Goal: Task Accomplishment & Management: Use online tool/utility

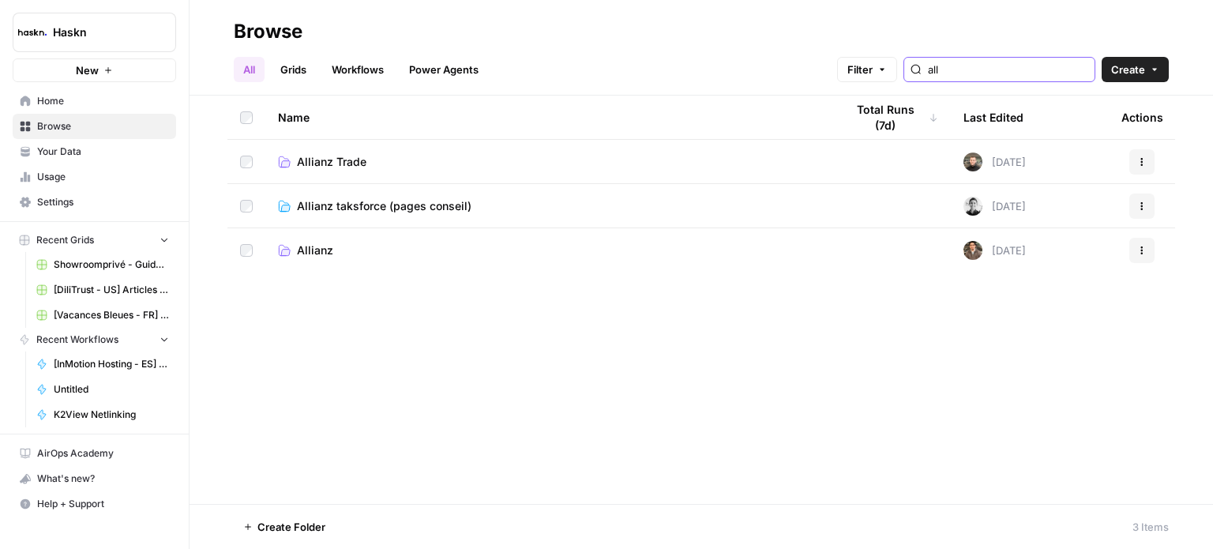
type input "all"
click at [322, 259] on td "Allianz" at bounding box center [548, 250] width 567 height 44
click at [322, 252] on span "Allianz" at bounding box center [315, 250] width 36 height 16
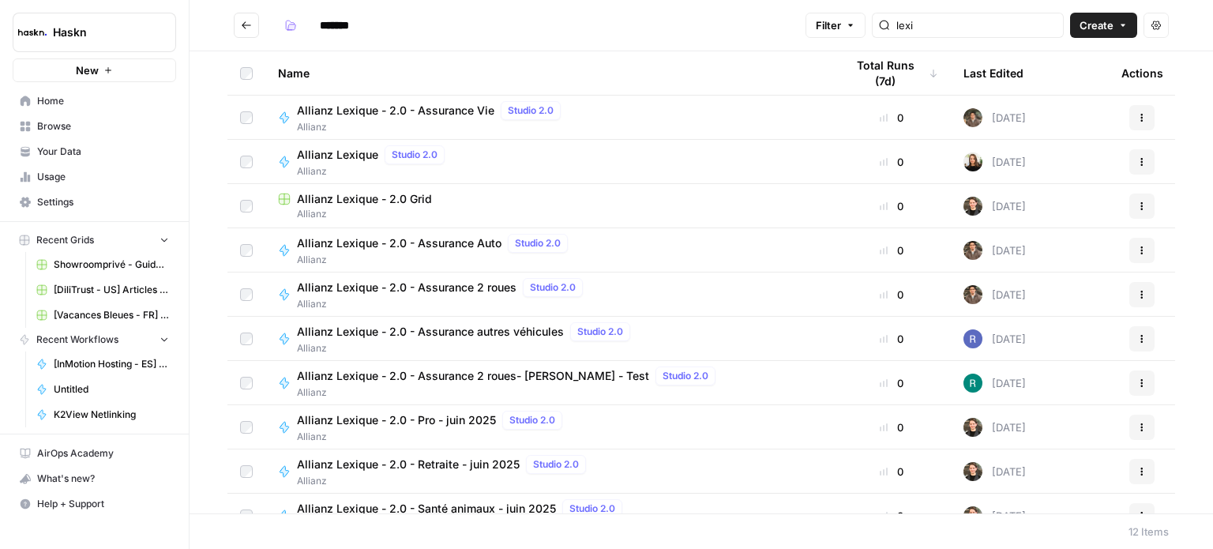
click at [254, 28] on button "Go back" at bounding box center [246, 25] width 25 height 25
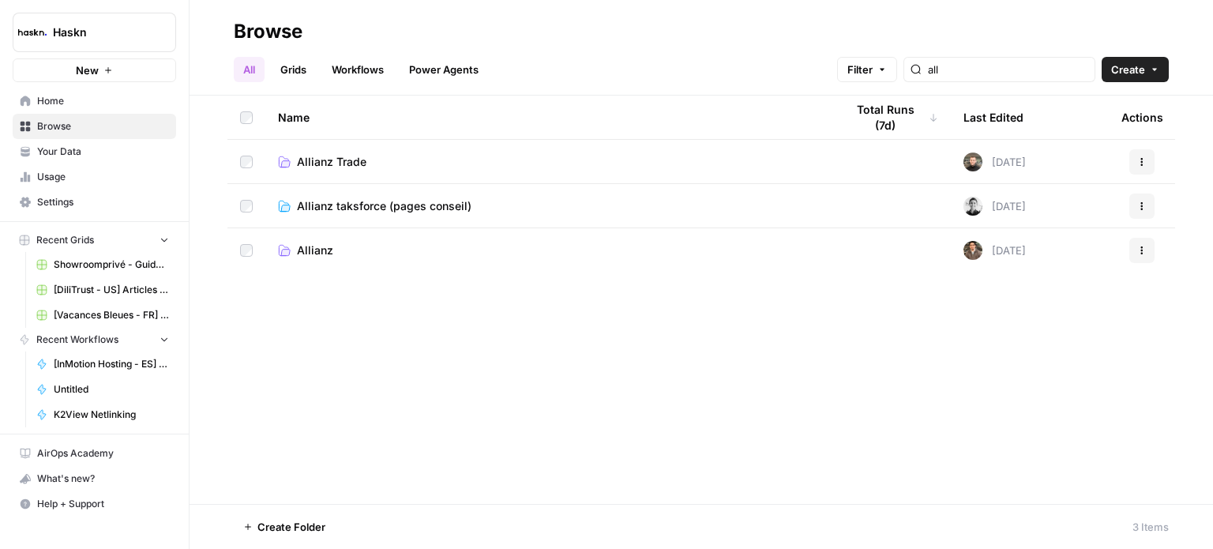
click at [408, 205] on span "Allianz taksforce (pages conseil)" at bounding box center [384, 206] width 175 height 16
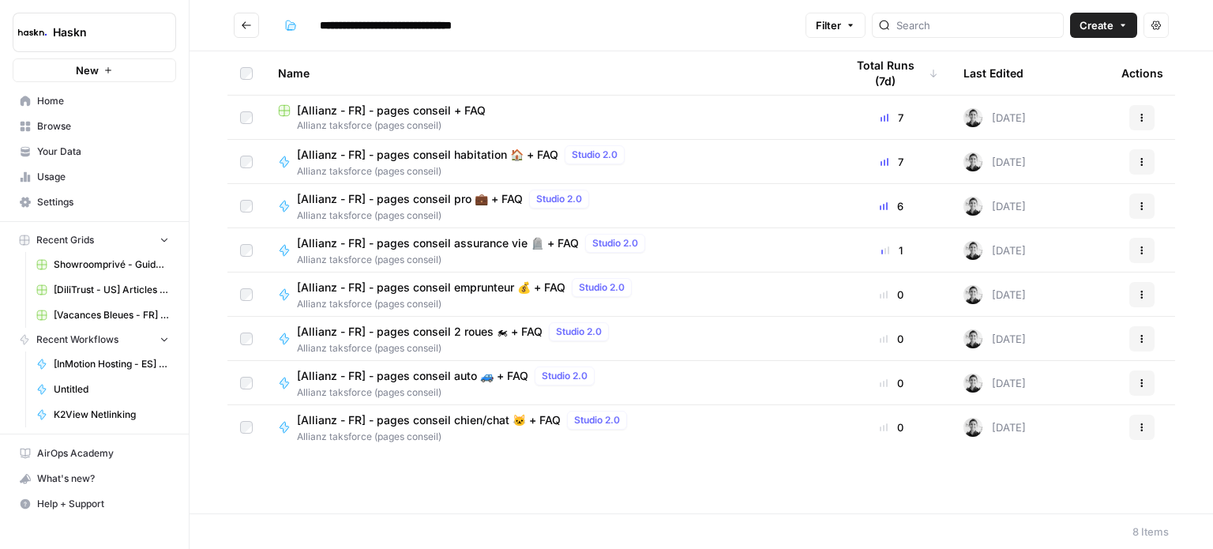
click at [249, 17] on button "Go back" at bounding box center [246, 25] width 25 height 25
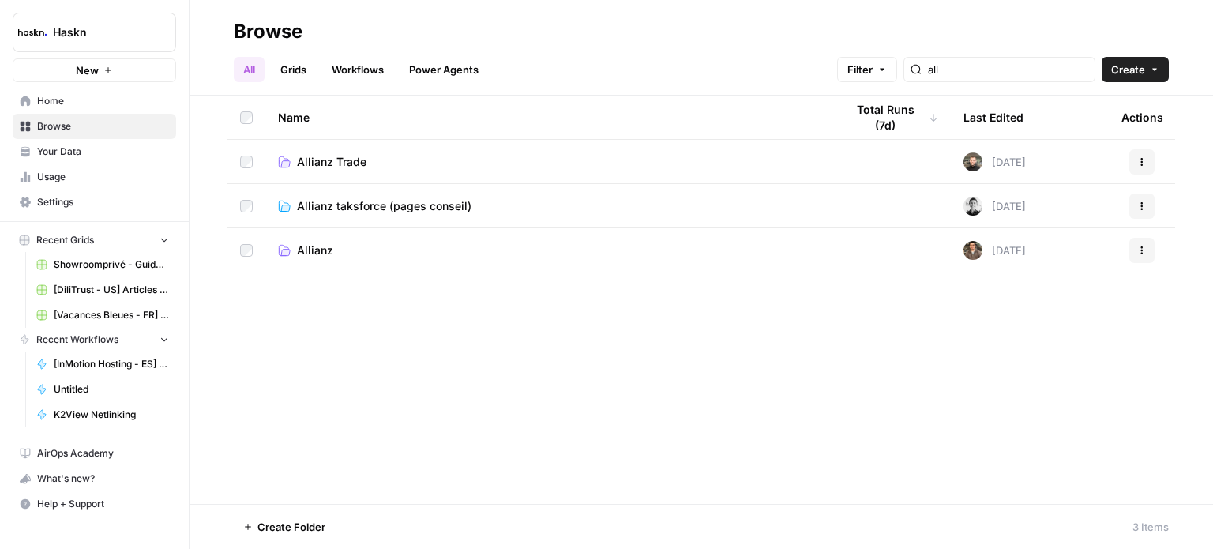
click at [344, 148] on td "Allianz Trade" at bounding box center [548, 161] width 567 height 43
click at [348, 158] on span "Allianz Trade" at bounding box center [332, 162] width 70 height 16
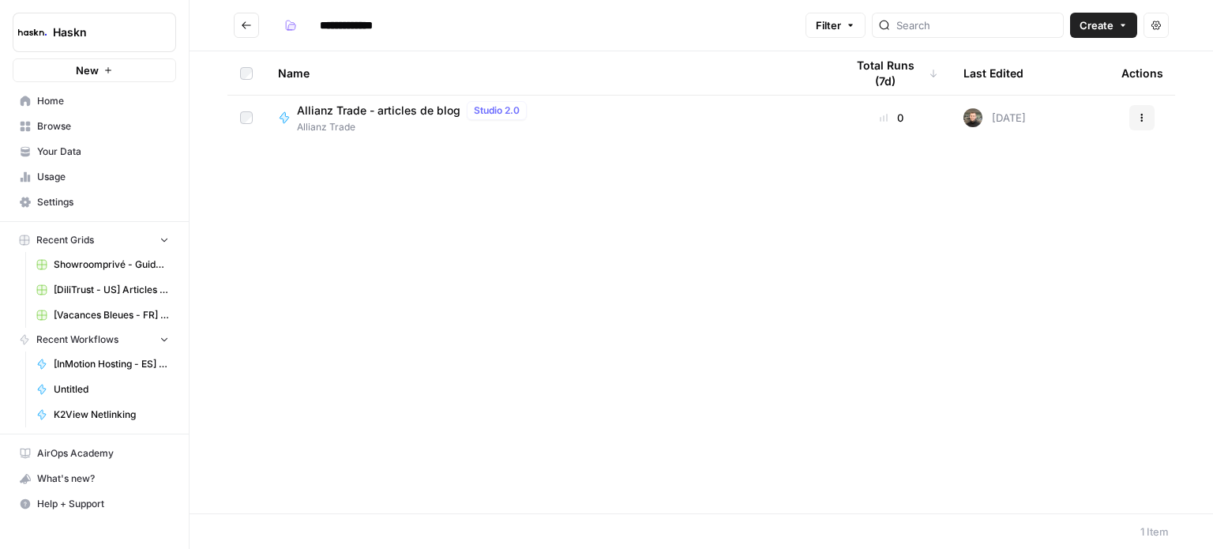
click at [235, 17] on button "Go back" at bounding box center [246, 25] width 25 height 25
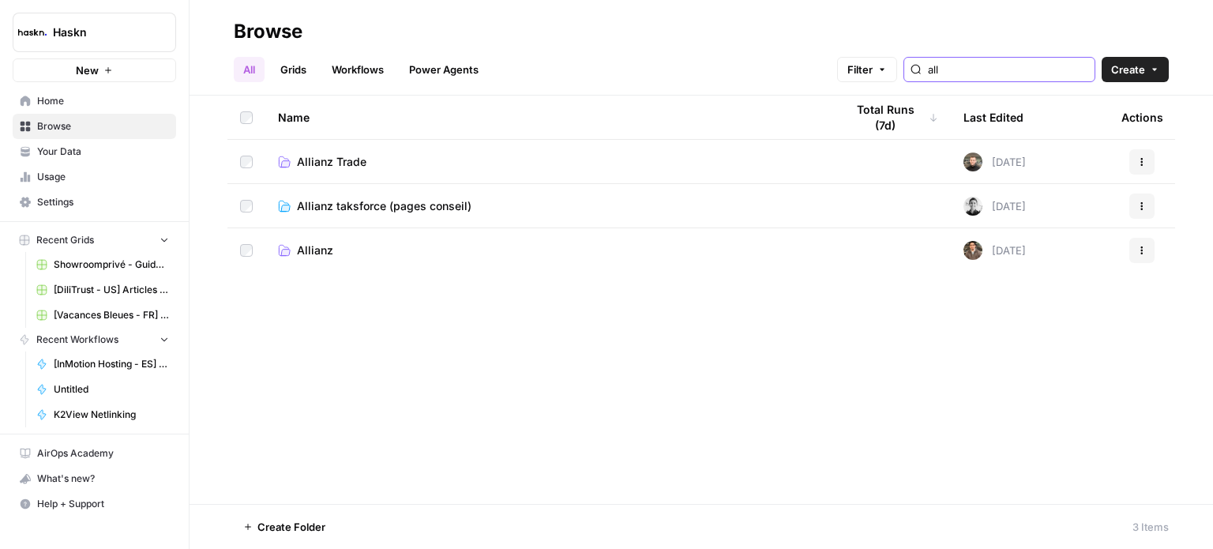
click at [1013, 63] on input "all" at bounding box center [1008, 70] width 160 height 16
click at [1013, 64] on input "all" at bounding box center [1008, 70] width 160 height 16
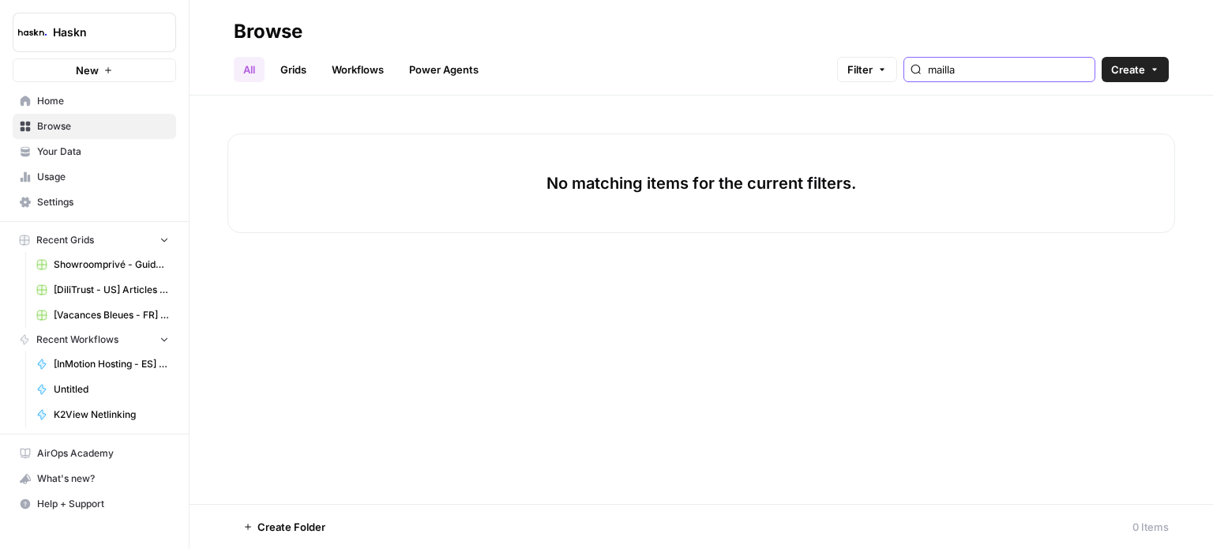
type input "mailla"
click at [299, 74] on link "Grids" at bounding box center [293, 69] width 45 height 25
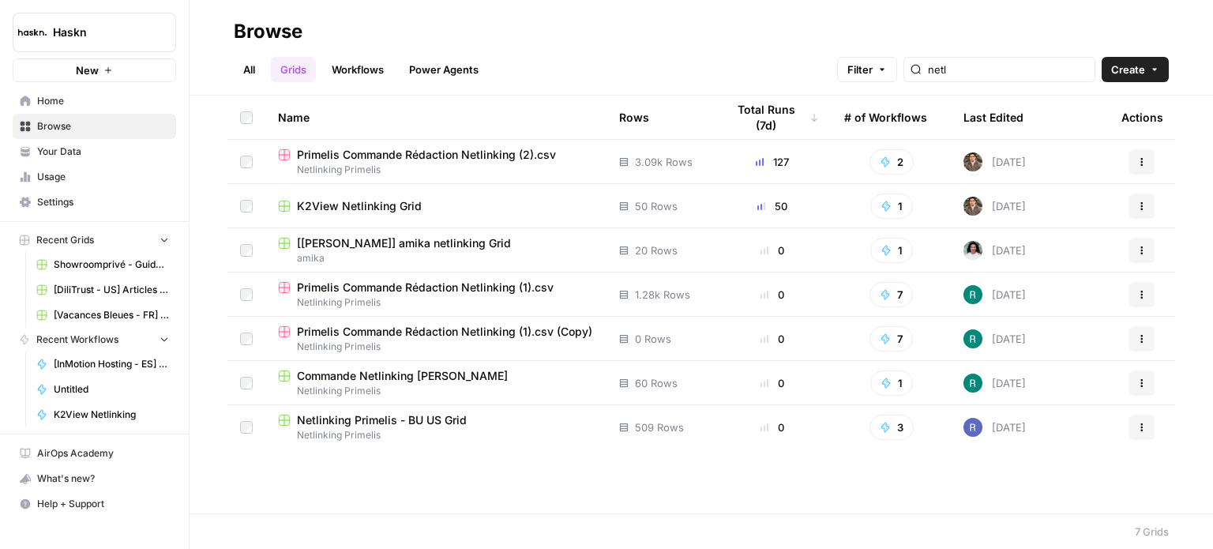
click at [367, 68] on link "Workflows" at bounding box center [357, 69] width 71 height 25
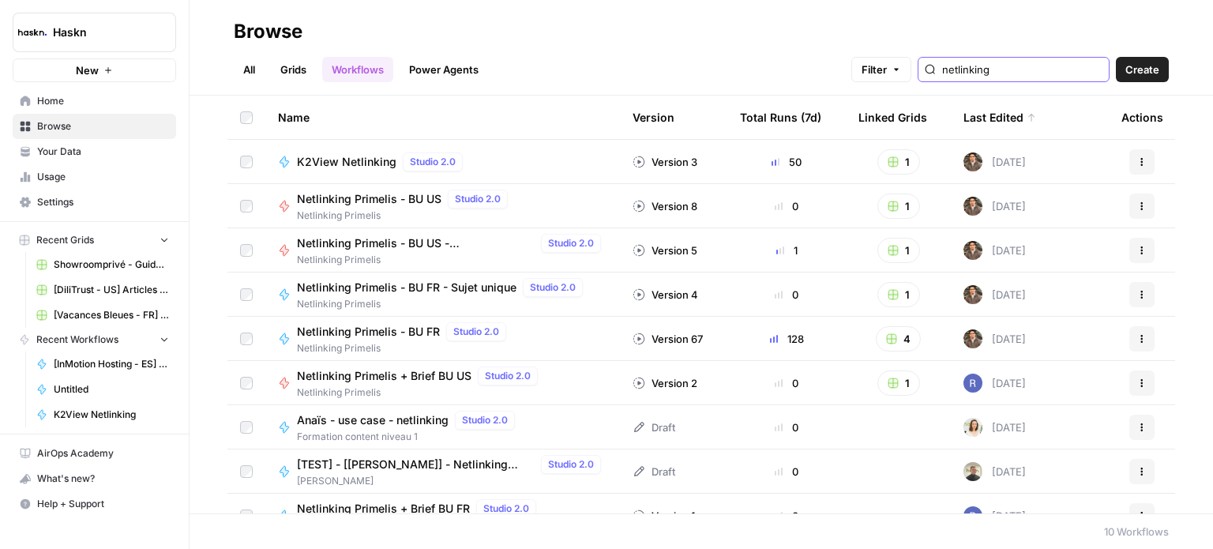
click at [1015, 66] on input "netlinking" at bounding box center [1022, 70] width 160 height 16
click at [1016, 66] on input "netlinking" at bounding box center [1022, 70] width 160 height 16
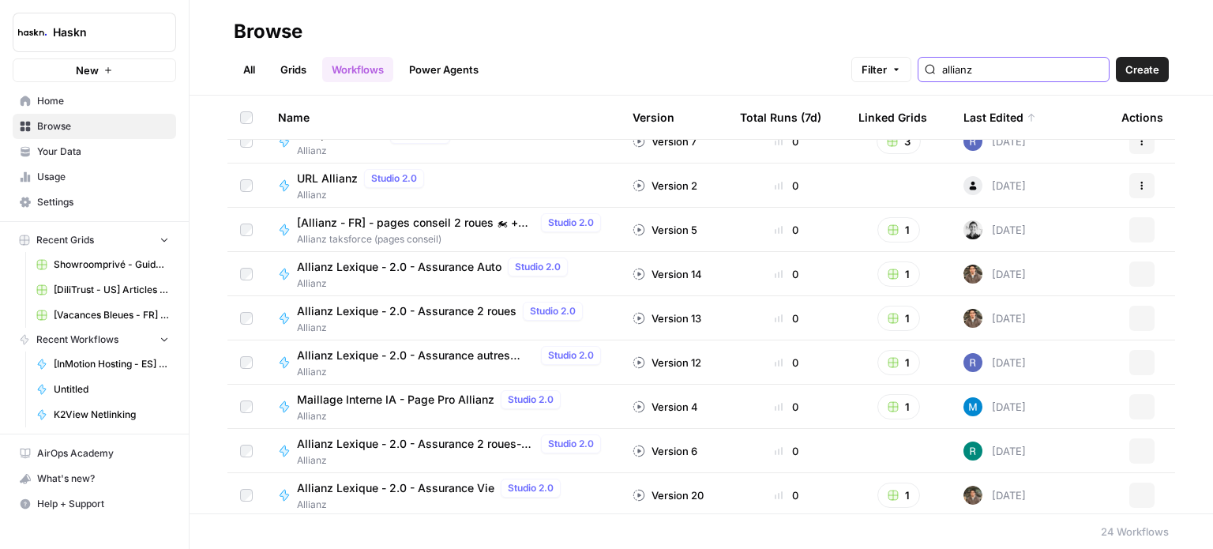
scroll to position [687, 0]
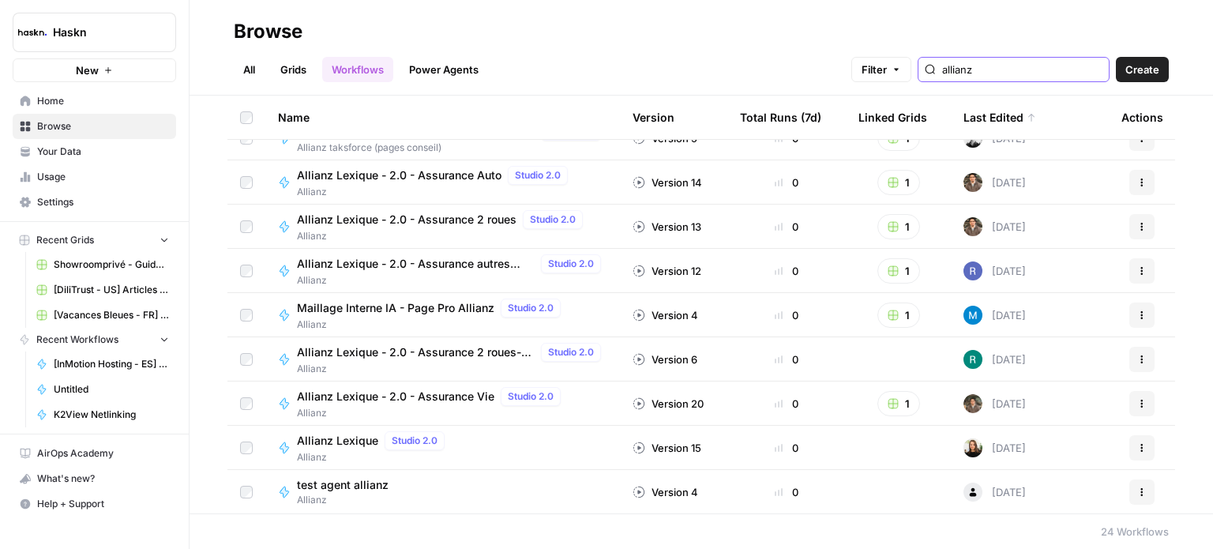
type input "allianz"
click at [250, 68] on link "All" at bounding box center [249, 69] width 31 height 25
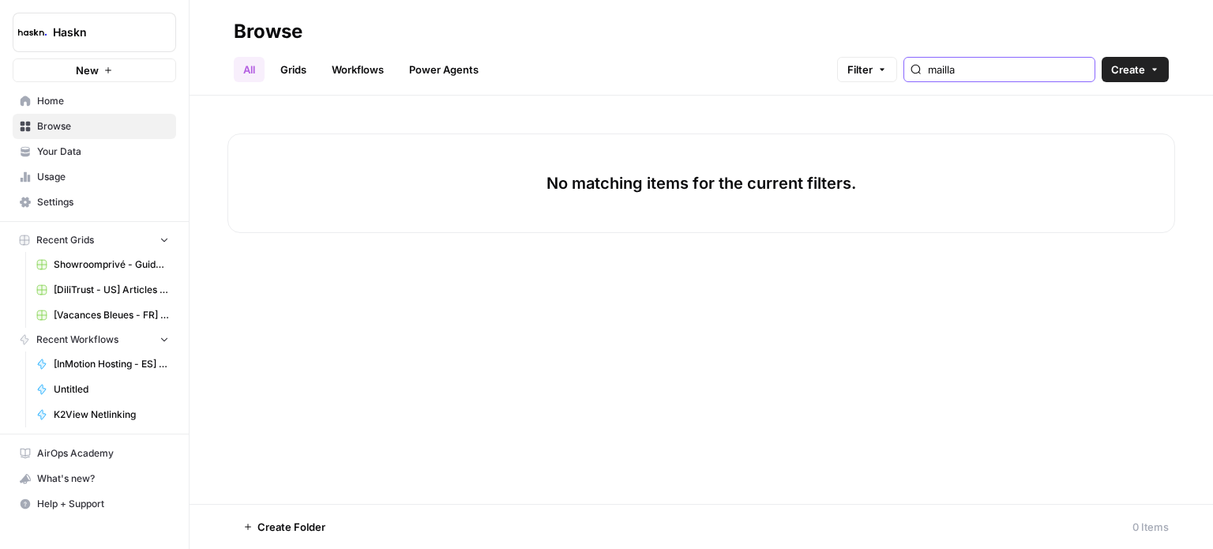
click at [989, 62] on input "mailla" at bounding box center [1008, 70] width 160 height 16
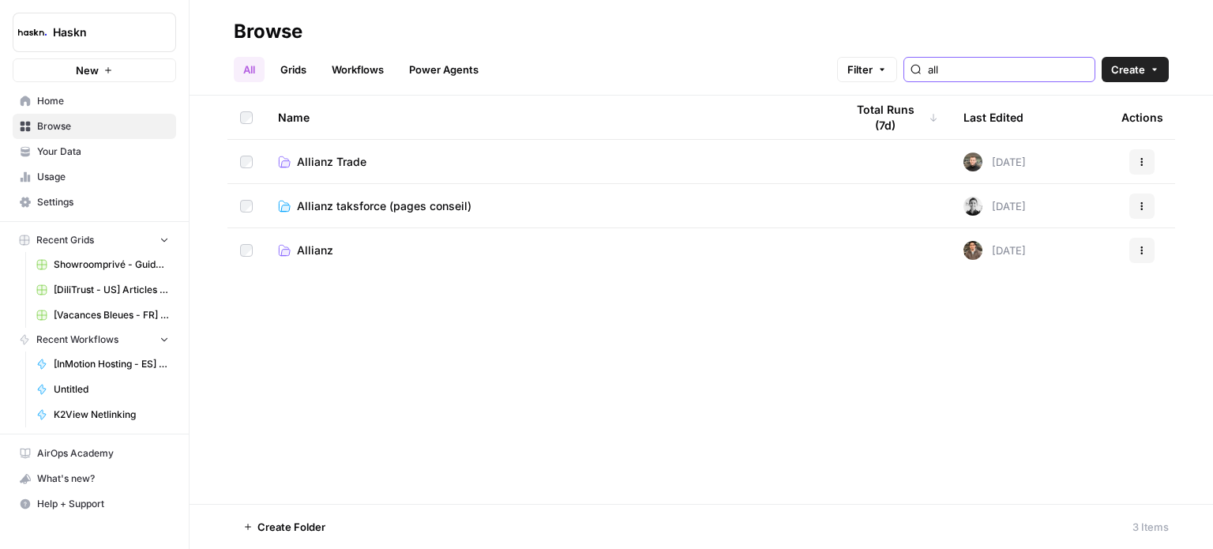
type input "all"
click at [328, 251] on span "Allianz" at bounding box center [315, 250] width 36 height 16
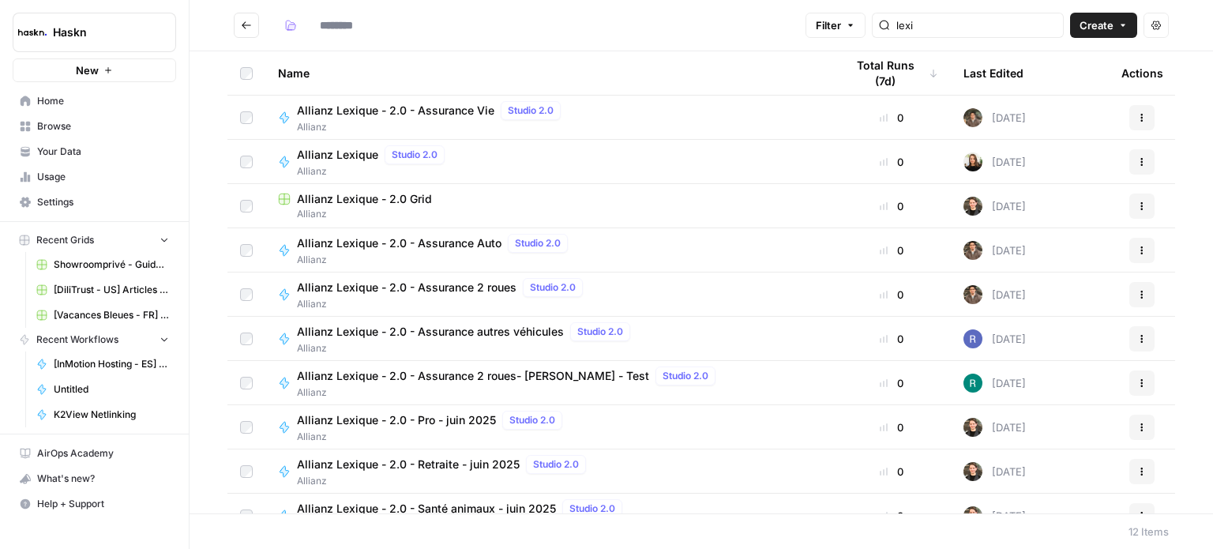
type input "*******"
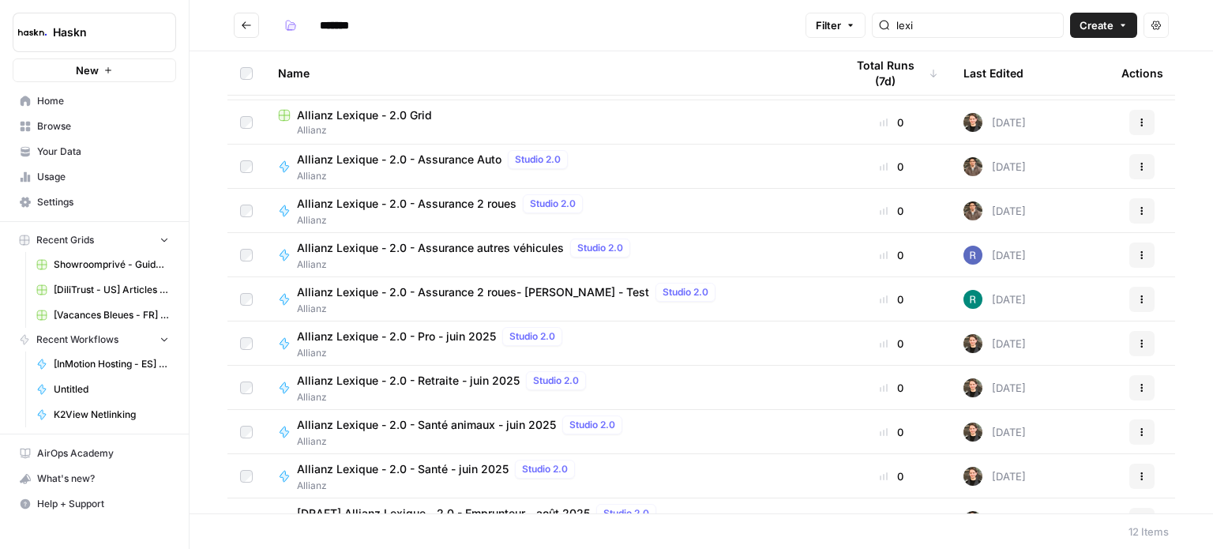
scroll to position [112, 0]
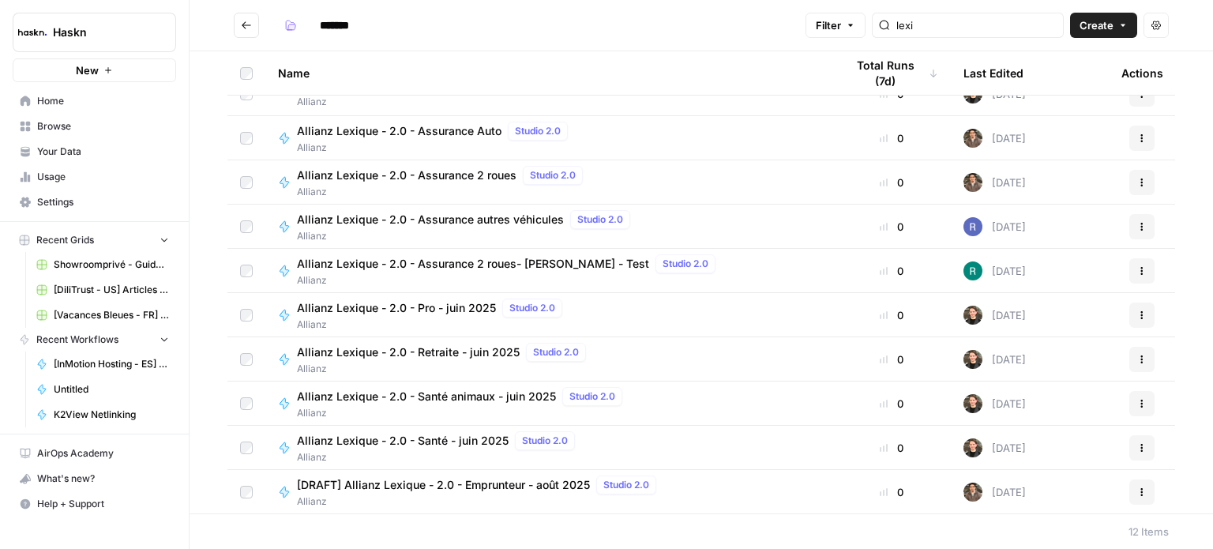
click at [537, 495] on span "Allianz" at bounding box center [480, 501] width 366 height 14
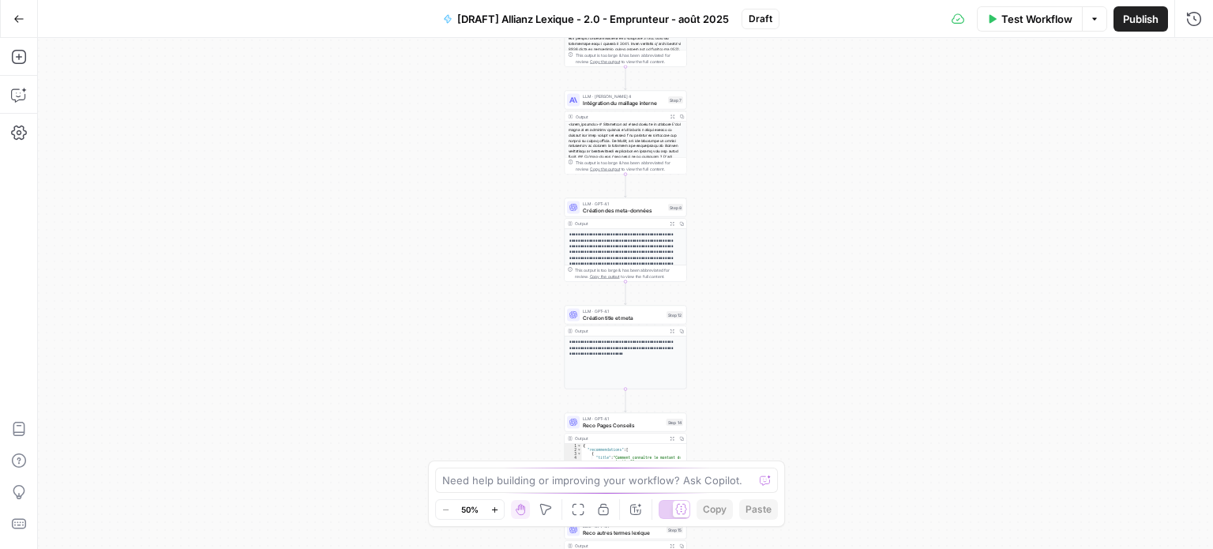
drag, startPoint x: 496, startPoint y: 142, endPoint x: 455, endPoint y: 297, distance: 160.2
click at [455, 297] on div "Workflow Set Inputs Inputs LLM · Perplexity Sonar Prompt LLM Step 16 Output Exp…" at bounding box center [625, 293] width 1175 height 511
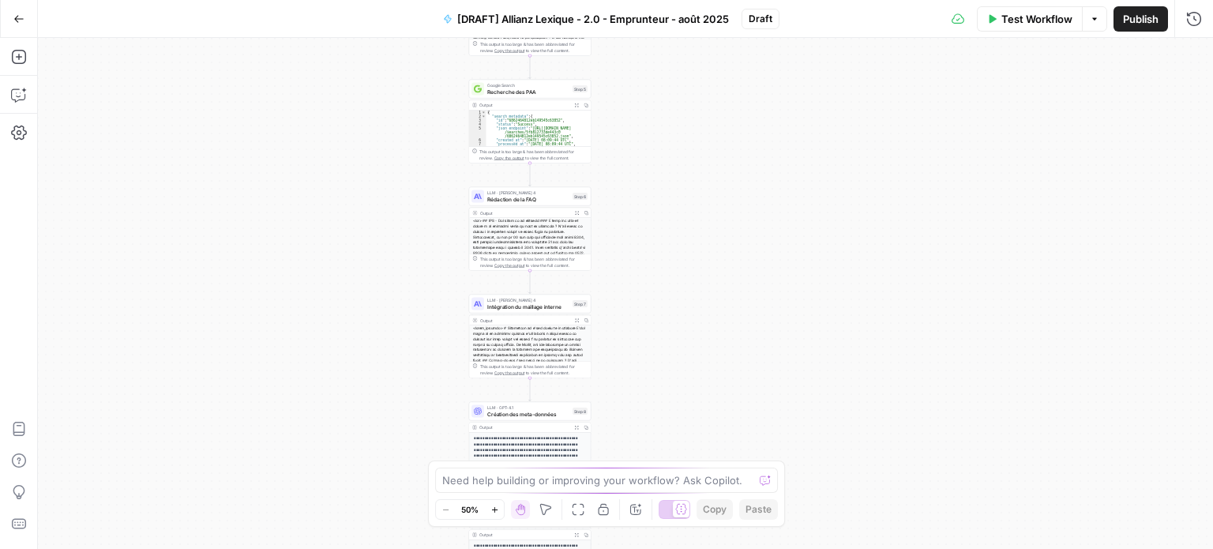
drag, startPoint x: 379, startPoint y: 254, endPoint x: 363, endPoint y: 265, distance: 19.9
click at [363, 265] on div "Workflow Set Inputs Inputs LLM · Perplexity Sonar Prompt LLM Step 16 Output Exp…" at bounding box center [625, 293] width 1175 height 511
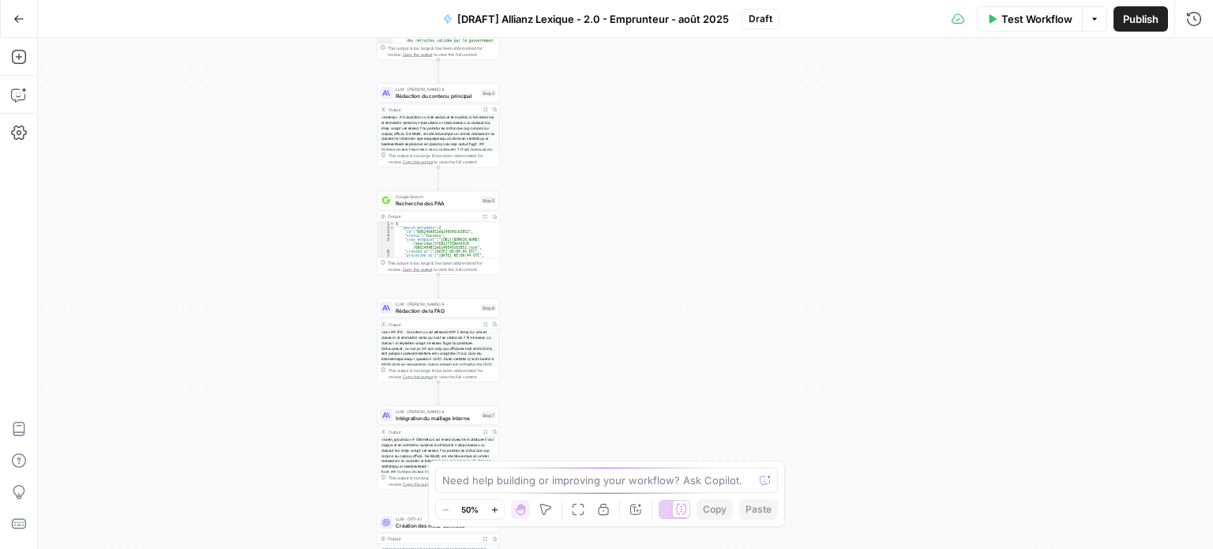
drag, startPoint x: 327, startPoint y: 245, endPoint x: 306, endPoint y: 265, distance: 29.0
click at [306, 265] on div "Workflow Set Inputs Inputs LLM · Perplexity Sonar Prompt LLM Step 16 Output Exp…" at bounding box center [625, 293] width 1175 height 511
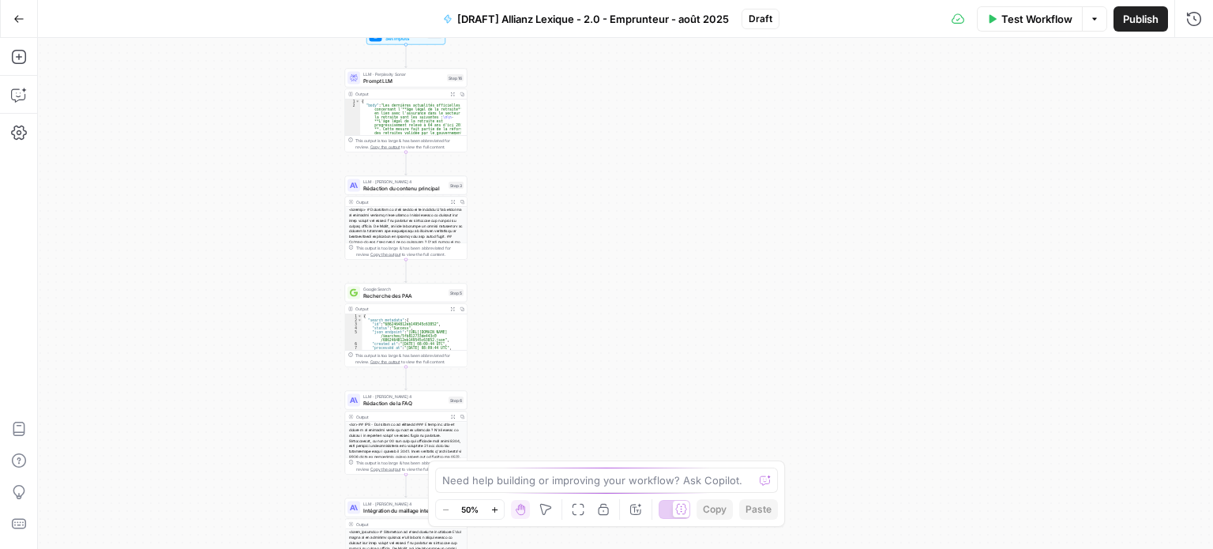
drag, startPoint x: 348, startPoint y: 134, endPoint x: 315, endPoint y: 227, distance: 97.9
click at [315, 227] on div "Workflow Set Inputs Inputs LLM · Perplexity Sonar Prompt LLM Step 16 Output Exp…" at bounding box center [625, 293] width 1175 height 511
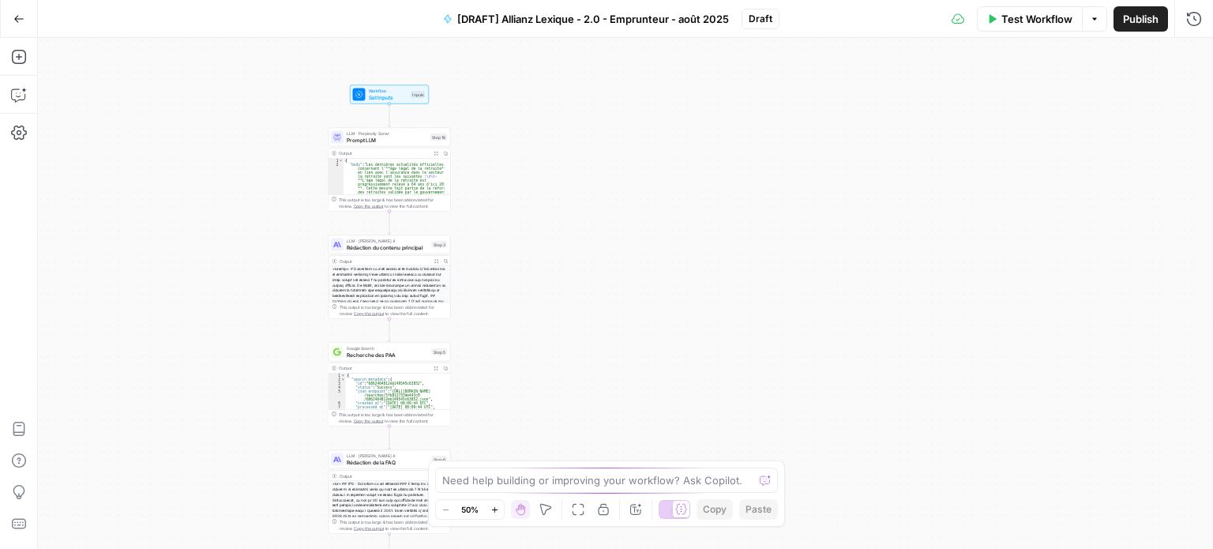
drag, startPoint x: 311, startPoint y: 167, endPoint x: 295, endPoint y: 227, distance: 61.5
click at [295, 227] on div "Workflow Set Inputs Inputs LLM · Perplexity Sonar Prompt LLM Step 16 Output Exp…" at bounding box center [625, 293] width 1175 height 511
click at [363, 143] on span "Prompt LLM" at bounding box center [387, 140] width 81 height 8
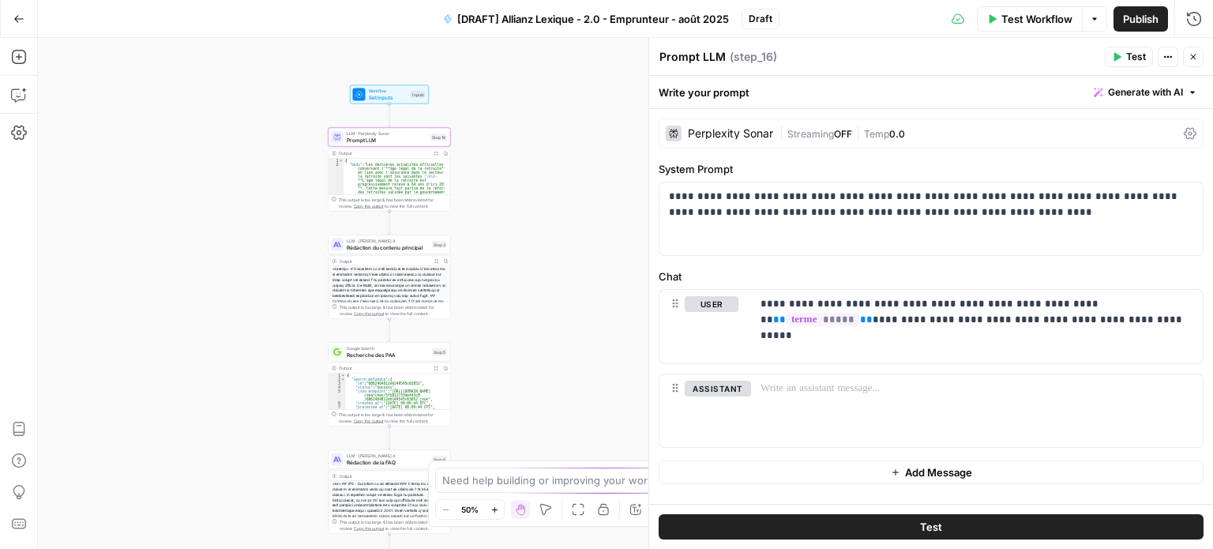
click at [1197, 62] on button "Close" at bounding box center [1193, 57] width 21 height 21
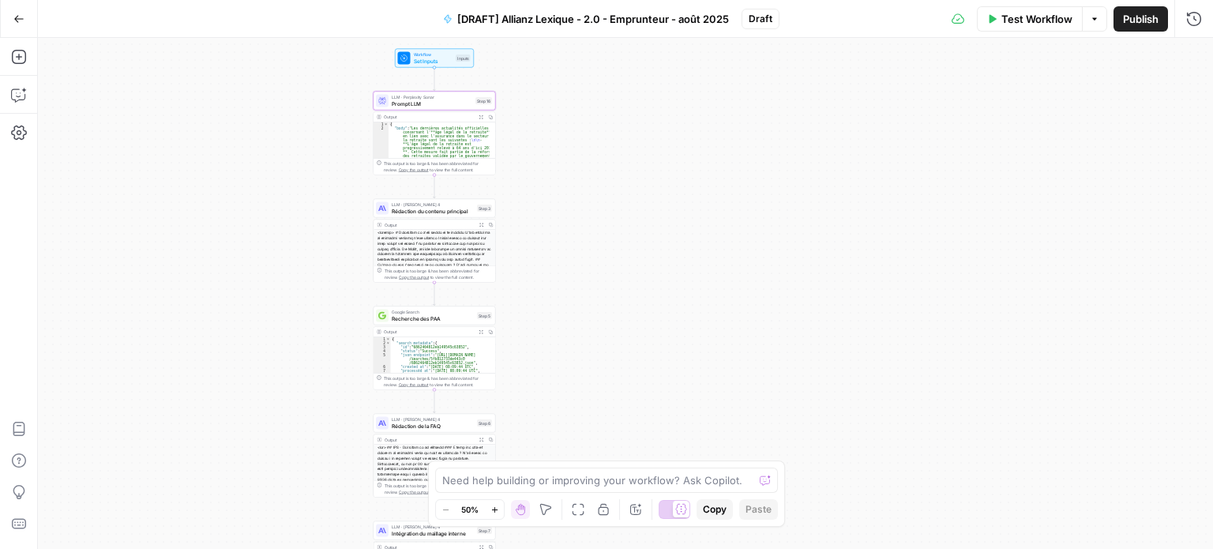
drag, startPoint x: 574, startPoint y: 264, endPoint x: 619, endPoint y: 227, distance: 58.4
click at [619, 227] on div "Workflow Set Inputs Inputs LLM · Perplexity Sonar Prompt LLM Step 16 Output Exp…" at bounding box center [625, 293] width 1175 height 511
click at [468, 211] on span "Rédaction du contenu principal" at bounding box center [436, 209] width 82 height 8
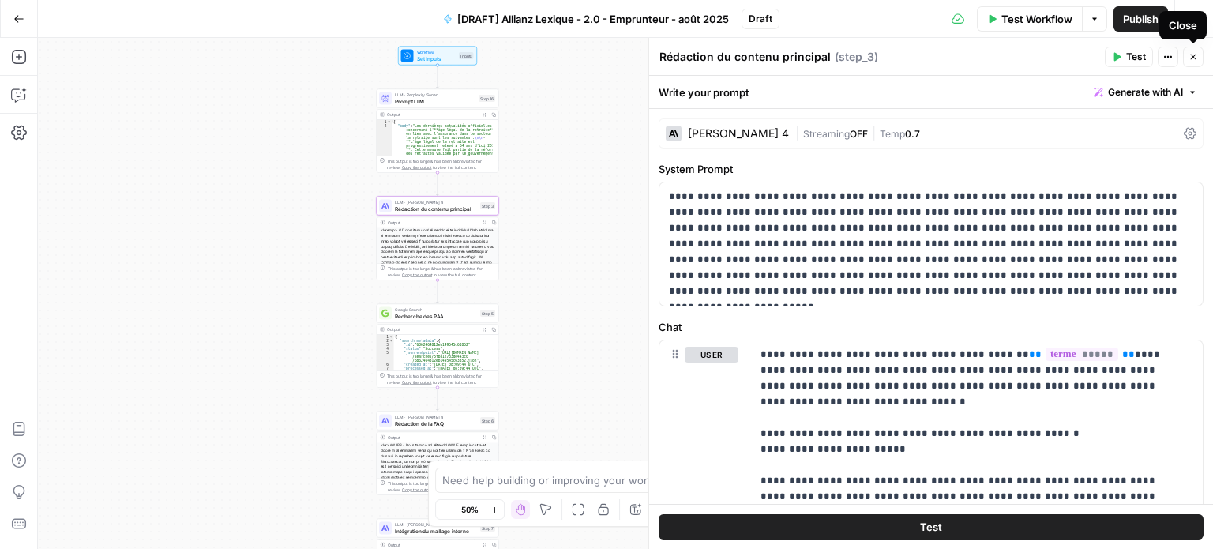
click at [1190, 53] on icon "button" at bounding box center [1193, 56] width 9 height 9
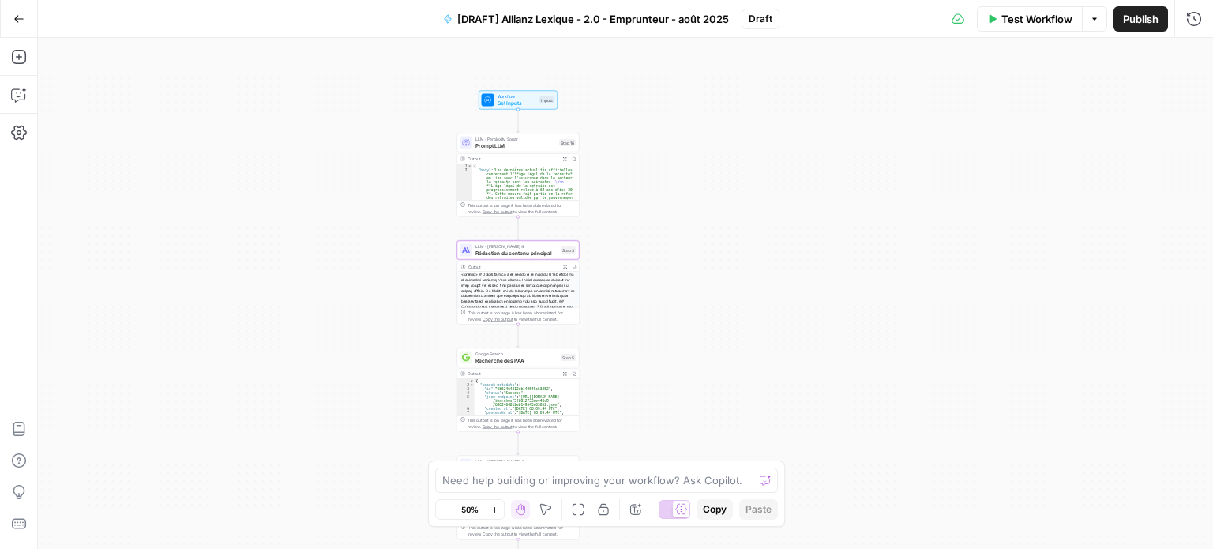
drag, startPoint x: 605, startPoint y: 232, endPoint x: 685, endPoint y: 276, distance: 91.2
click at [685, 276] on div "Workflow Set Inputs Inputs LLM · Perplexity Sonar Prompt LLM Step 16 Output Exp…" at bounding box center [625, 293] width 1175 height 511
click at [528, 145] on span "Prompt LLM" at bounding box center [516, 145] width 81 height 8
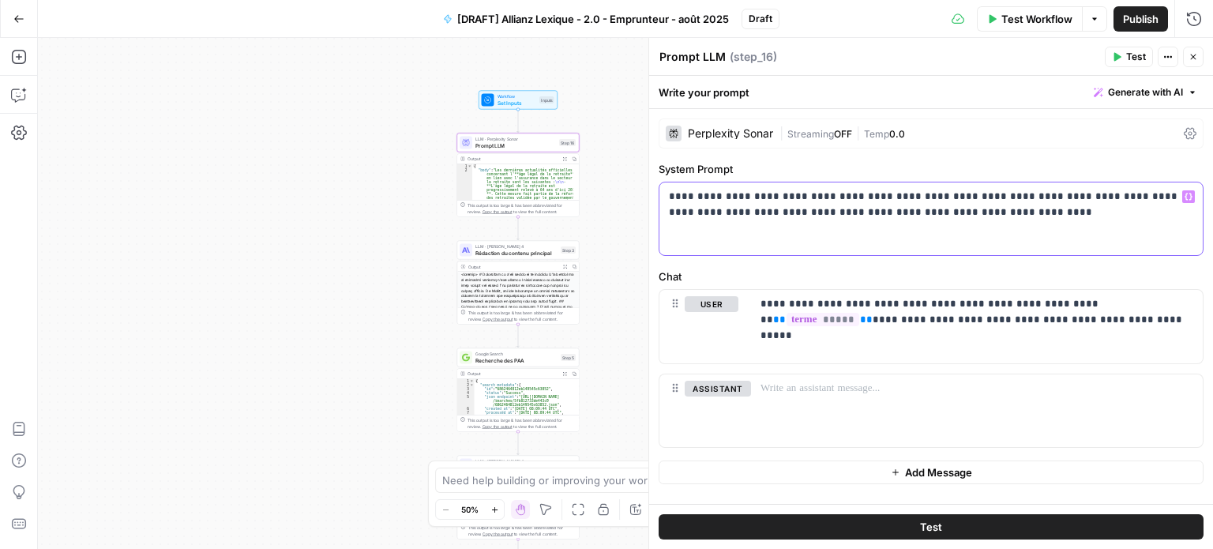
click at [736, 213] on p "**********" at bounding box center [931, 205] width 525 height 32
click at [842, 202] on p "**********" at bounding box center [931, 205] width 525 height 32
click at [889, 211] on p "**********" at bounding box center [931, 205] width 525 height 32
click at [834, 214] on p "**********" at bounding box center [931, 205] width 525 height 32
click at [884, 213] on p "**********" at bounding box center [931, 205] width 525 height 32
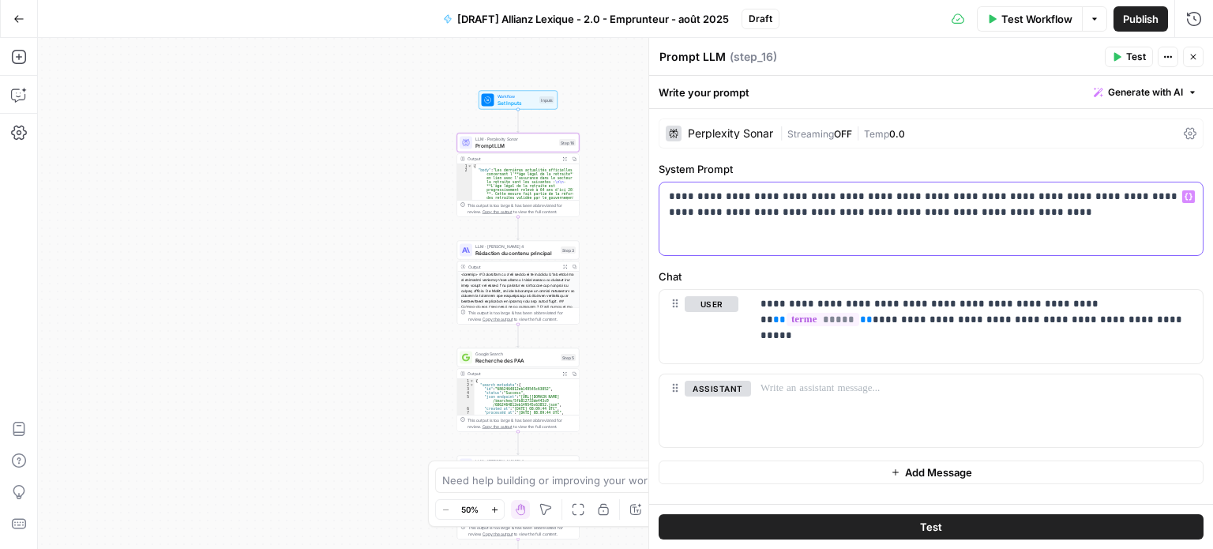
click at [935, 211] on p "**********" at bounding box center [931, 205] width 525 height 32
drag, startPoint x: 956, startPoint y: 211, endPoint x: 897, endPoint y: 210, distance: 58.5
click at [897, 210] on p "**********" at bounding box center [931, 205] width 525 height 32
click at [750, 214] on p "**********" at bounding box center [931, 205] width 525 height 32
click at [728, 216] on p "**********" at bounding box center [931, 205] width 525 height 32
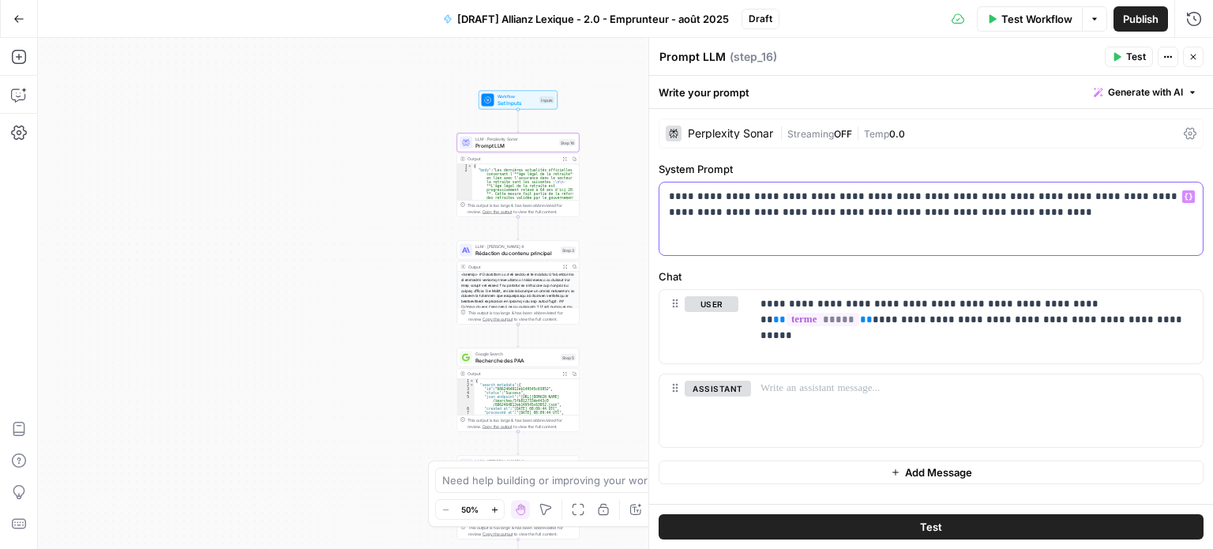
click at [957, 216] on p "**********" at bounding box center [931, 205] width 525 height 32
drag, startPoint x: 961, startPoint y: 209, endPoint x: 899, endPoint y: 211, distance: 62.4
click at [899, 211] on p "**********" at bounding box center [931, 205] width 525 height 32
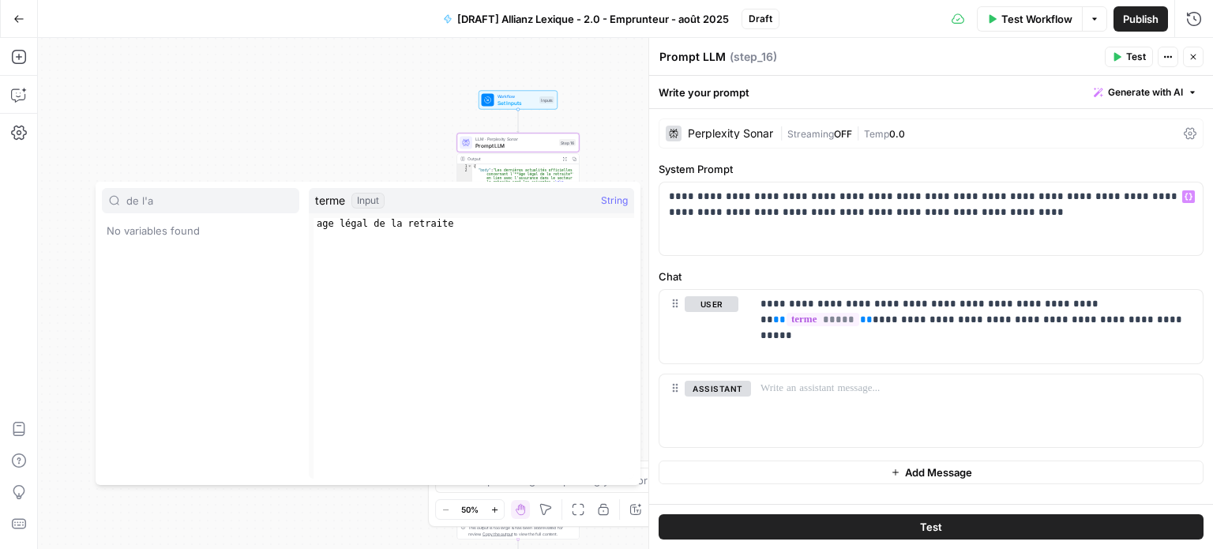
type input "de l'a"
click at [1060, 161] on label "System Prompt" at bounding box center [931, 169] width 545 height 16
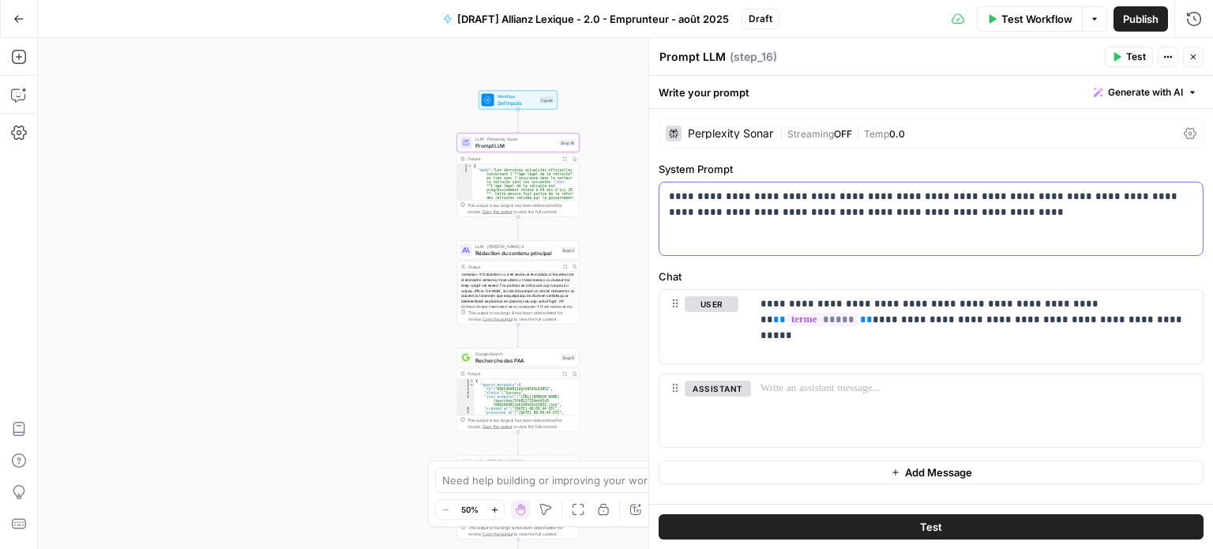
click at [1015, 212] on p "**********" at bounding box center [931, 205] width 525 height 32
click at [1038, 211] on p "**********" at bounding box center [931, 205] width 525 height 32
click at [973, 331] on div "**********" at bounding box center [977, 326] width 452 height 73
click at [893, 321] on p "**********" at bounding box center [978, 312] width 434 height 32
click at [1011, 320] on p "**********" at bounding box center [978, 312] width 434 height 32
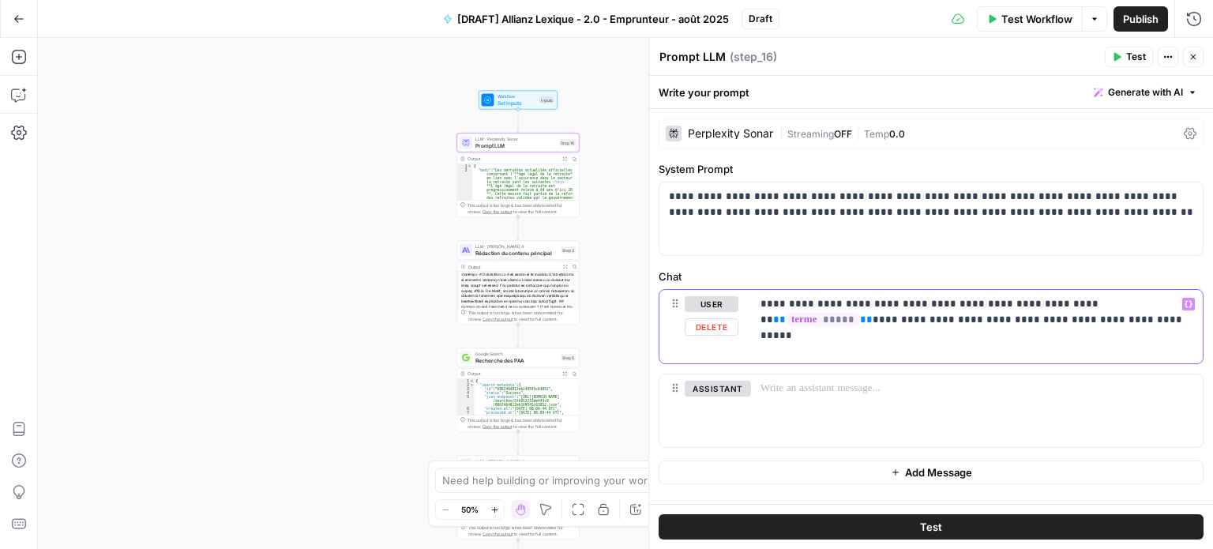
click at [1011, 320] on p "**********" at bounding box center [978, 312] width 434 height 32
click at [1040, 322] on p "**********" at bounding box center [978, 319] width 434 height 47
click at [883, 298] on p "**********" at bounding box center [978, 319] width 434 height 47
click at [1045, 296] on p "**********" at bounding box center [978, 319] width 434 height 47
click at [967, 346] on div "**********" at bounding box center [977, 326] width 452 height 73
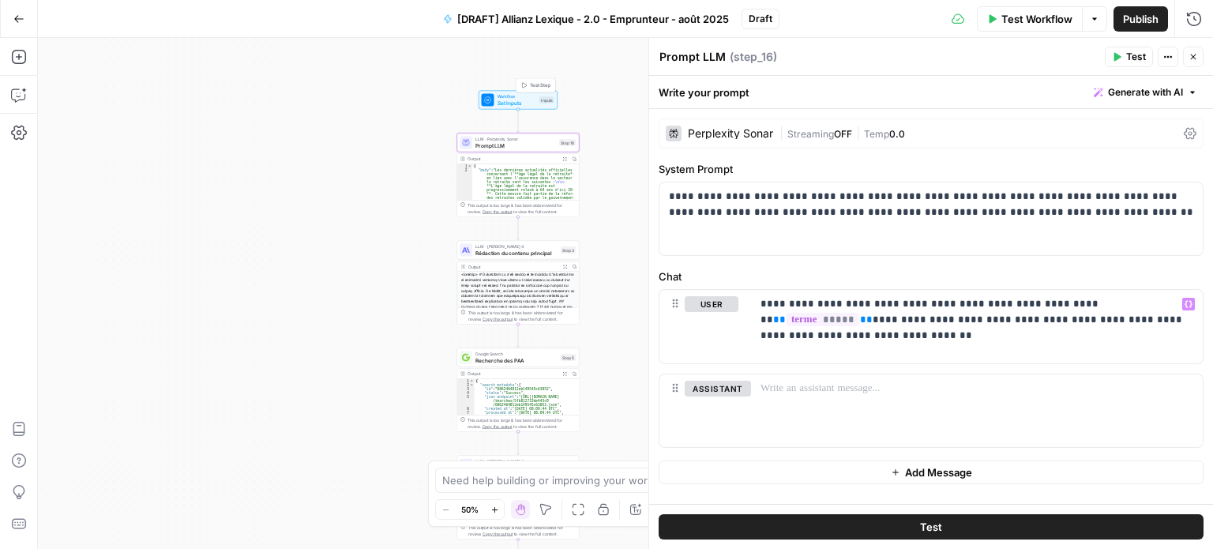
click at [540, 96] on div "Inputs" at bounding box center [547, 99] width 15 height 7
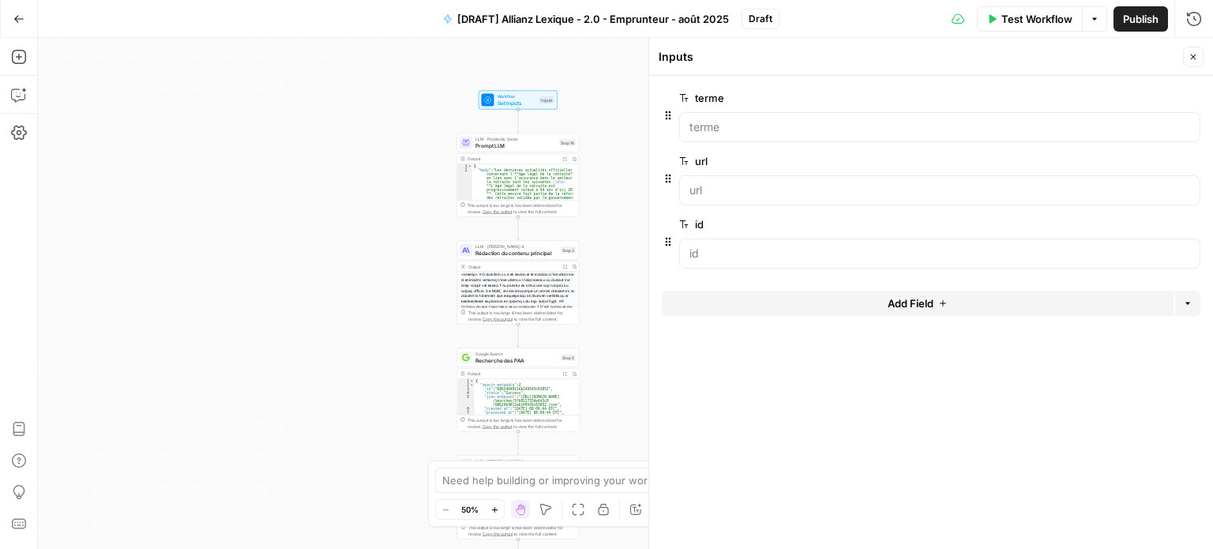
click at [543, 81] on button "Test Step" at bounding box center [536, 86] width 36 height 10
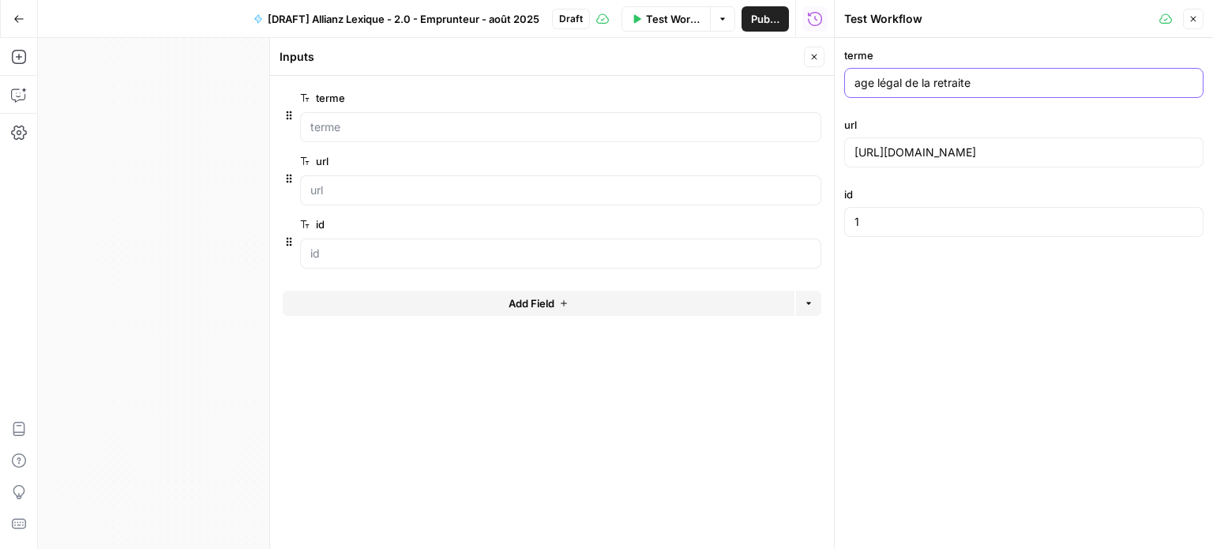
click at [925, 84] on input "age légal de la retraite" at bounding box center [1024, 83] width 339 height 16
paste input "cte authentiqu"
type input "acte authentique"
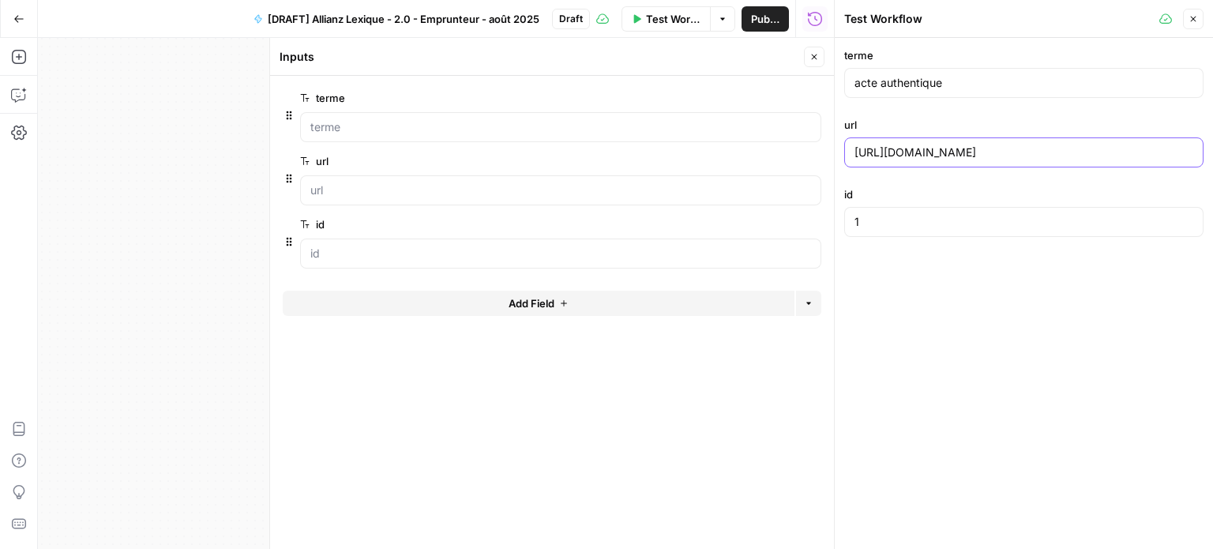
click at [894, 148] on input "[URL][DOMAIN_NAME]" at bounding box center [1024, 153] width 339 height 16
paste input "habitation-biens/assurance-emprunteur/lexique/definition-acte-authentiqu"
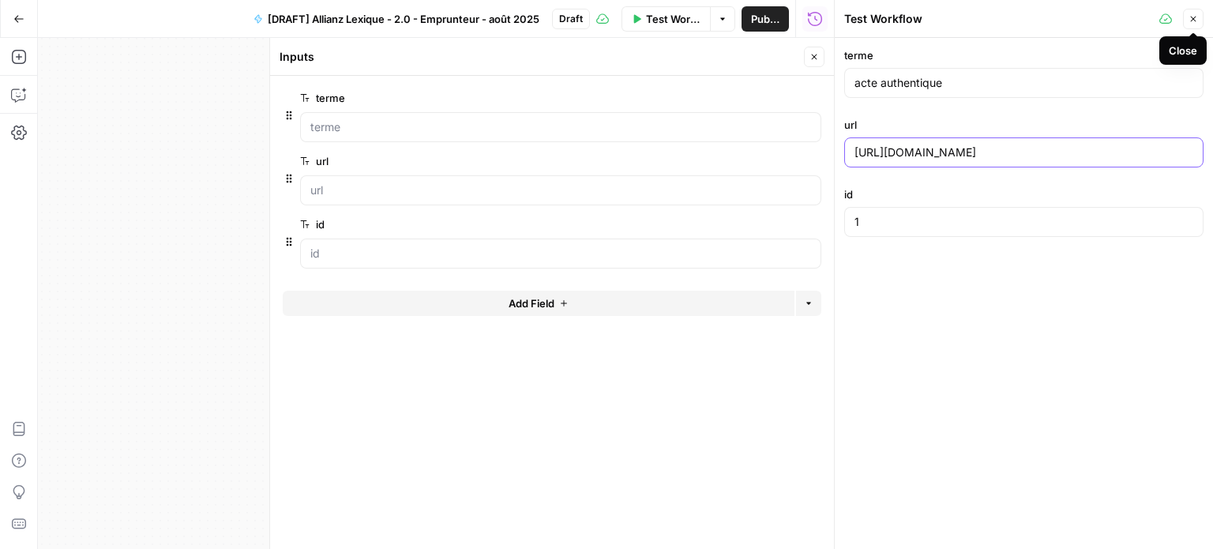
type input "[URL][DOMAIN_NAME]"
click at [1077, 328] on div "terme acte authentique url [URL][DOMAIN_NAME] id 1" at bounding box center [1024, 293] width 378 height 511
click at [1192, 12] on button "Close" at bounding box center [1193, 19] width 21 height 21
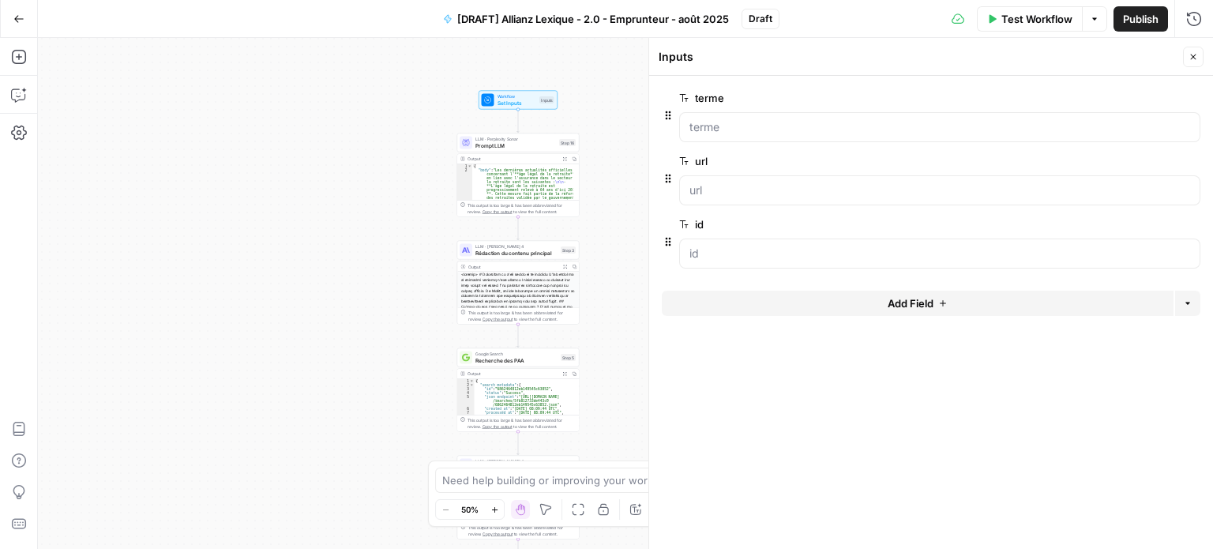
click at [1195, 59] on icon "button" at bounding box center [1194, 58] width 6 height 6
click at [563, 130] on span "Test" at bounding box center [567, 128] width 9 height 7
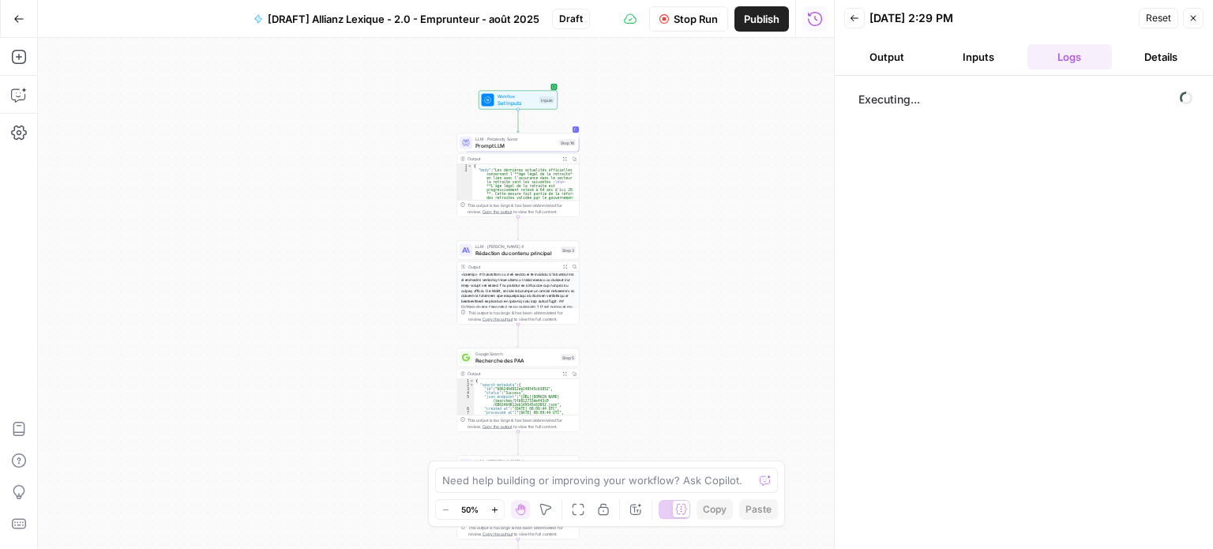
drag, startPoint x: 892, startPoint y: 56, endPoint x: 910, endPoint y: 66, distance: 20.9
click at [893, 56] on button "Output" at bounding box center [886, 56] width 85 height 25
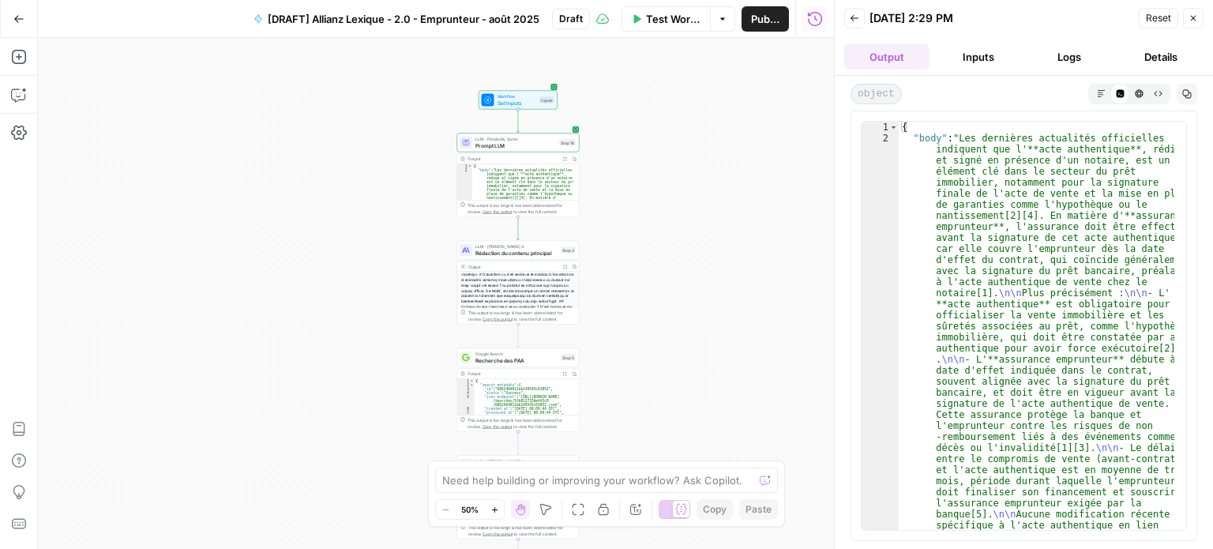
type textarea "**********"
drag, startPoint x: 1054, startPoint y: 214, endPoint x: 1088, endPoint y: 214, distance: 34.0
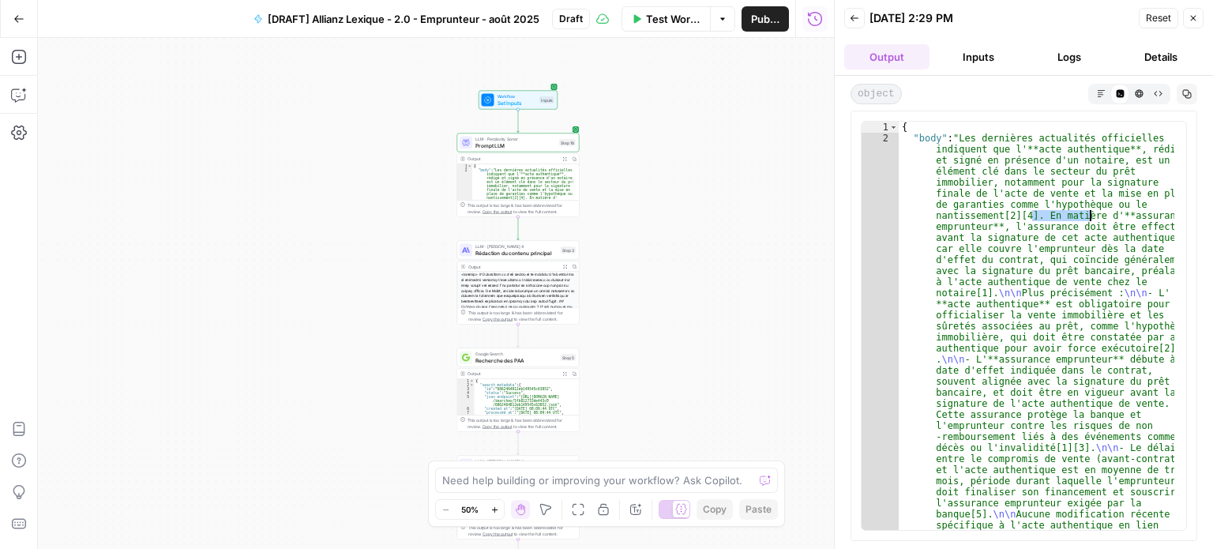
click at [1088, 214] on div "{ "body" : "Les dernières actualités officielles indiquent que l'**acte authent…" at bounding box center [1037, 326] width 276 height 408
click at [1093, 231] on div "{ "body" : "Les dernières actualités officielles indiquent que l'**acte authent…" at bounding box center [1037, 326] width 276 height 408
drag, startPoint x: 938, startPoint y: 242, endPoint x: 1094, endPoint y: 238, distance: 155.7
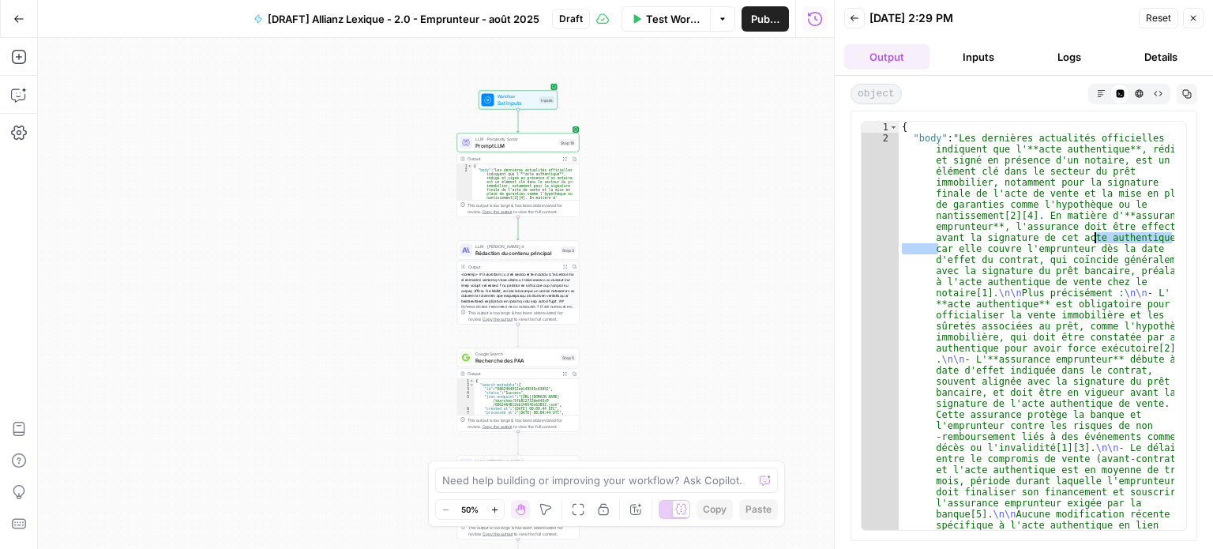
click at [1094, 238] on div "{ "body" : "Les dernières actualités officielles indiquent que l'**acte authent…" at bounding box center [1037, 326] width 276 height 408
drag, startPoint x: 986, startPoint y: 252, endPoint x: 1043, endPoint y: 256, distance: 57.8
click at [1043, 256] on div "{ "body" : "Les dernières actualités officielles indiquent que l'**acte authent…" at bounding box center [1037, 326] width 276 height 408
click at [1197, 18] on icon "button" at bounding box center [1193, 17] width 9 height 9
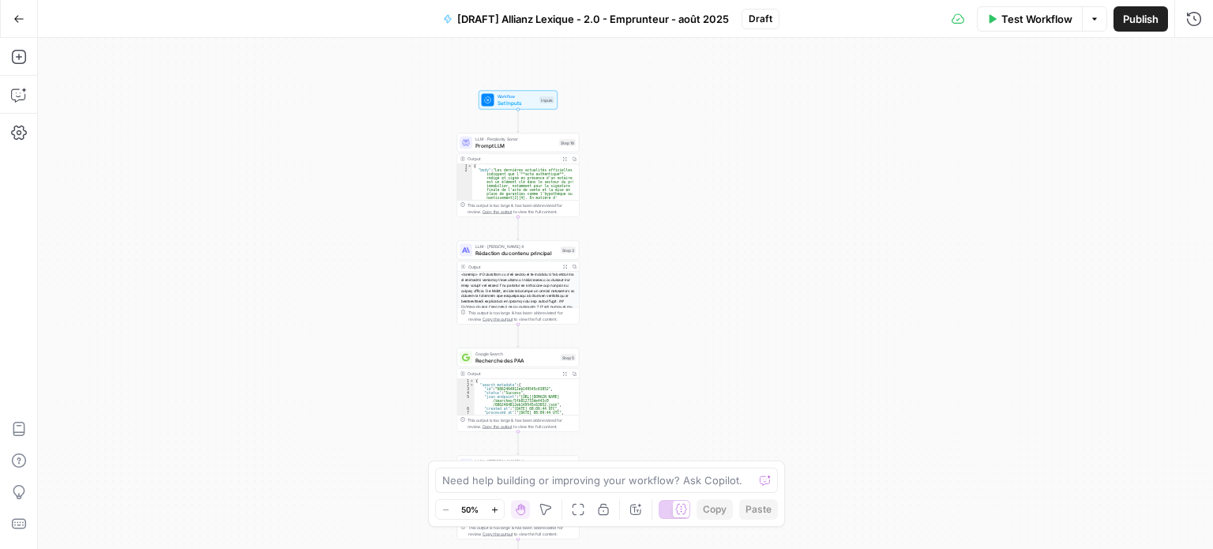
click at [532, 144] on span "Prompt LLM" at bounding box center [516, 145] width 81 height 8
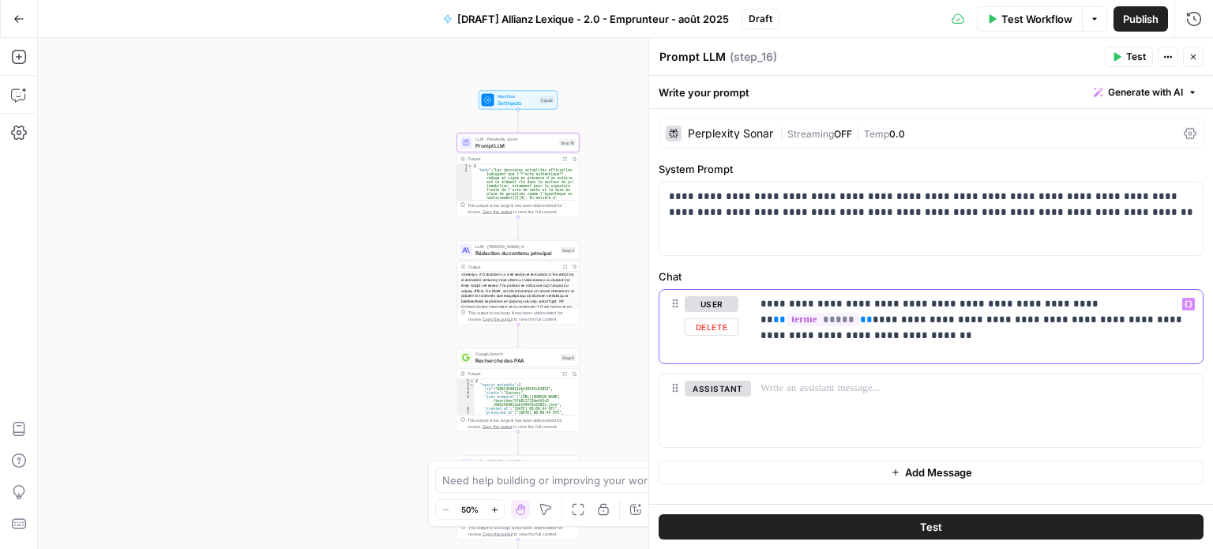
click at [907, 314] on p "**********" at bounding box center [978, 319] width 434 height 47
click at [994, 306] on p "**********" at bounding box center [978, 319] width 434 height 47
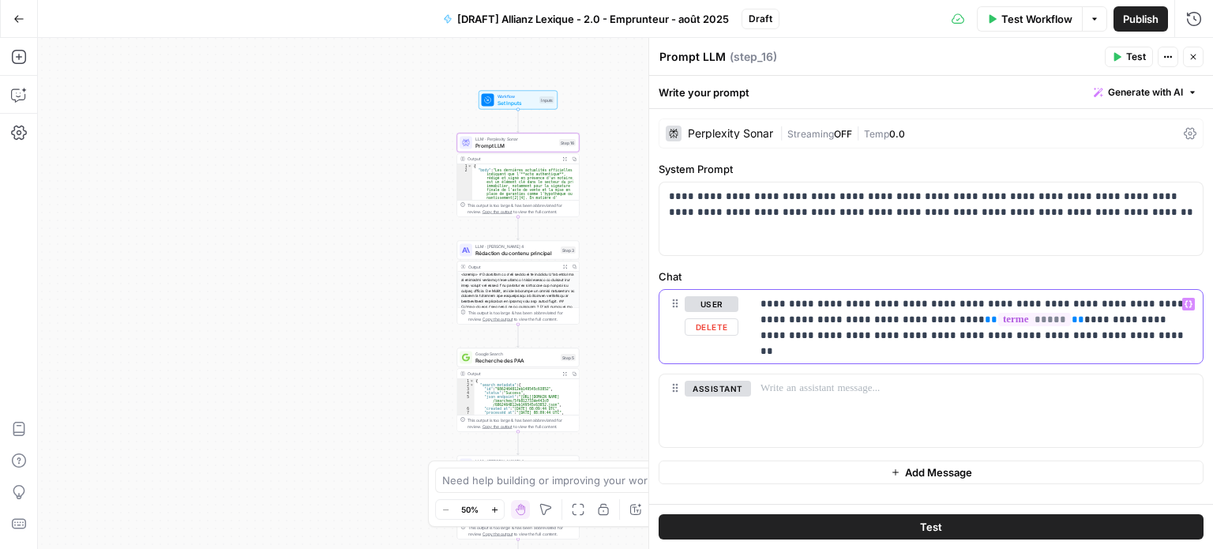
click at [854, 317] on p "**********" at bounding box center [978, 319] width 434 height 47
click at [951, 523] on button "Test" at bounding box center [931, 526] width 545 height 25
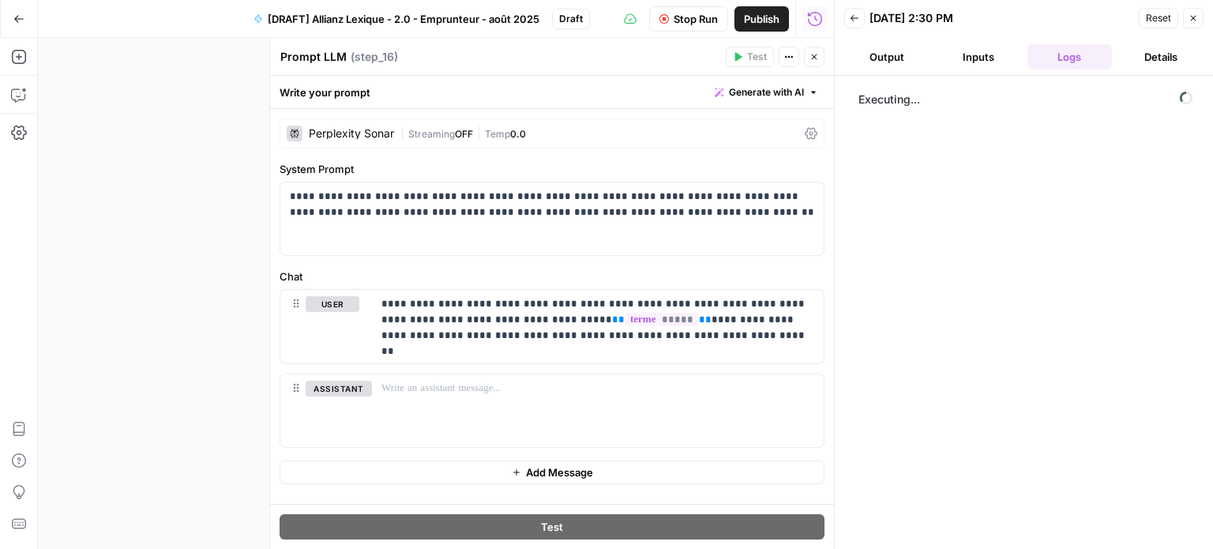
click at [907, 53] on button "Output" at bounding box center [886, 56] width 85 height 25
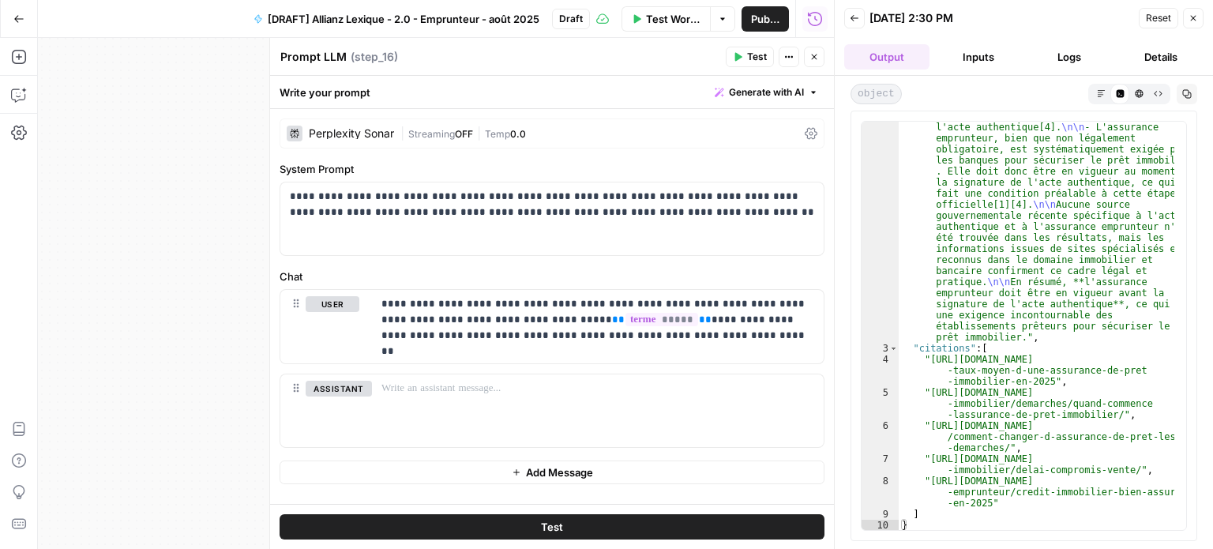
scroll to position [342, 0]
click at [688, 345] on div "**********" at bounding box center [598, 326] width 452 height 73
click at [1194, 18] on icon "button" at bounding box center [1193, 17] width 9 height 9
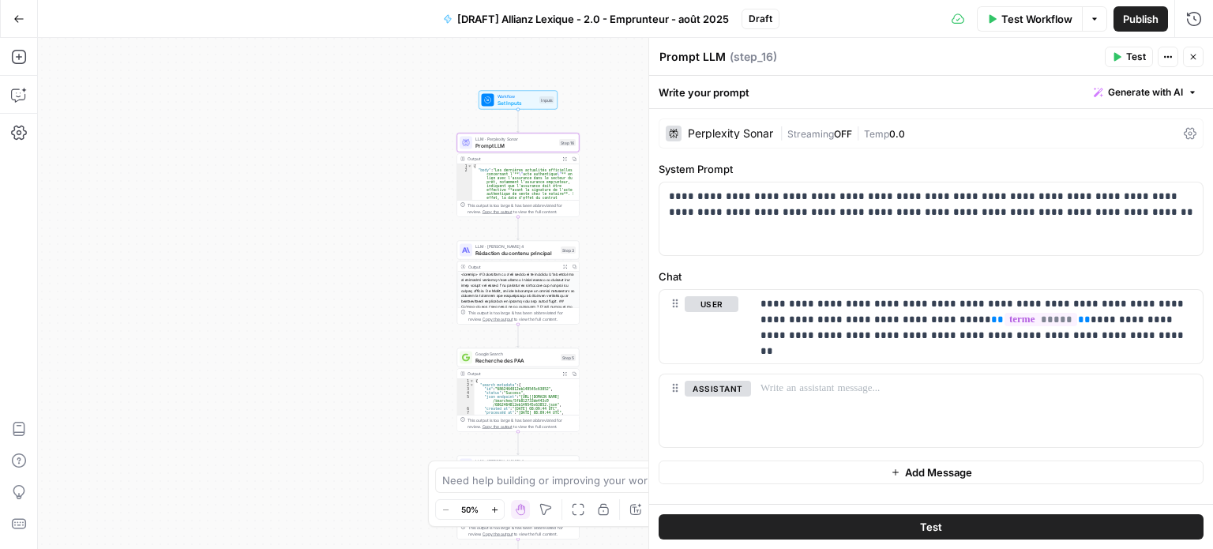
click at [1199, 58] on button "Close" at bounding box center [1193, 57] width 21 height 21
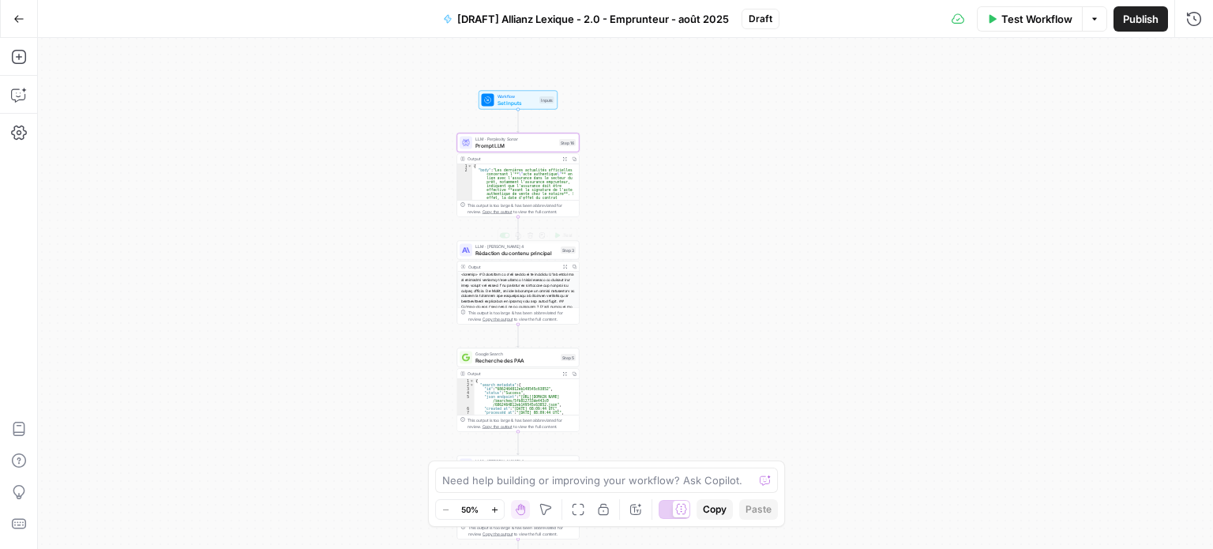
click at [511, 250] on span "Rédaction du contenu principal" at bounding box center [517, 253] width 82 height 8
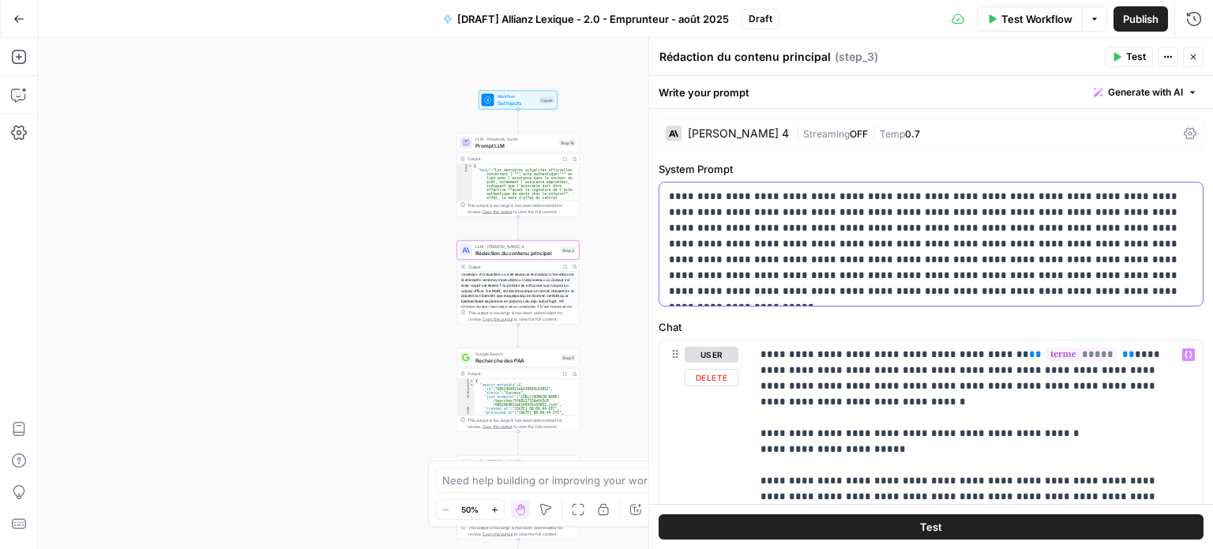
click at [890, 251] on p "**********" at bounding box center [925, 244] width 513 height 111
click at [753, 197] on p "**********" at bounding box center [925, 244] width 513 height 111
click at [966, 196] on p "**********" at bounding box center [925, 244] width 513 height 111
click at [806, 211] on p "**********" at bounding box center [925, 244] width 513 height 111
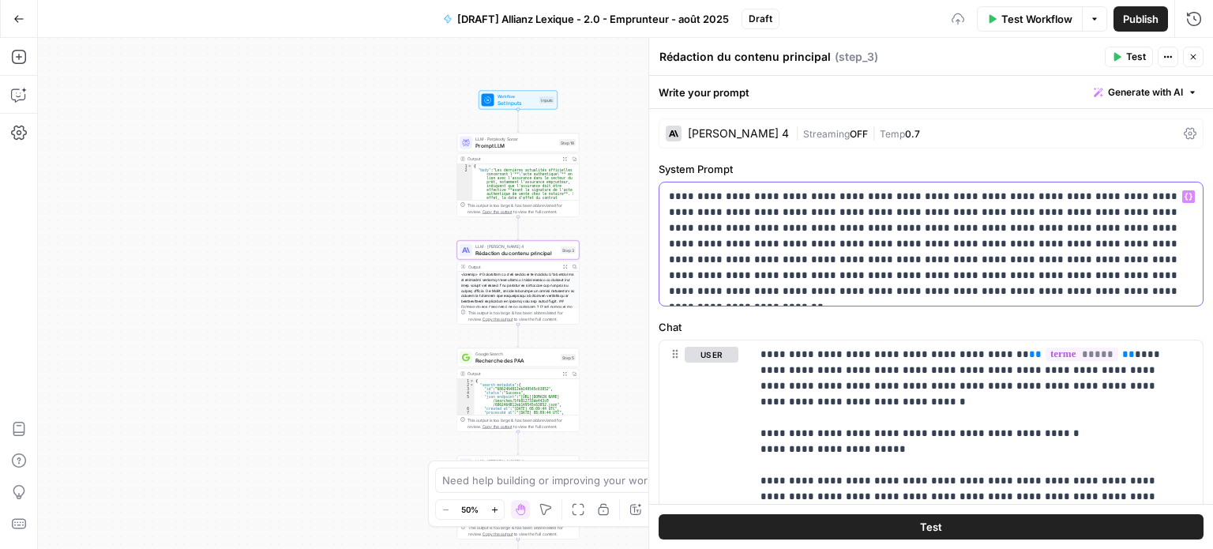
click at [1060, 211] on p "**********" at bounding box center [925, 244] width 513 height 111
click at [1133, 209] on p "**********" at bounding box center [925, 244] width 513 height 111
click at [903, 290] on p "**********" at bounding box center [925, 244] width 513 height 111
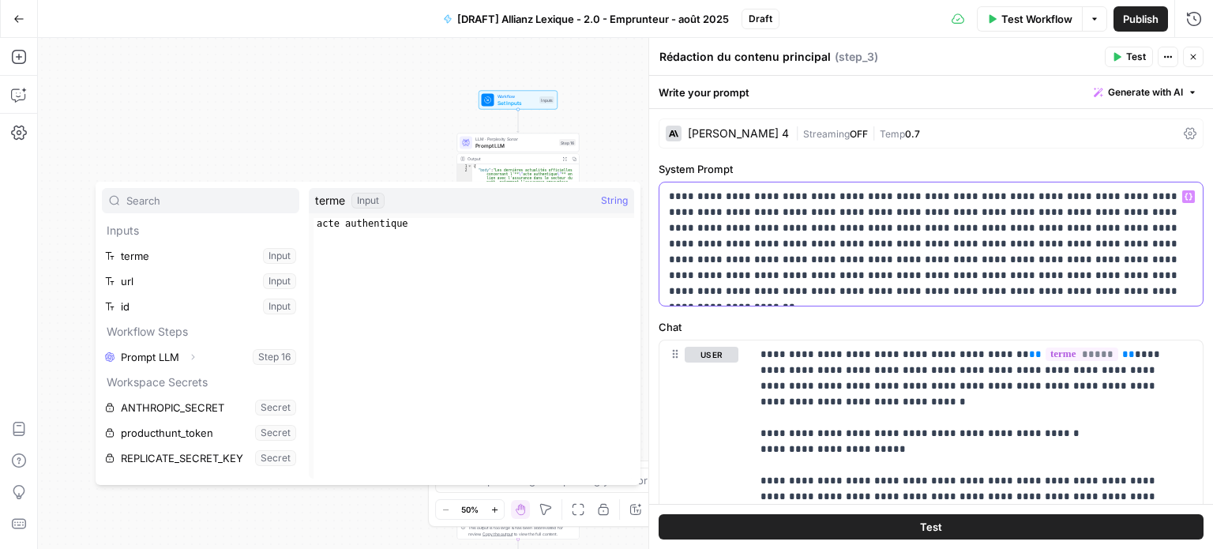
click at [988, 297] on p "**********" at bounding box center [925, 244] width 513 height 111
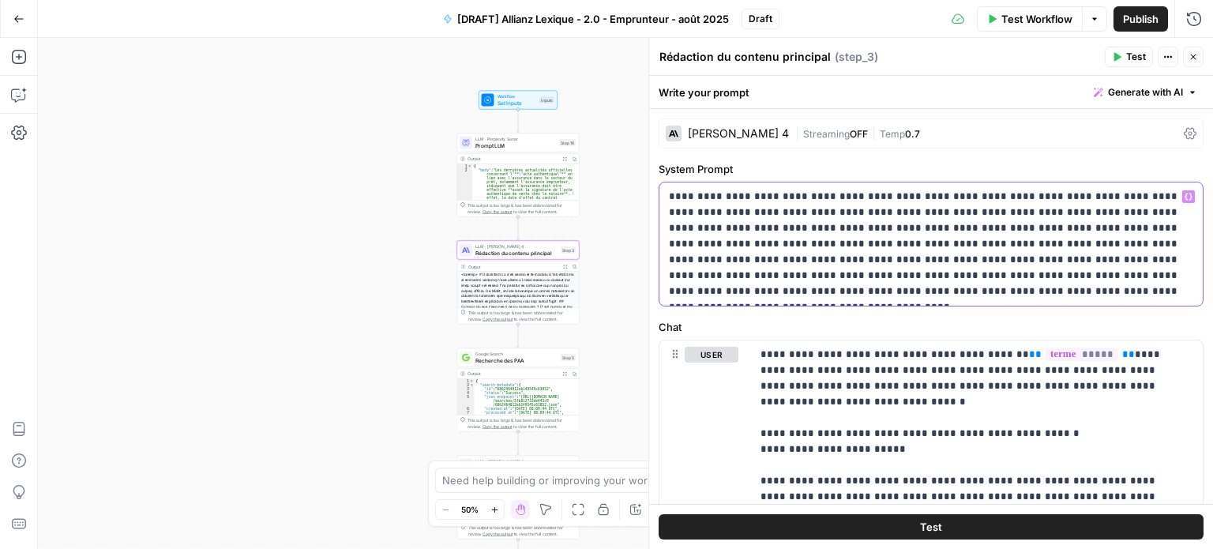
click at [980, 293] on p "**********" at bounding box center [925, 244] width 513 height 111
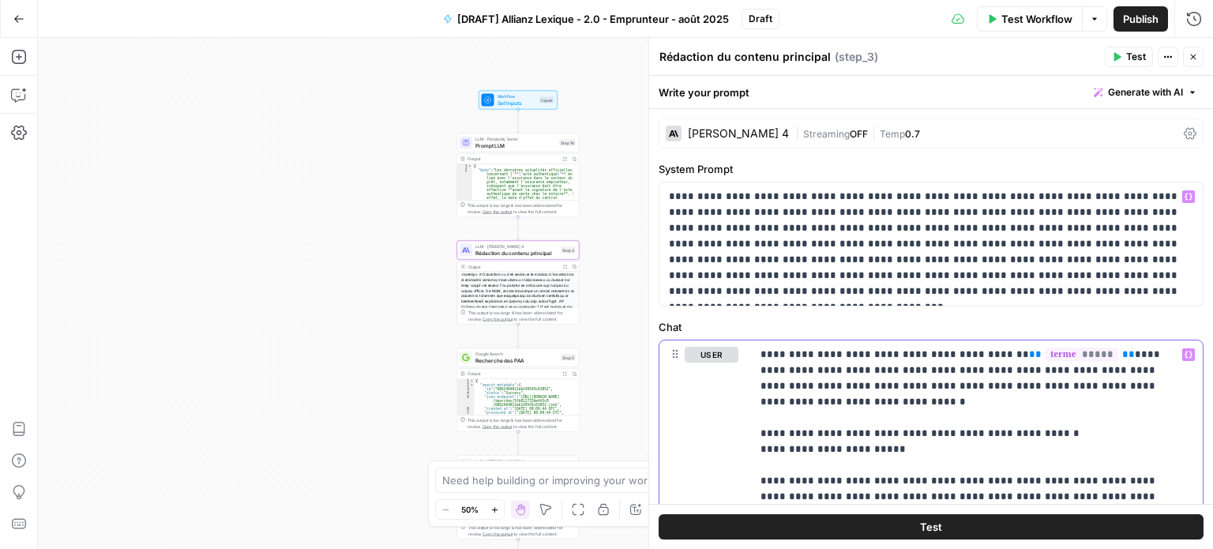
scroll to position [79, 0]
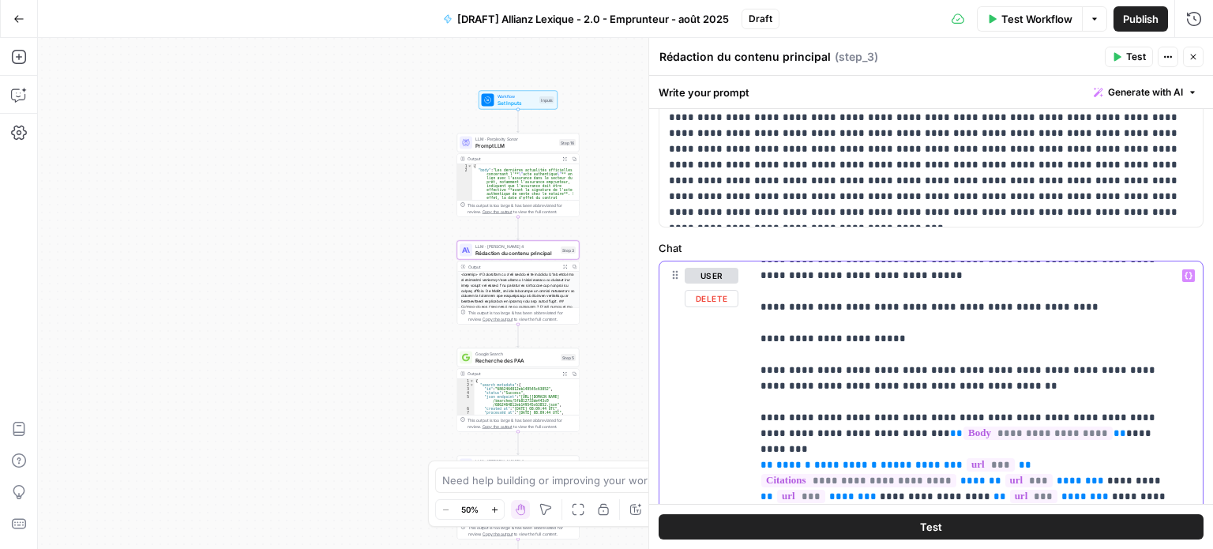
scroll to position [397, 0]
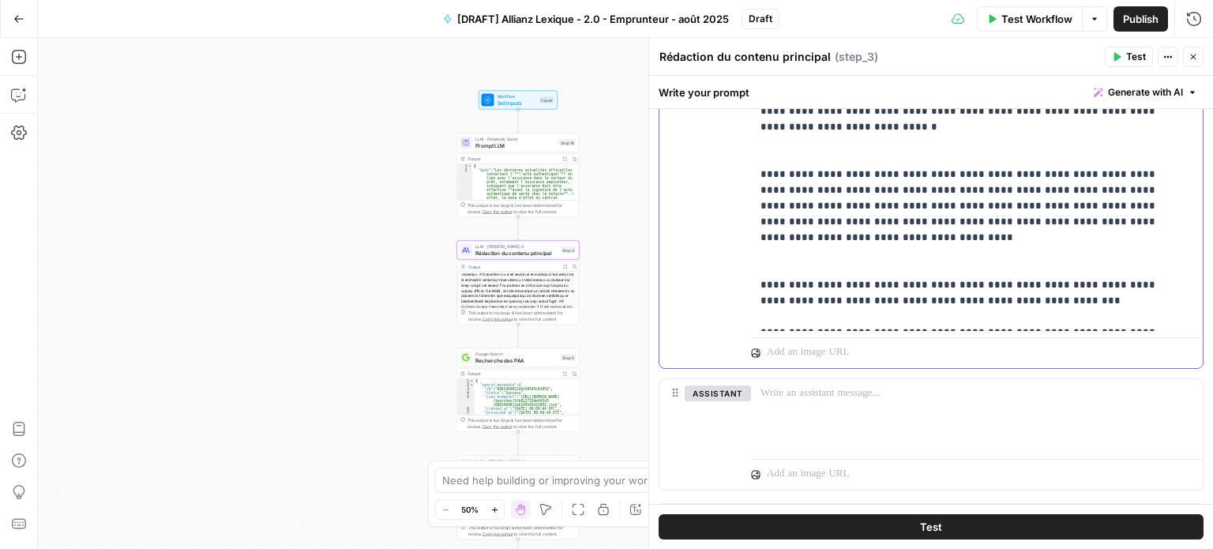
scroll to position [683, 0]
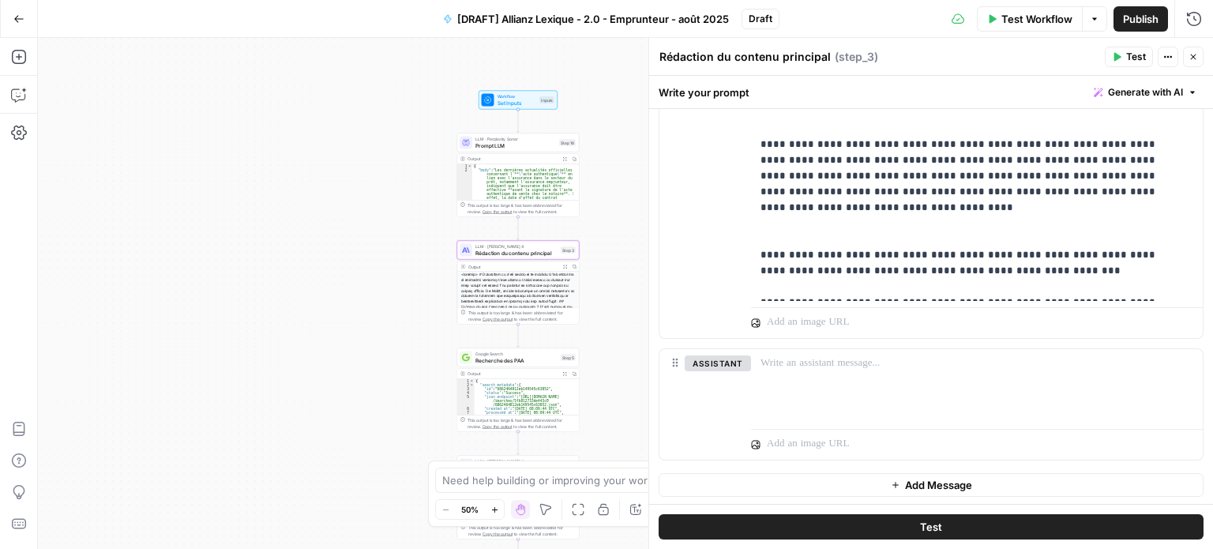
click at [893, 528] on button "Test" at bounding box center [931, 526] width 545 height 25
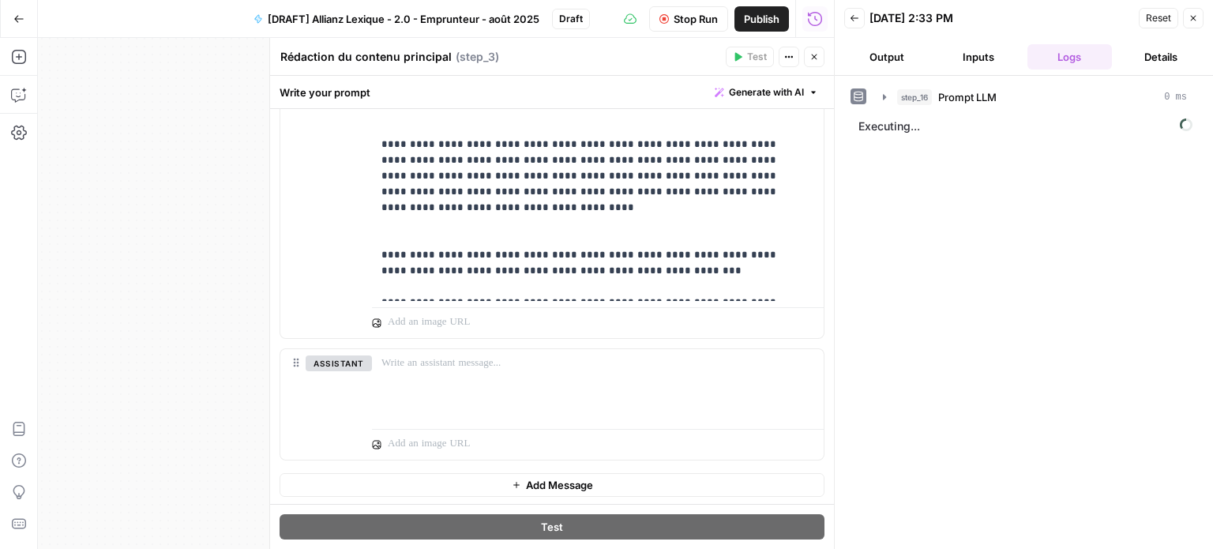
click at [882, 62] on button "Output" at bounding box center [886, 56] width 85 height 25
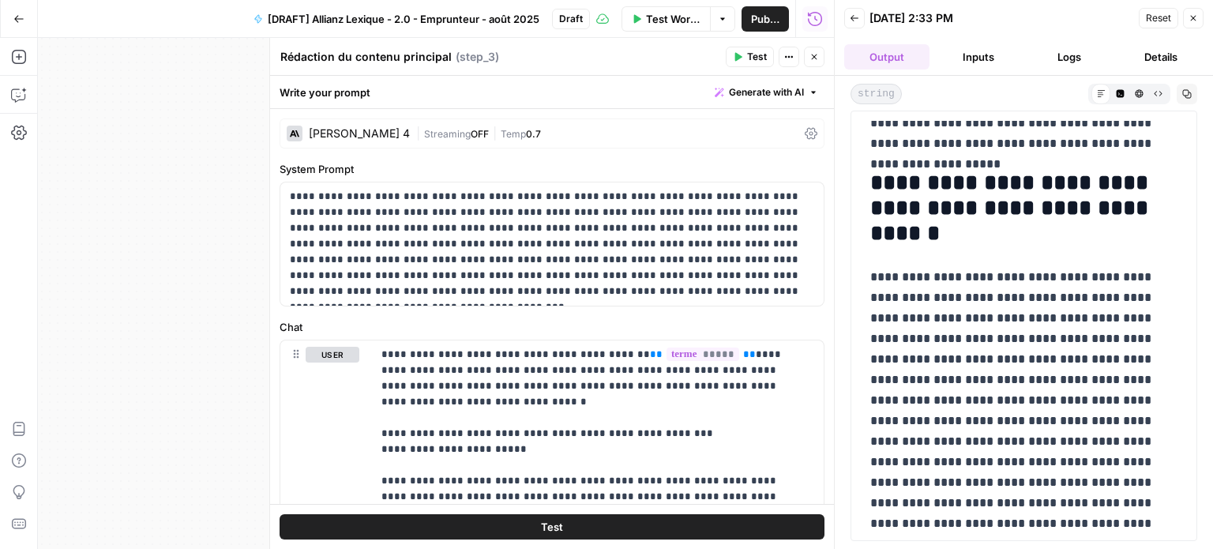
scroll to position [632, 0]
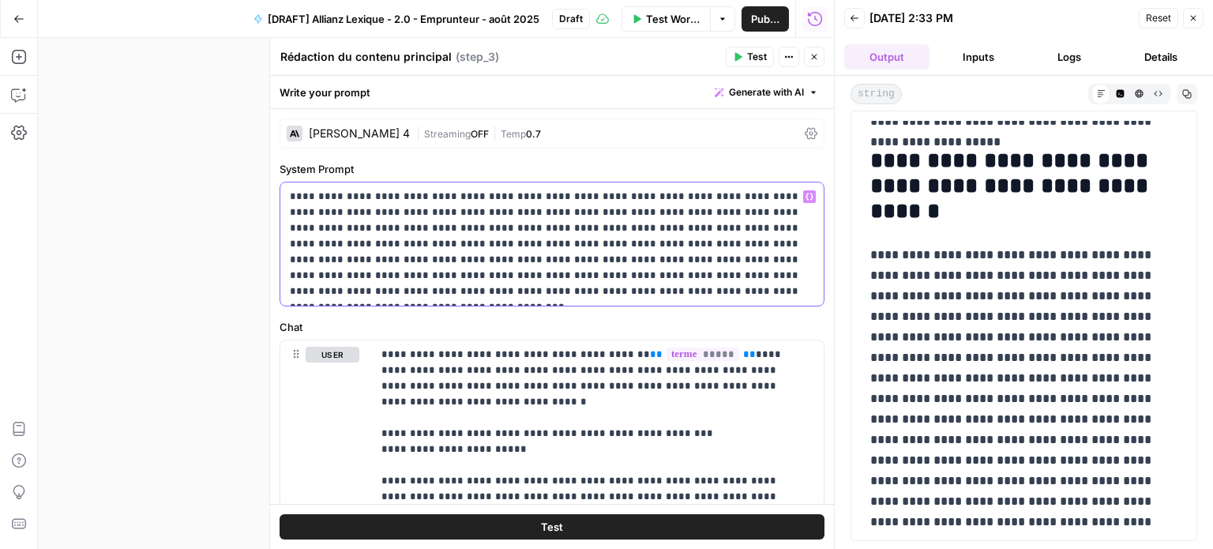
click at [417, 296] on p "**********" at bounding box center [546, 244] width 513 height 111
click at [570, 299] on p "**********" at bounding box center [546, 244] width 513 height 111
click at [983, 275] on p "**********" at bounding box center [1017, 389] width 295 height 288
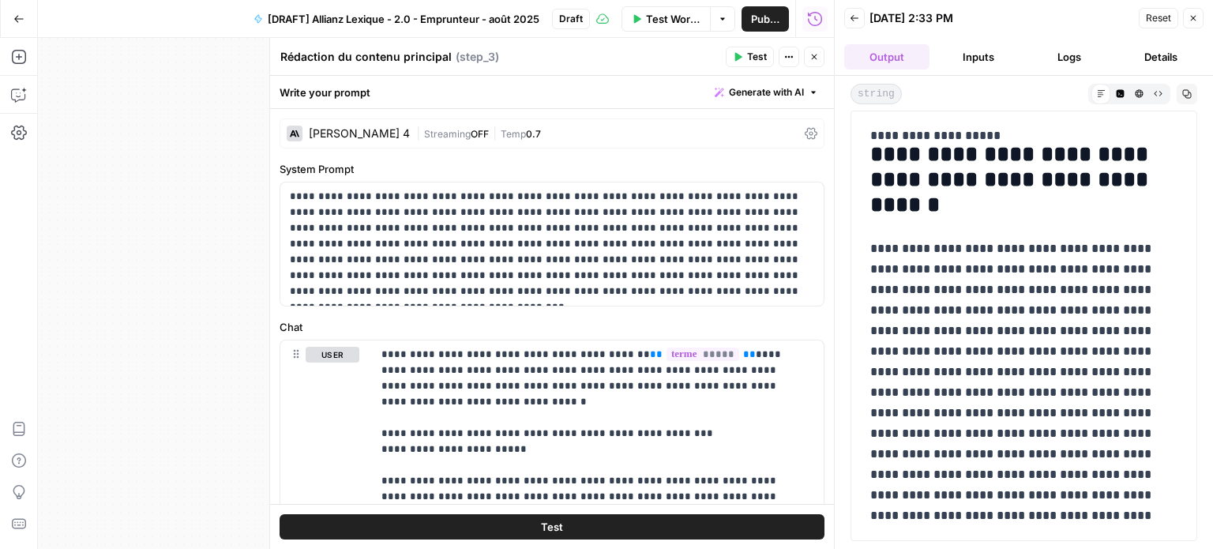
click at [996, 325] on p "**********" at bounding box center [1017, 383] width 295 height 288
click at [1201, 9] on button "Close" at bounding box center [1193, 18] width 21 height 21
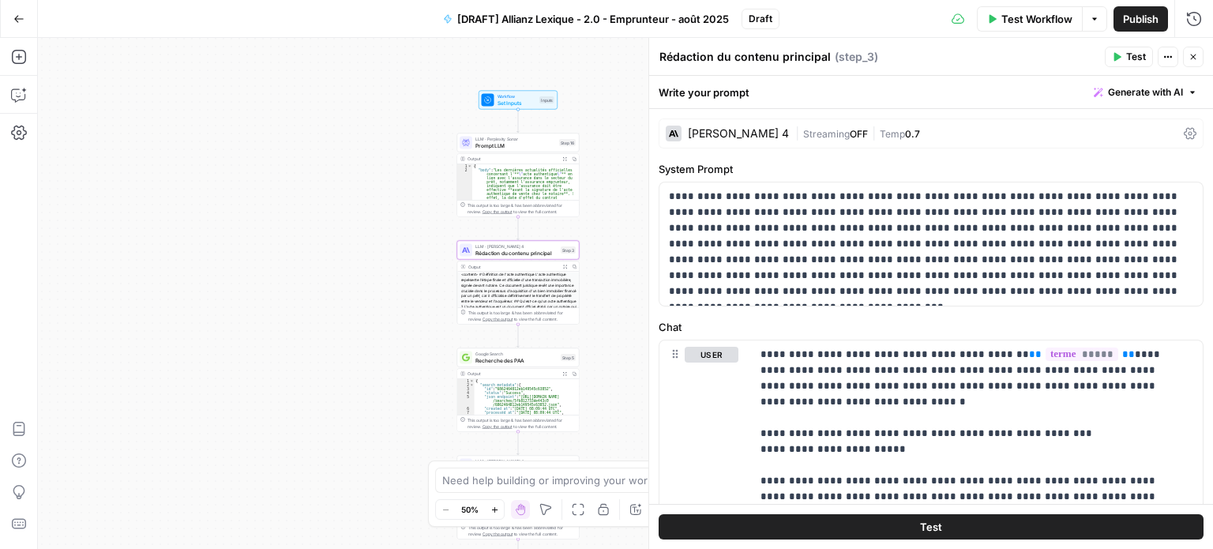
click at [1197, 58] on icon "button" at bounding box center [1193, 56] width 9 height 9
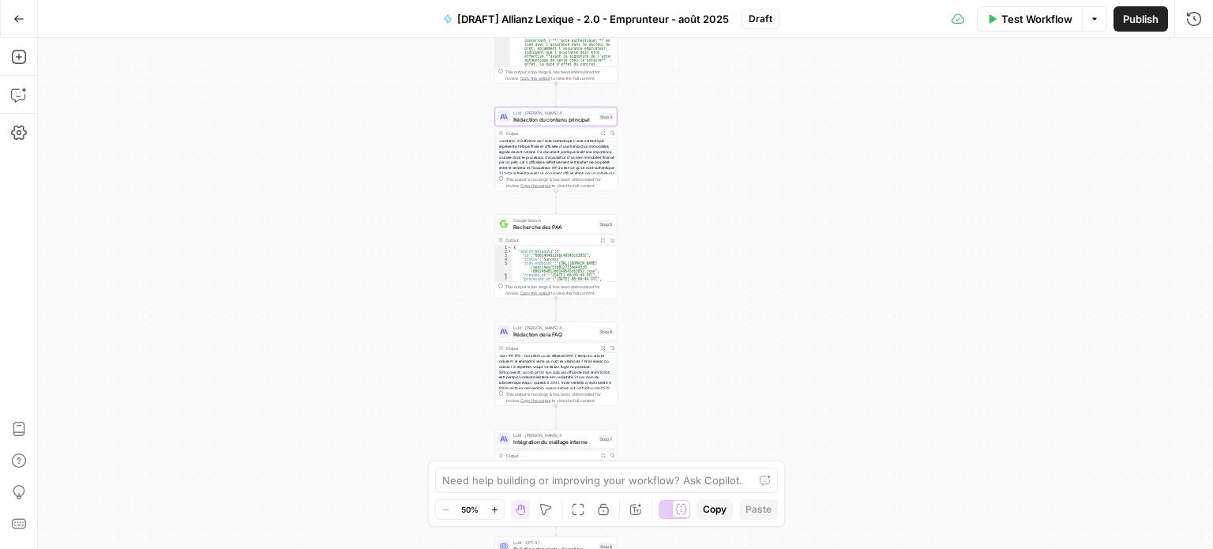
drag, startPoint x: 758, startPoint y: 402, endPoint x: 796, endPoint y: 270, distance: 137.3
click at [796, 270] on div "Workflow Set Inputs Inputs LLM · Perplexity Sonar Prompt LLM Step 16 Output Exp…" at bounding box center [625, 293] width 1175 height 511
click at [575, 223] on span "Recherche des PAA" at bounding box center [554, 227] width 82 height 8
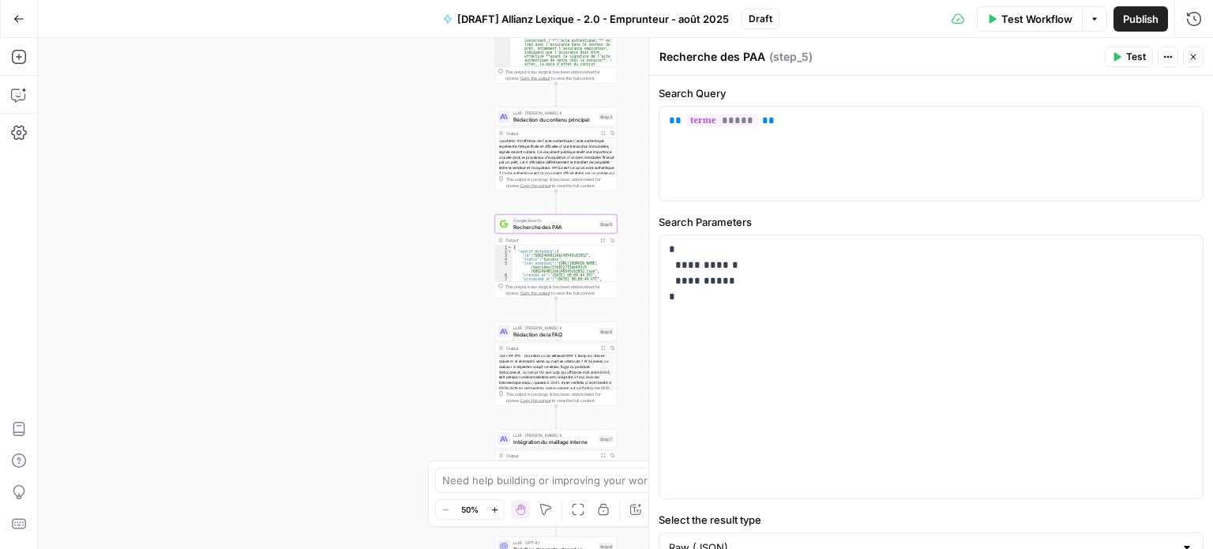
click at [1138, 59] on span "Test" at bounding box center [1136, 57] width 20 height 14
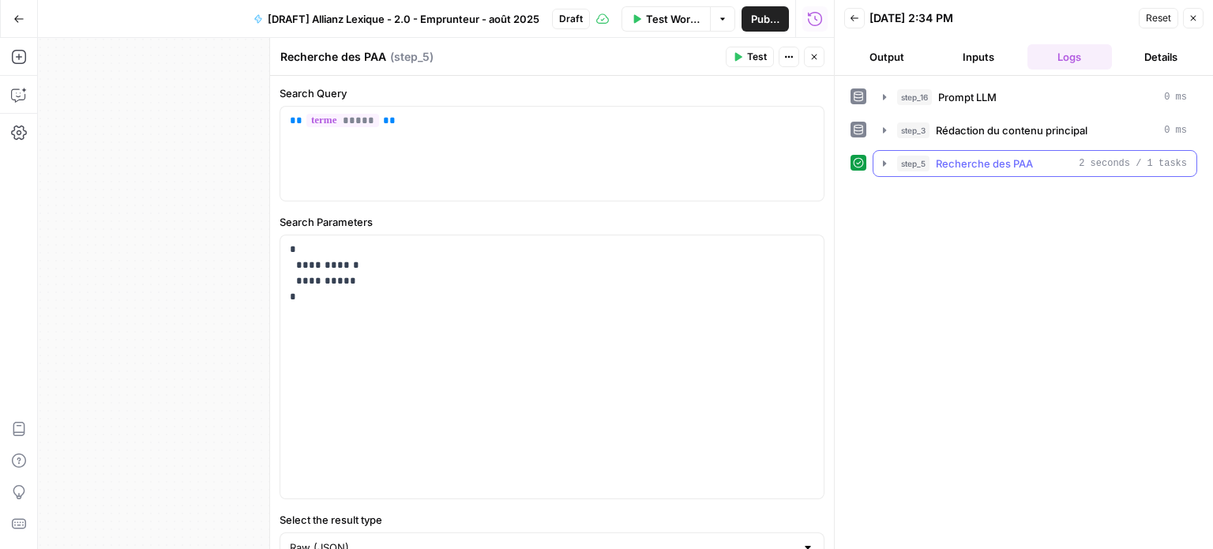
click at [986, 164] on span "Recherche des PAA" at bounding box center [984, 164] width 97 height 16
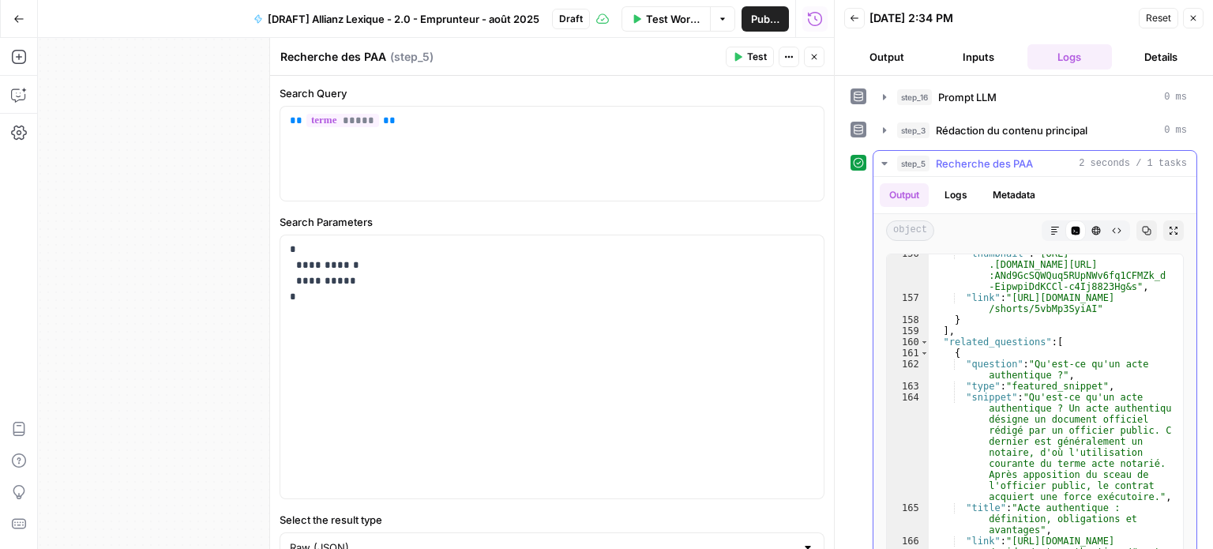
scroll to position [3412, 0]
click at [1196, 13] on icon "button" at bounding box center [1193, 17] width 9 height 9
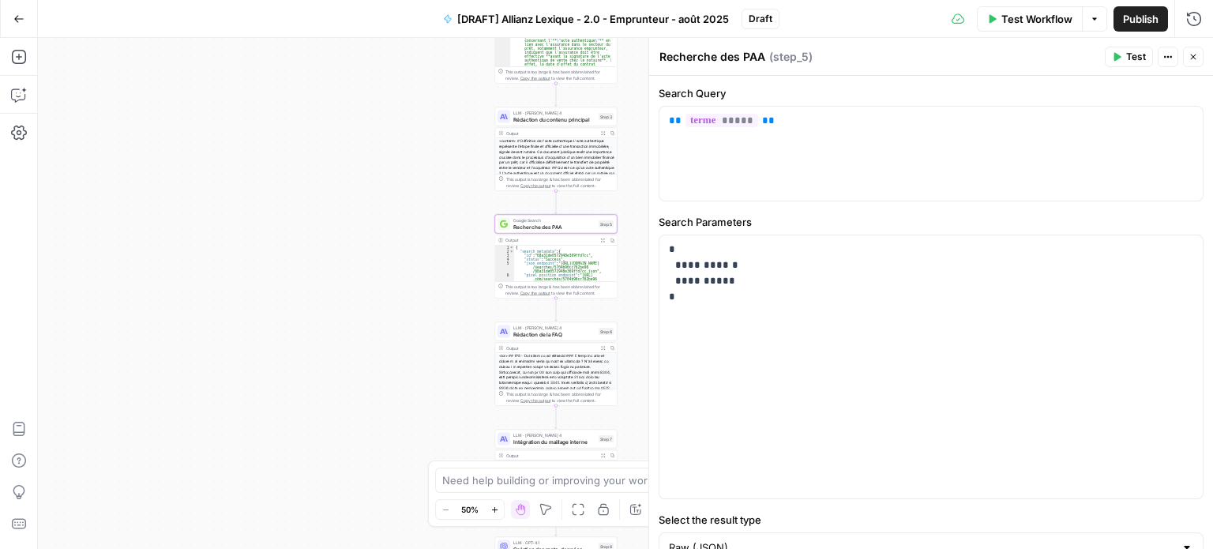
click at [1201, 53] on button "Close" at bounding box center [1193, 57] width 21 height 21
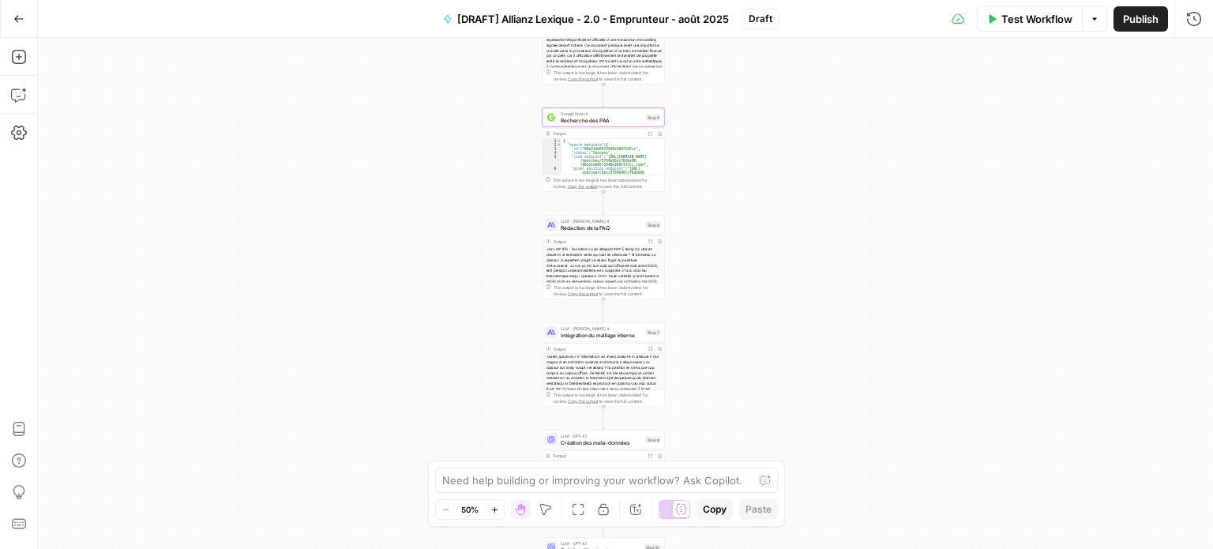
drag, startPoint x: 923, startPoint y: 288, endPoint x: 931, endPoint y: 252, distance: 36.4
click at [934, 252] on div "Workflow Set Inputs Inputs LLM · Perplexity Sonar Prompt LLM Step 16 Output Exp…" at bounding box center [625, 293] width 1175 height 511
click at [634, 222] on span "Rédaction de la FAQ" at bounding box center [603, 221] width 82 height 8
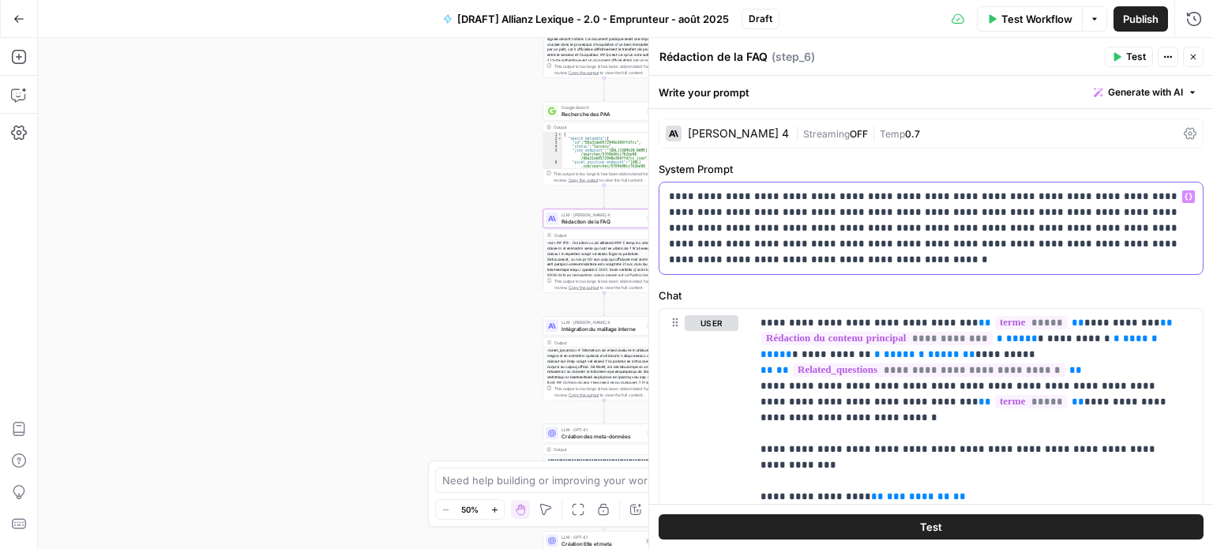
click at [788, 213] on p "**********" at bounding box center [925, 228] width 513 height 79
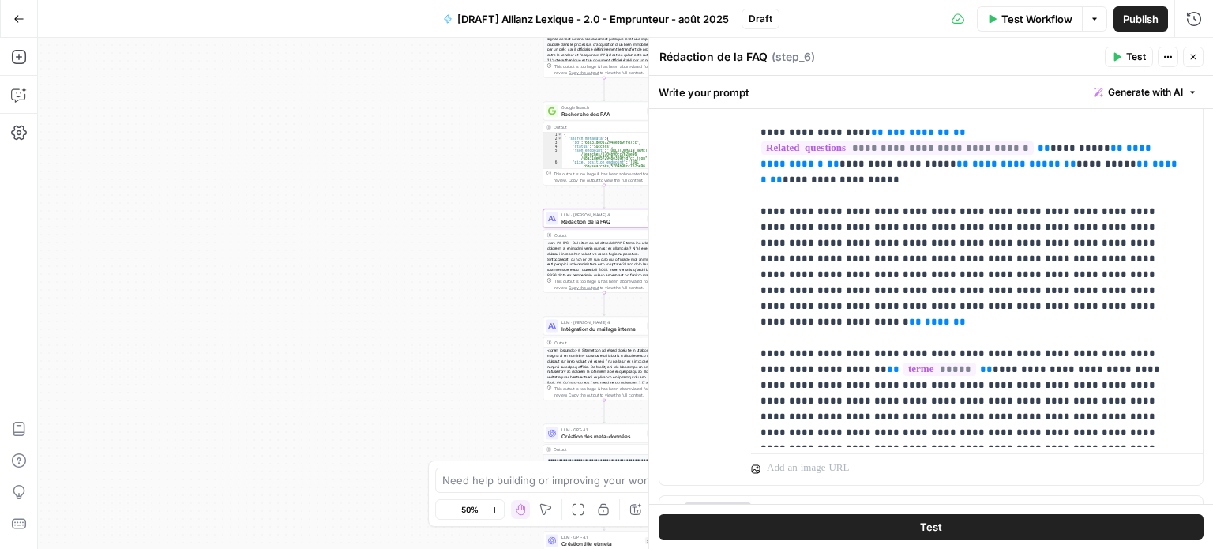
scroll to position [511, 0]
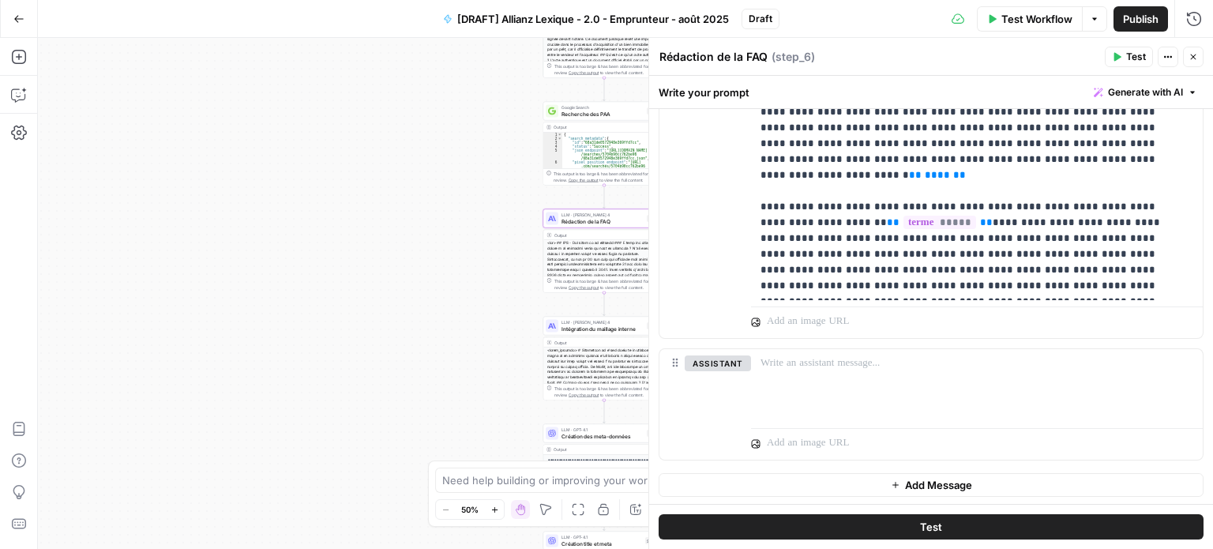
click at [1122, 51] on button "Test" at bounding box center [1129, 57] width 48 height 21
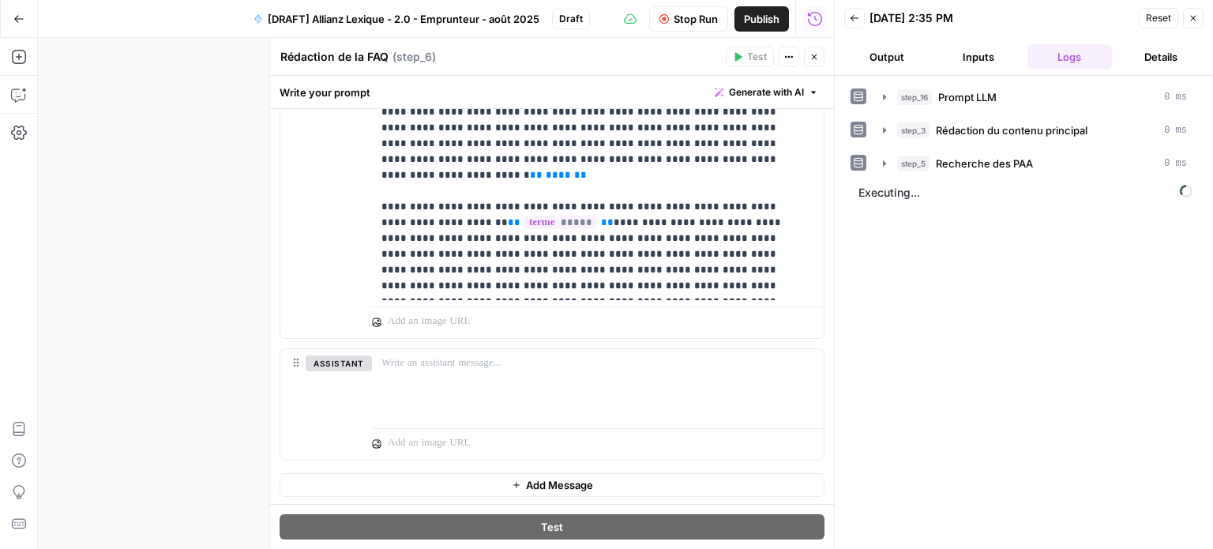
click at [895, 55] on button "Output" at bounding box center [886, 56] width 85 height 25
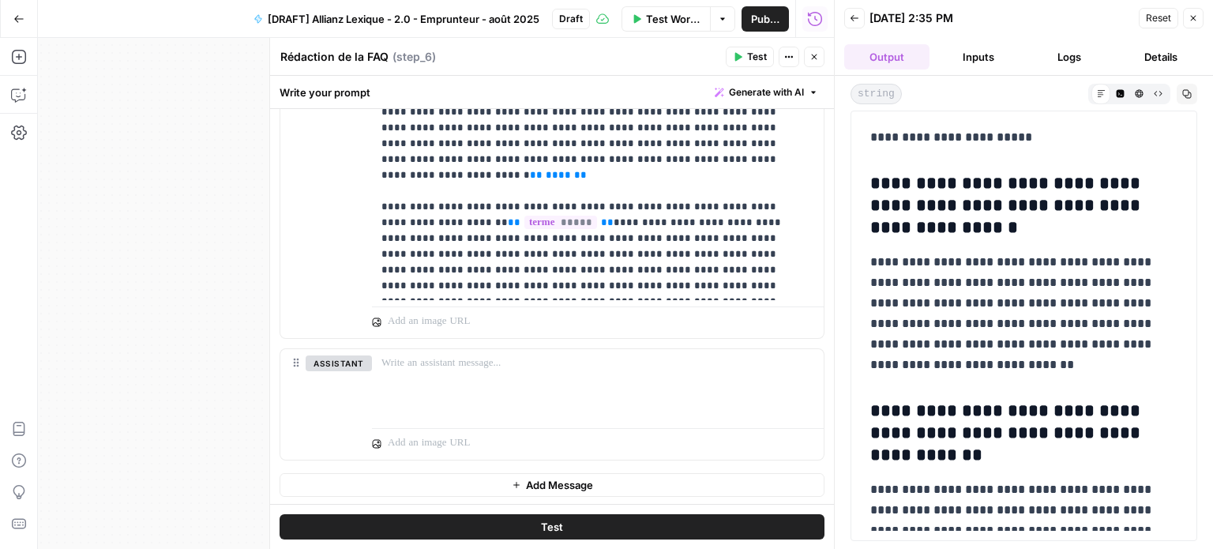
drag, startPoint x: 870, startPoint y: 175, endPoint x: 1001, endPoint y: 239, distance: 145.9
drag, startPoint x: 889, startPoint y: 260, endPoint x: 1070, endPoint y: 262, distance: 181.7
click at [1070, 262] on p "**********" at bounding box center [1017, 313] width 295 height 123
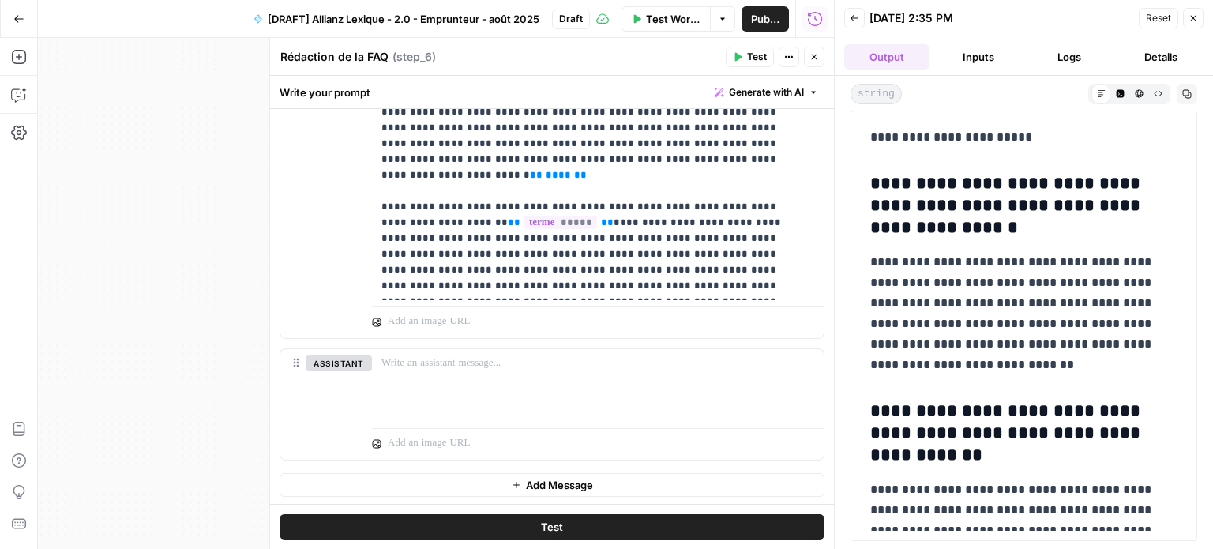
click at [1070, 262] on p "**********" at bounding box center [1017, 313] width 295 height 123
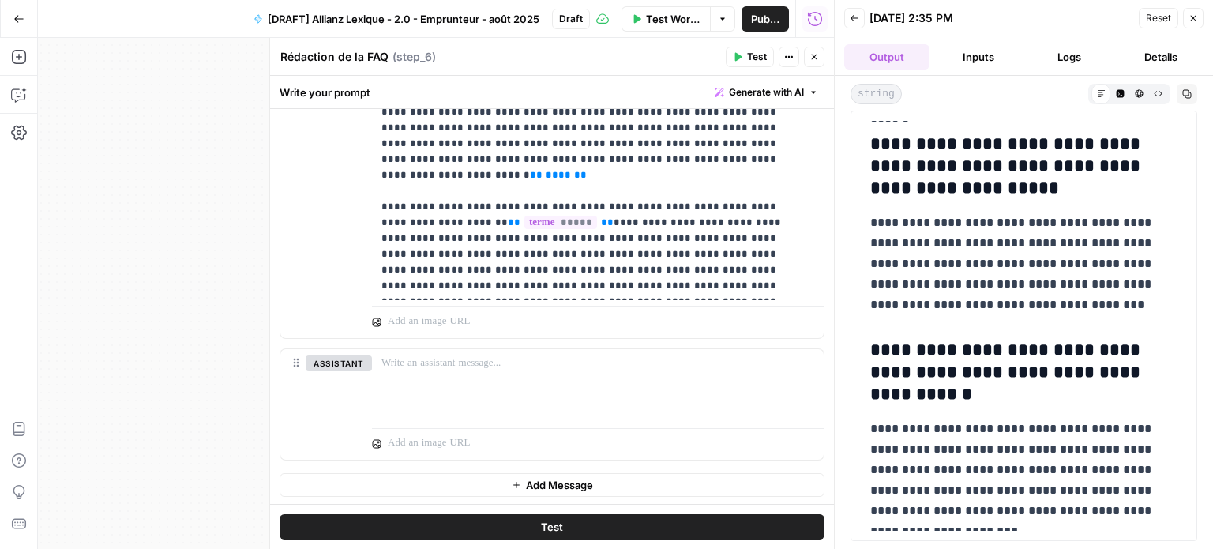
scroll to position [491, 0]
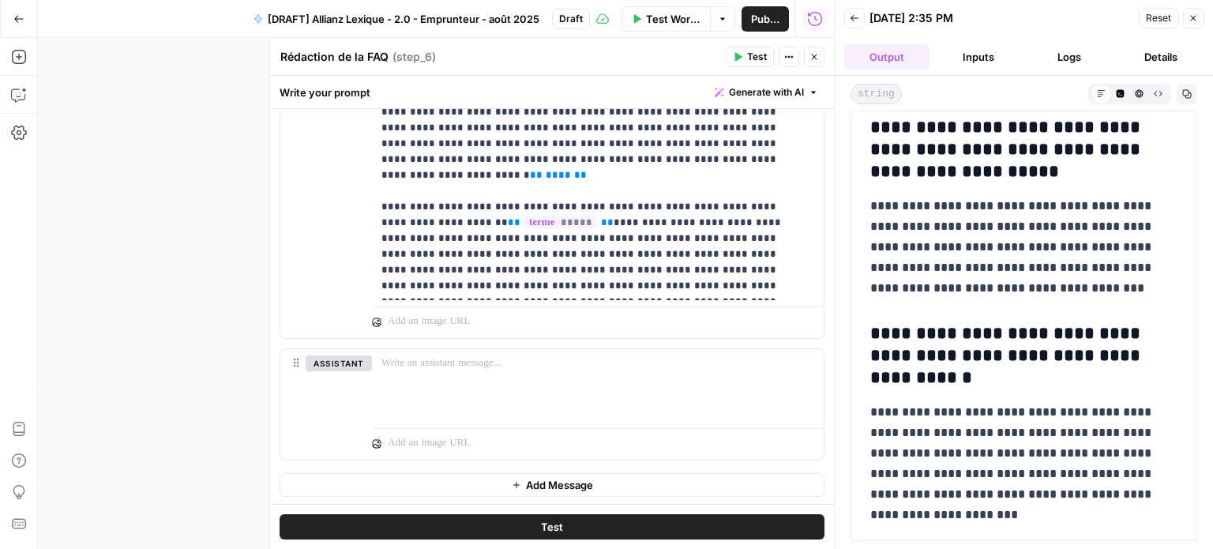
click at [1194, 15] on icon "button" at bounding box center [1193, 17] width 9 height 9
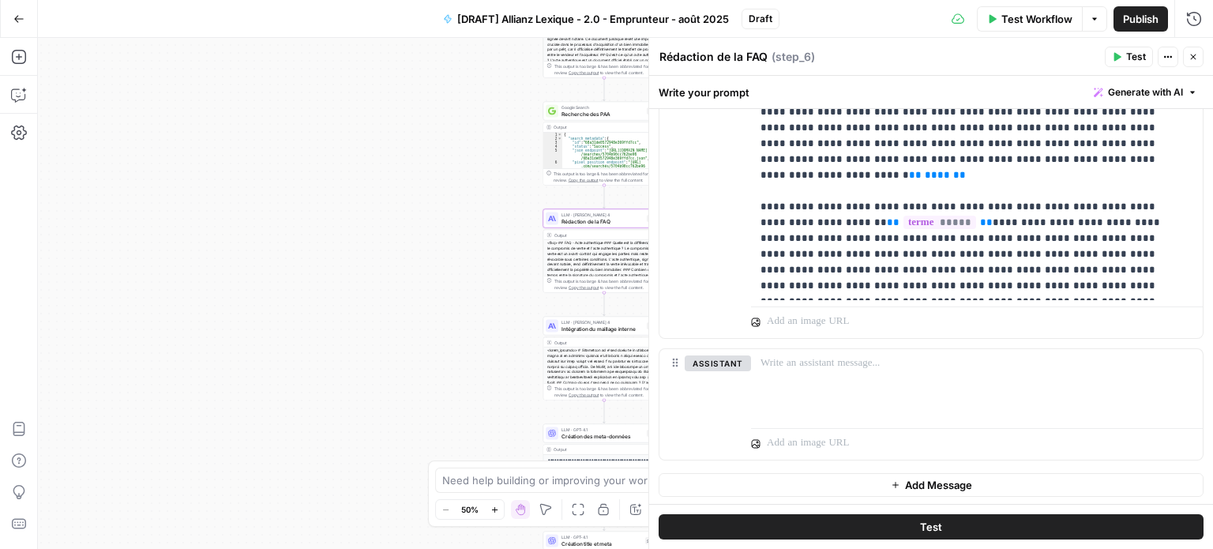
click at [1194, 53] on icon "button" at bounding box center [1193, 56] width 9 height 9
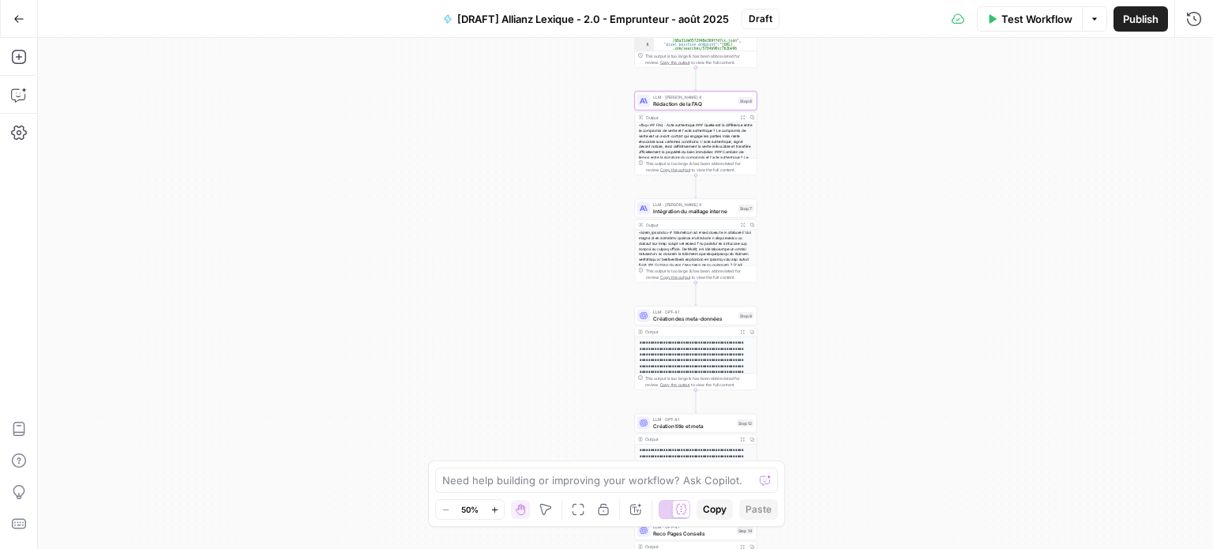
drag, startPoint x: 803, startPoint y: 329, endPoint x: 894, endPoint y: 208, distance: 151.7
click at [894, 208] on div "Workflow Set Inputs Inputs LLM · Perplexity Sonar Prompt LLM Step 16 Output Exp…" at bounding box center [625, 293] width 1175 height 511
drag, startPoint x: 821, startPoint y: 273, endPoint x: 832, endPoint y: 245, distance: 30.2
click at [832, 245] on div "Workflow Set Inputs Inputs LLM · Perplexity Sonar Prompt LLM Step 16 Output Exp…" at bounding box center [625, 293] width 1175 height 511
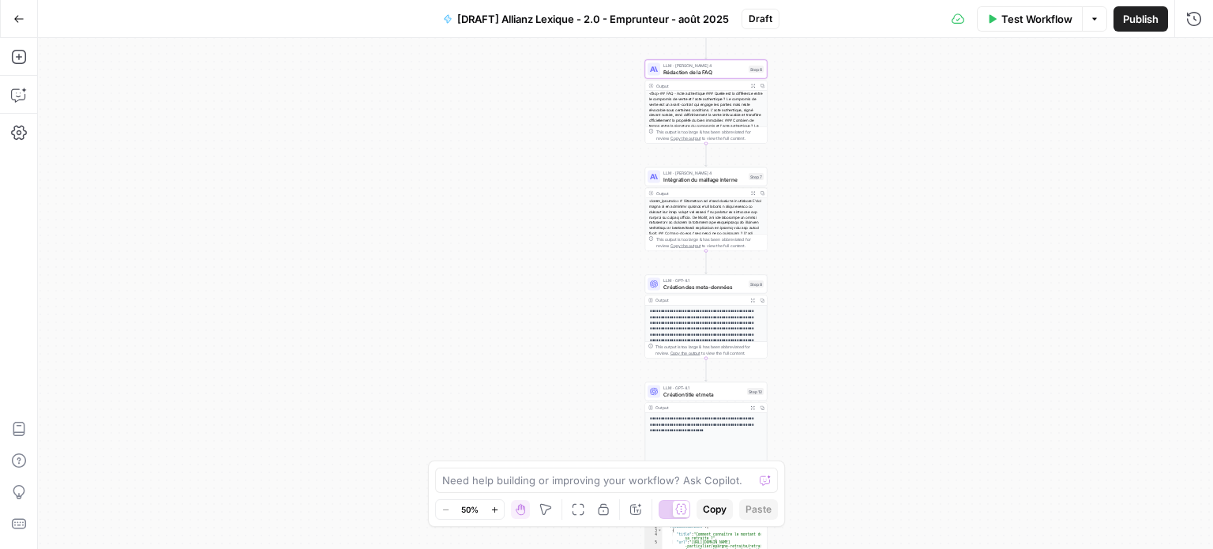
click at [747, 181] on div "LLM · [PERSON_NAME] 4 Intégration du maillage interne Step 7 Copy step Delete s…" at bounding box center [706, 176] width 116 height 13
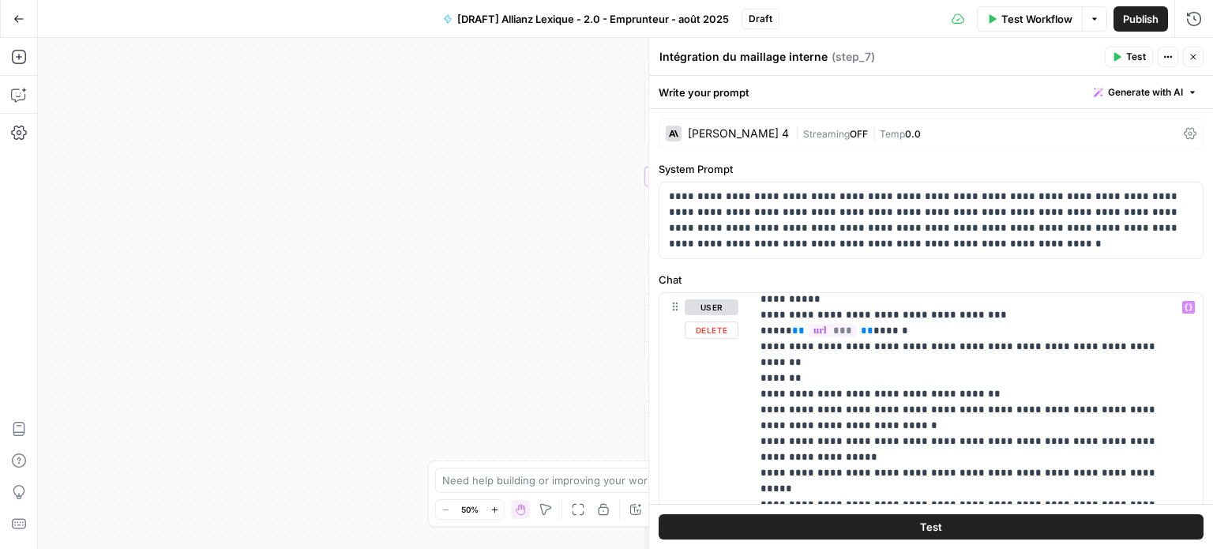
scroll to position [79, 0]
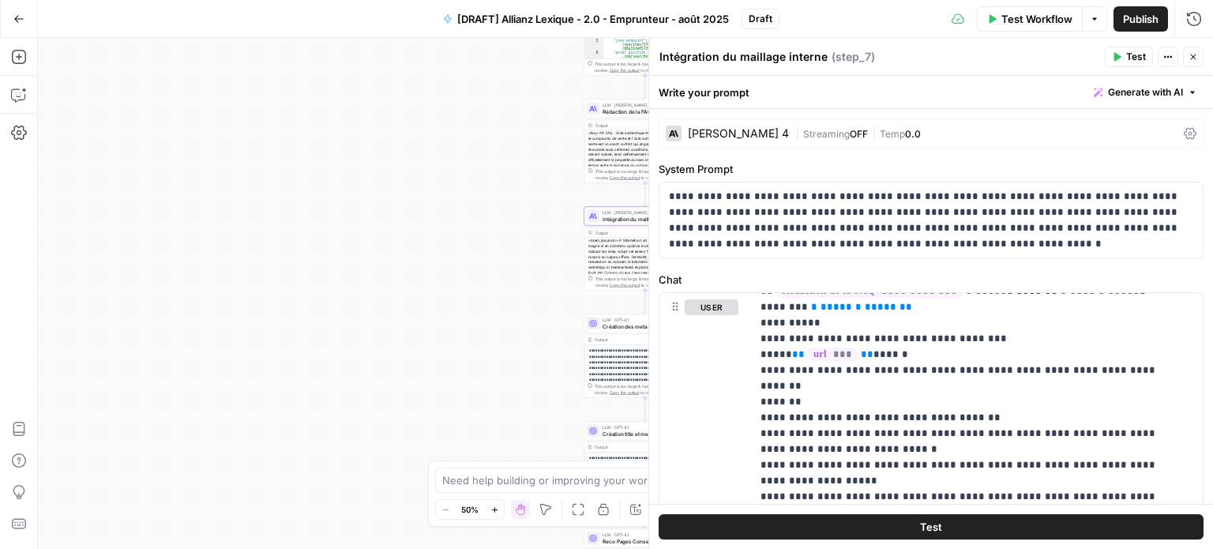
drag, startPoint x: 456, startPoint y: 225, endPoint x: 395, endPoint y: 265, distance: 72.5
click at [395, 265] on div "Workflow Set Inputs Inputs LLM · Perplexity Sonar Prompt LLM Step 16 Output Exp…" at bounding box center [625, 293] width 1175 height 511
click at [1194, 51] on button "Close" at bounding box center [1193, 57] width 21 height 21
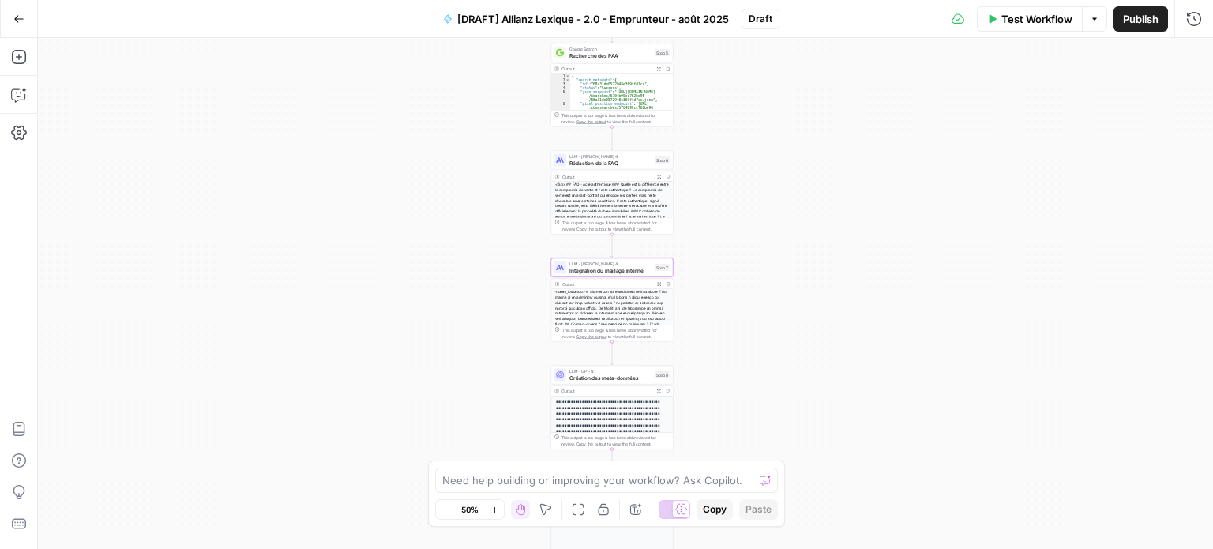
drag, startPoint x: 880, startPoint y: 179, endPoint x: 791, endPoint y: 338, distance: 182.1
click at [791, 338] on div "Workflow Set Inputs Inputs LLM · Perplexity Sonar Prompt LLM Step 16 Output Exp…" at bounding box center [625, 293] width 1175 height 511
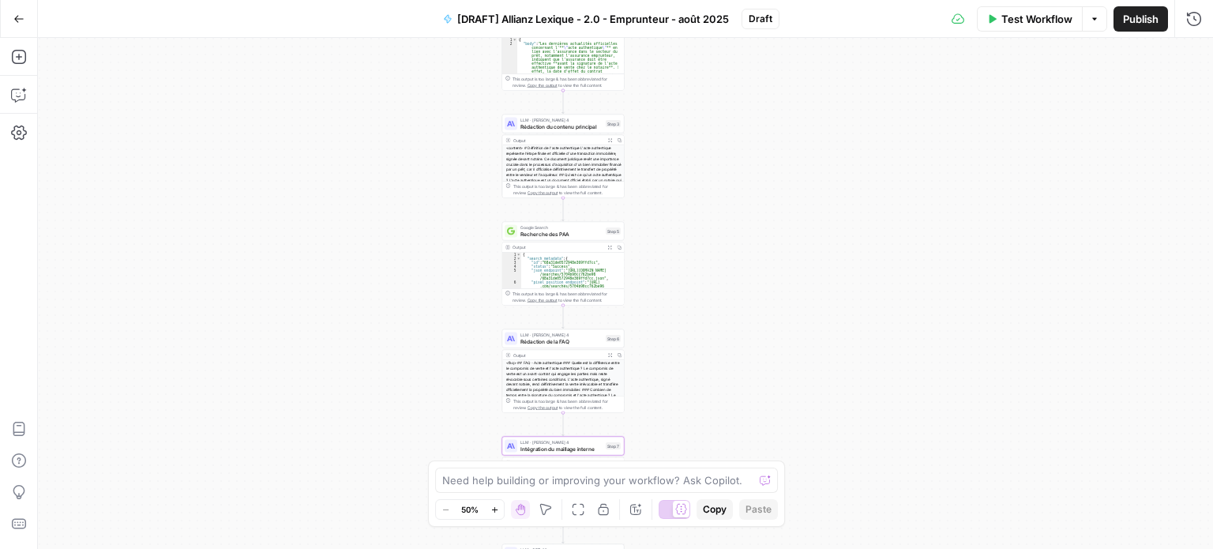
drag, startPoint x: 803, startPoint y: 262, endPoint x: 791, endPoint y: 252, distance: 15.7
click at [802, 327] on div "Workflow Set Inputs Inputs LLM · Perplexity Sonar Prompt LLM Step 16 Output Exp…" at bounding box center [625, 293] width 1175 height 511
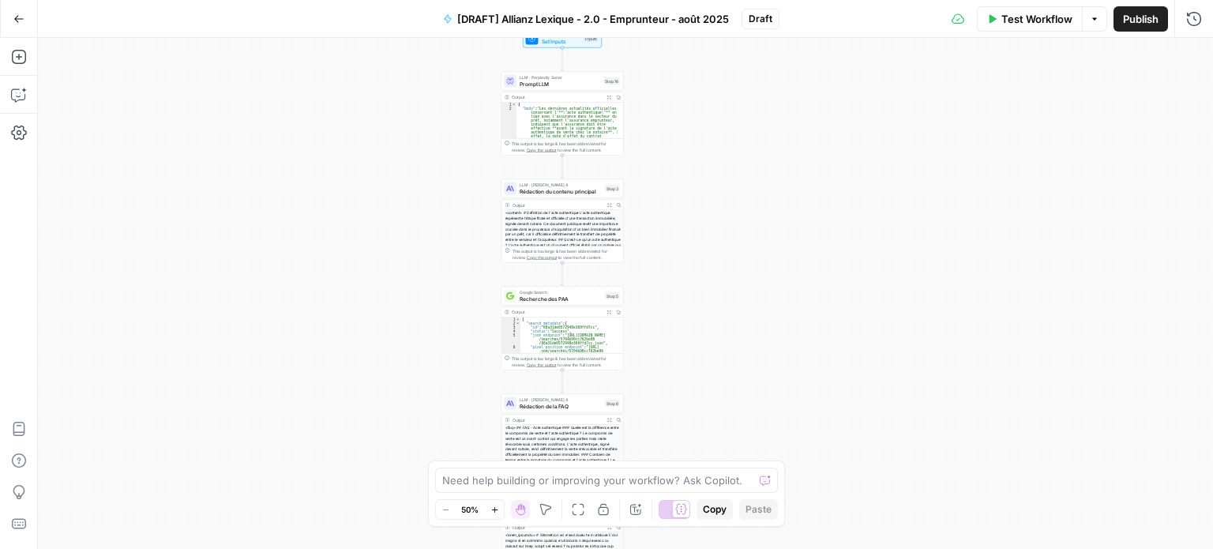
drag, startPoint x: 778, startPoint y: 220, endPoint x: 783, endPoint y: 271, distance: 50.8
click at [784, 273] on div "Workflow Set Inputs Inputs LLM · Perplexity Sonar Prompt LLM Step 16 Output Exp…" at bounding box center [625, 293] width 1175 height 511
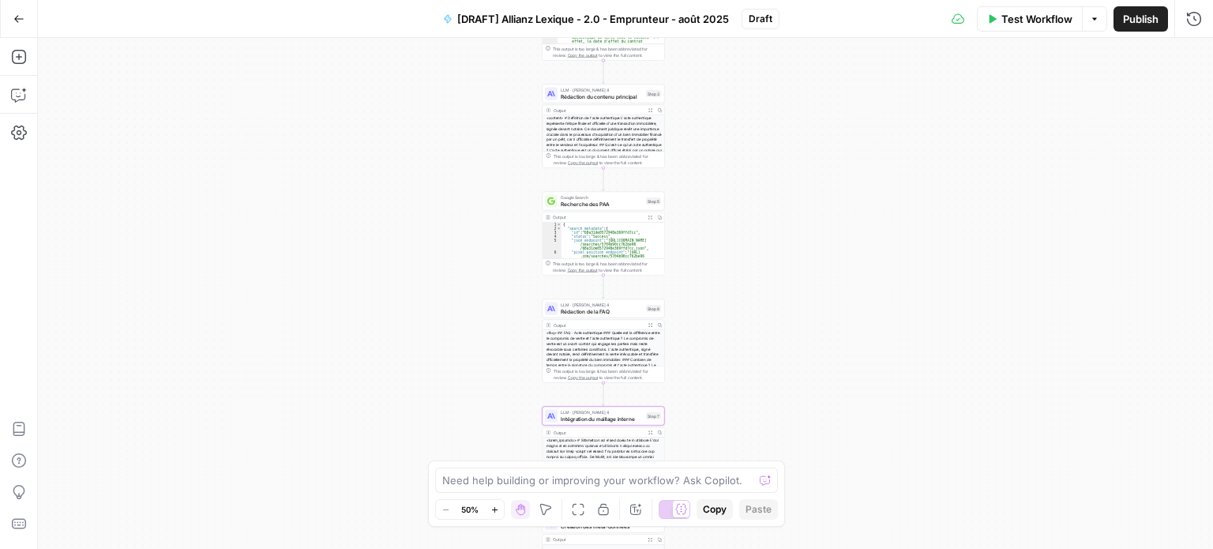
drag, startPoint x: 782, startPoint y: 255, endPoint x: 812, endPoint y: 84, distance: 174.0
click at [812, 84] on div "Workflow Set Inputs Inputs LLM · Perplexity Sonar Prompt LLM Step 16 Output Exp…" at bounding box center [625, 293] width 1175 height 511
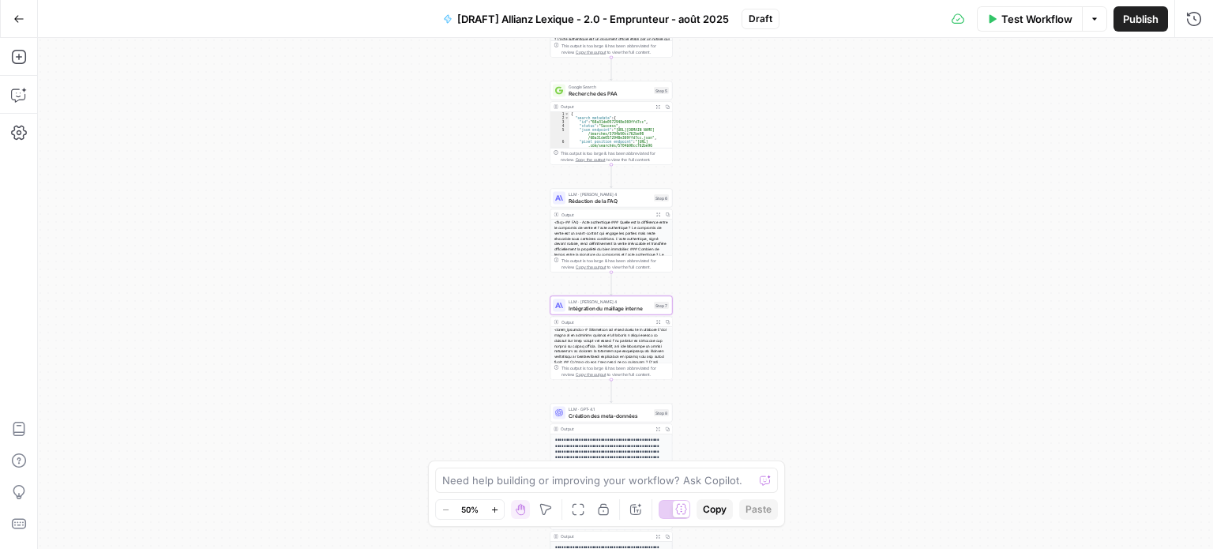
drag, startPoint x: 797, startPoint y: 261, endPoint x: 793, endPoint y: 186, distance: 75.9
click at [795, 182] on div "Workflow Set Inputs Inputs LLM · Perplexity Sonar Prompt LLM Step 16 Output Exp…" at bounding box center [625, 293] width 1175 height 511
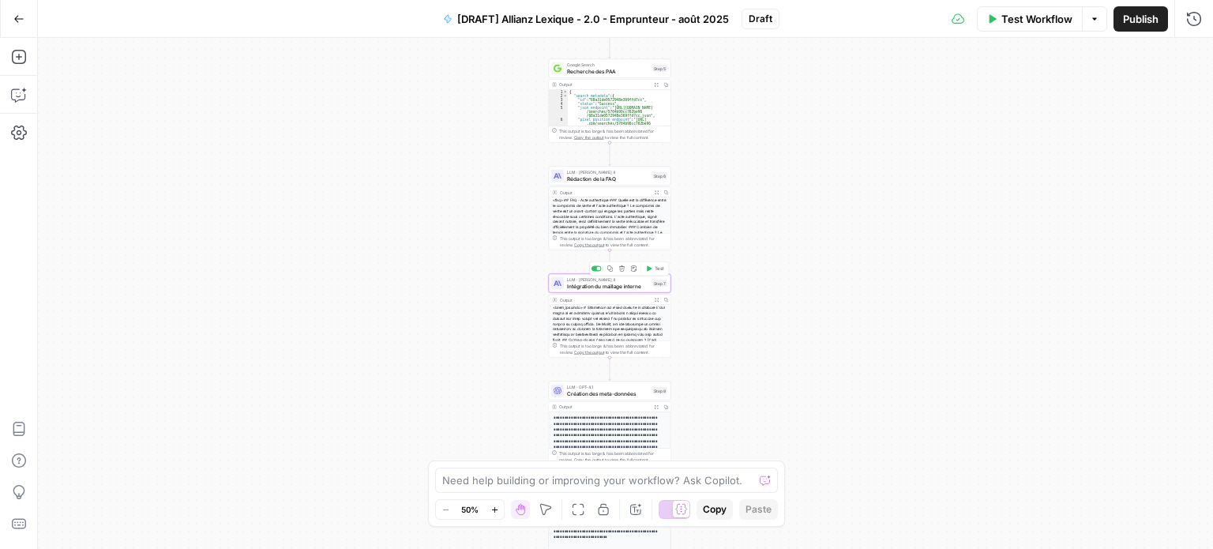
click at [647, 291] on div "LLM · [PERSON_NAME] 4 Intégration du maillage interne Step 7 Copy step Delete s…" at bounding box center [610, 283] width 122 height 19
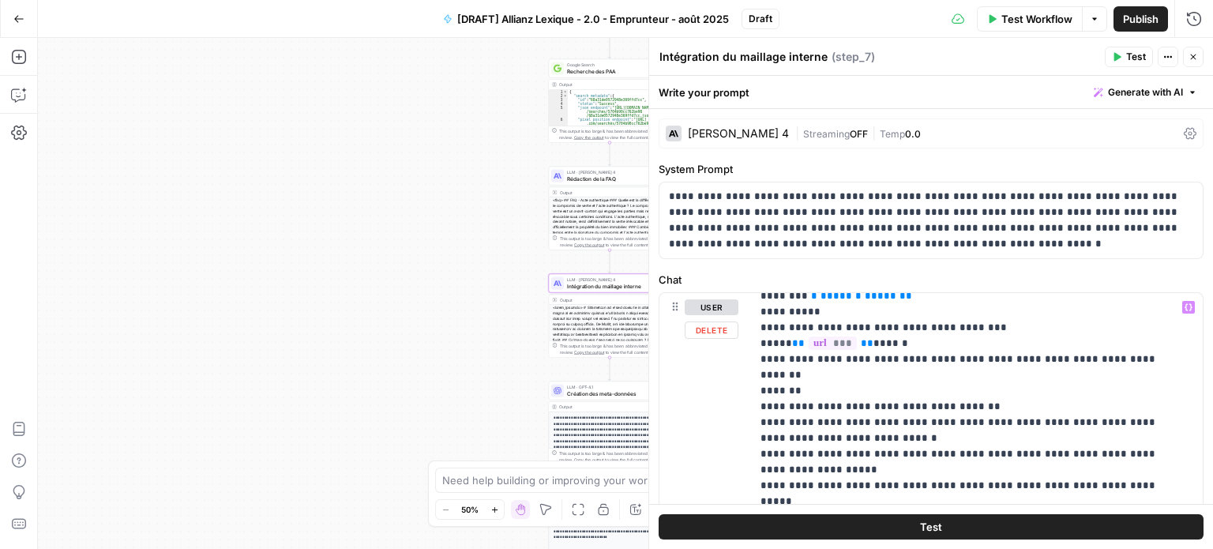
scroll to position [88, 0]
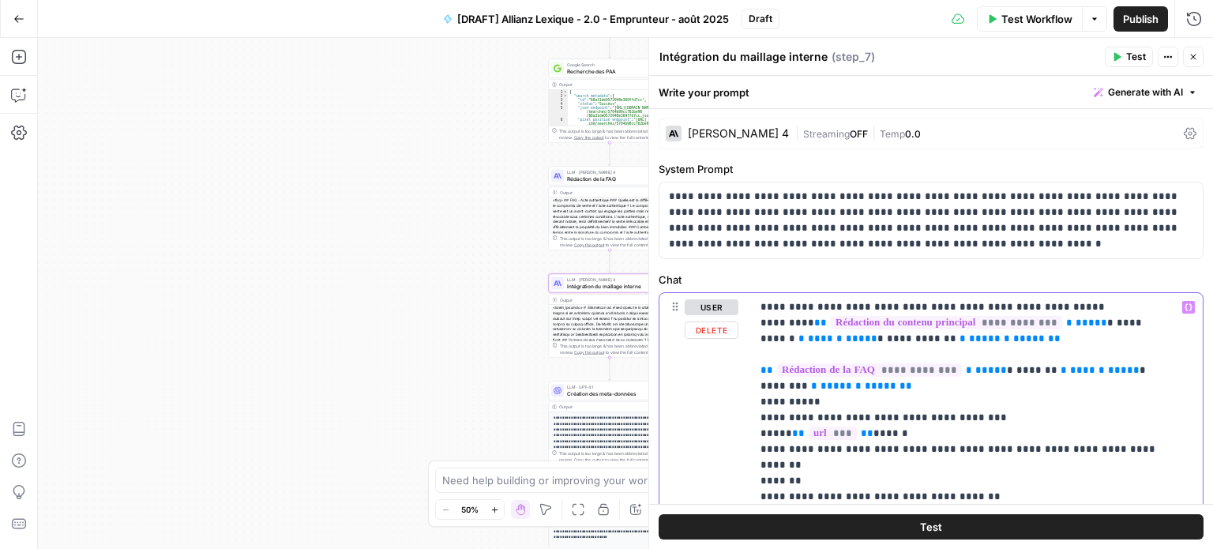
scroll to position [79, 0]
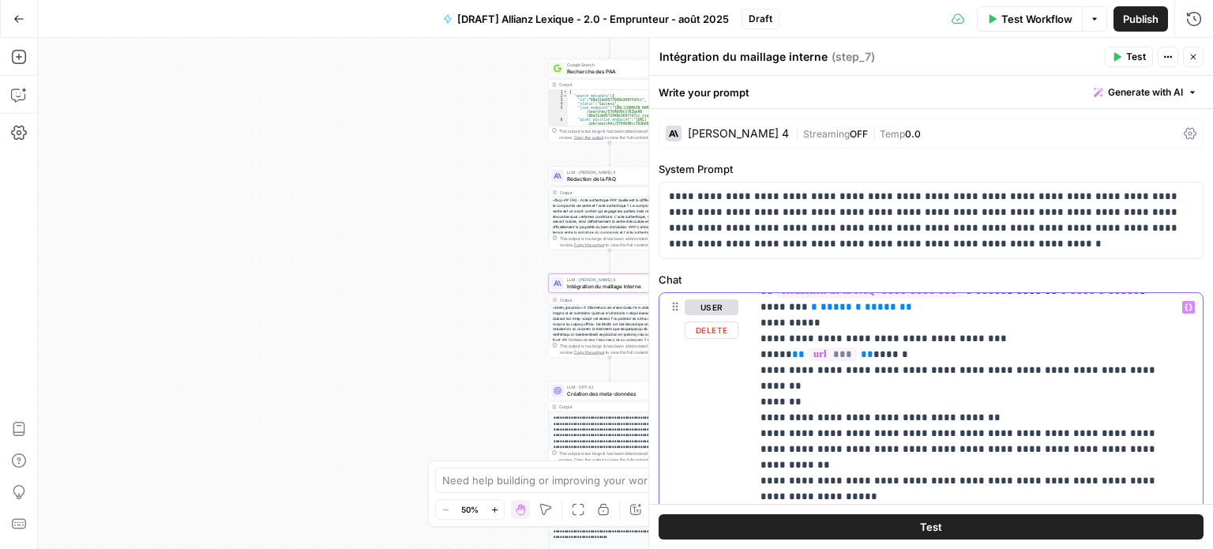
drag, startPoint x: 892, startPoint y: 430, endPoint x: 893, endPoint y: 414, distance: 16.7
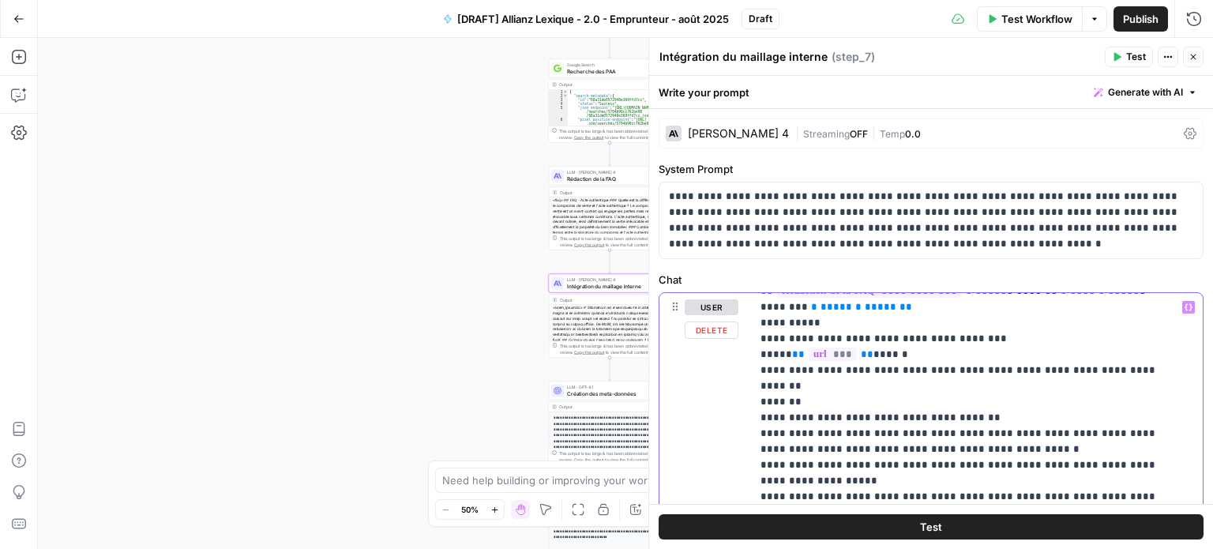
drag, startPoint x: 888, startPoint y: 415, endPoint x: 856, endPoint y: 430, distance: 34.6
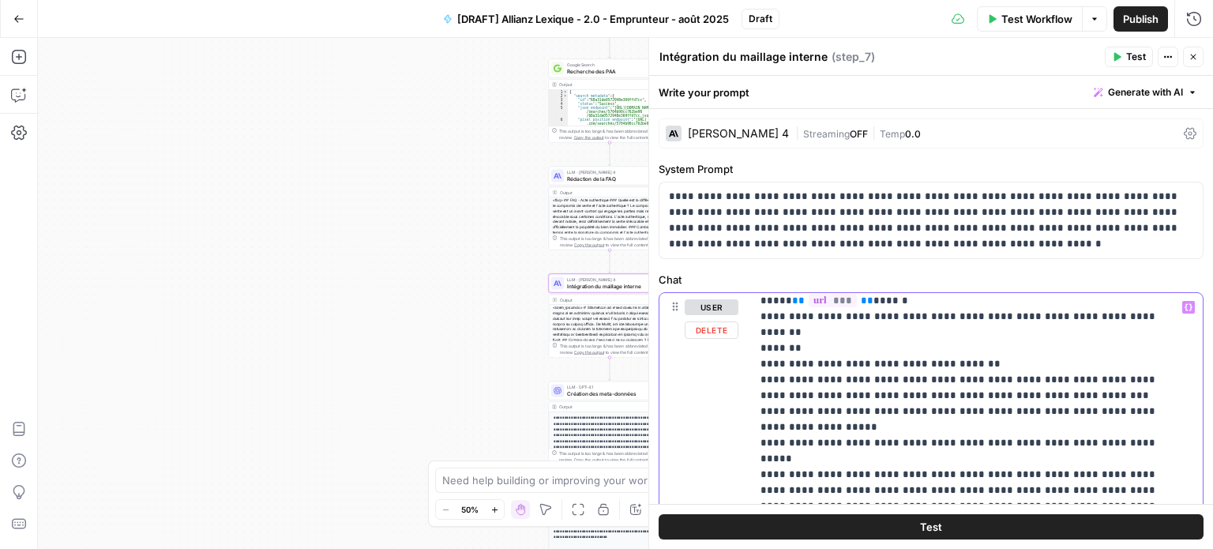
scroll to position [158, 0]
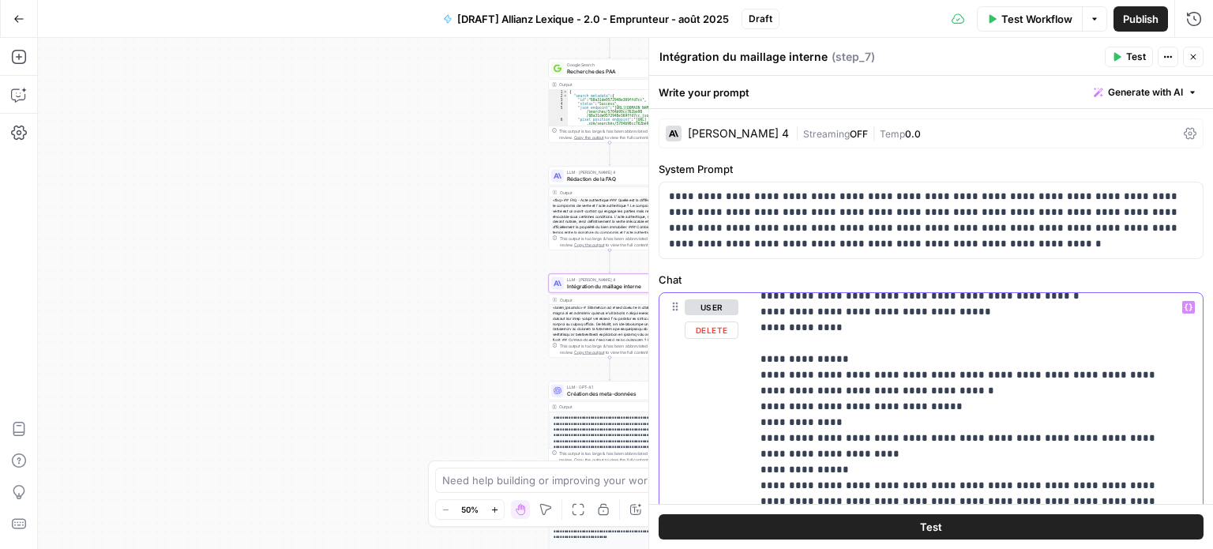
scroll to position [395, 0]
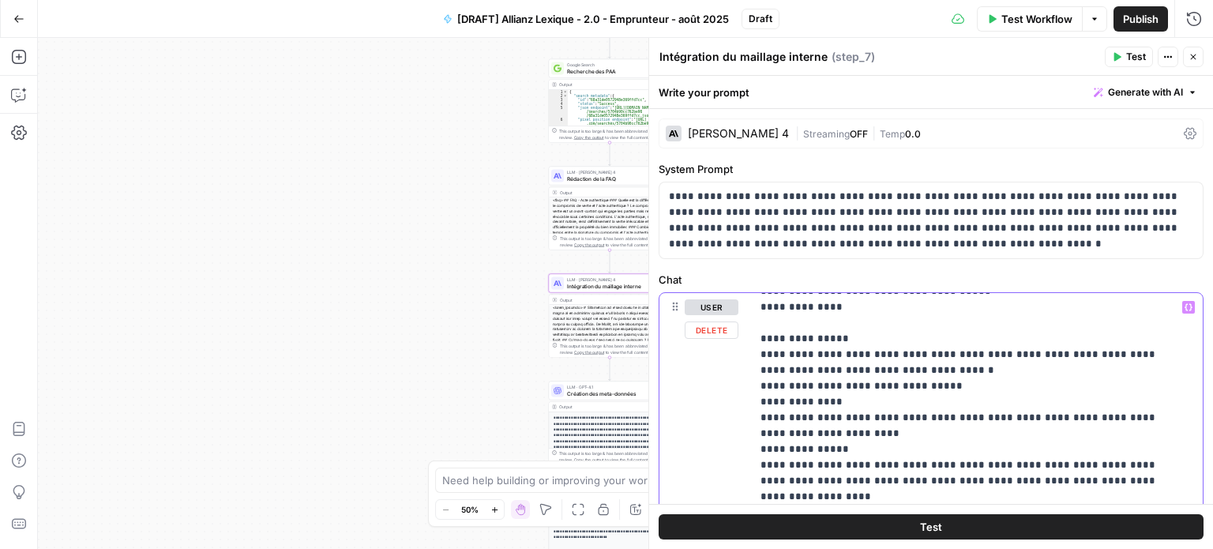
drag, startPoint x: 837, startPoint y: 404, endPoint x: 758, endPoint y: 389, distance: 79.6
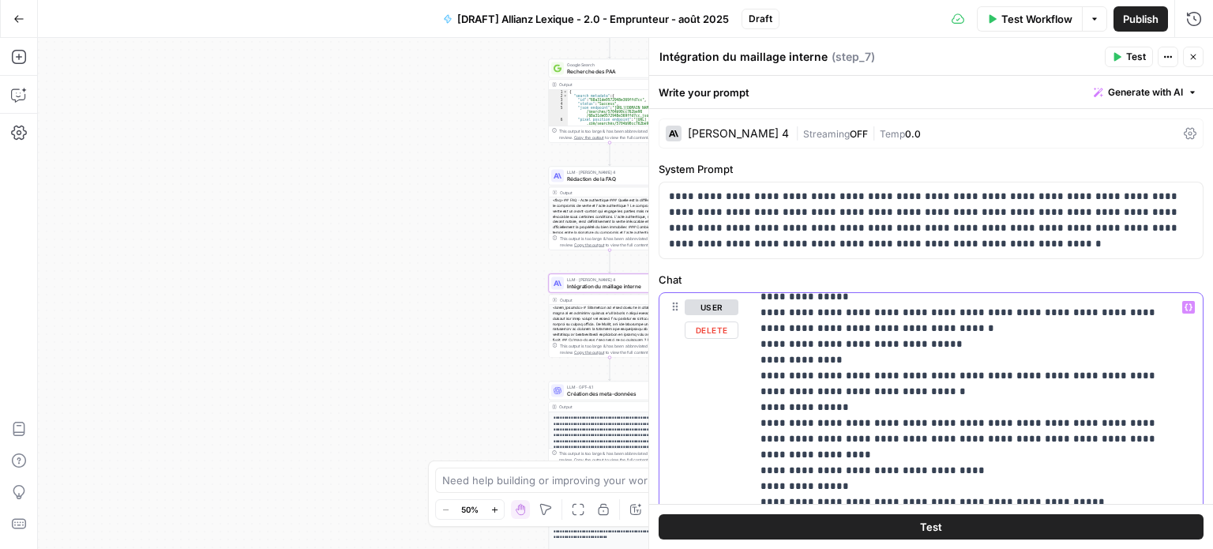
scroll to position [474, 0]
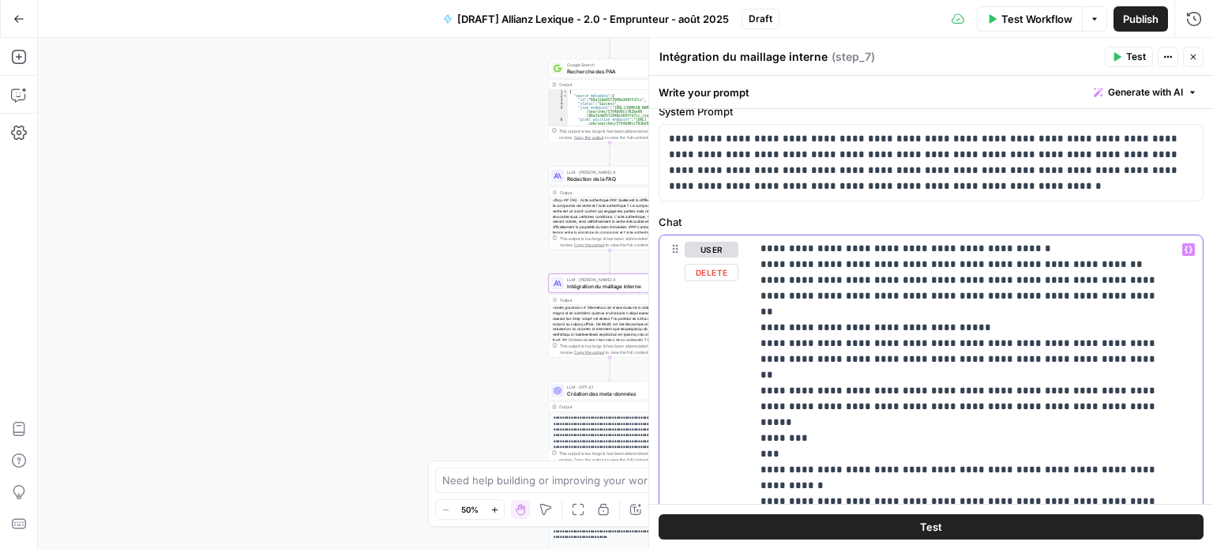
scroll to position [79, 0]
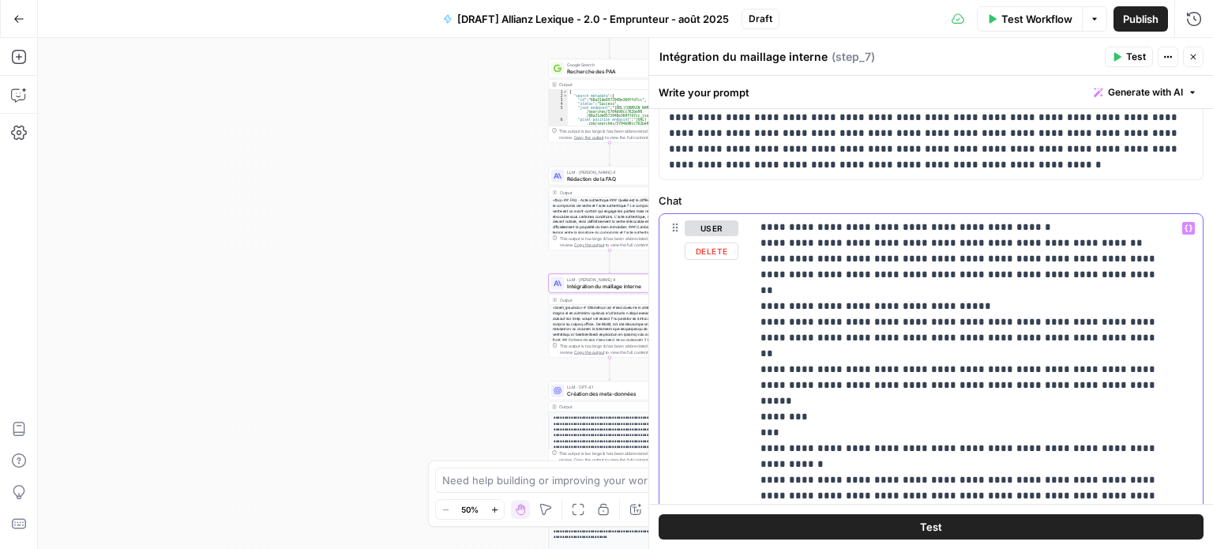
click at [973, 461] on p "**********" at bounding box center [965, 77] width 409 height 1548
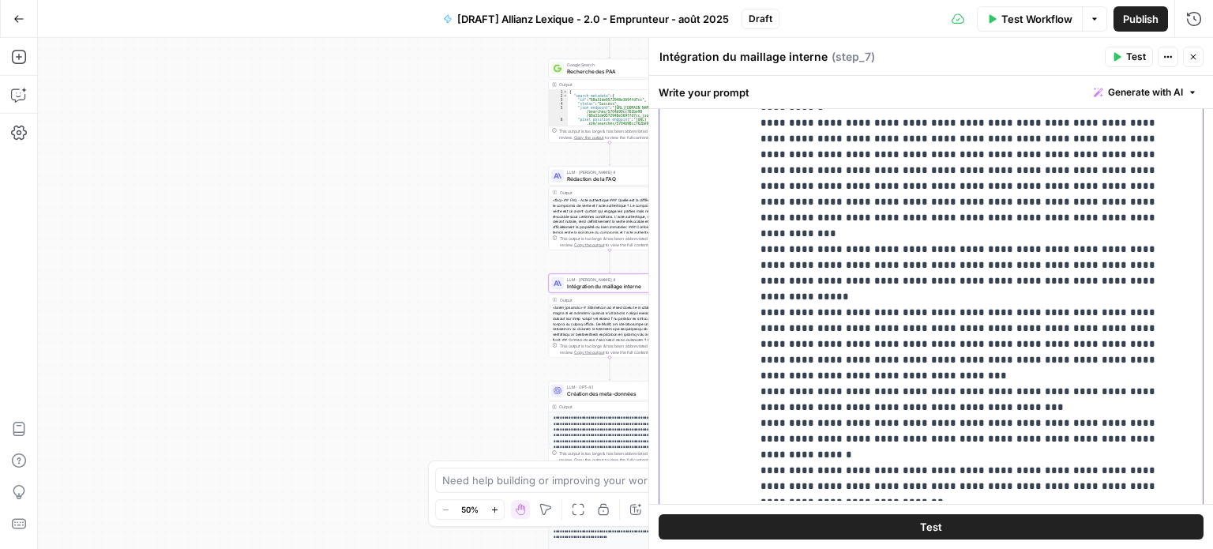
scroll to position [438, 0]
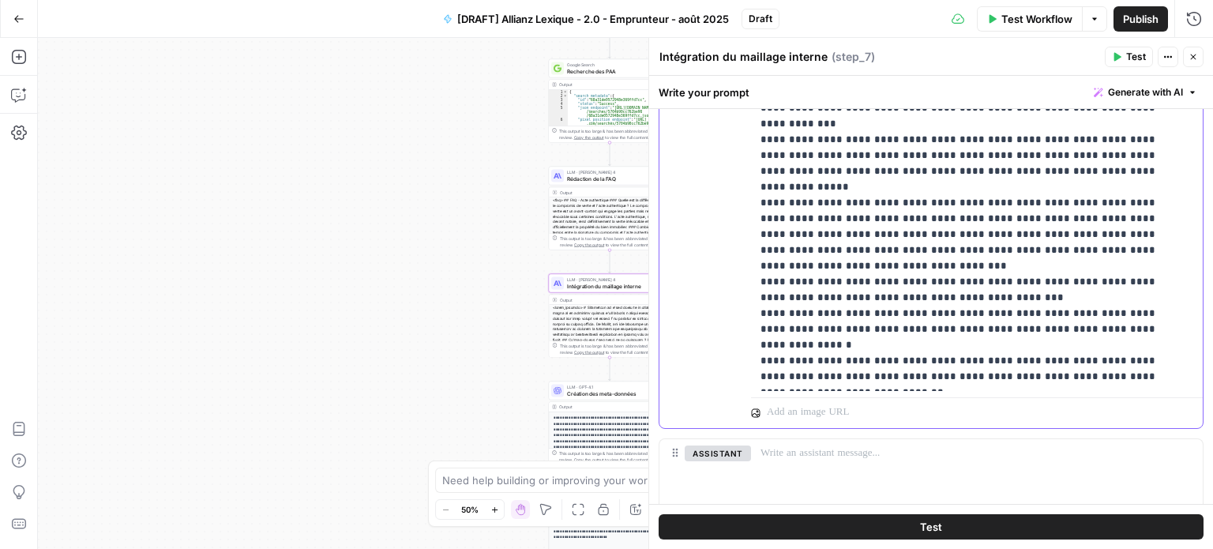
scroll to position [636, 0]
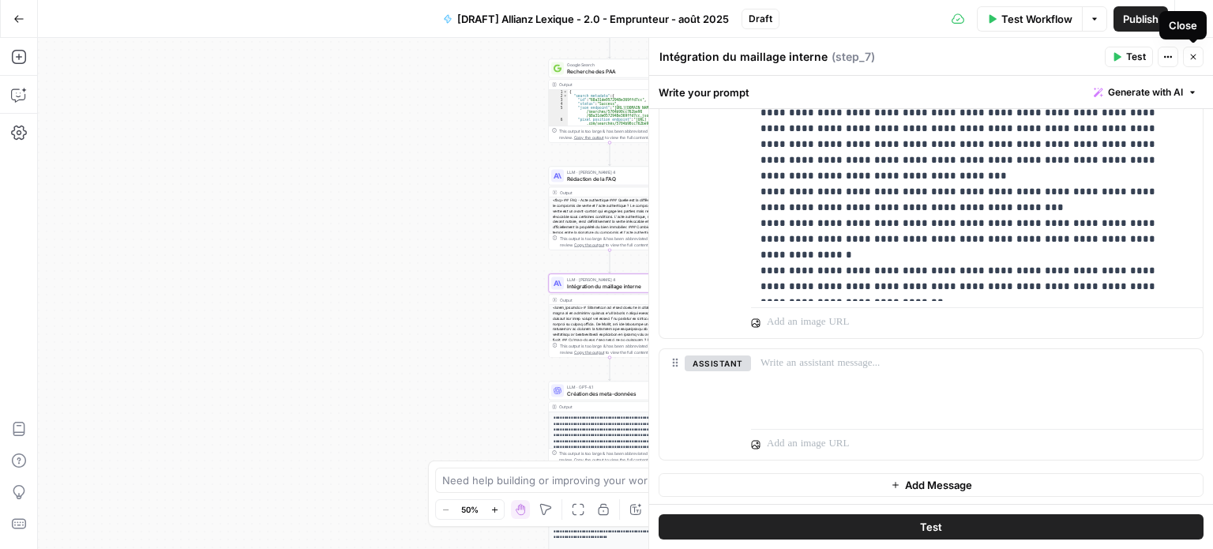
click at [1190, 54] on icon "button" at bounding box center [1193, 56] width 9 height 9
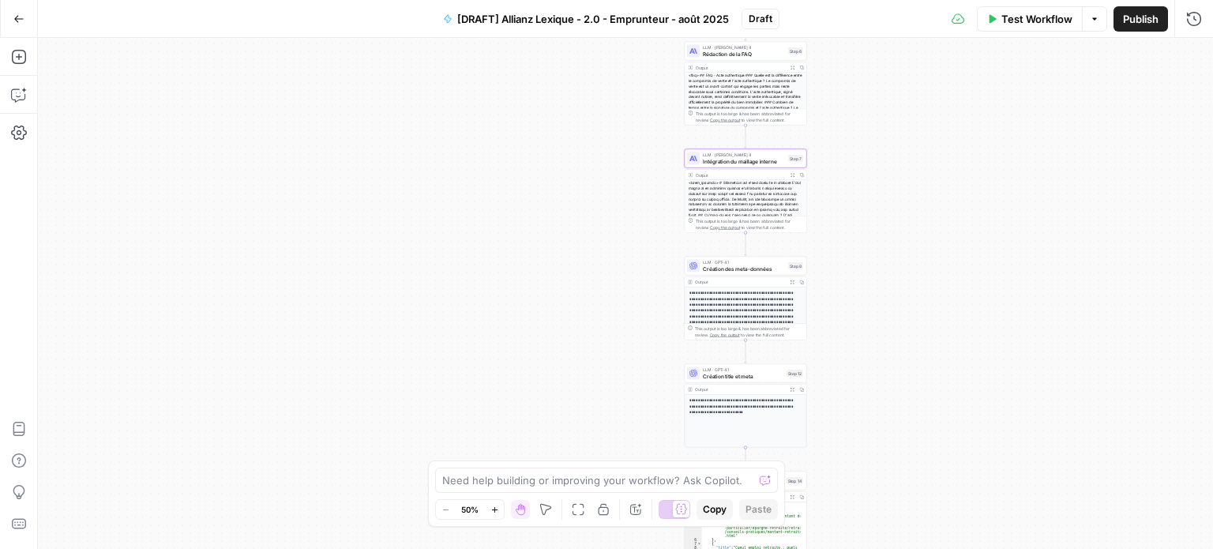
drag, startPoint x: 794, startPoint y: 327, endPoint x: 930, endPoint y: 202, distance: 184.5
click at [930, 202] on div "Workflow Set Inputs Inputs LLM · Perplexity Sonar Prompt LLM Step 16 Output Exp…" at bounding box center [625, 293] width 1175 height 511
click at [754, 265] on span "Création des meta-données" at bounding box center [744, 269] width 82 height 8
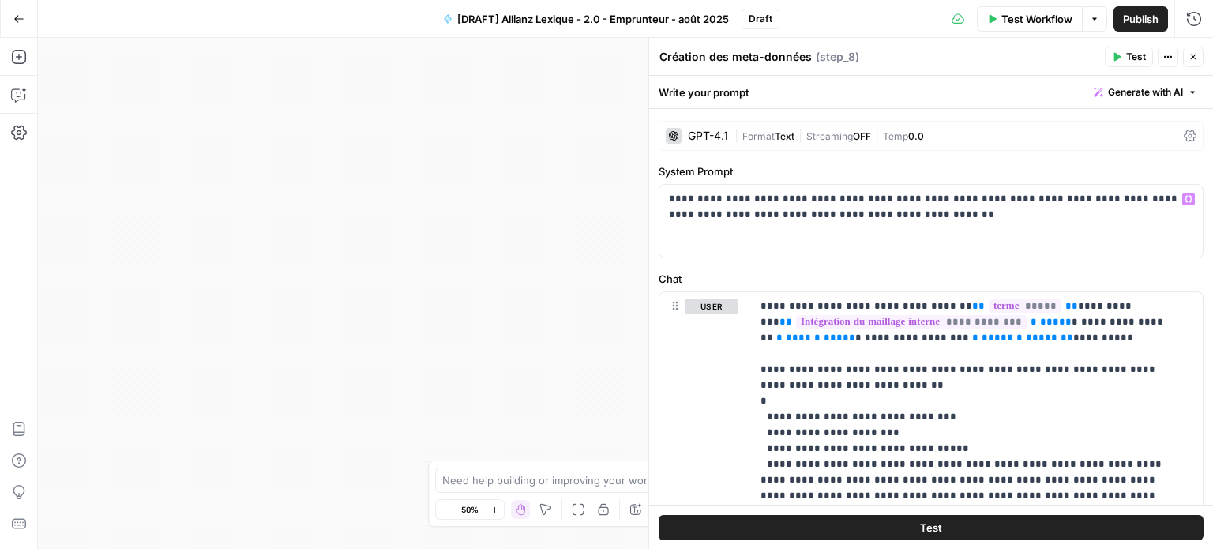
scroll to position [79, 0]
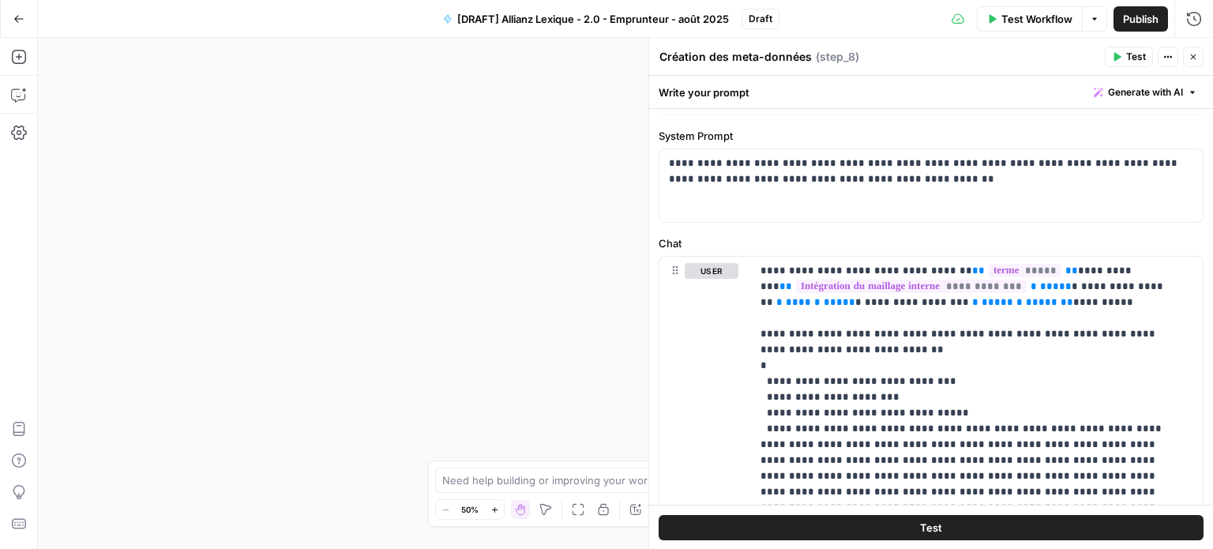
click at [1193, 52] on icon "button" at bounding box center [1193, 56] width 9 height 9
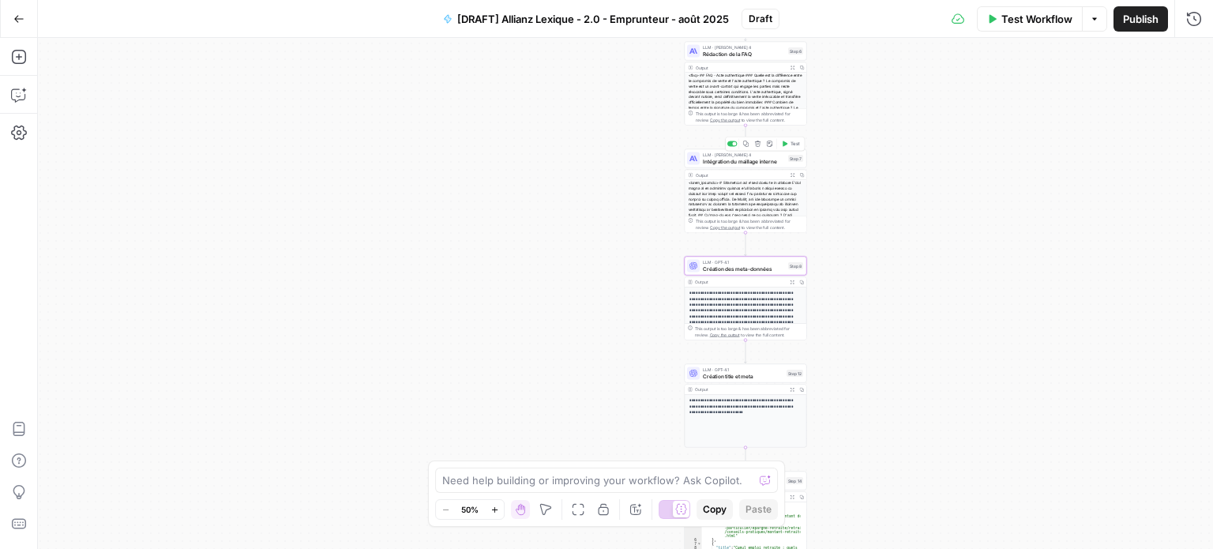
click at [766, 160] on span "Intégration du maillage interne" at bounding box center [744, 161] width 82 height 8
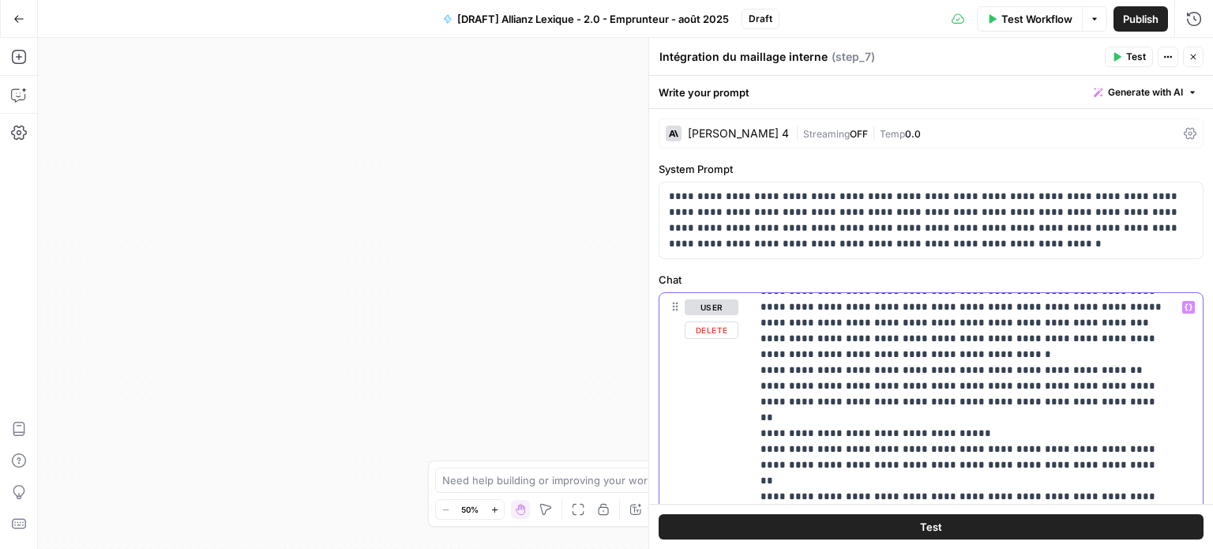
scroll to position [917, 0]
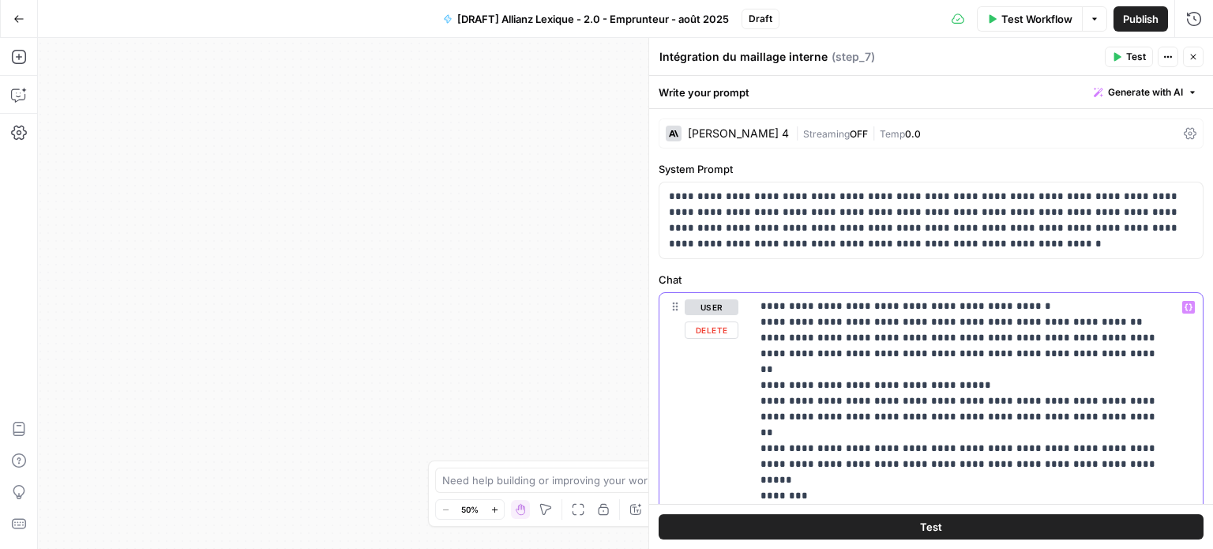
drag, startPoint x: 761, startPoint y: 416, endPoint x: 998, endPoint y: 358, distance: 244.1
click at [998, 358] on p "**********" at bounding box center [965, 156] width 409 height 1548
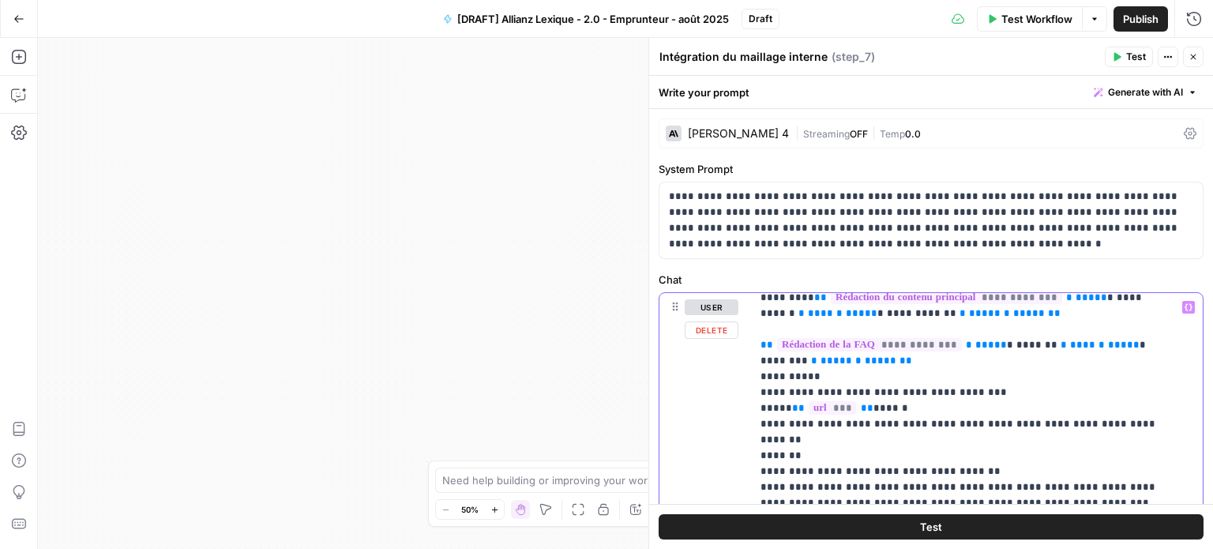
scroll to position [0, 0]
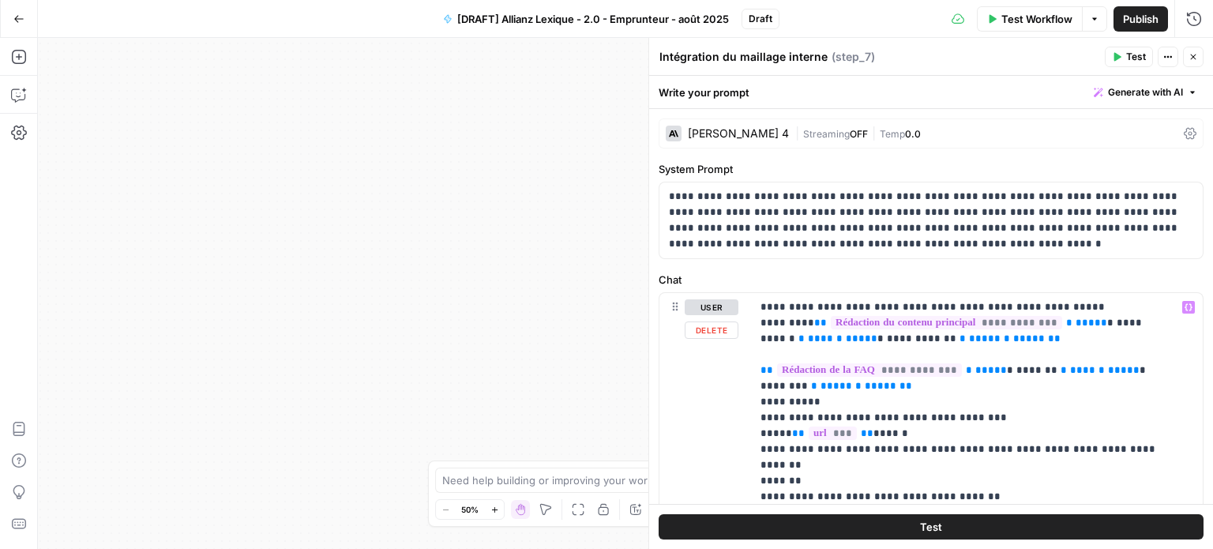
click at [905, 532] on button "Test" at bounding box center [931, 526] width 545 height 25
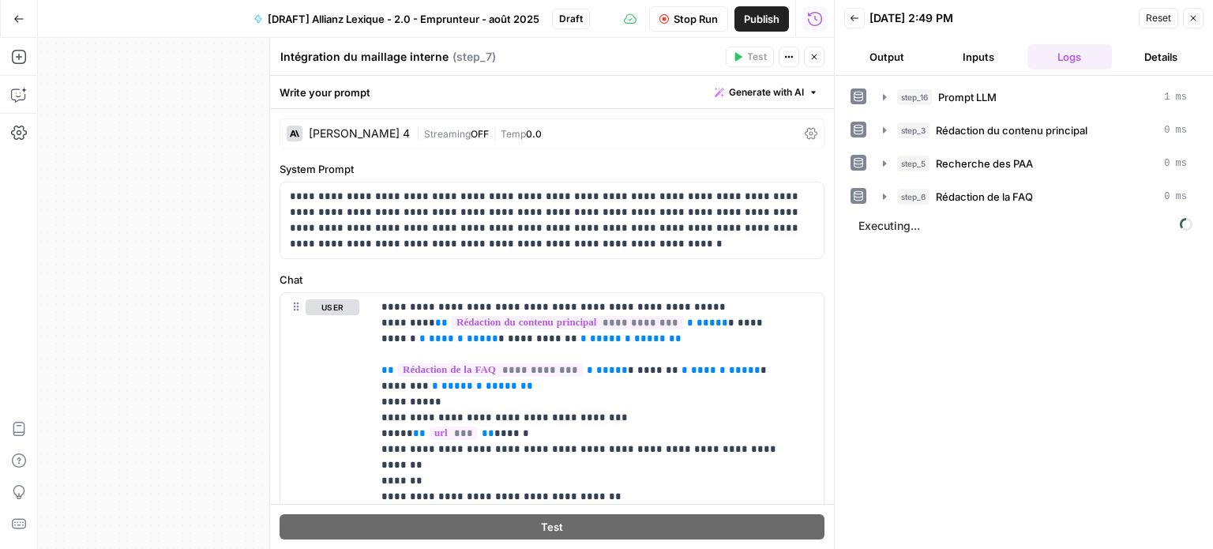
click at [897, 48] on button "Output" at bounding box center [886, 56] width 85 height 25
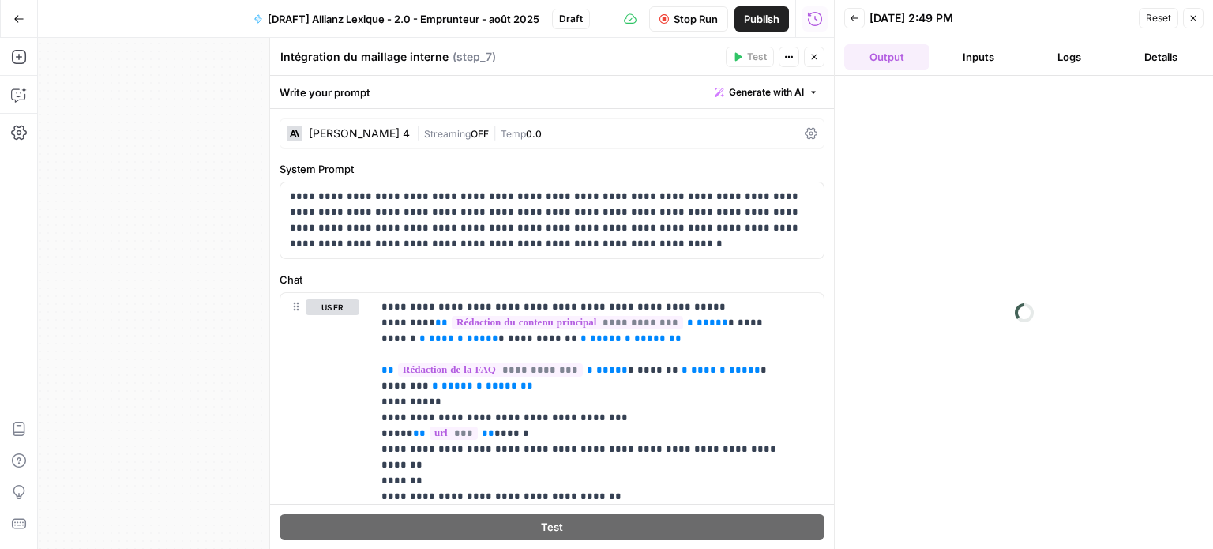
click at [1015, 55] on button "Inputs" at bounding box center [978, 56] width 85 height 25
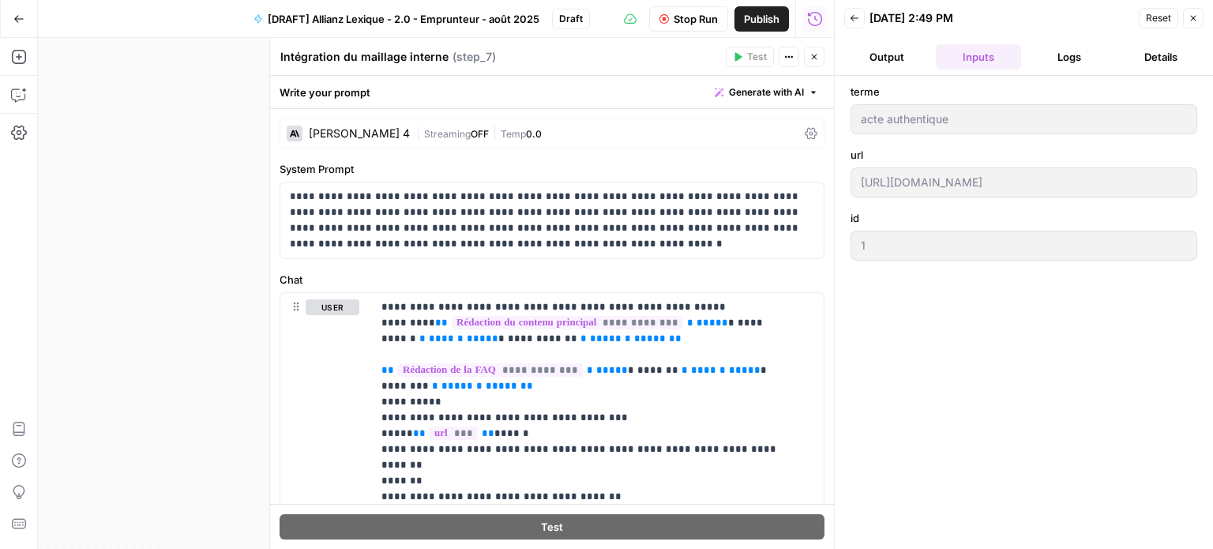
click at [1066, 57] on button "Logs" at bounding box center [1070, 56] width 85 height 25
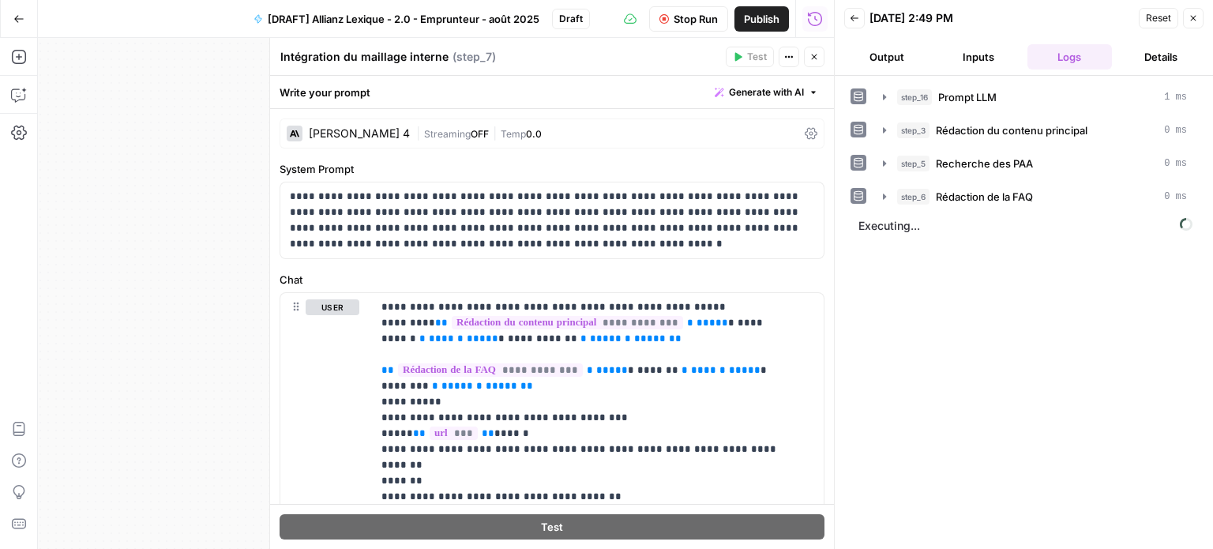
click at [904, 56] on button "Output" at bounding box center [886, 56] width 85 height 25
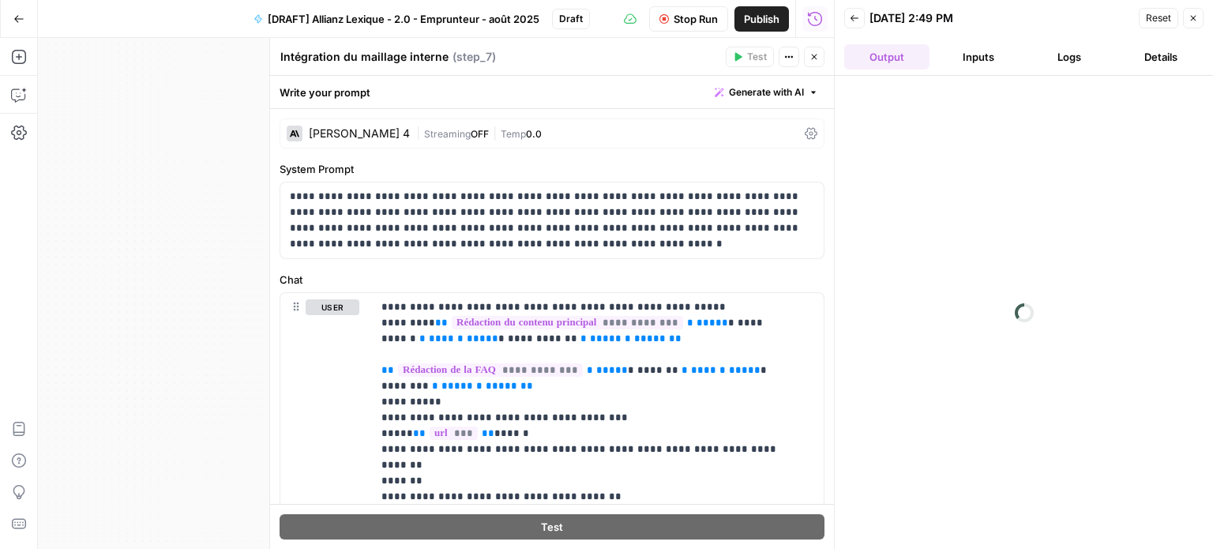
click at [805, 139] on icon at bounding box center [811, 133] width 13 height 13
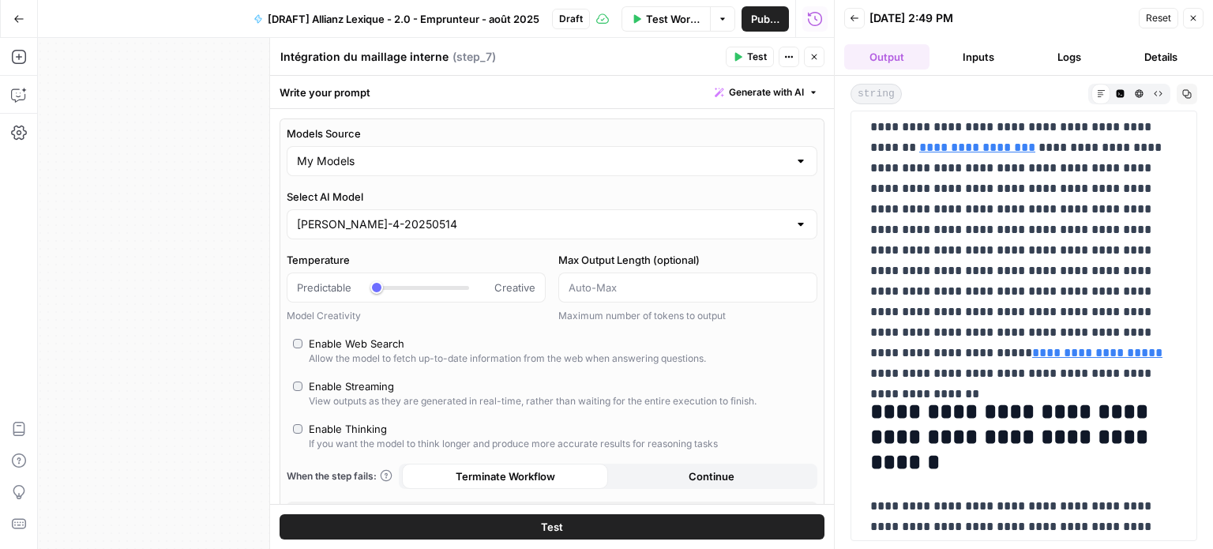
scroll to position [474, 0]
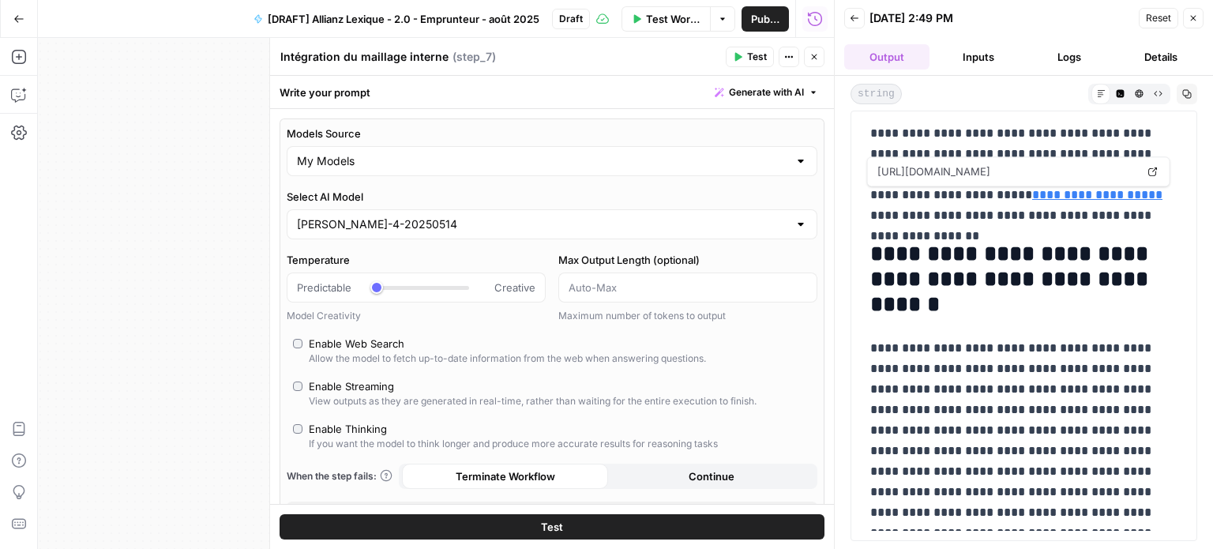
click at [1032, 189] on link "**********" at bounding box center [1097, 195] width 130 height 12
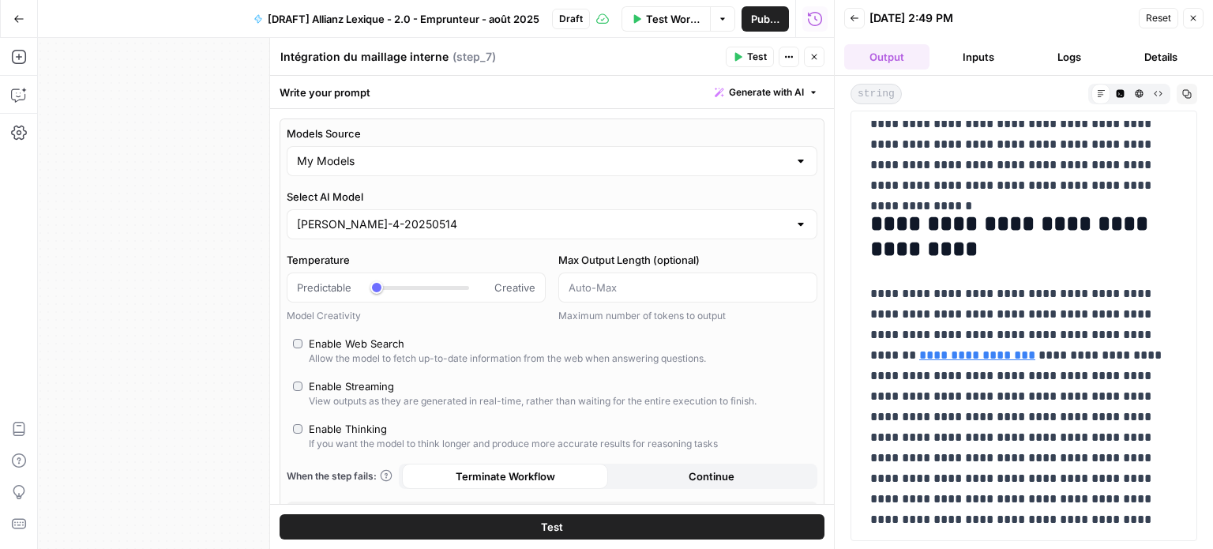
scroll to position [0, 0]
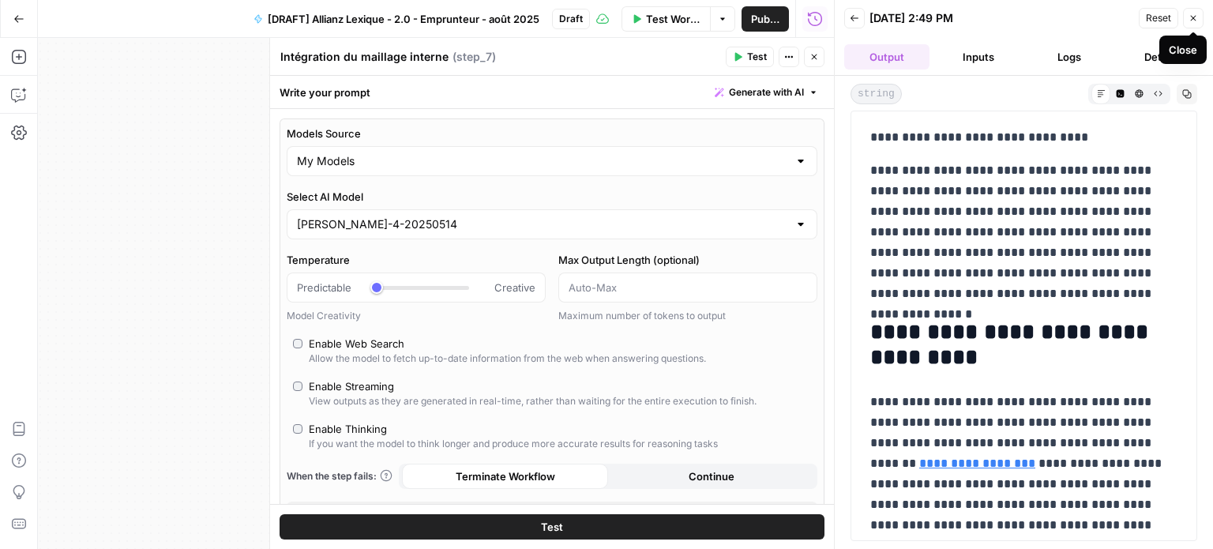
click at [1199, 10] on button "Close" at bounding box center [1193, 18] width 21 height 21
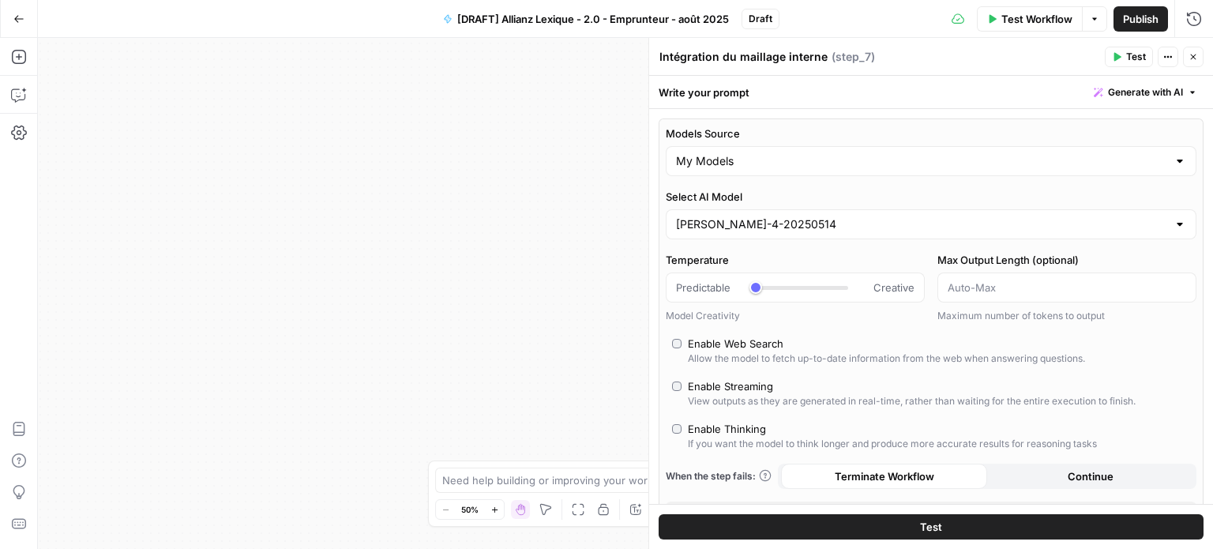
click at [1197, 59] on icon "button" at bounding box center [1193, 56] width 9 height 9
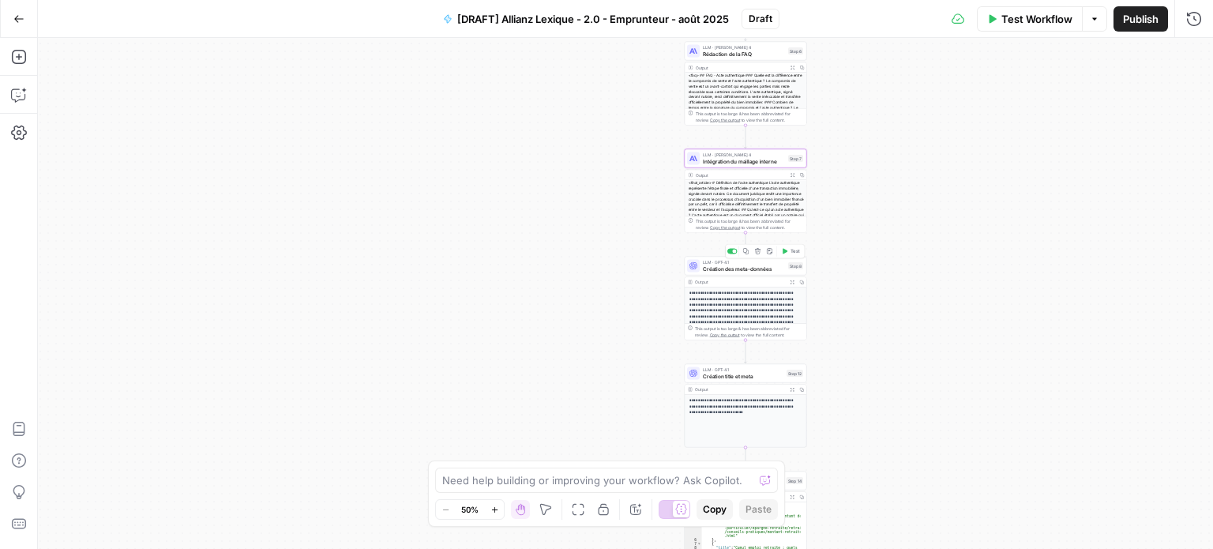
click at [783, 274] on div "LLM · GPT-4.1 Création des meta-données Step 8 Copy step Delete step Add Note T…" at bounding box center [746, 266] width 122 height 19
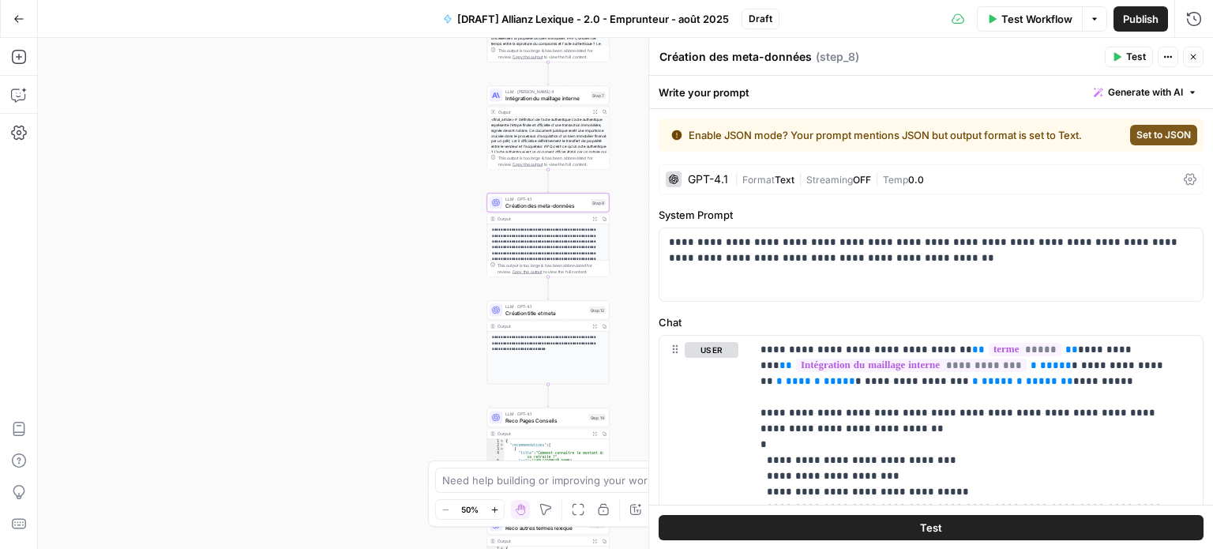
drag, startPoint x: 474, startPoint y: 298, endPoint x: 272, endPoint y: 235, distance: 211.9
click at [272, 235] on div "Workflow Set Inputs Inputs LLM · Perplexity Sonar Prompt LLM Step 16 Output Exp…" at bounding box center [625, 293] width 1175 height 511
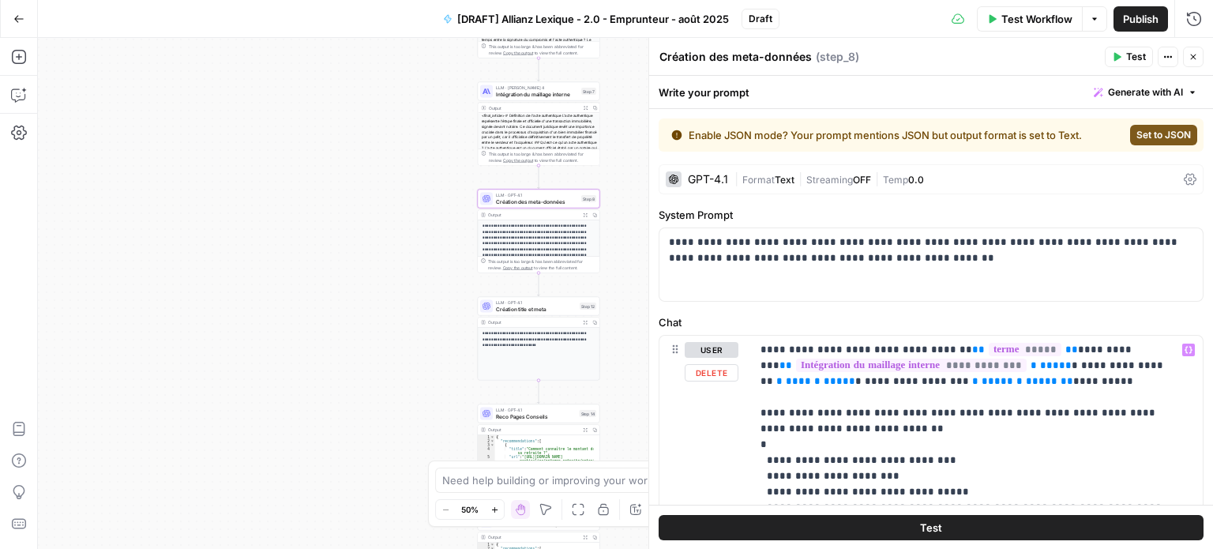
scroll to position [79, 0]
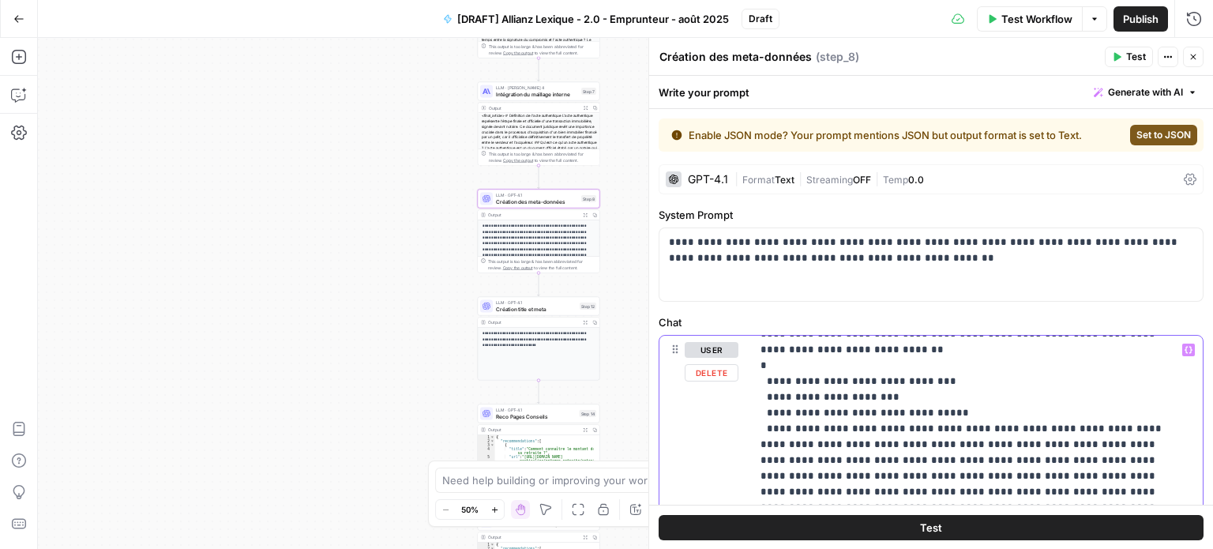
drag, startPoint x: 919, startPoint y: 412, endPoint x: 815, endPoint y: 415, distance: 104.3
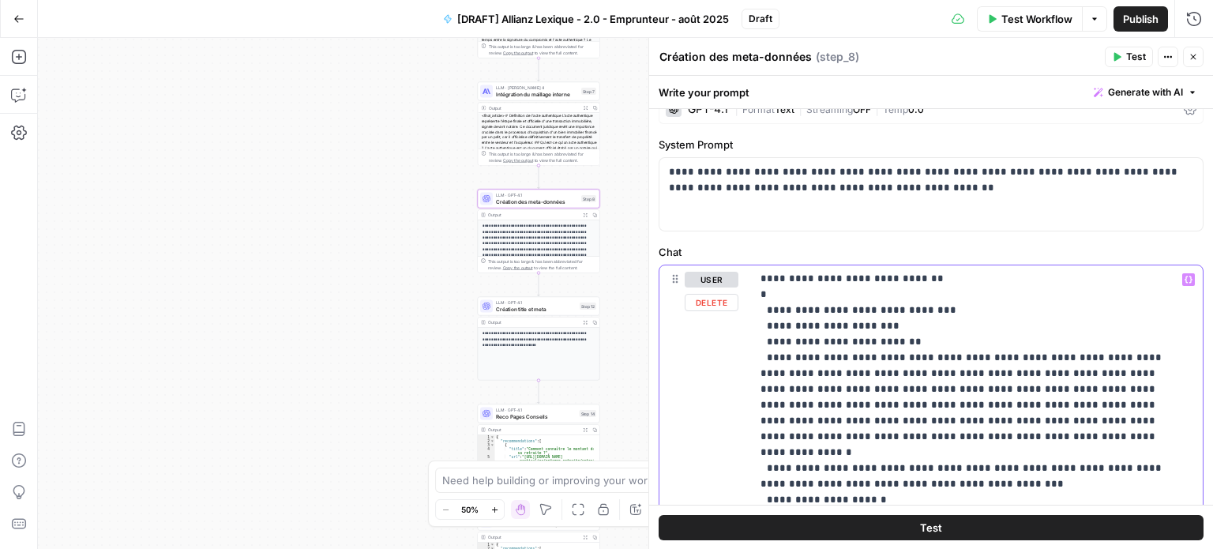
scroll to position [158, 0]
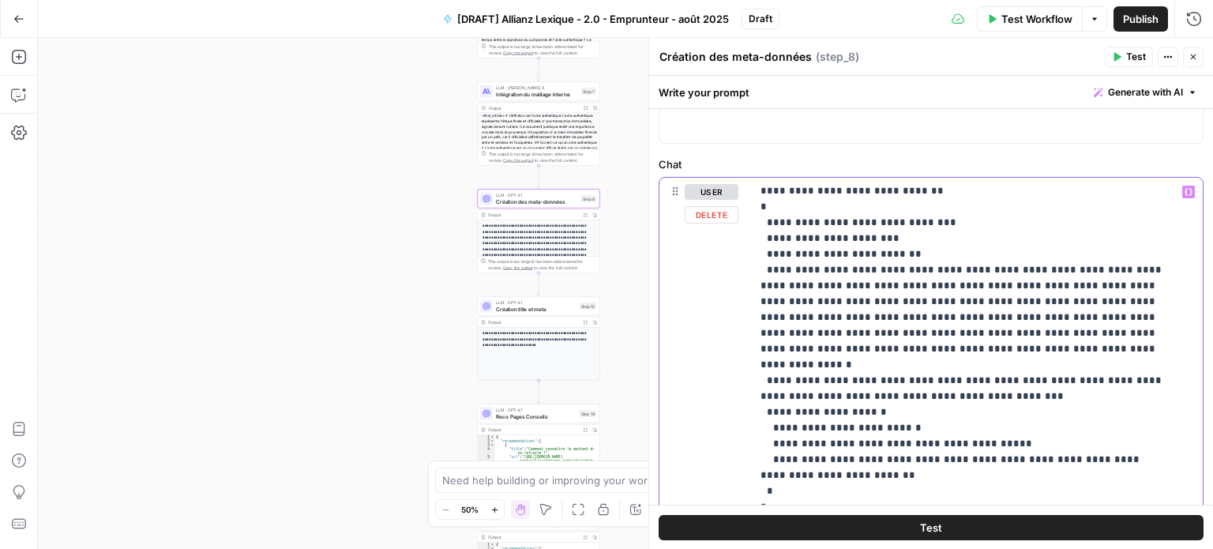
click at [848, 303] on p "**********" at bounding box center [965, 459] width 409 height 711
drag, startPoint x: 840, startPoint y: 265, endPoint x: 811, endPoint y: 343, distance: 83.2
click at [811, 343] on p "**********" at bounding box center [965, 459] width 409 height 711
click at [818, 363] on p "**********" at bounding box center [965, 459] width 409 height 711
drag, startPoint x: 799, startPoint y: 364, endPoint x: 1033, endPoint y: 378, distance: 234.2
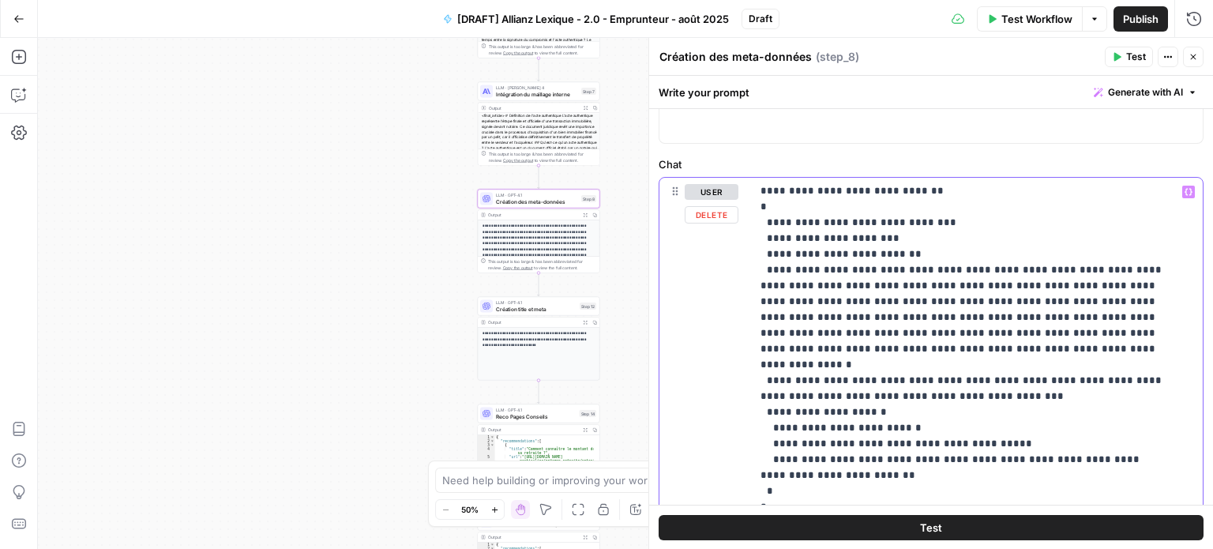
click at [1033, 378] on p "**********" at bounding box center [965, 459] width 409 height 711
drag, startPoint x: 853, startPoint y: 380, endPoint x: 799, endPoint y: 365, distance: 56.5
click at [799, 365] on p "**********" at bounding box center [965, 459] width 409 height 711
copy p "**********"
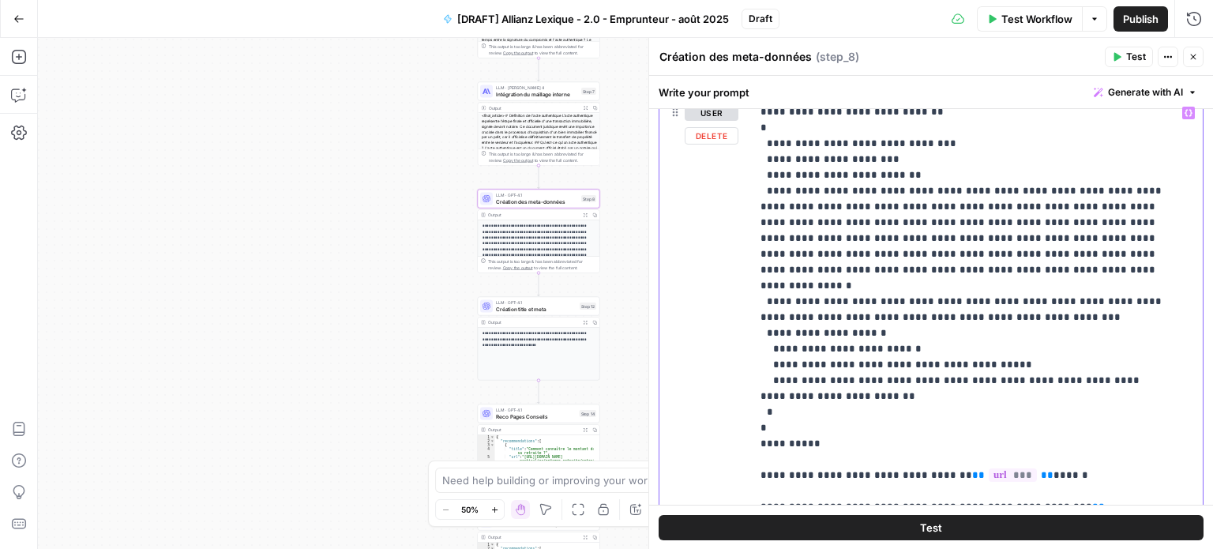
drag, startPoint x: 896, startPoint y: 379, endPoint x: 805, endPoint y: 362, distance: 92.5
click at [805, 362] on p "**********" at bounding box center [965, 380] width 409 height 711
paste div
click at [923, 348] on p "**********" at bounding box center [965, 380] width 409 height 711
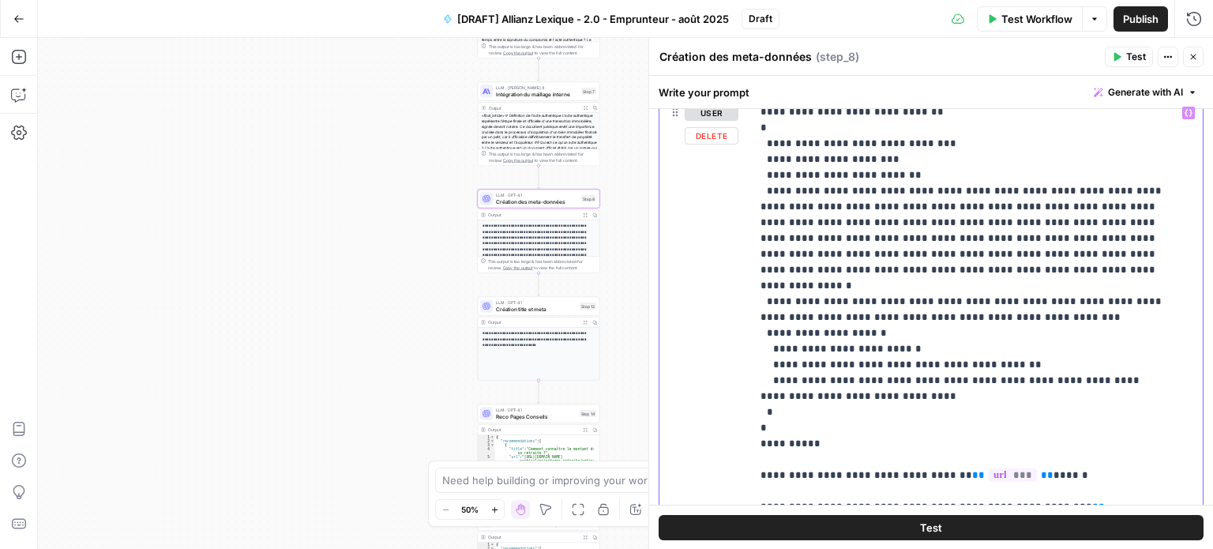
click at [831, 379] on p "**********" at bounding box center [965, 380] width 409 height 711
click at [853, 380] on p "**********" at bounding box center [965, 380] width 409 height 711
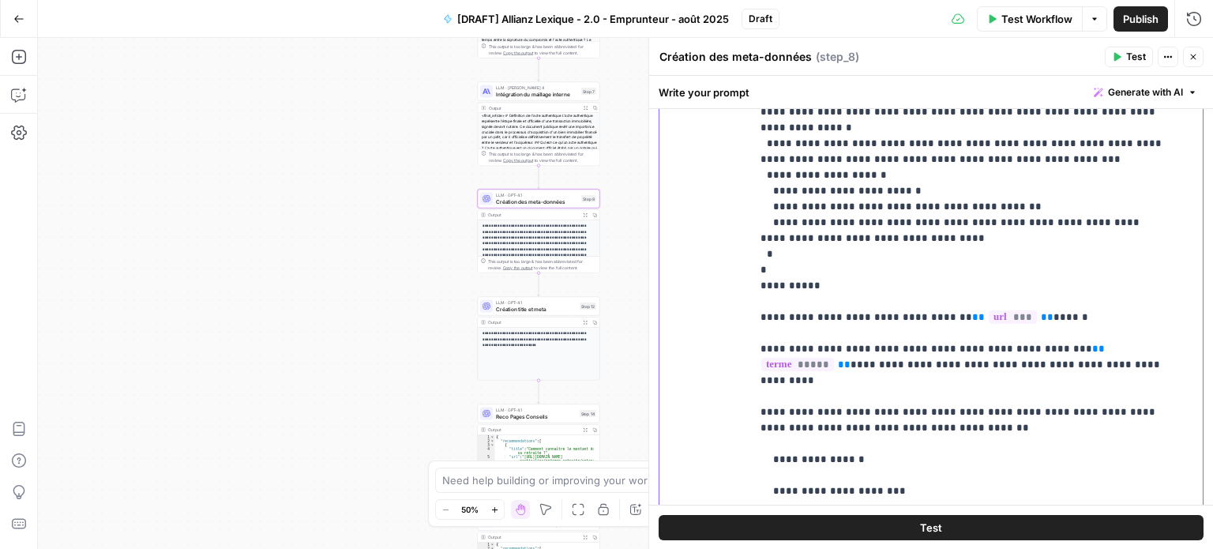
scroll to position [474, 0]
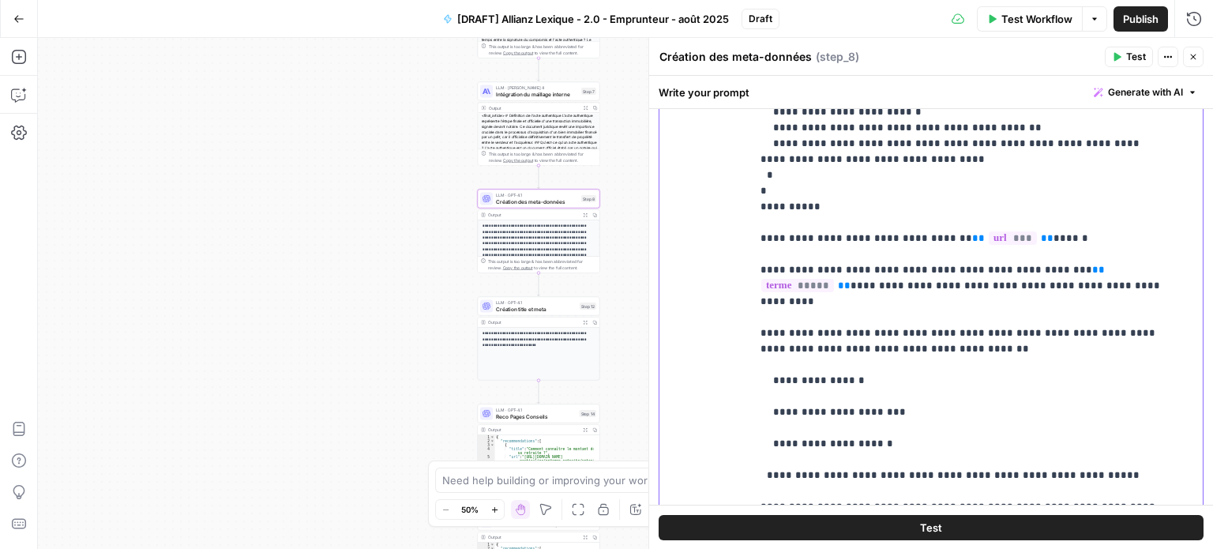
click at [841, 409] on p "**********" at bounding box center [965, 143] width 409 height 711
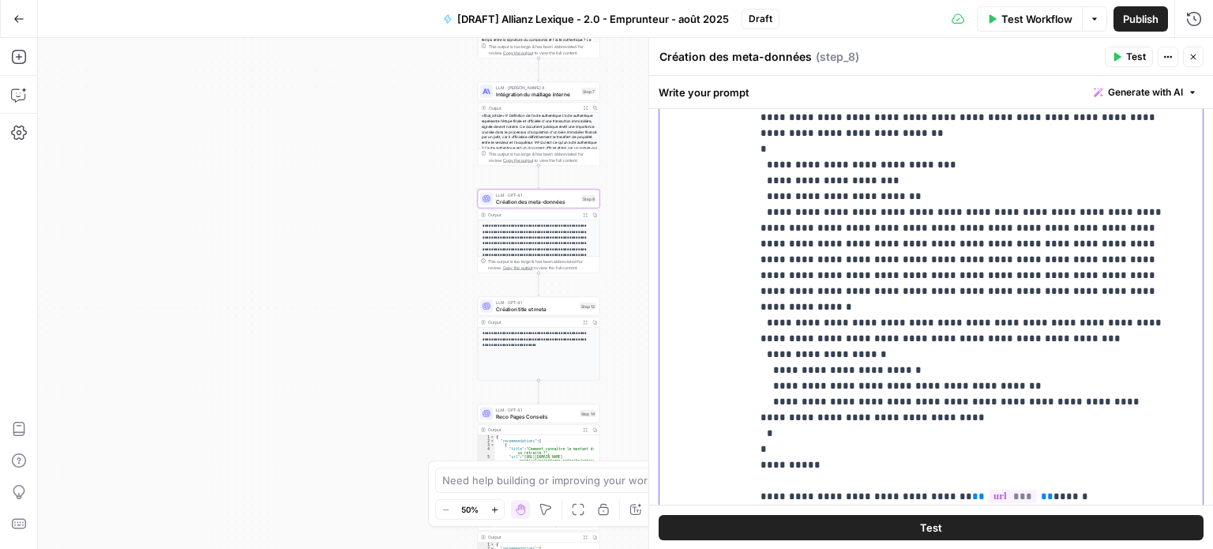
scroll to position [158, 0]
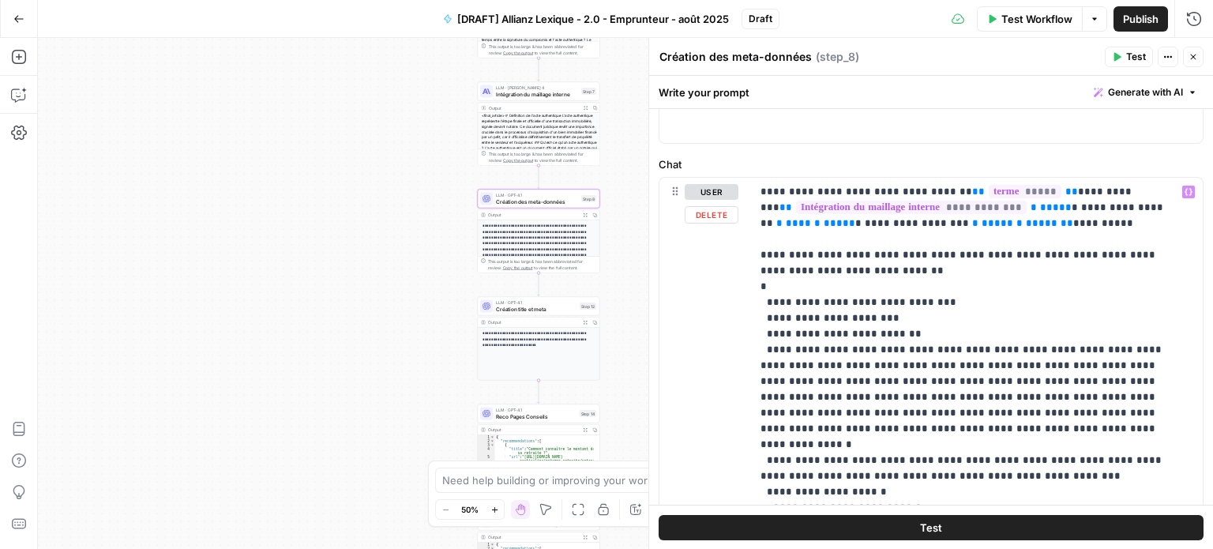
click at [907, 524] on button "Test" at bounding box center [931, 526] width 545 height 25
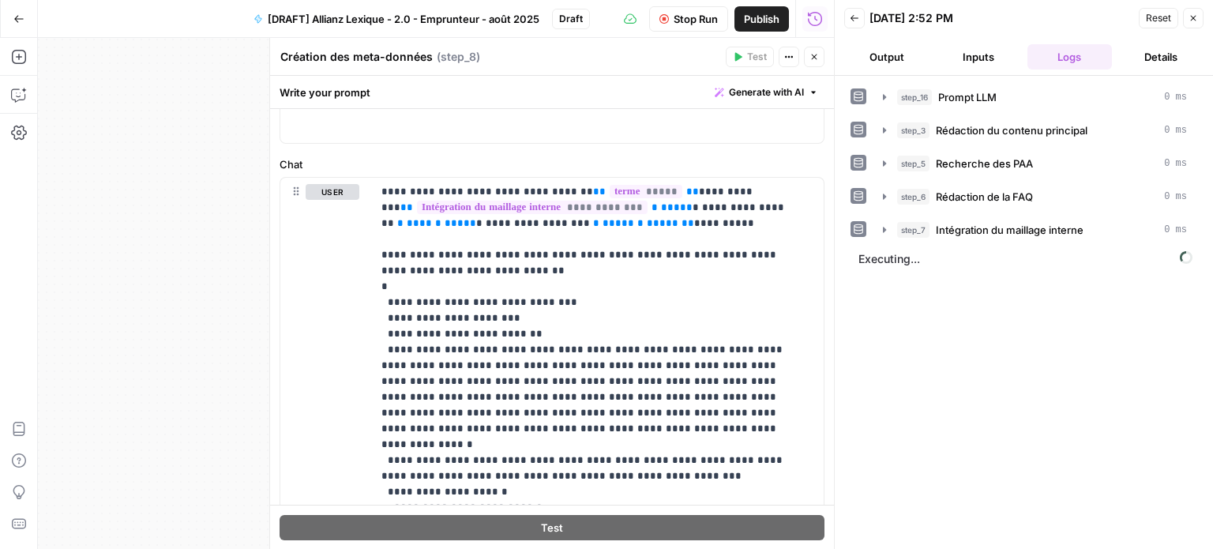
click at [885, 49] on button "Output" at bounding box center [886, 56] width 85 height 25
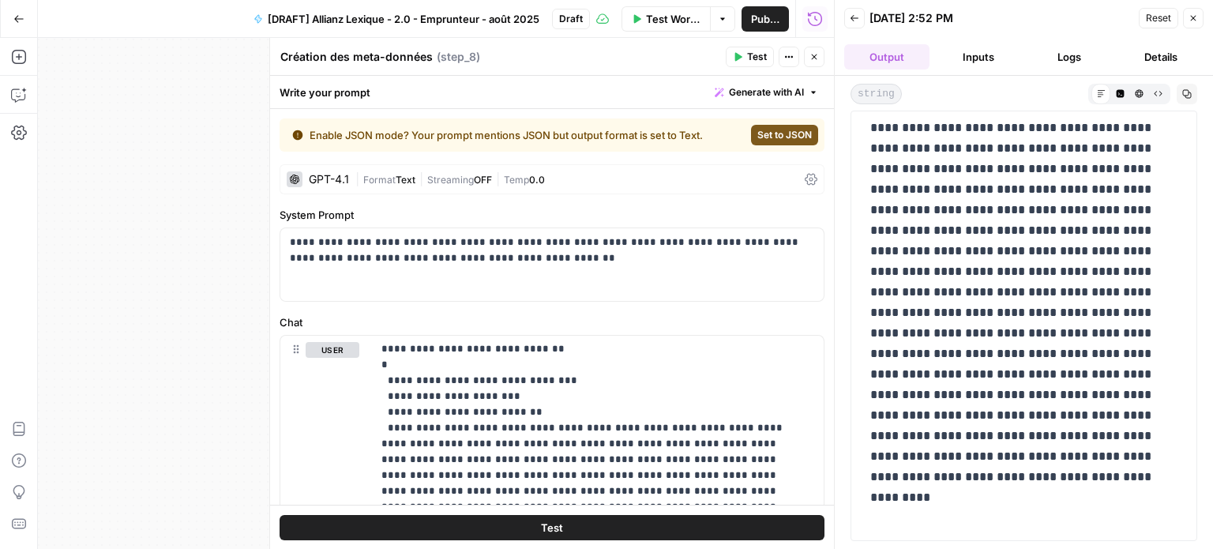
scroll to position [567, 0]
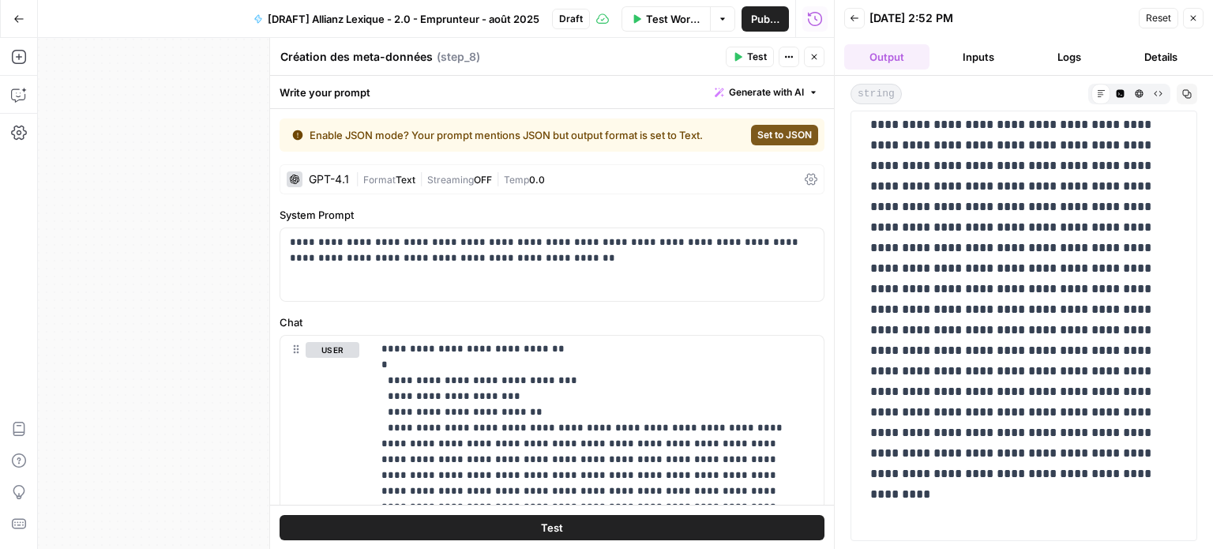
click at [1160, 92] on icon "button" at bounding box center [1158, 93] width 9 height 9
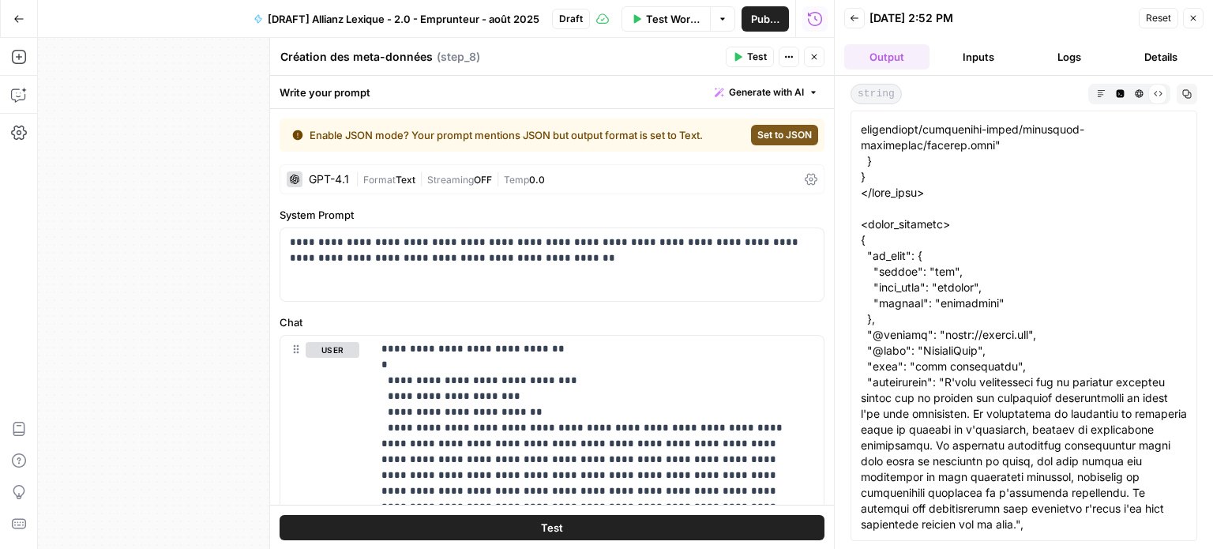
scroll to position [379, 0]
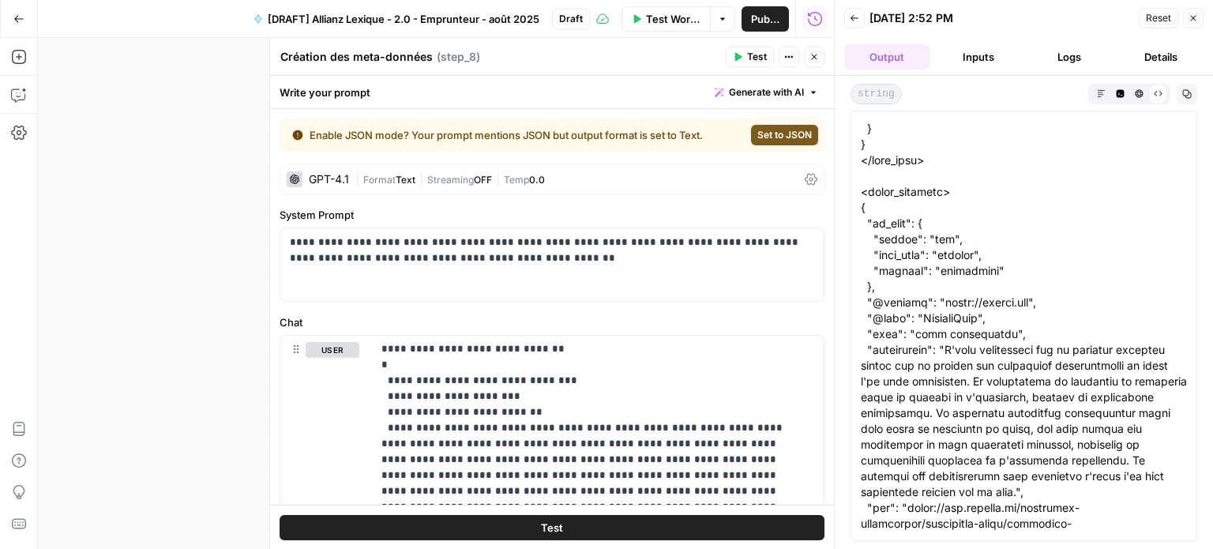
drag, startPoint x: 962, startPoint y: 490, endPoint x: 945, endPoint y: 353, distance: 137.8
click at [945, 353] on div at bounding box center [1024, 216] width 326 height 948
copy div "L'acte authentique est un document officiel établi par un notaire qui concrétis…"
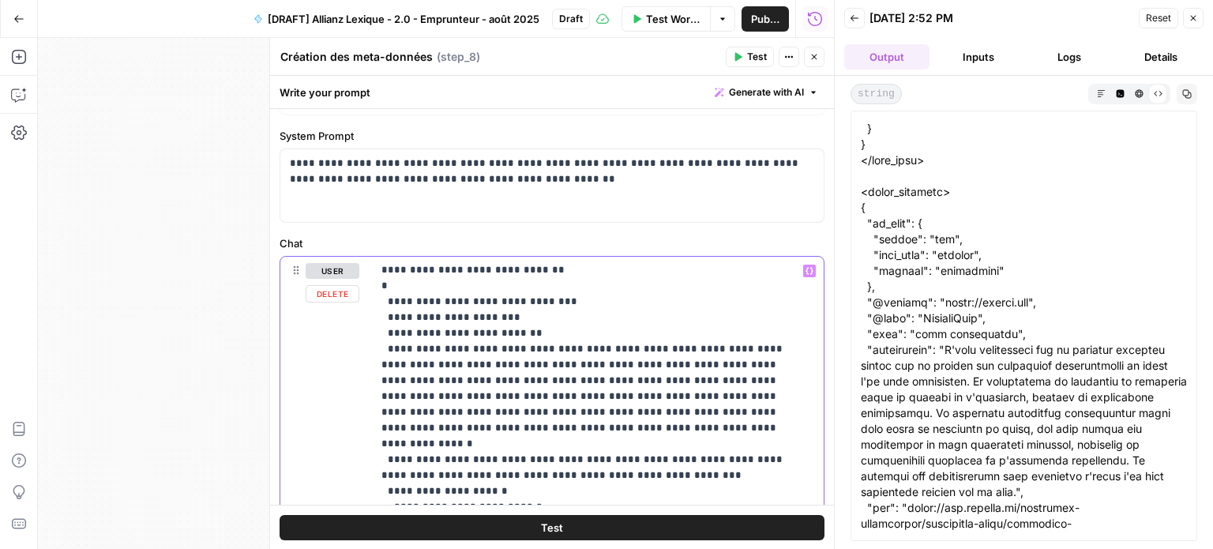
drag, startPoint x: 460, startPoint y: 346, endPoint x: 430, endPoint y: 426, distance: 85.2
click at [430, 426] on p "**********" at bounding box center [586, 538] width 409 height 711
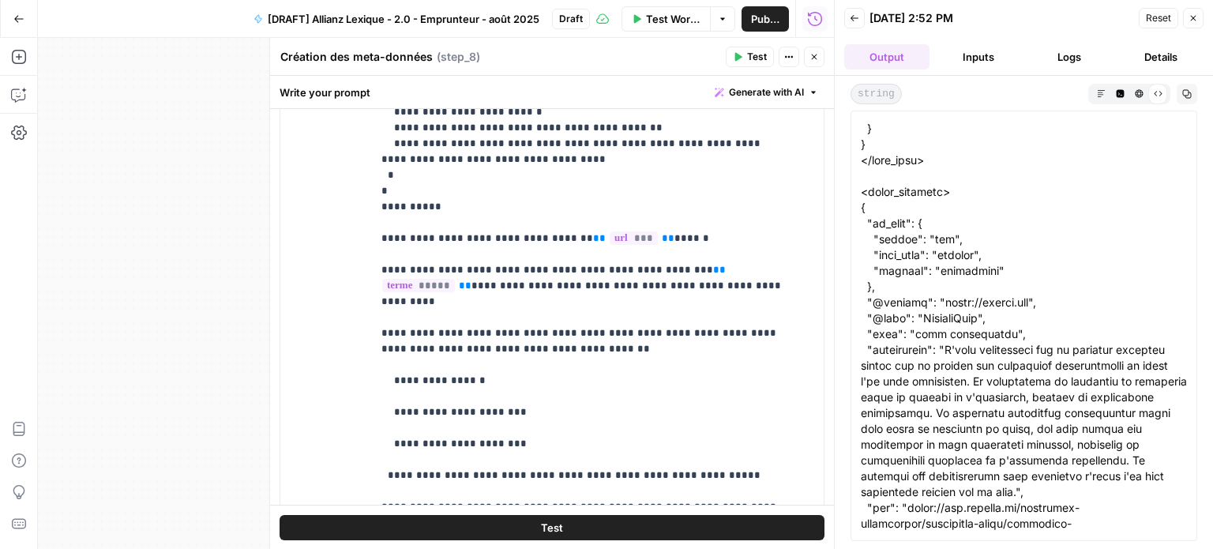
scroll to position [300, 0]
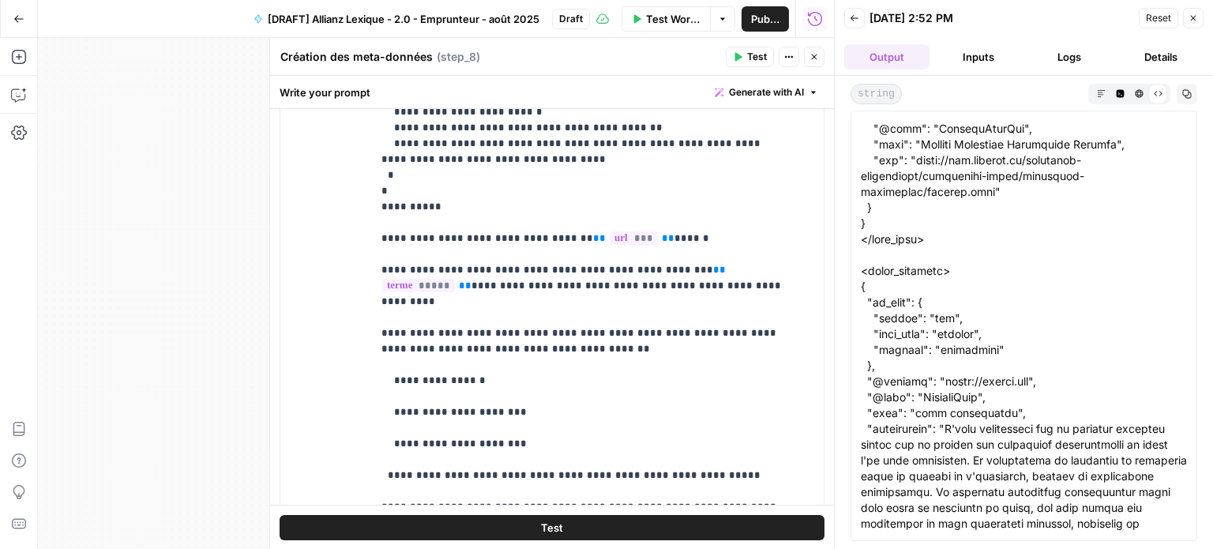
drag, startPoint x: 863, startPoint y: 511, endPoint x: 859, endPoint y: 286, distance: 225.2
click at [859, 286] on div at bounding box center [1024, 326] width 347 height 430
copy div "{ "lo_ipsu": { "dolors": "ame", "cons_adip": "elitsed", "doeiusm": "temporinci"…"
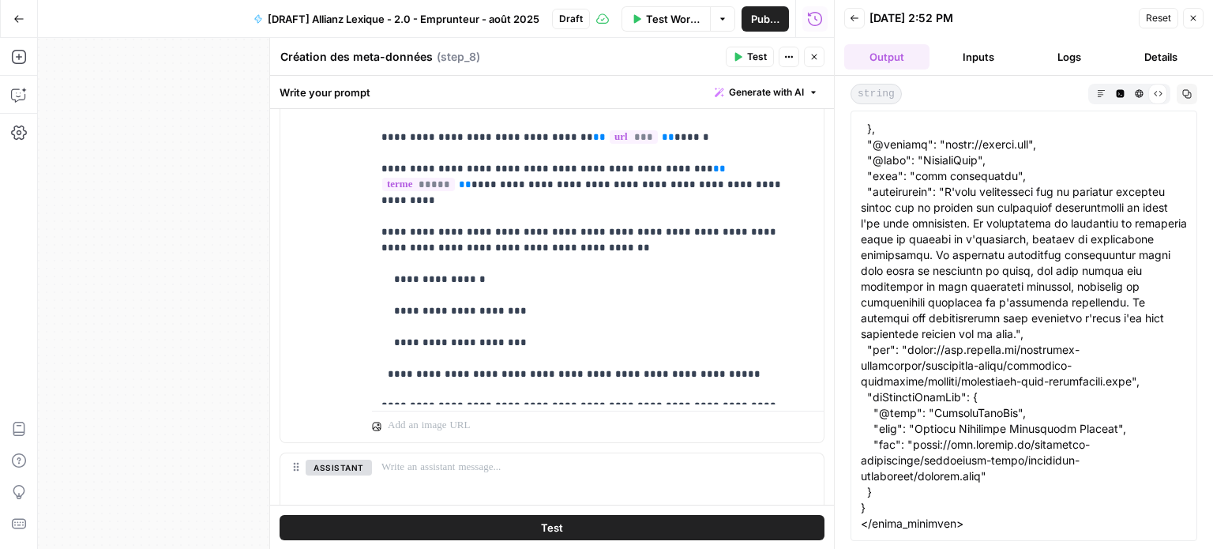
scroll to position [600, 0]
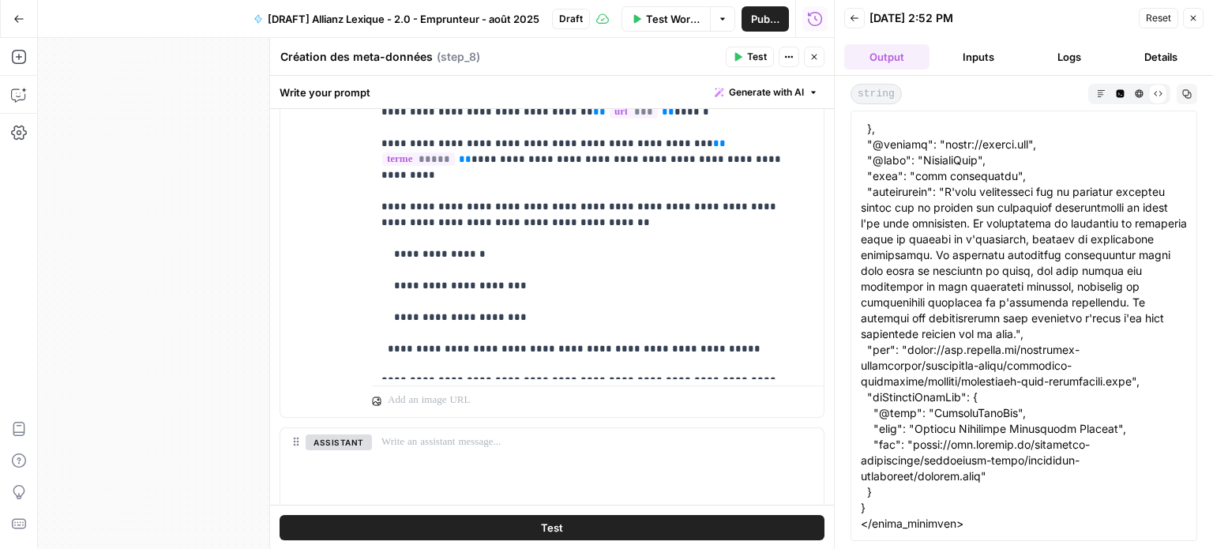
click at [1199, 24] on button "Close" at bounding box center [1193, 18] width 21 height 21
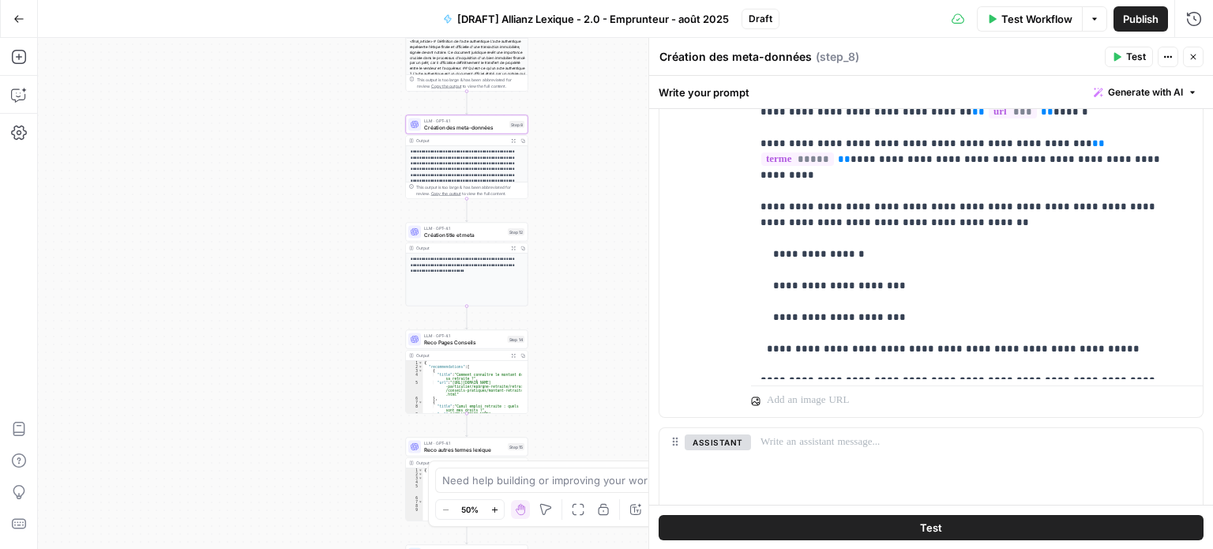
drag, startPoint x: 627, startPoint y: 277, endPoint x: 550, endPoint y: 195, distance: 112.9
click at [550, 195] on div "Workflow Set Inputs Inputs LLM · Perplexity Sonar Prompt LLM Step 16 Output Exp…" at bounding box center [625, 293] width 1175 height 511
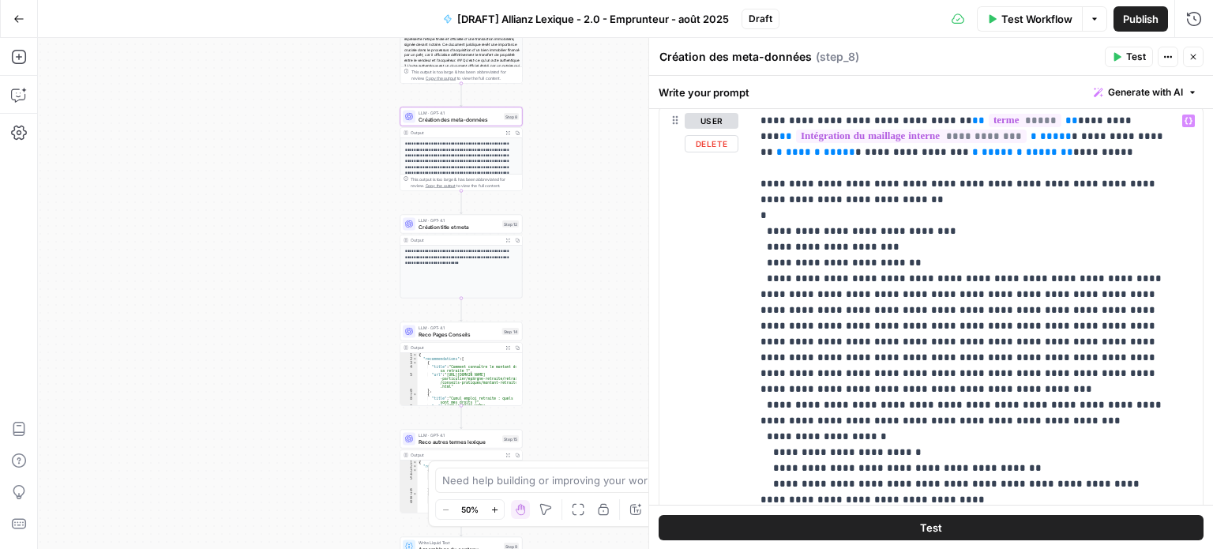
scroll to position [205, 0]
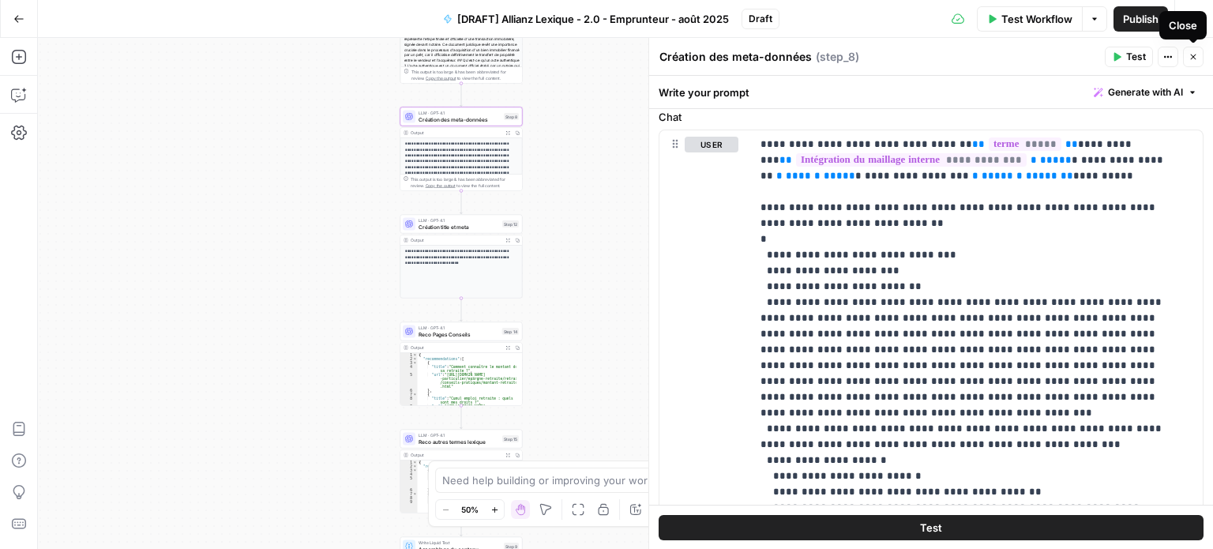
click at [1191, 55] on icon "button" at bounding box center [1193, 56] width 9 height 9
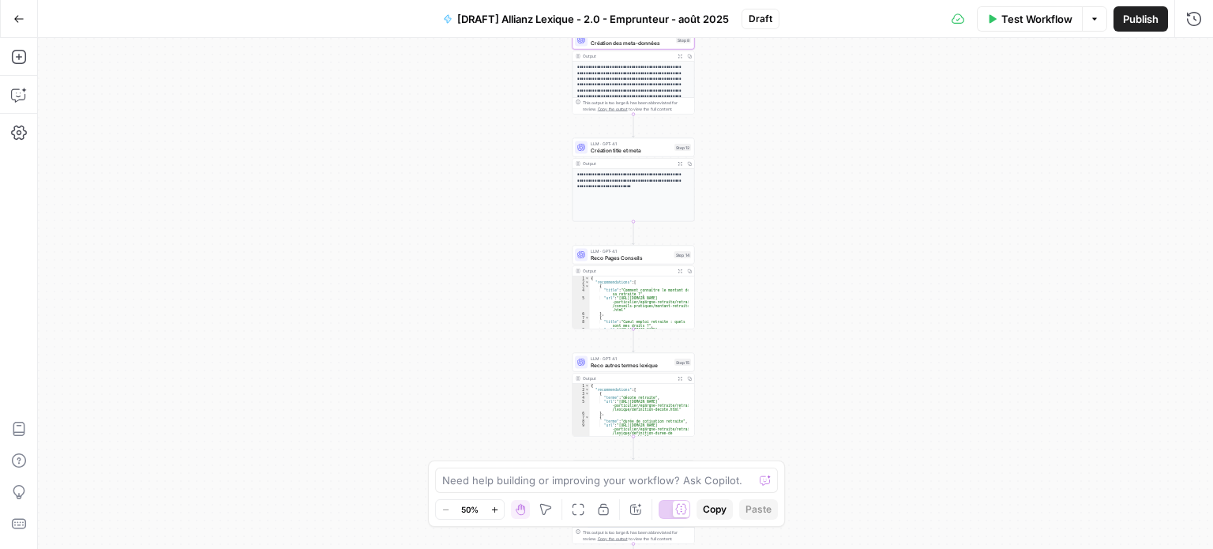
drag, startPoint x: 916, startPoint y: 183, endPoint x: 947, endPoint y: 170, distance: 33.6
click at [947, 170] on div "Workflow Set Inputs Inputs LLM · Perplexity Sonar Prompt LLM Step 16 Output Exp…" at bounding box center [625, 293] width 1175 height 511
click at [630, 148] on span "Création title et meta" at bounding box center [632, 150] width 81 height 8
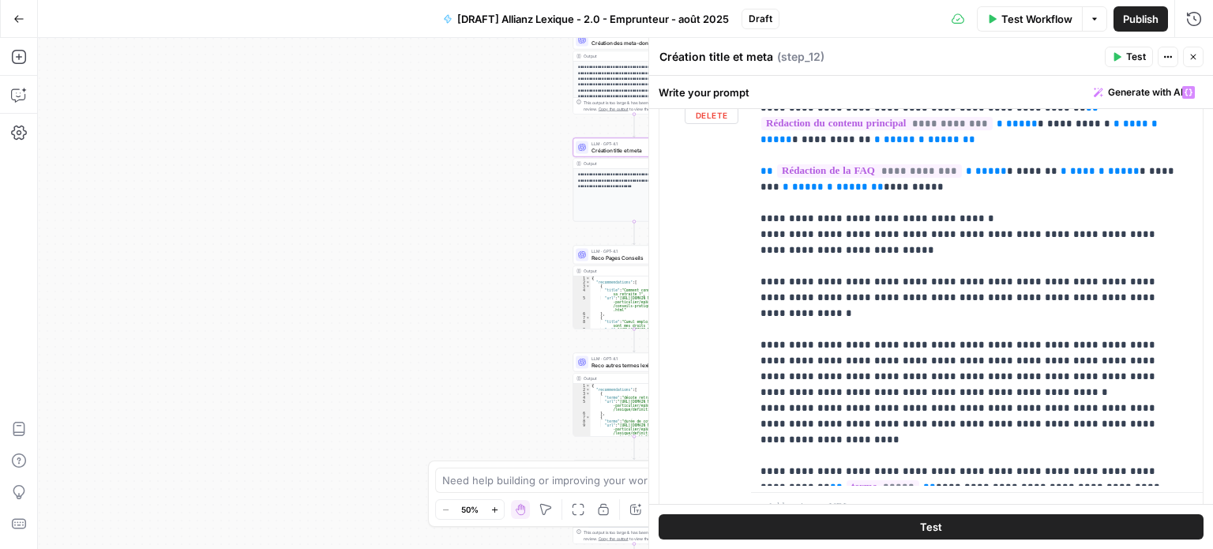
scroll to position [237, 0]
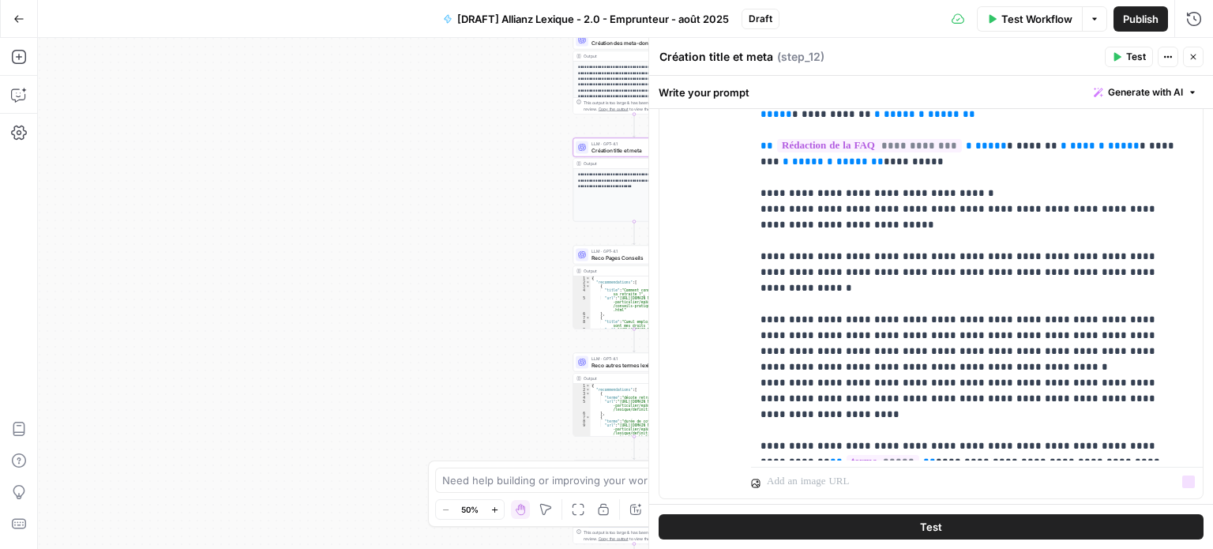
click at [1017, 533] on button "Test" at bounding box center [931, 526] width 545 height 25
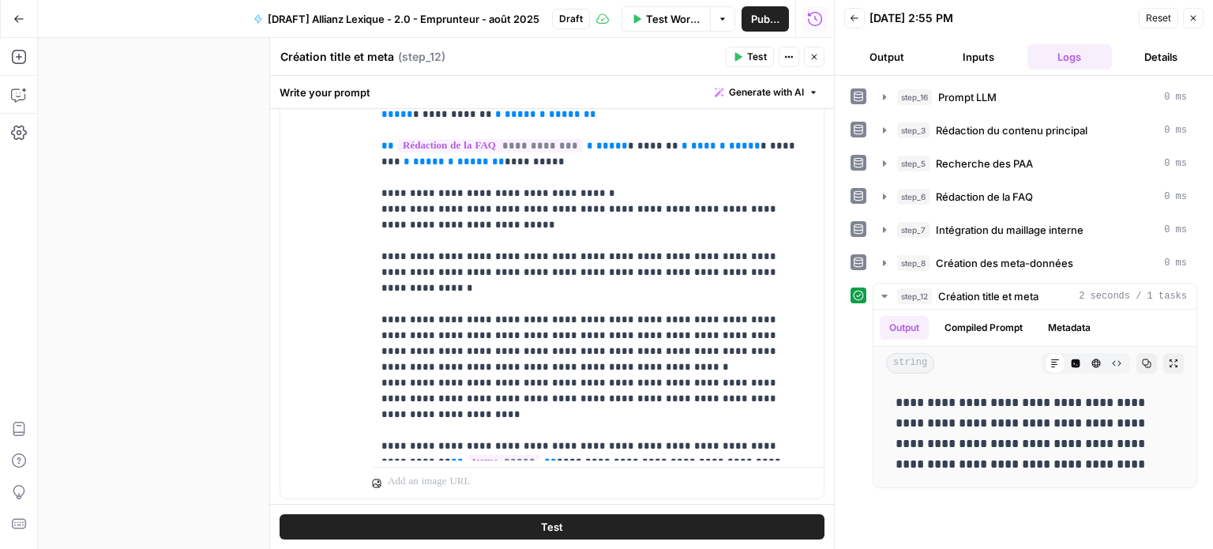
click at [896, 54] on button "Output" at bounding box center [886, 56] width 85 height 25
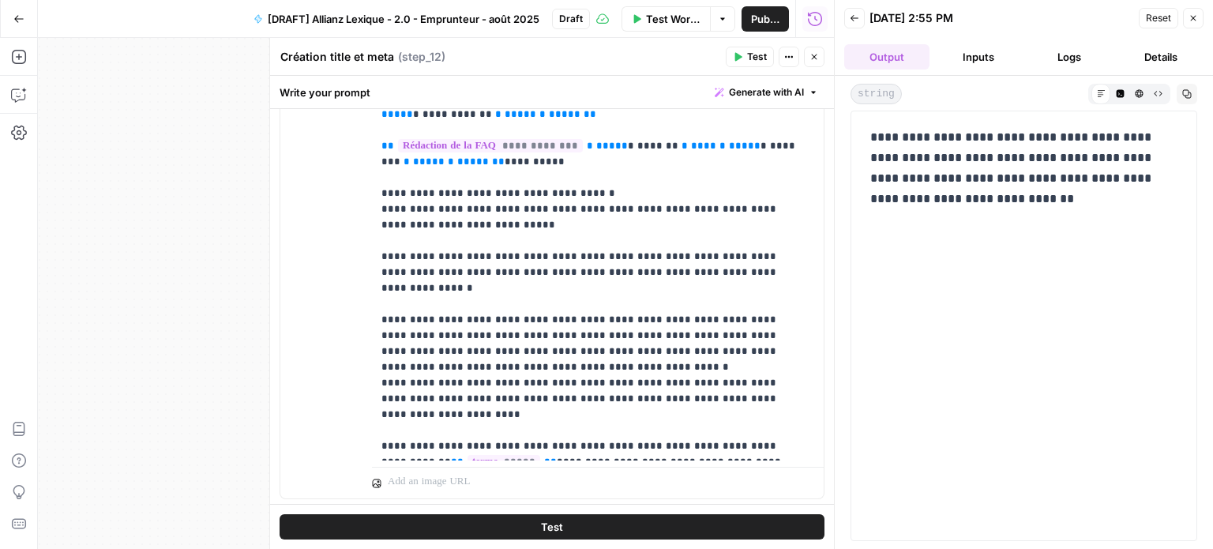
drag, startPoint x: 1066, startPoint y: 57, endPoint x: 1065, endPoint y: 70, distance: 12.7
click at [1068, 57] on button "Logs" at bounding box center [1070, 56] width 85 height 25
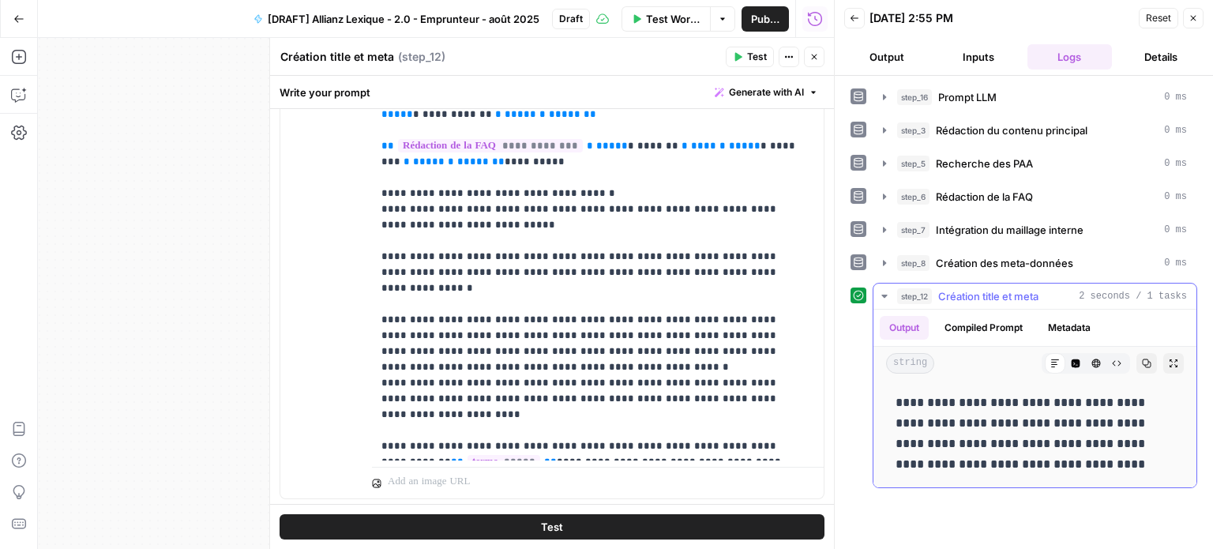
click at [1010, 322] on button "Compiled Prompt" at bounding box center [983, 328] width 97 height 24
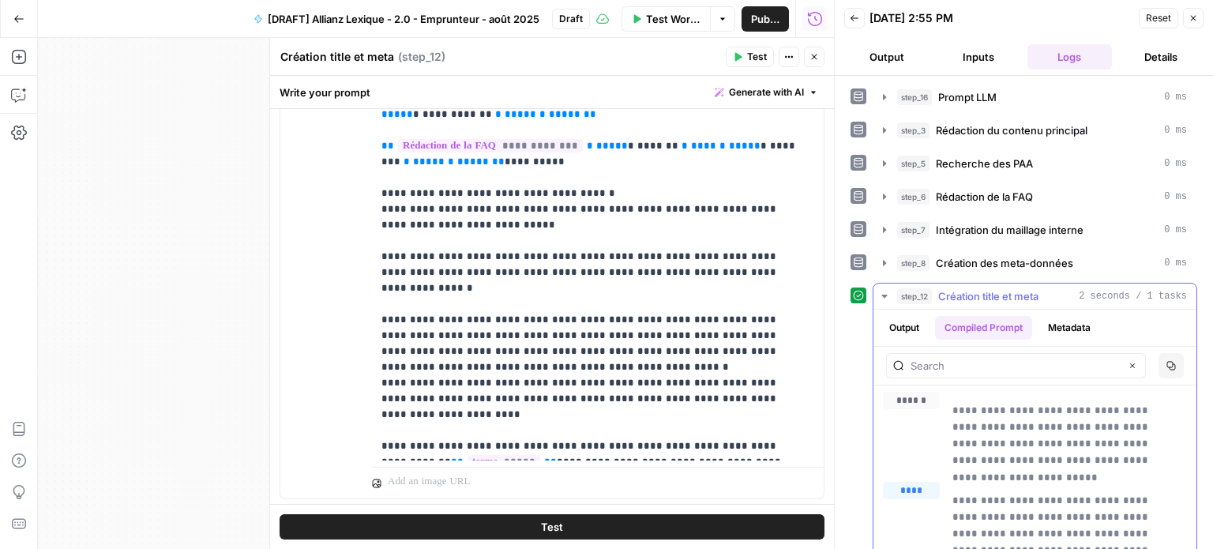
click at [908, 322] on button "Output" at bounding box center [904, 328] width 49 height 24
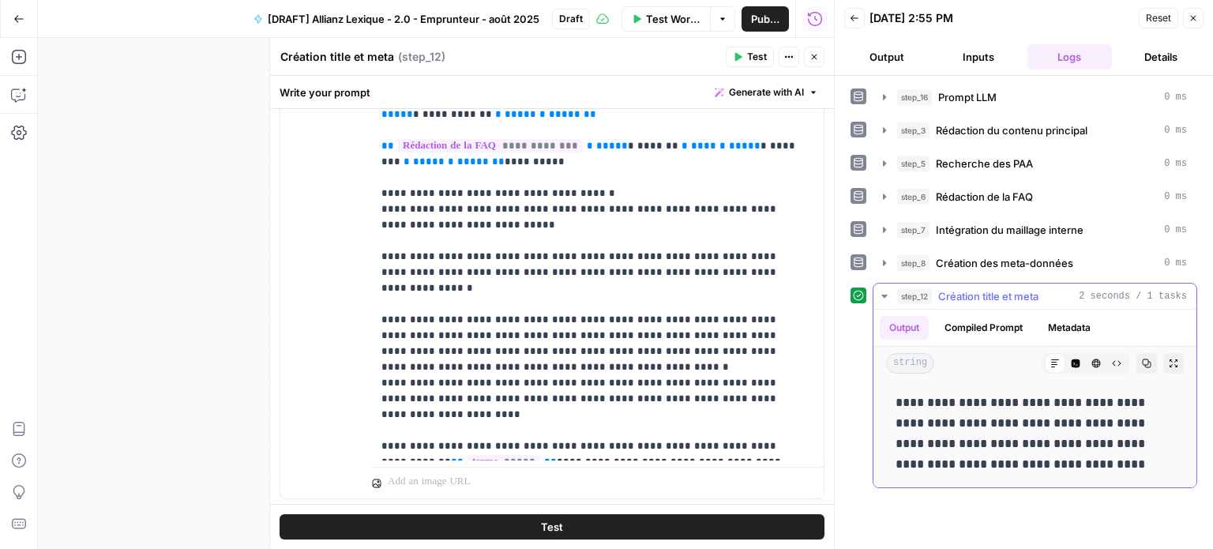
click at [885, 295] on icon "button" at bounding box center [885, 296] width 6 height 3
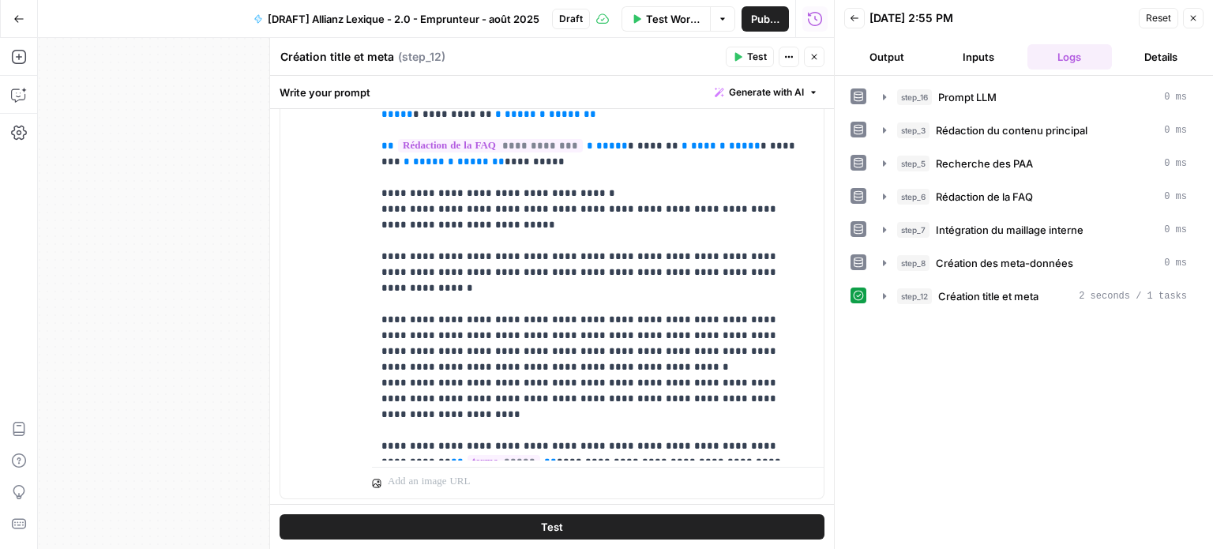
click at [890, 52] on button "Output" at bounding box center [886, 56] width 85 height 25
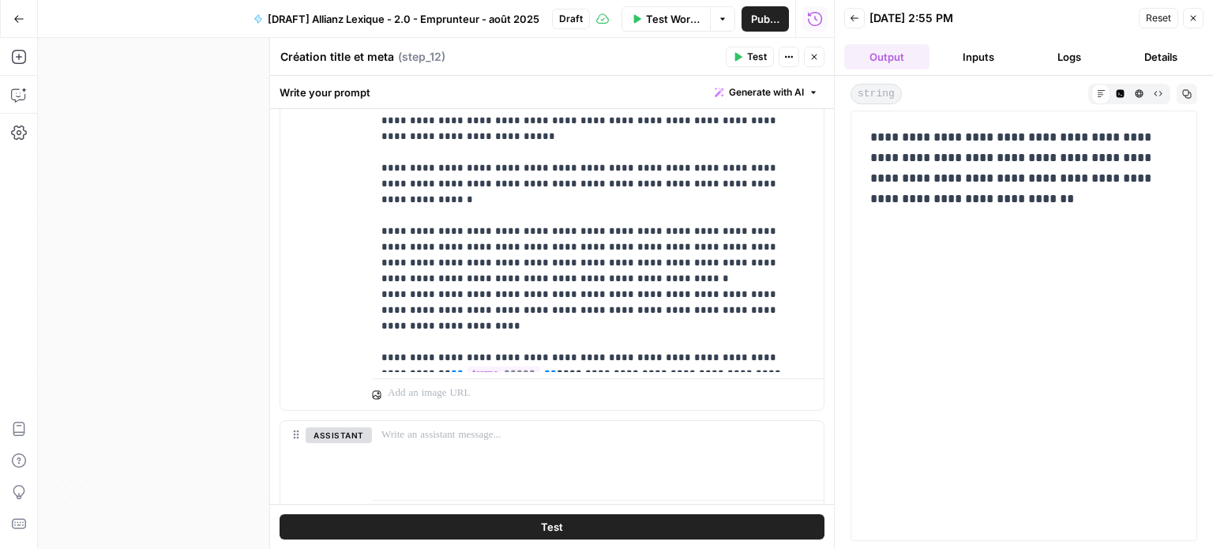
scroll to position [398, 0]
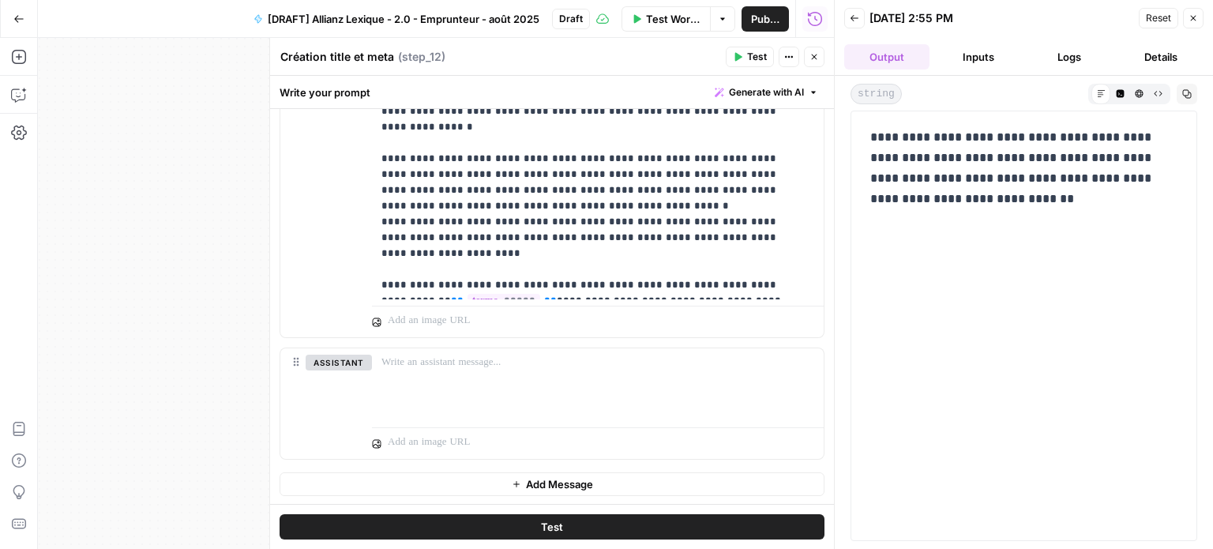
click at [1160, 92] on icon "button" at bounding box center [1158, 93] width 9 height 9
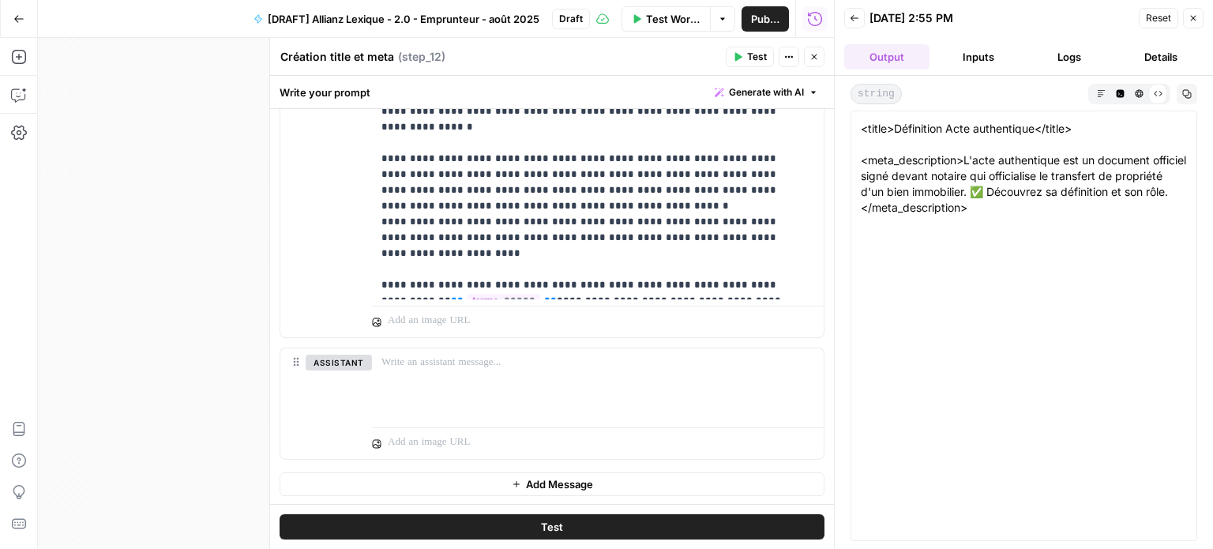
click at [1096, 100] on button "Markdown" at bounding box center [1101, 93] width 19 height 19
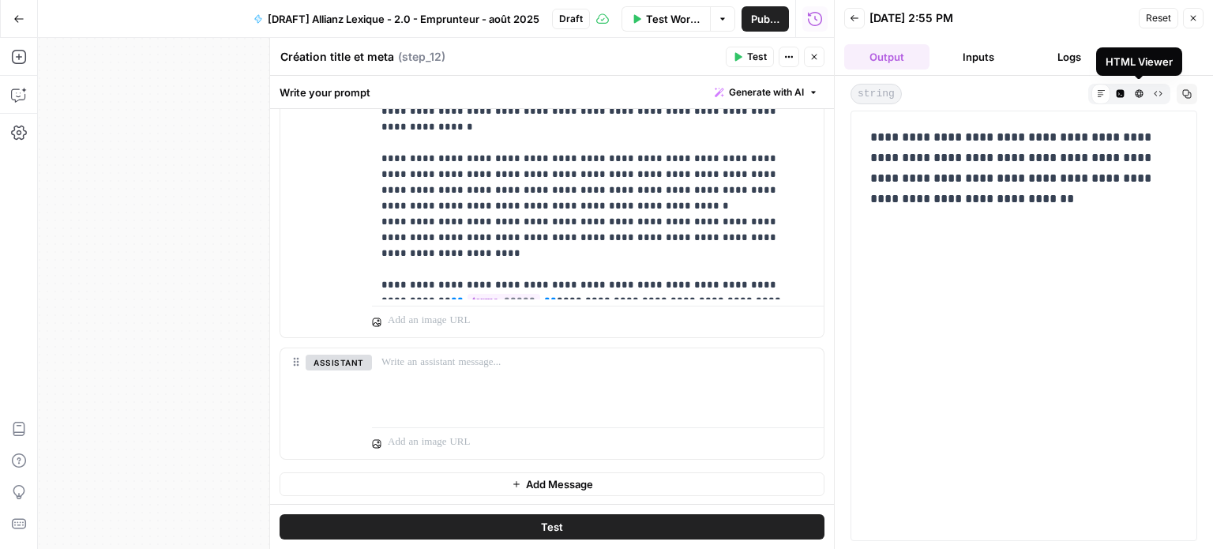
click at [1159, 94] on icon "button" at bounding box center [1158, 93] width 9 height 9
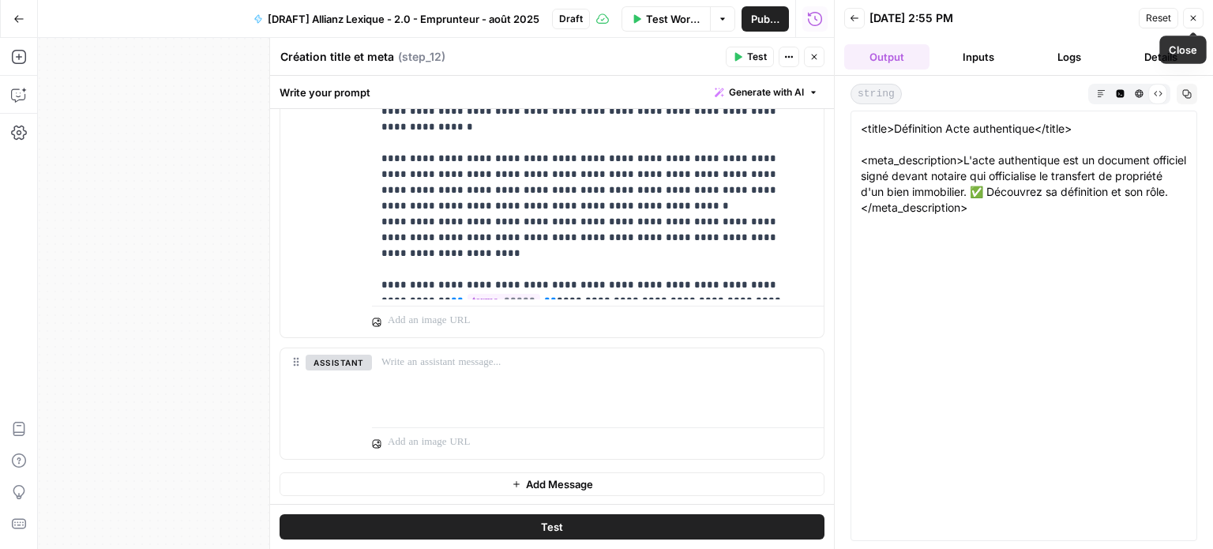
click at [1197, 21] on icon "button" at bounding box center [1193, 17] width 9 height 9
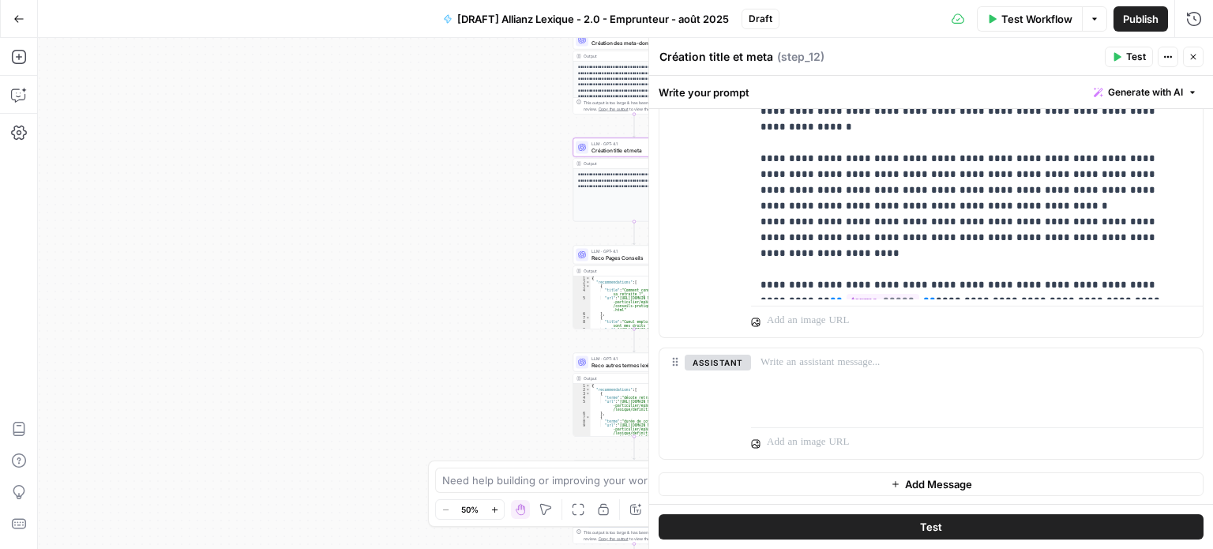
click at [1199, 59] on button "Close" at bounding box center [1193, 57] width 21 height 21
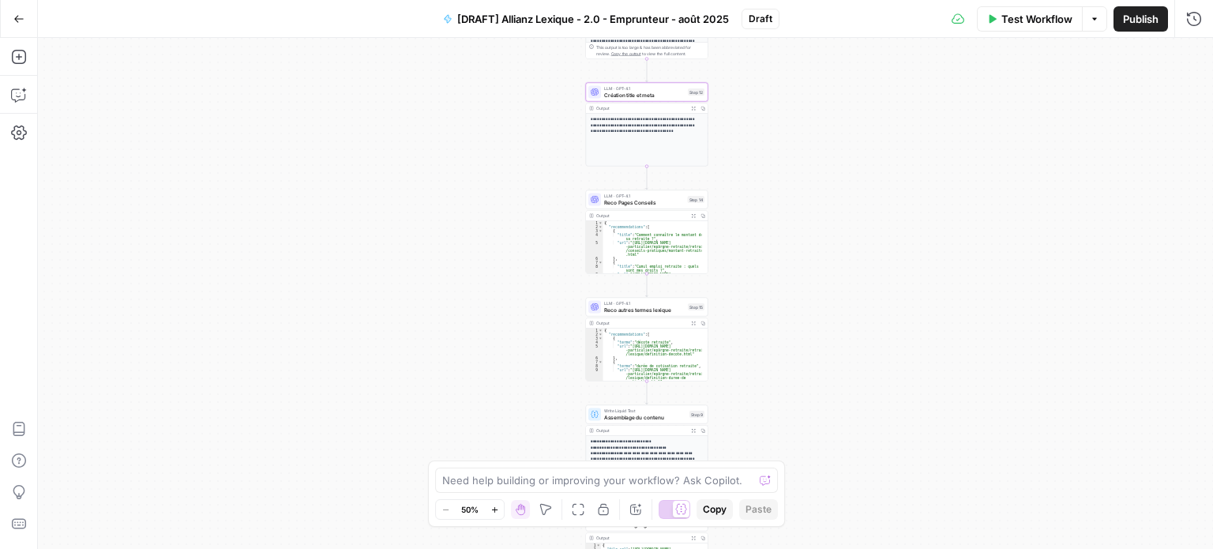
drag, startPoint x: 815, startPoint y: 388, endPoint x: 828, endPoint y: 333, distance: 56.7
click at [828, 333] on div "Workflow Set Inputs Inputs LLM · Perplexity Sonar Prompt LLM Step 16 Output Exp…" at bounding box center [625, 293] width 1175 height 511
click at [619, 200] on span "Reco Pages Conseils" at bounding box center [644, 202] width 81 height 8
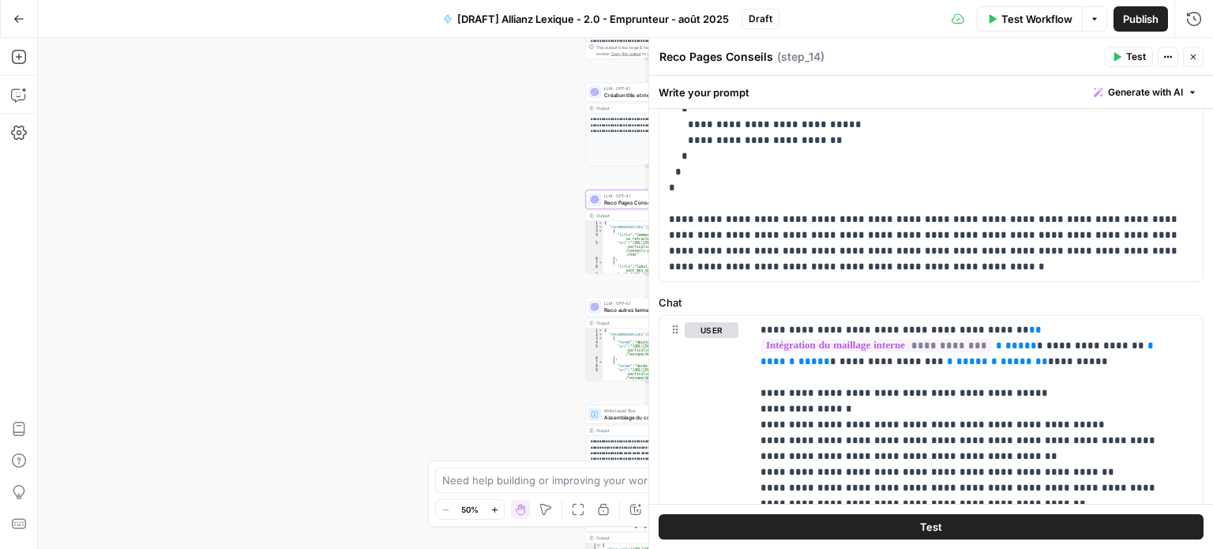
scroll to position [474, 0]
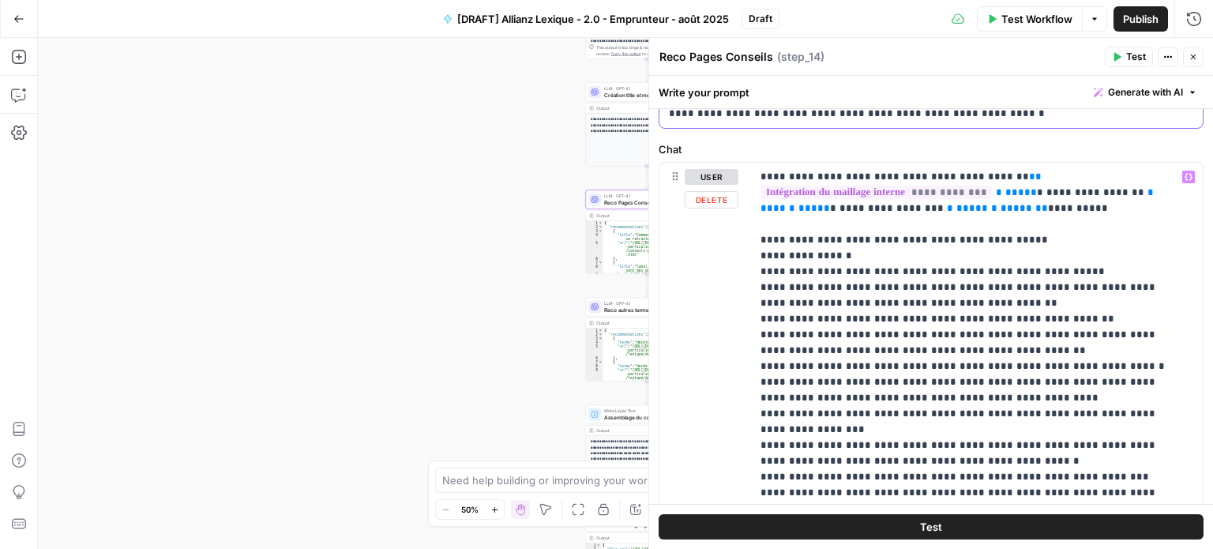
scroll to position [632, 0]
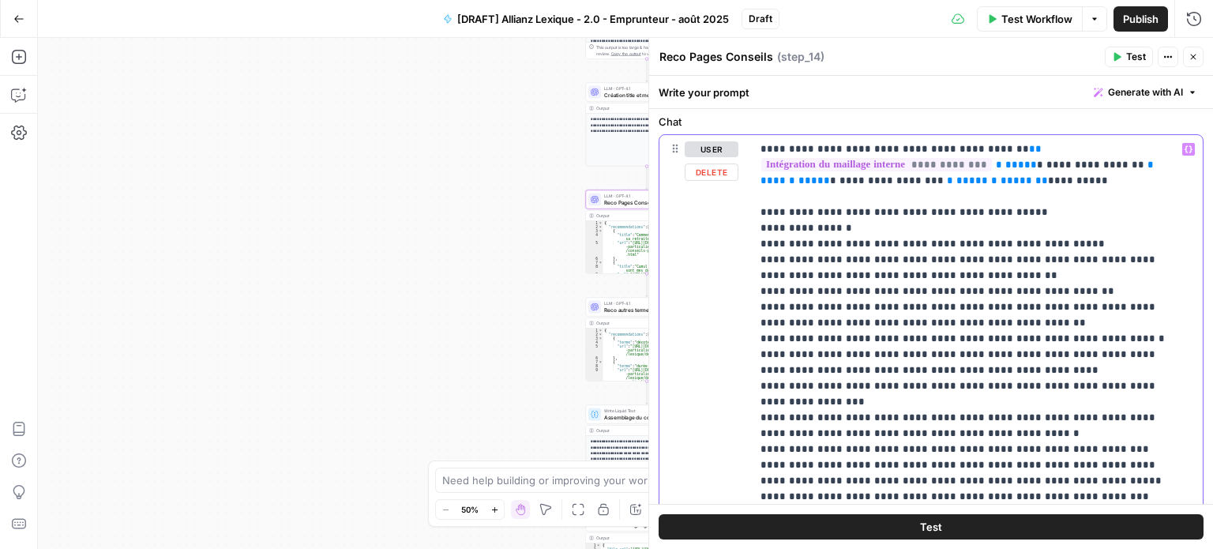
click at [761, 242] on p "**********" at bounding box center [971, 433] width 421 height 585
drag, startPoint x: 1004, startPoint y: 450, endPoint x: 758, endPoint y: 245, distance: 320.2
click at [758, 245] on div "**********" at bounding box center [977, 433] width 452 height 597
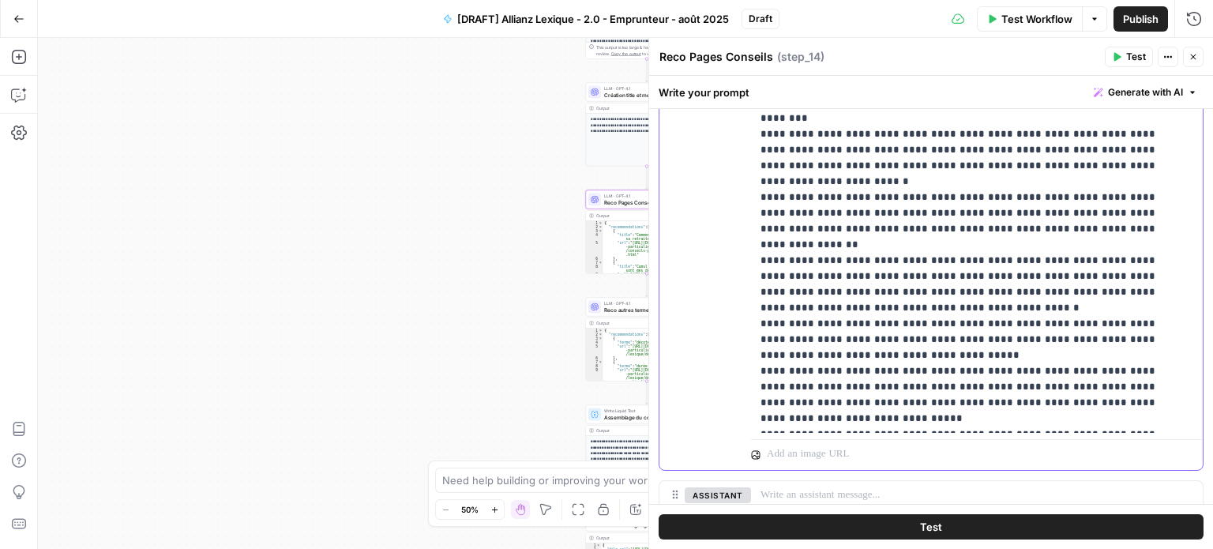
scroll to position [1027, 0]
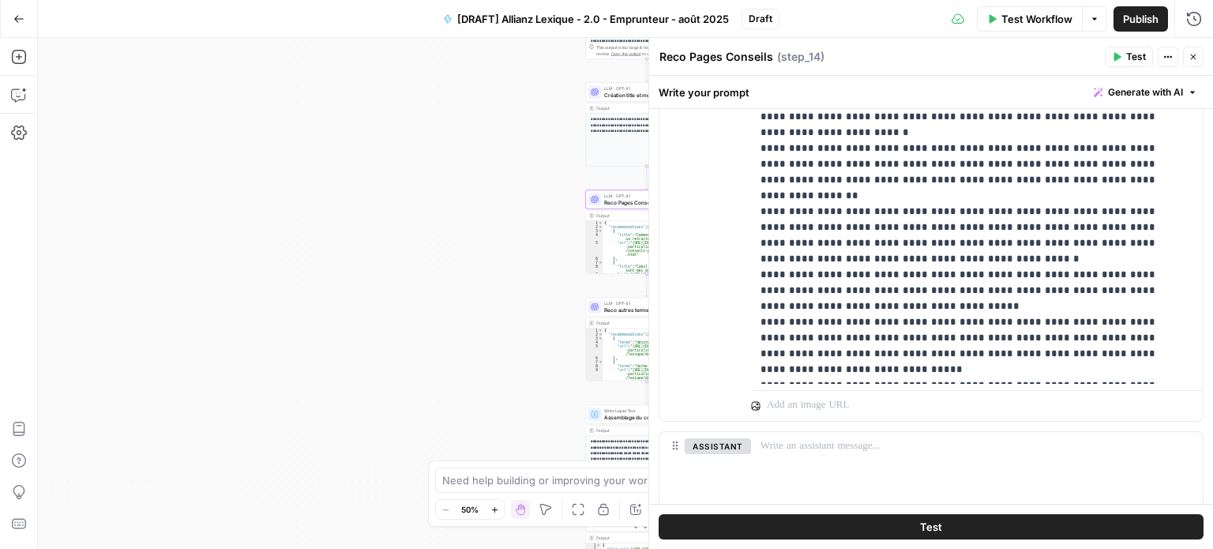
click at [1129, 56] on span "Test" at bounding box center [1136, 57] width 20 height 14
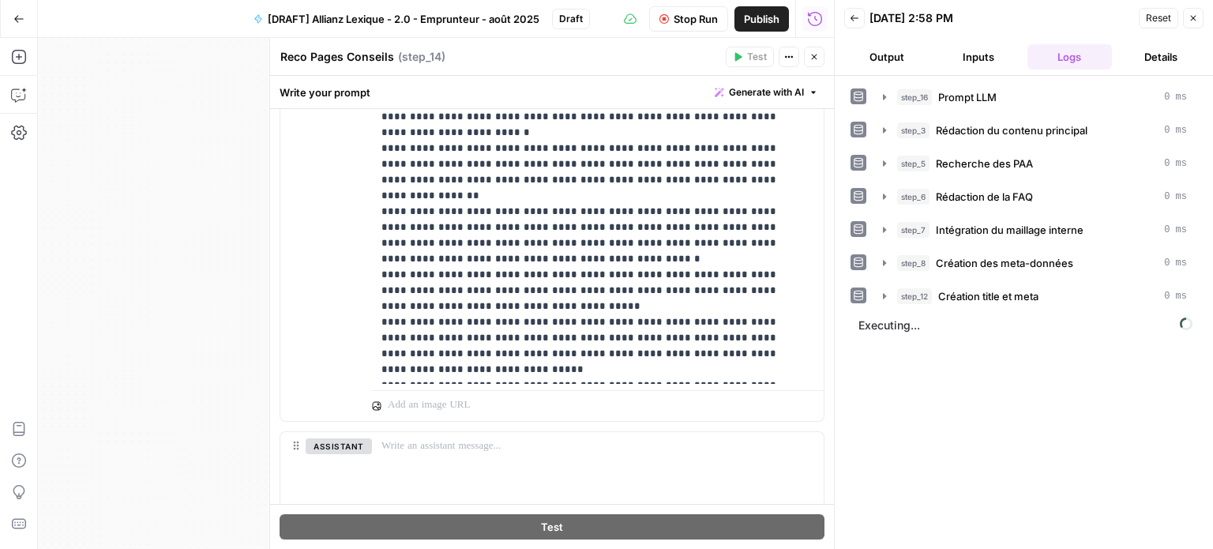
click at [904, 52] on button "Output" at bounding box center [886, 56] width 85 height 25
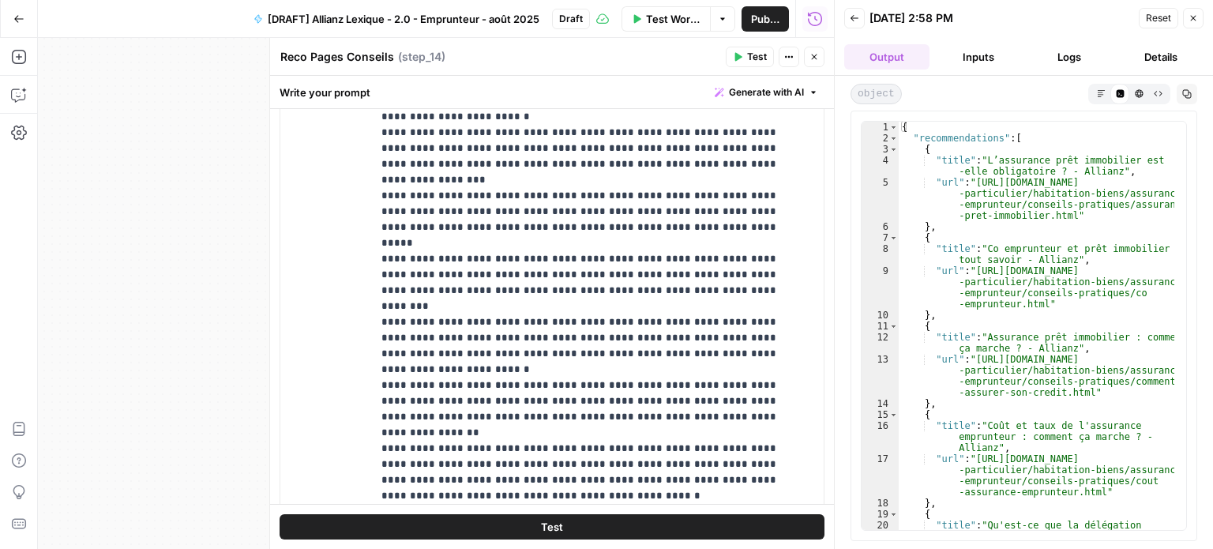
scroll to position [88, 0]
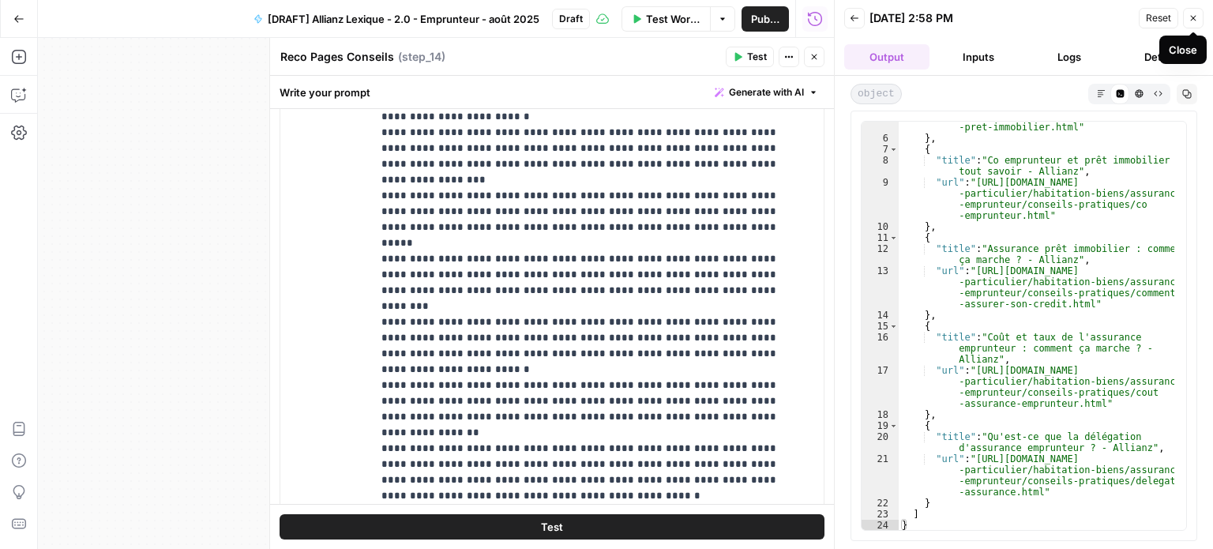
click at [1197, 21] on icon "button" at bounding box center [1193, 17] width 9 height 9
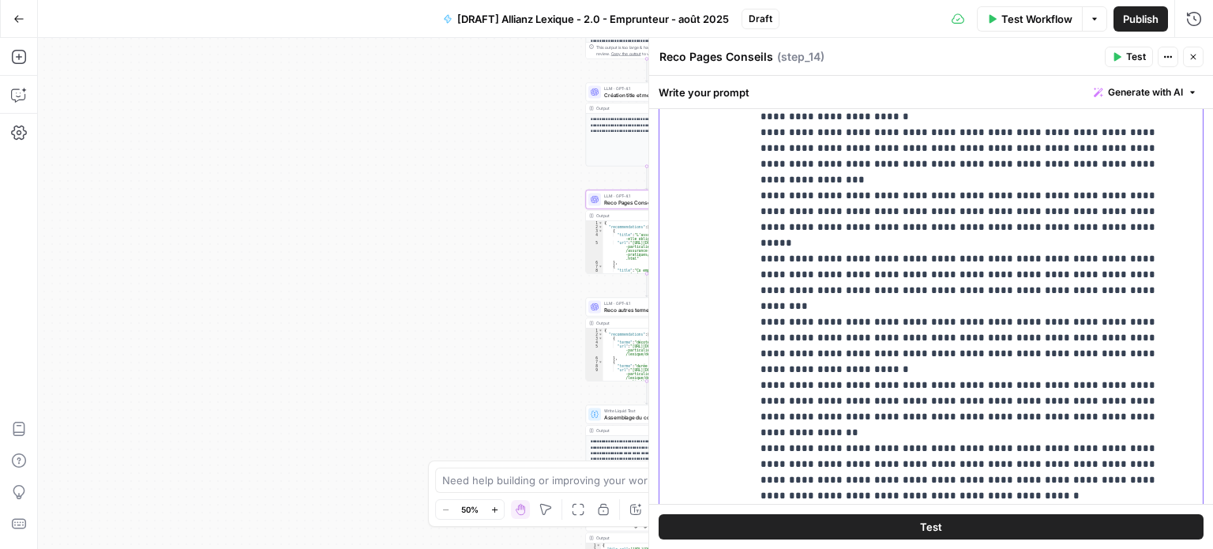
click at [1017, 198] on p "**********" at bounding box center [965, 85] width 409 height 1058
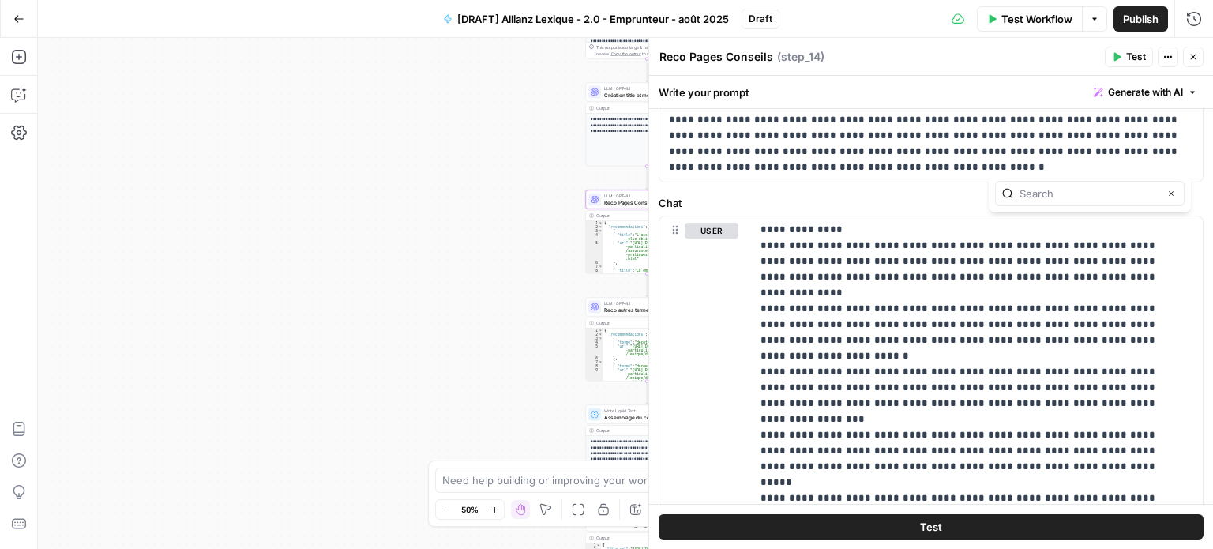
scroll to position [553, 0]
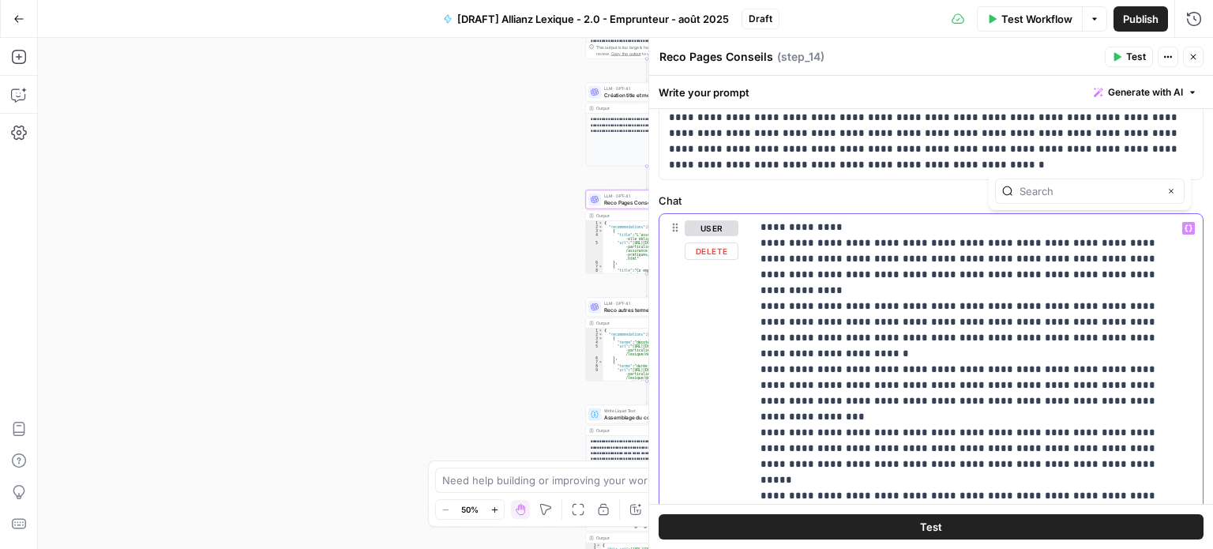
click at [1060, 287] on p "**********" at bounding box center [965, 322] width 409 height 1058
type input "A"
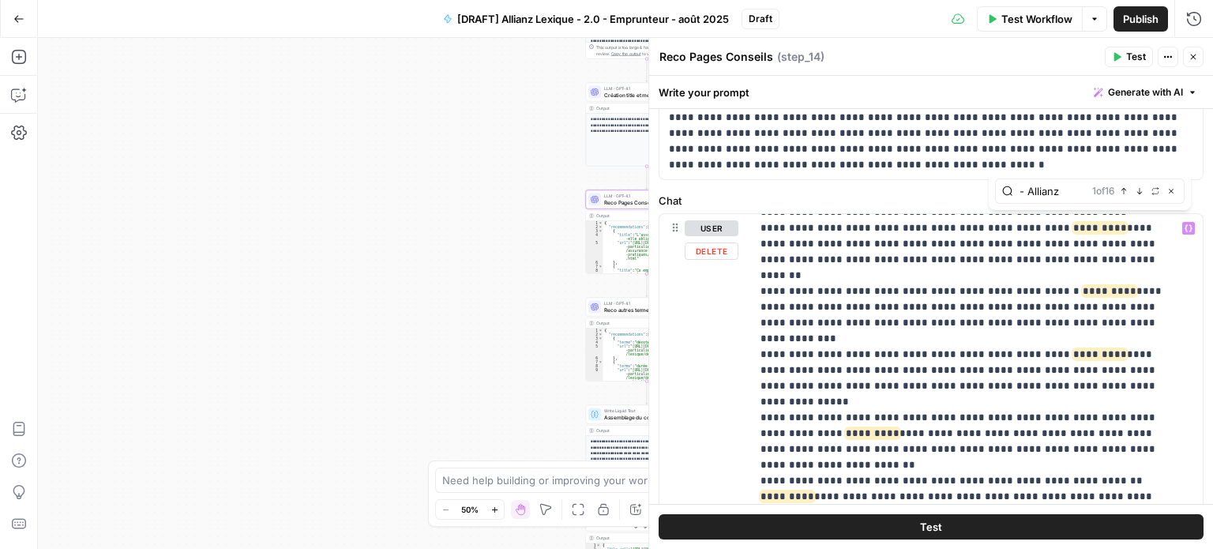
scroll to position [269, 0]
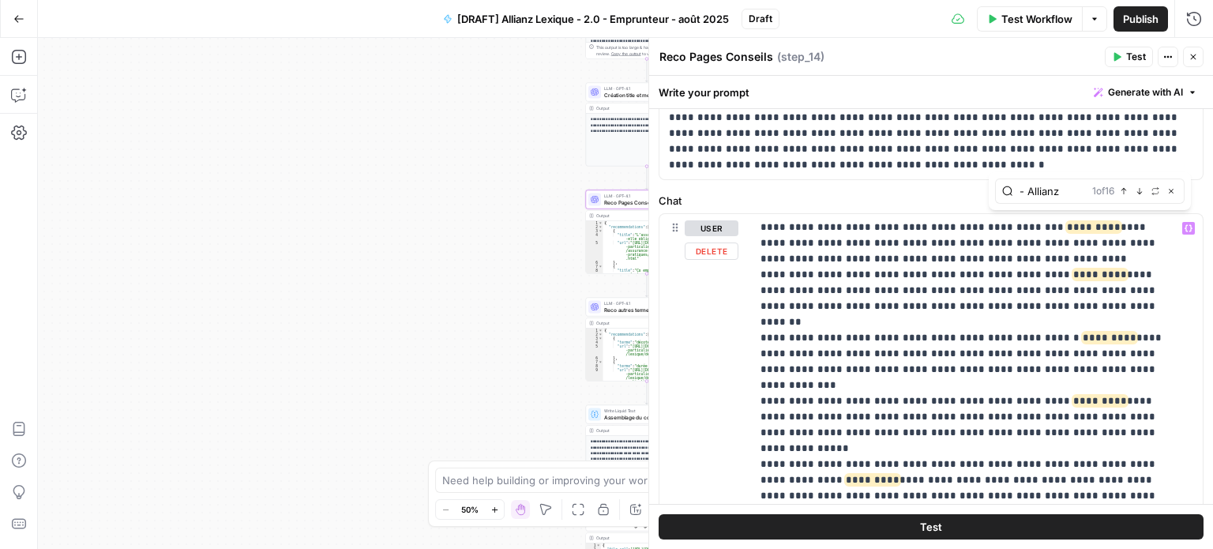
type input "- Allianz"
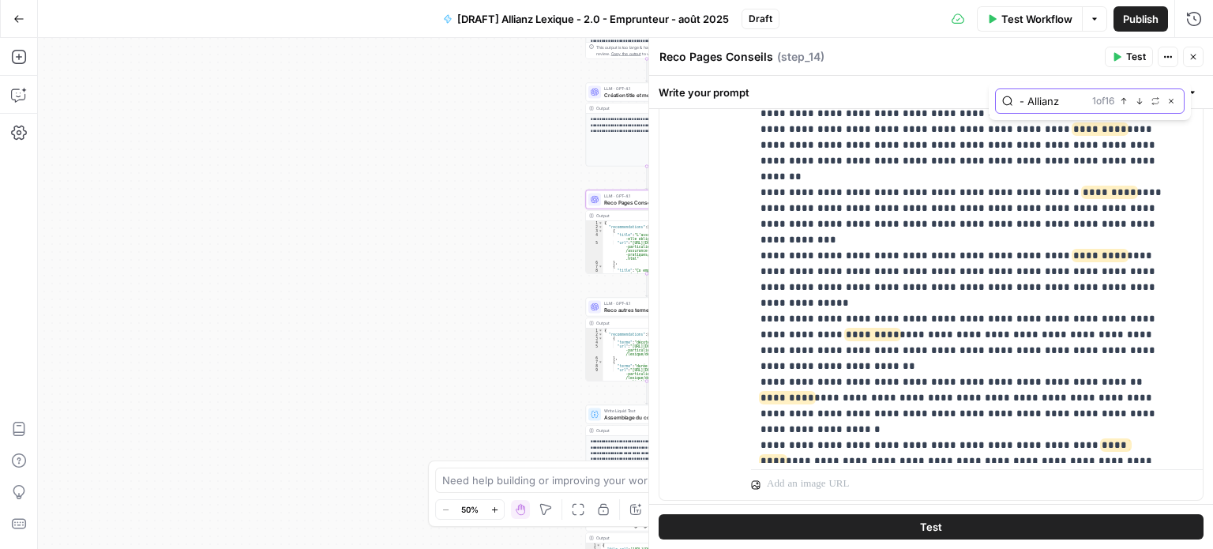
scroll to position [0, 0]
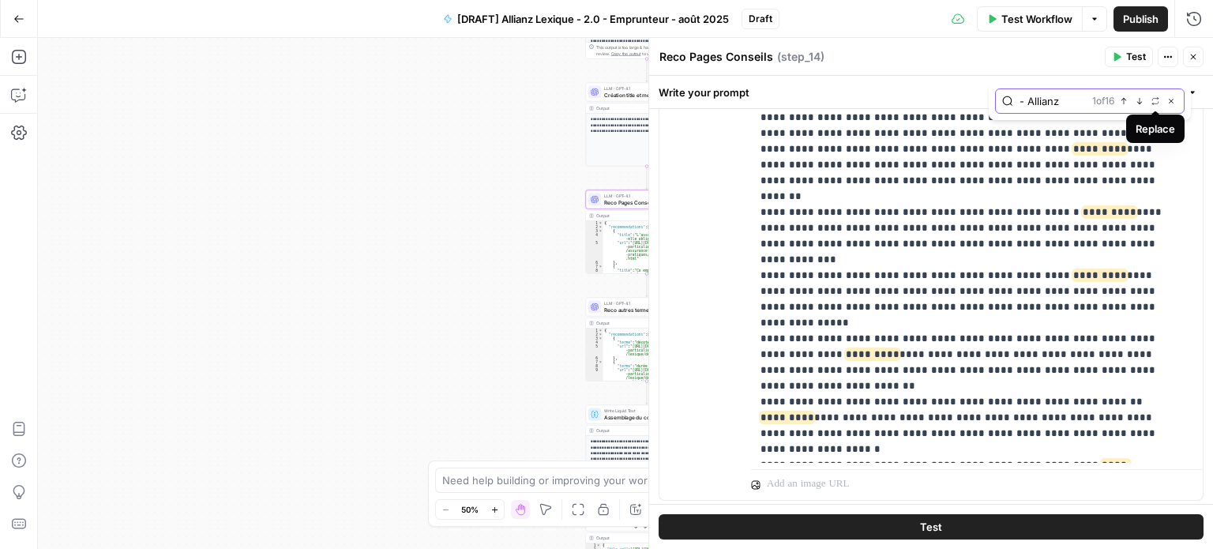
click at [1157, 103] on icon "button" at bounding box center [1156, 101] width 8 height 8
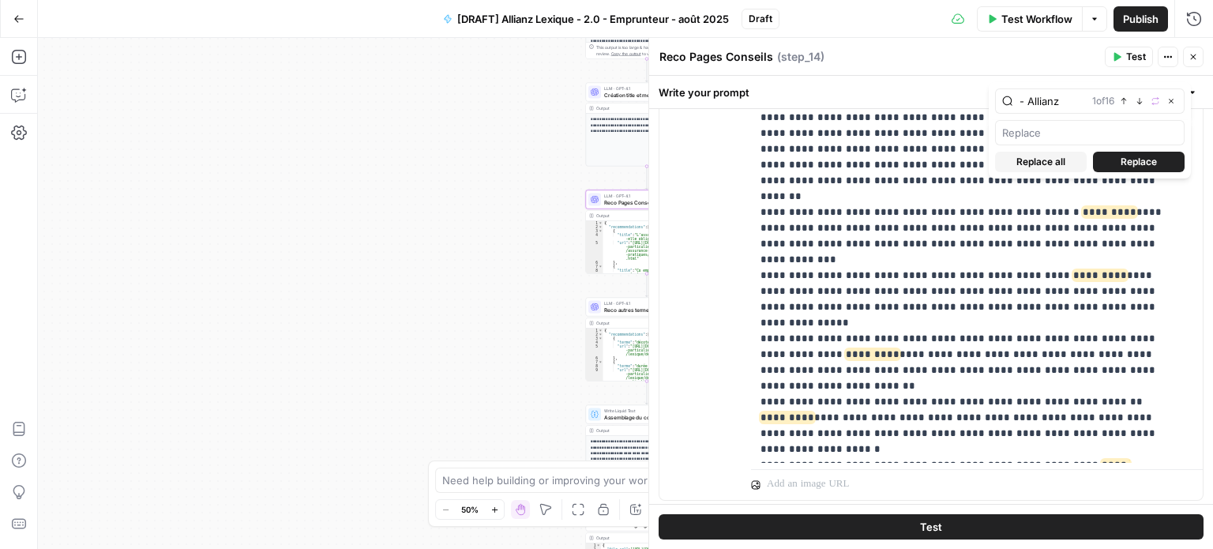
click at [1058, 161] on span "Replace all" at bounding box center [1041, 162] width 49 height 14
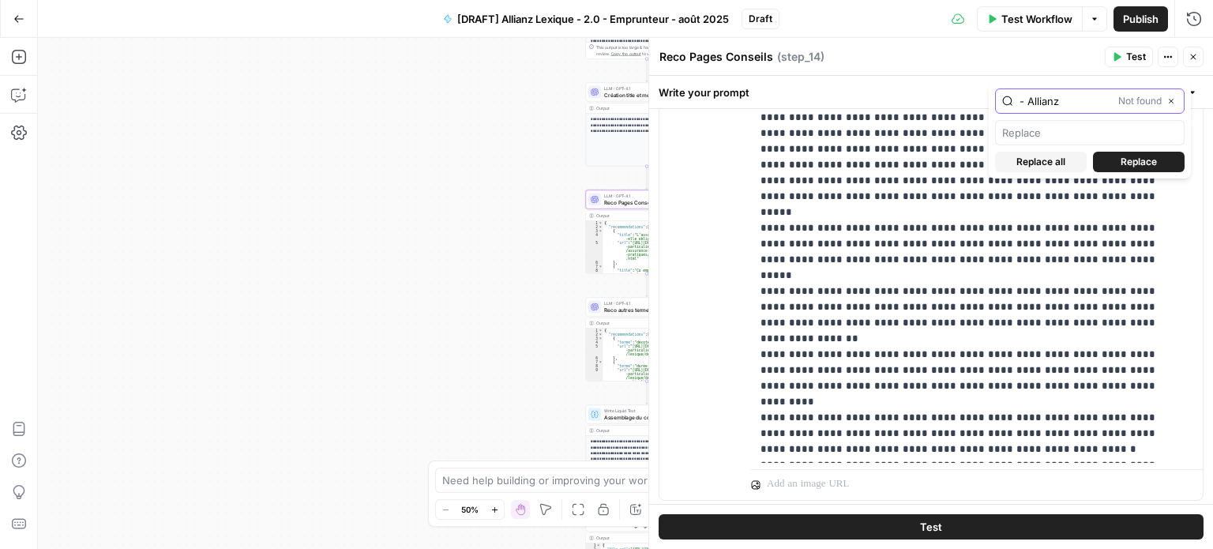
click at [1170, 98] on icon "button" at bounding box center [1171, 101] width 8 height 8
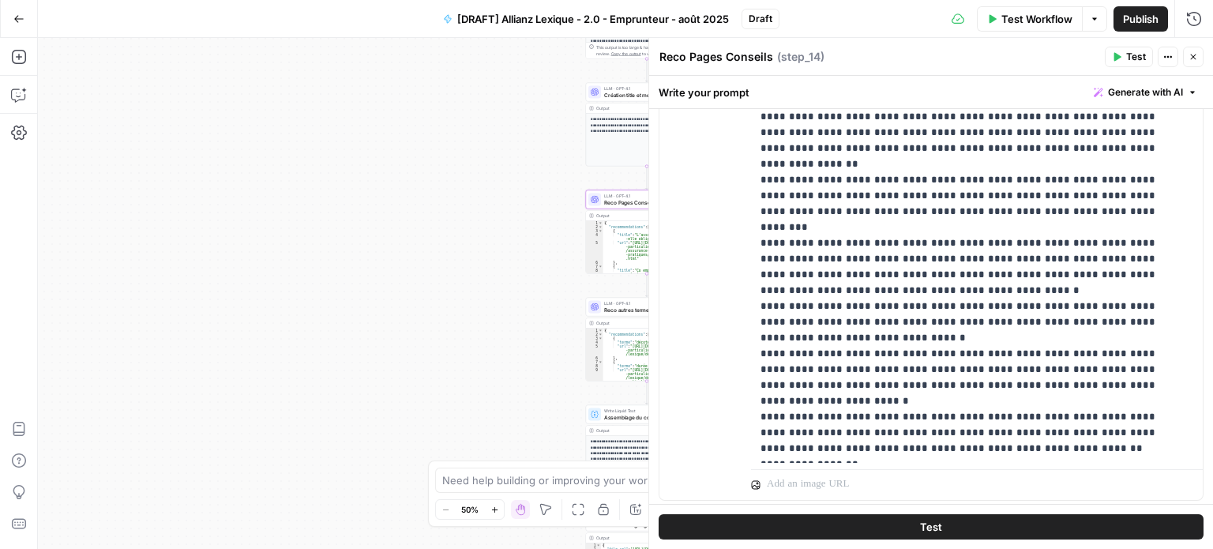
scroll to position [1027, 0]
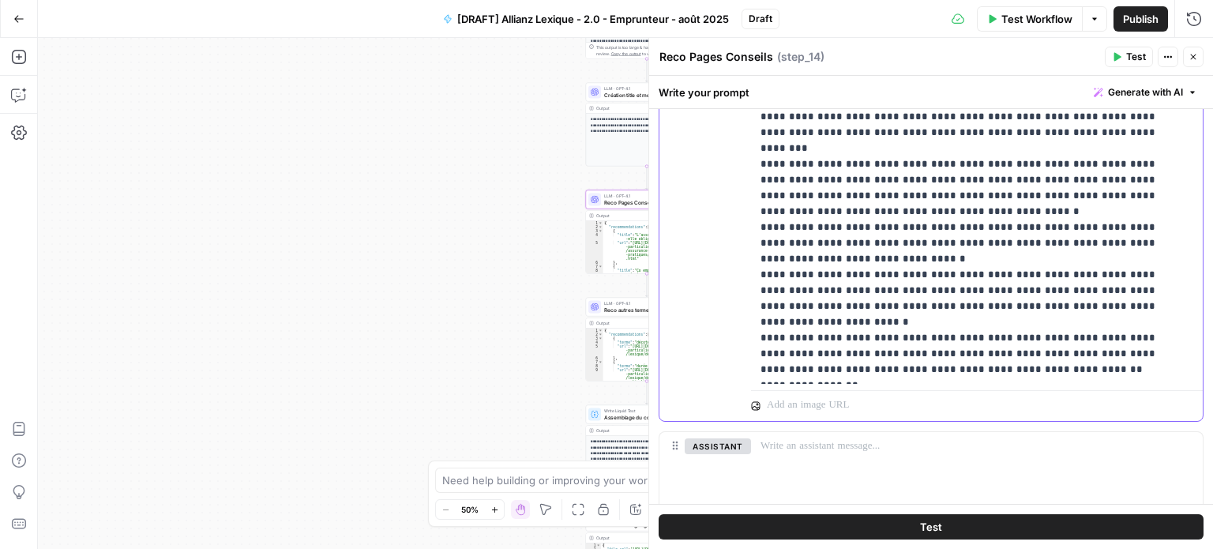
click at [994, 525] on button "Test" at bounding box center [931, 526] width 545 height 25
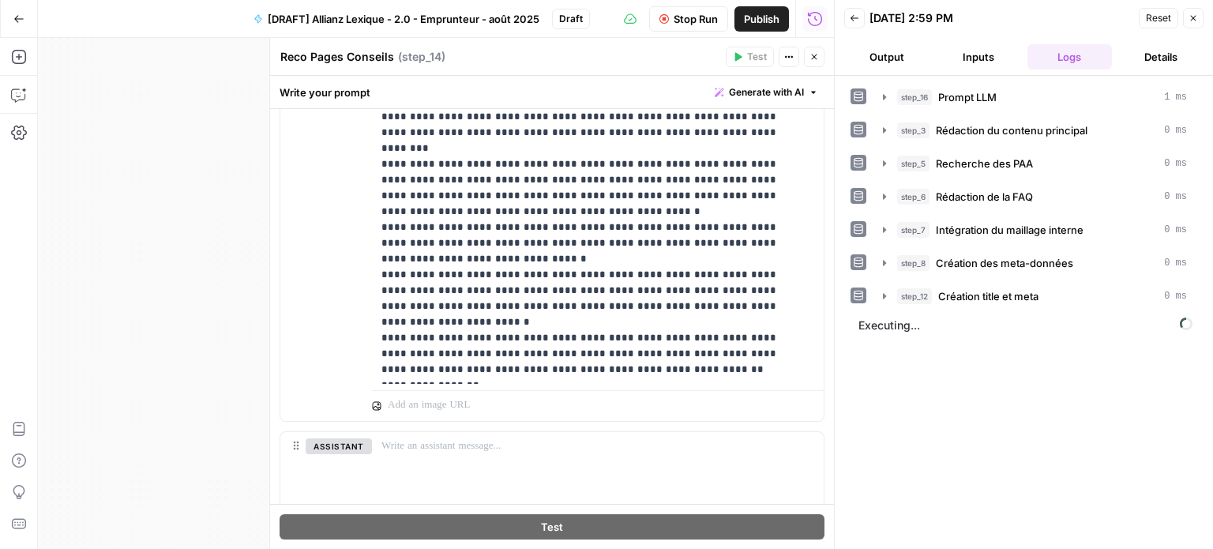
click at [885, 55] on button "Output" at bounding box center [886, 56] width 85 height 25
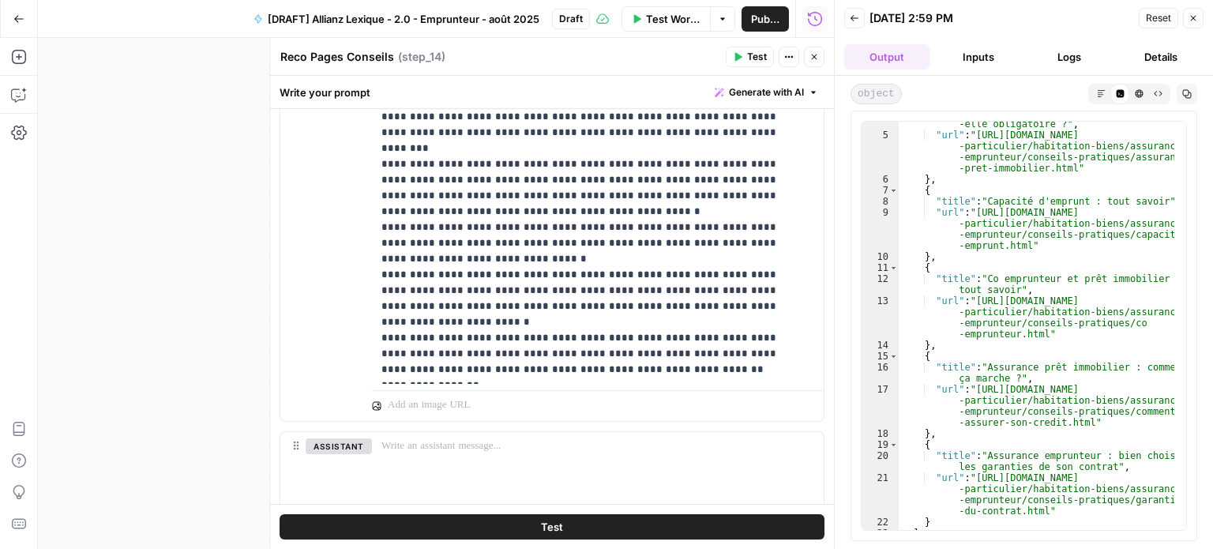
scroll to position [66, 0]
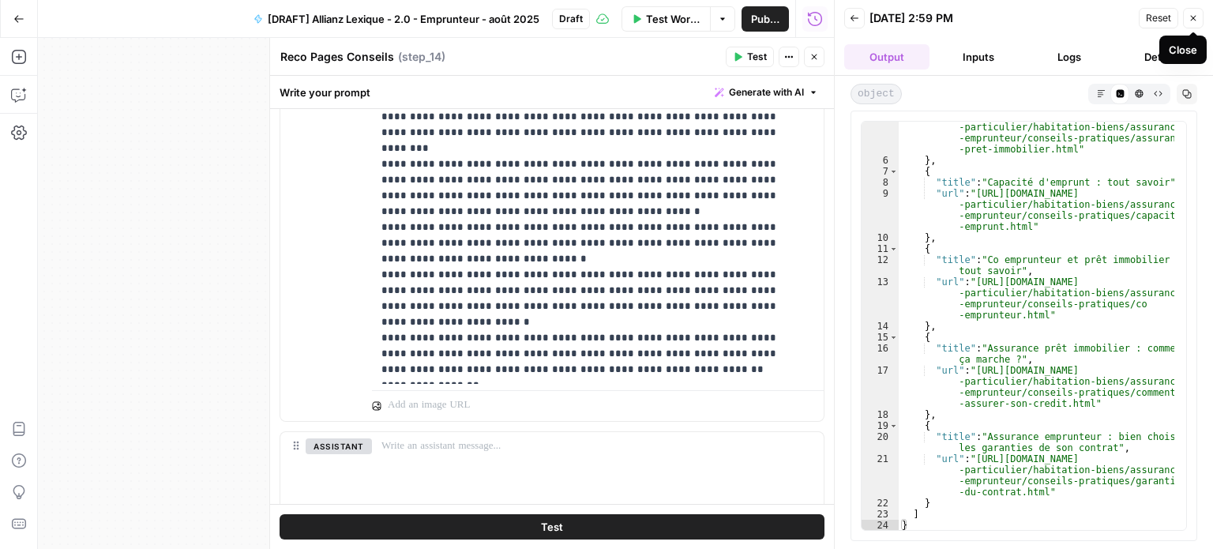
click at [1189, 19] on icon "button" at bounding box center [1193, 17] width 9 height 9
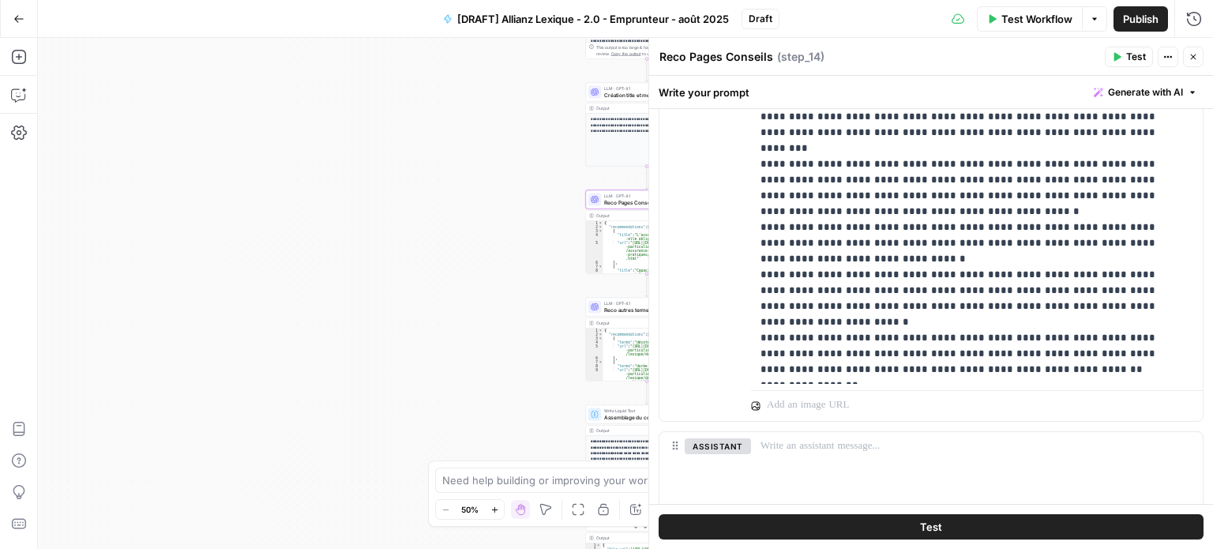
click at [1194, 62] on button "Close" at bounding box center [1193, 57] width 21 height 21
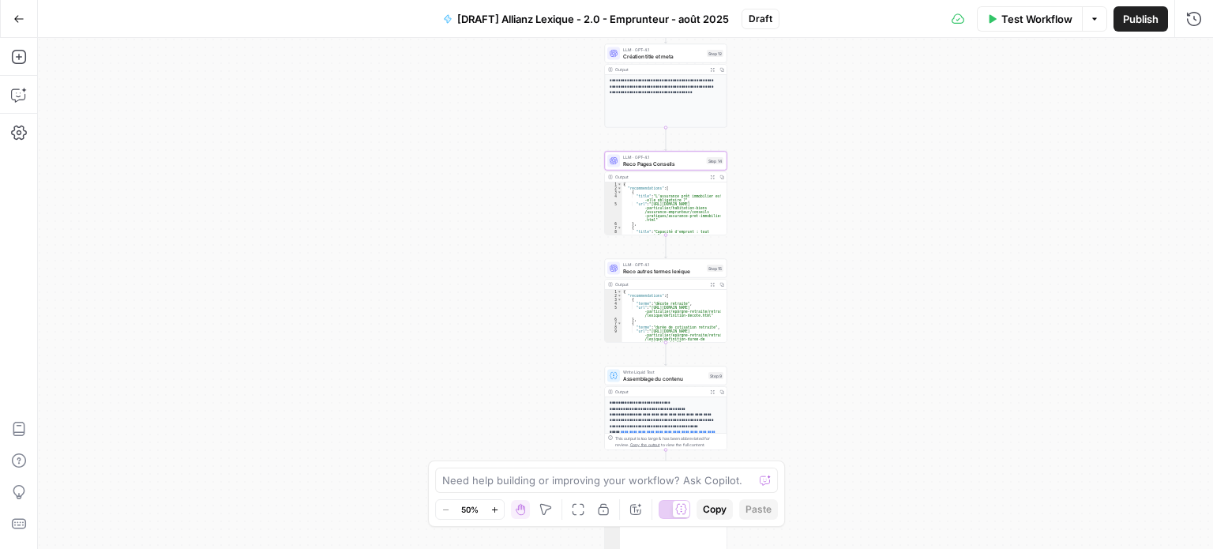
drag, startPoint x: 831, startPoint y: 258, endPoint x: 846, endPoint y: 227, distance: 33.6
click at [846, 227] on div "Workflow Set Inputs Inputs LLM · Perplexity Sonar Prompt LLM Step 16 Output Exp…" at bounding box center [625, 293] width 1175 height 511
click at [651, 273] on span "Reco autres termes lexique" at bounding box center [664, 270] width 81 height 8
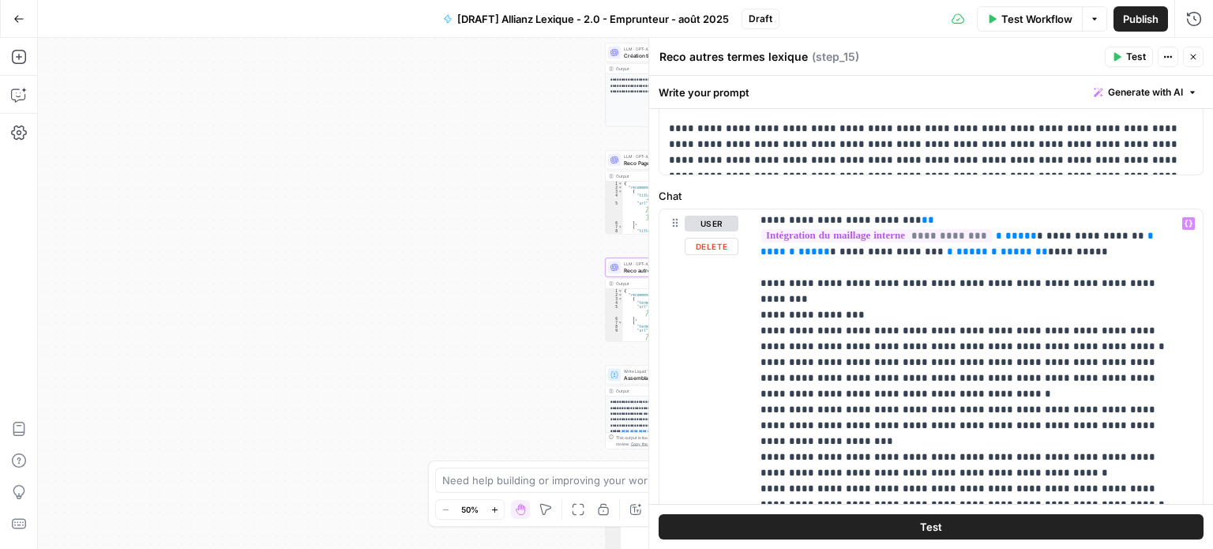
scroll to position [5, 0]
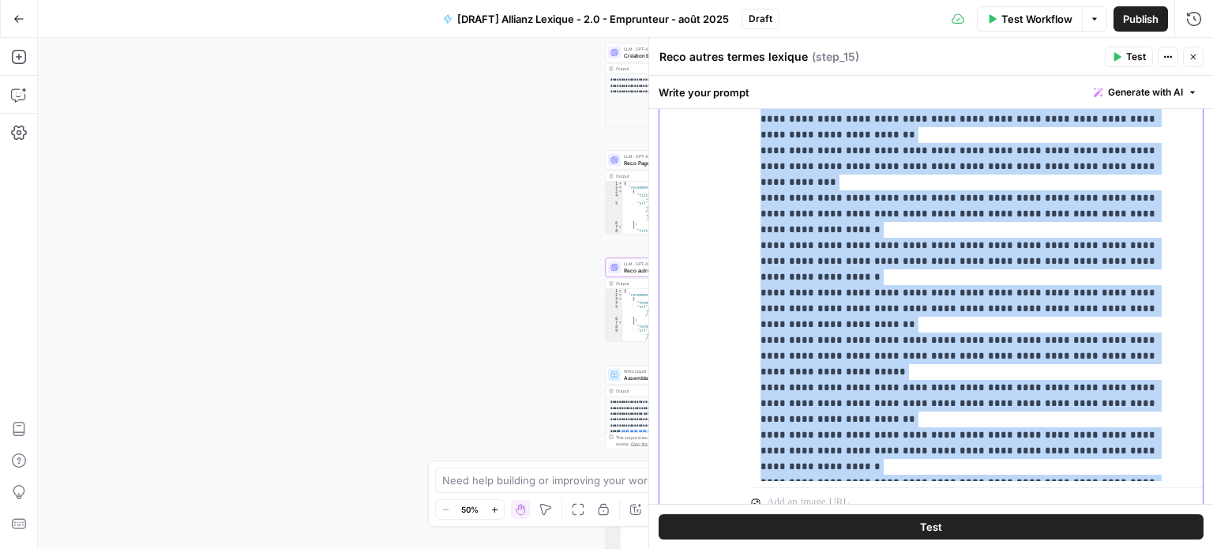
scroll to position [953, 0]
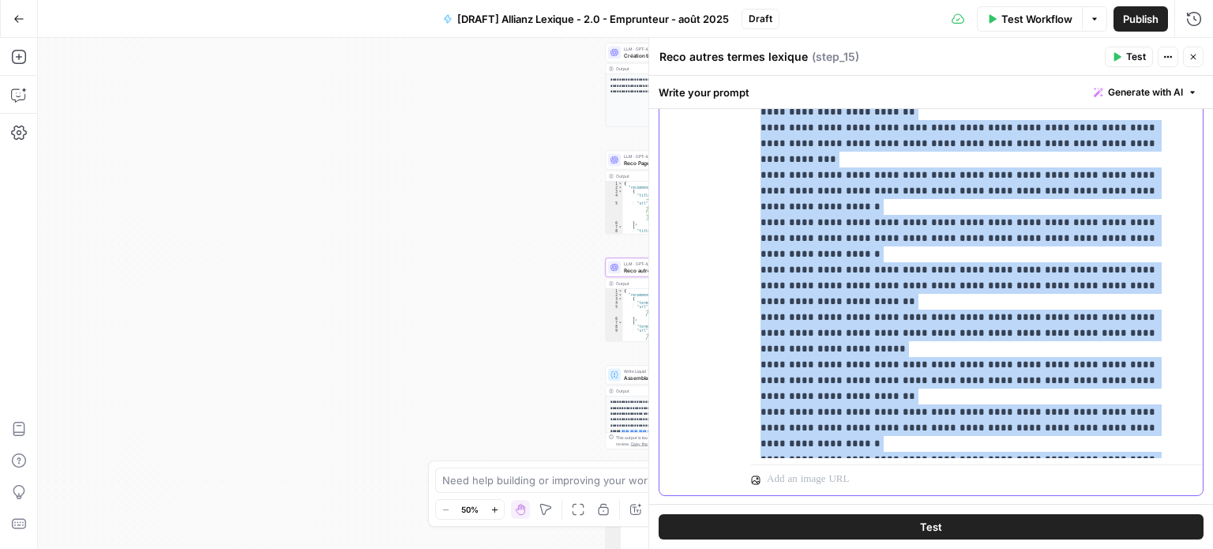
drag, startPoint x: 759, startPoint y: 296, endPoint x: 874, endPoint y: 306, distance: 115.7
click at [874, 306] on div "**********" at bounding box center [971, 136] width 440 height 644
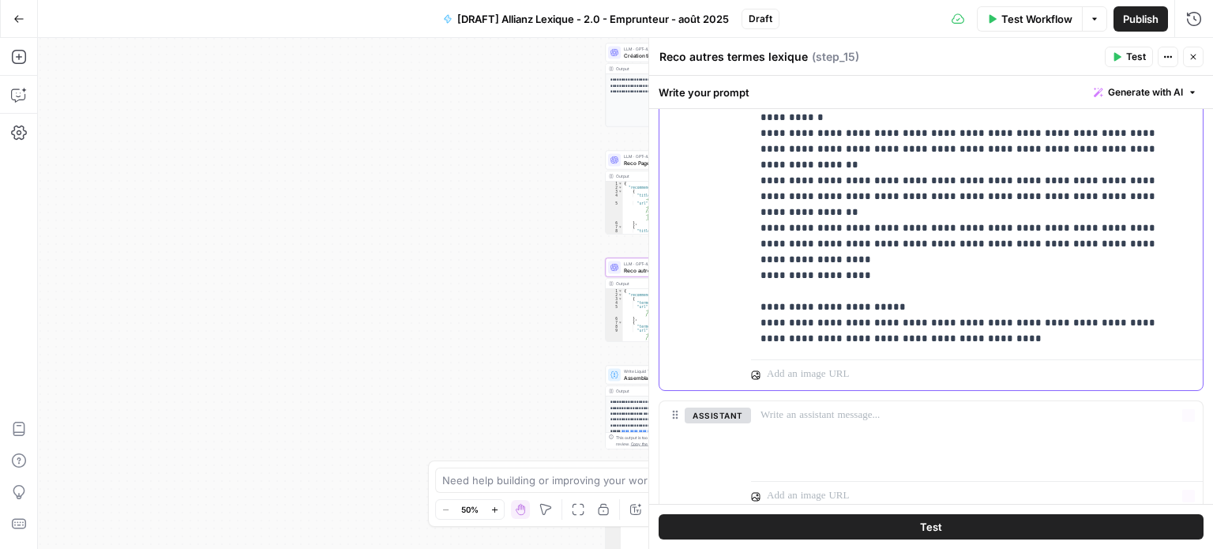
scroll to position [1110, 0]
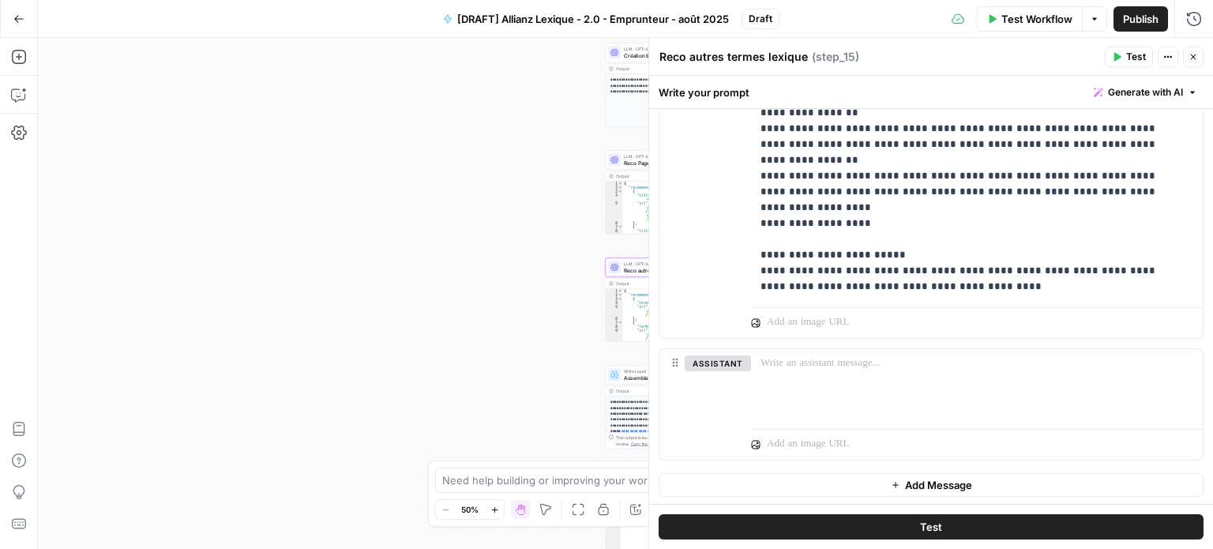
click at [934, 526] on span "Test" at bounding box center [931, 527] width 22 height 16
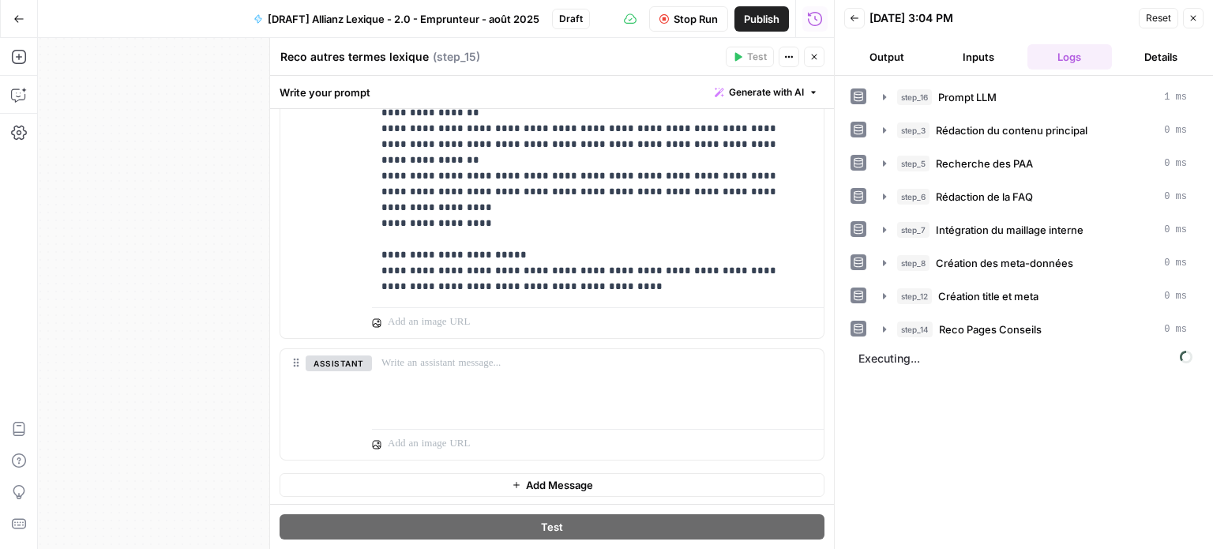
click at [902, 51] on button "Output" at bounding box center [886, 56] width 85 height 25
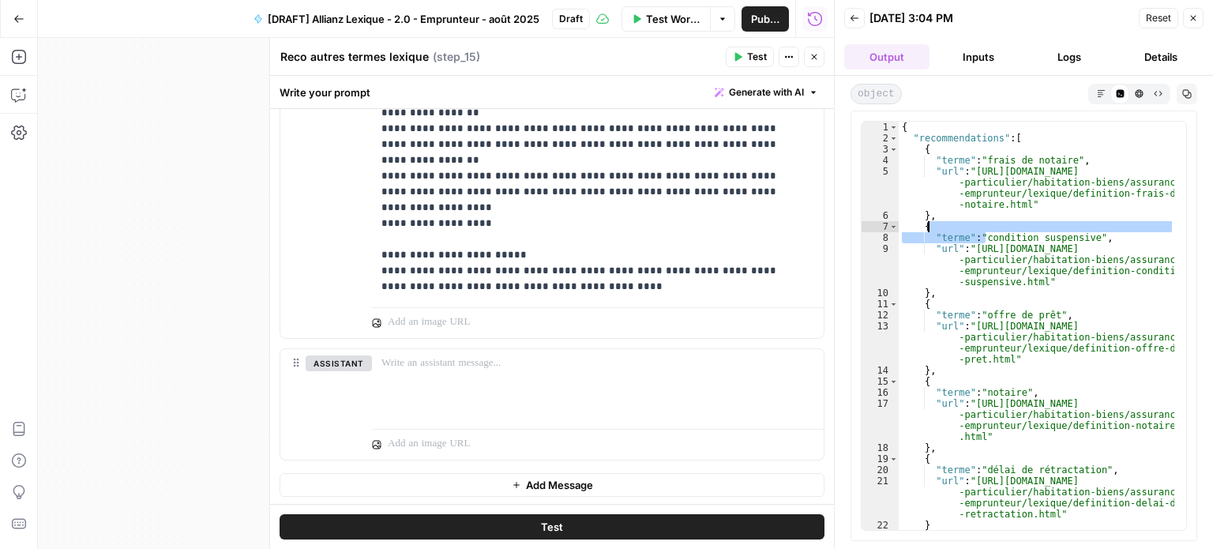
drag, startPoint x: 1012, startPoint y: 231, endPoint x: 1078, endPoint y: 230, distance: 66.4
click at [1078, 230] on div "{ "recommendations" : [ { "terme" : "frais de notaire" , "url" : "https://www.a…" at bounding box center [1037, 337] width 276 height 431
click at [1079, 236] on div "{ "recommendations" : [ { "terme" : "frais de notaire" , "url" : "https://www.a…" at bounding box center [1037, 337] width 276 height 431
type textarea "**********"
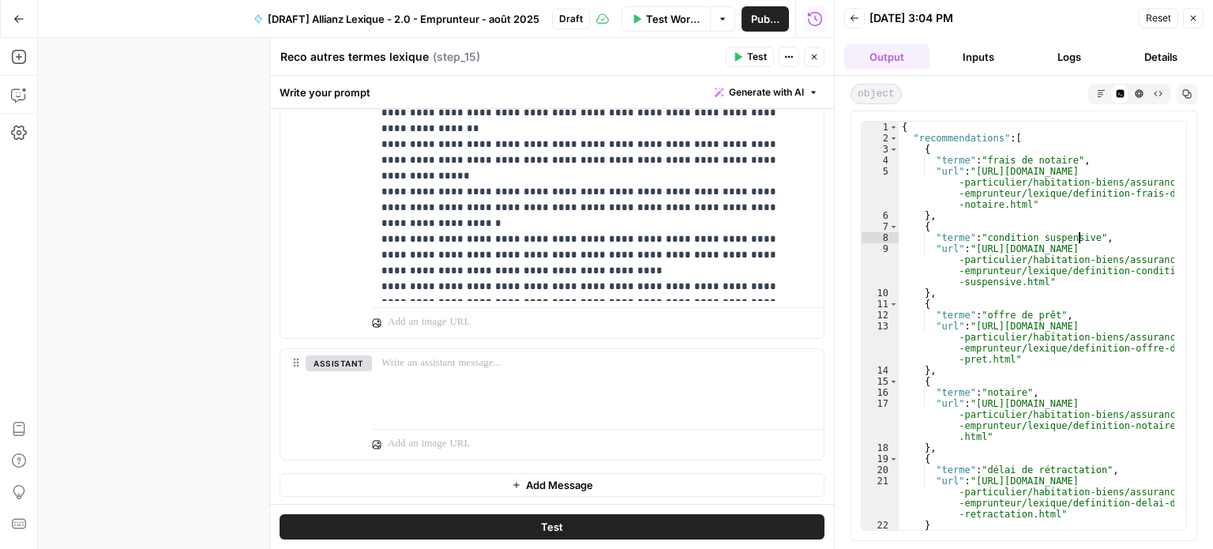
click at [1197, 19] on icon "button" at bounding box center [1193, 17] width 9 height 9
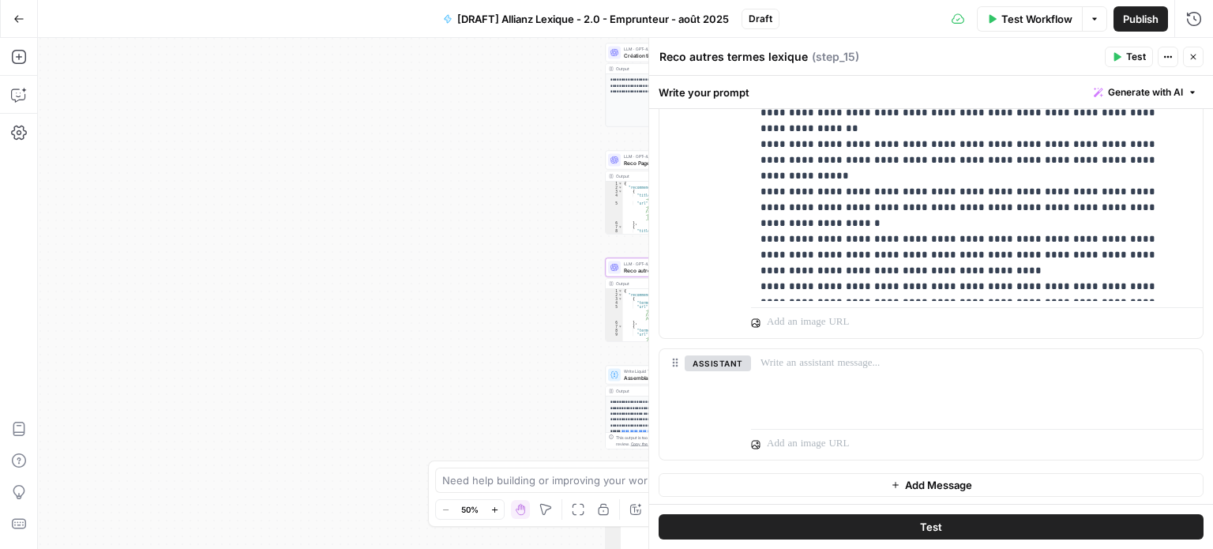
click at [1194, 58] on icon "button" at bounding box center [1194, 58] width 6 height 6
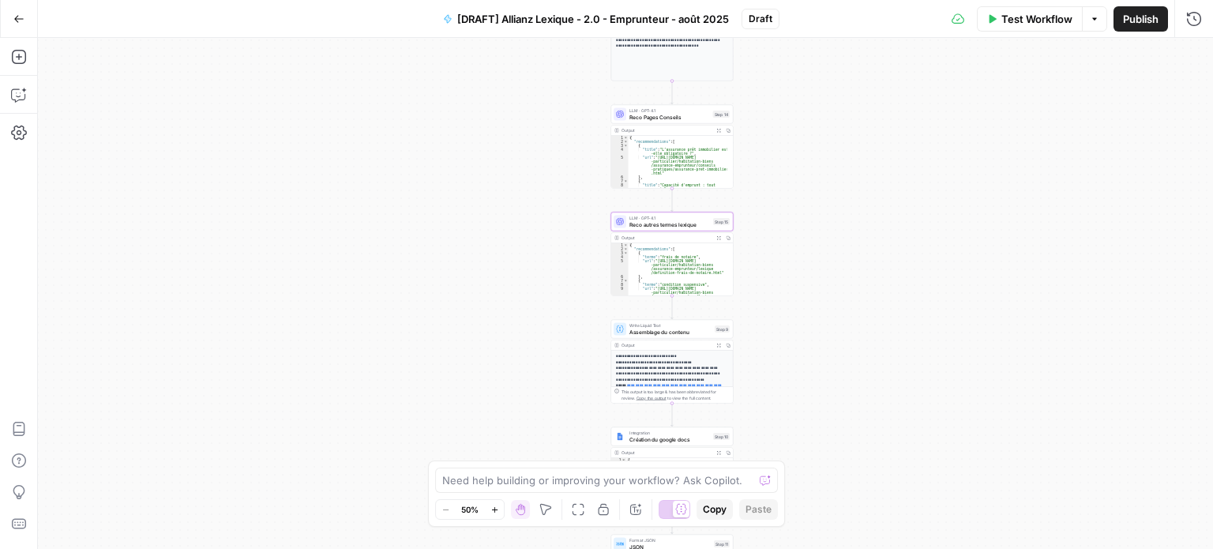
drag, startPoint x: 807, startPoint y: 381, endPoint x: 818, endPoint y: 246, distance: 135.5
click at [818, 246] on div "Workflow Set Inputs Inputs LLM · Perplexity Sonar Prompt LLM Step 16 Output Exp…" at bounding box center [625, 293] width 1175 height 511
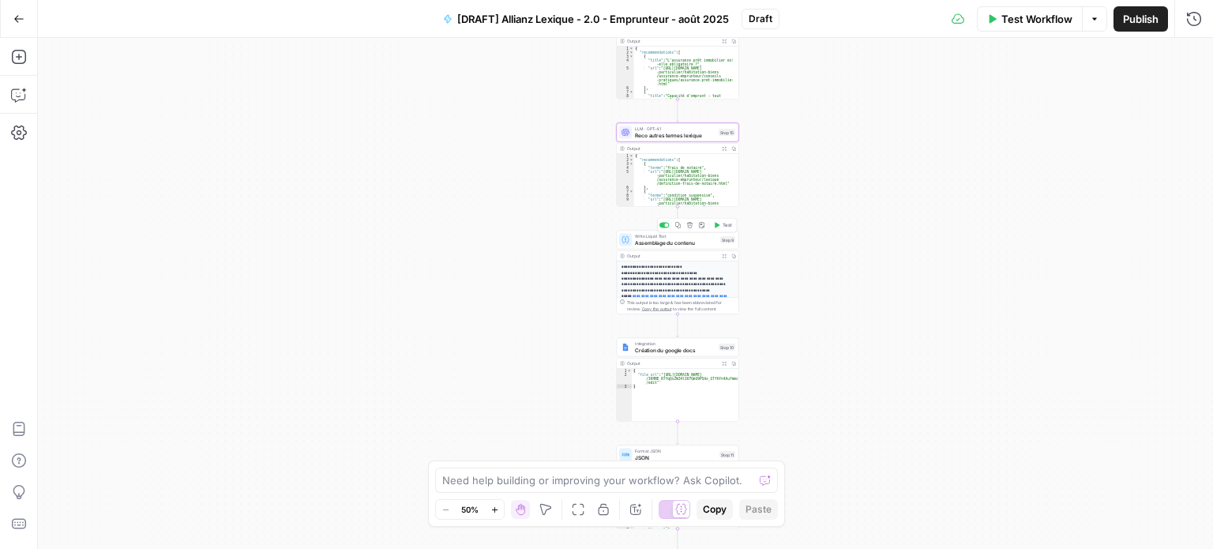
click at [714, 246] on span "Assemblage du contenu" at bounding box center [676, 243] width 82 height 8
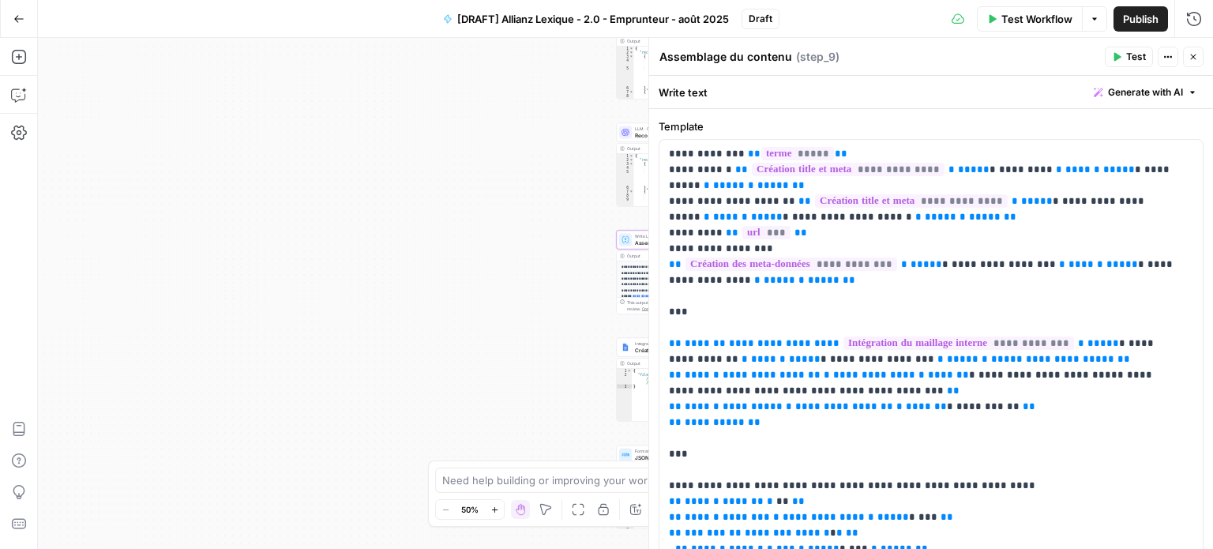
click at [1141, 57] on span "Test" at bounding box center [1136, 57] width 20 height 14
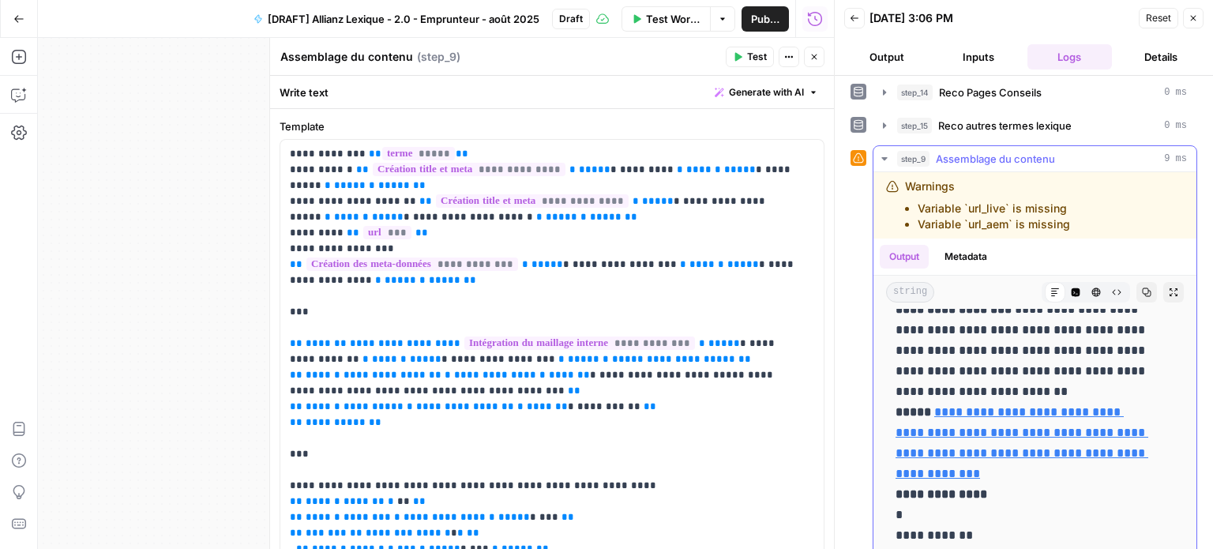
scroll to position [79, 0]
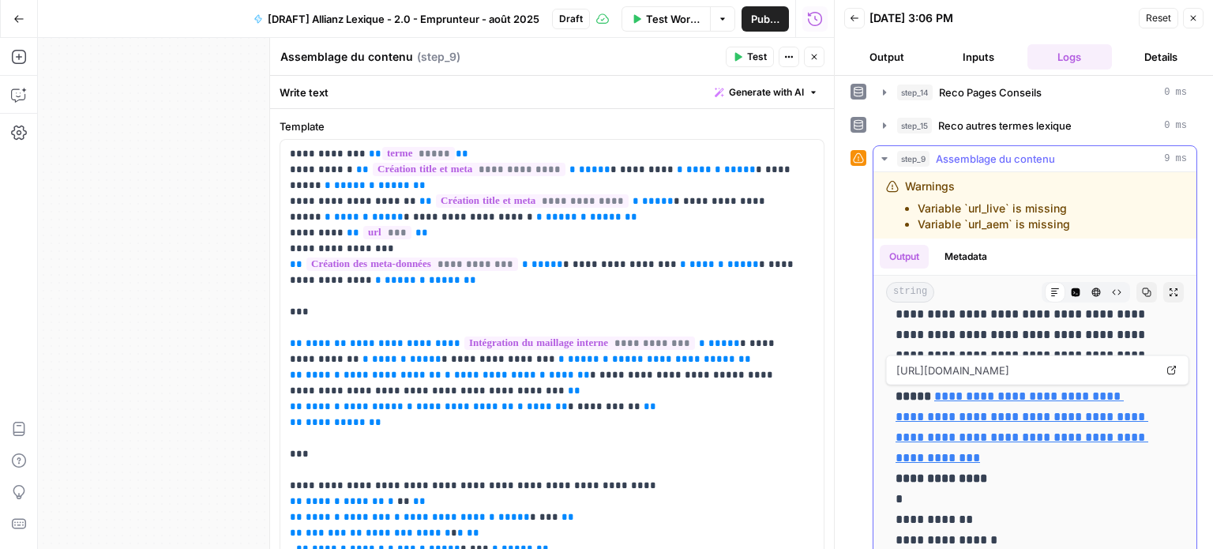
click at [1032, 429] on link "**********" at bounding box center [1022, 426] width 253 height 73
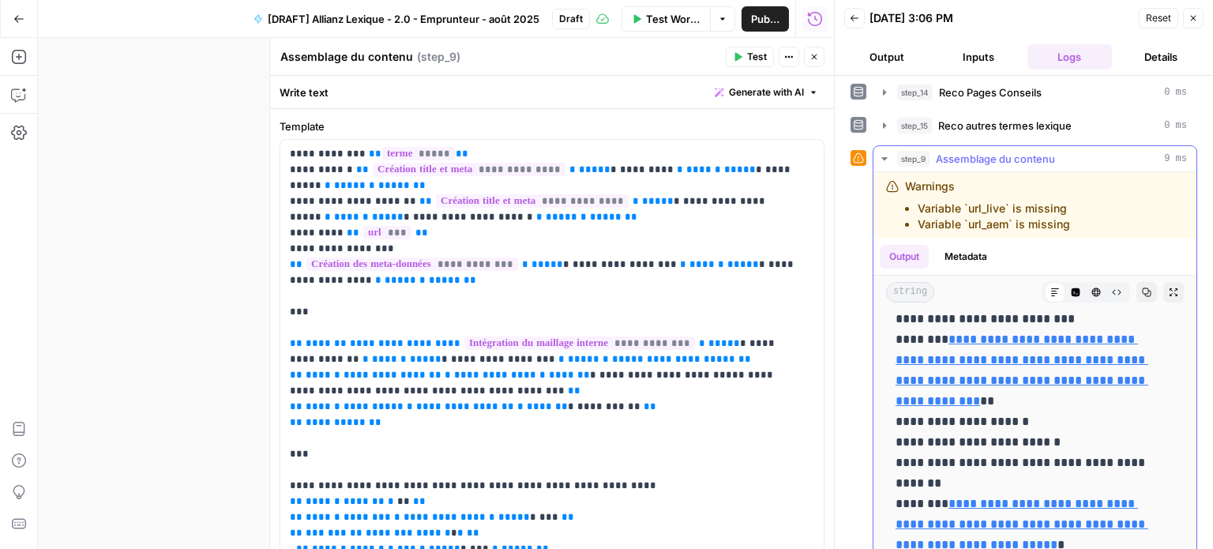
scroll to position [790, 0]
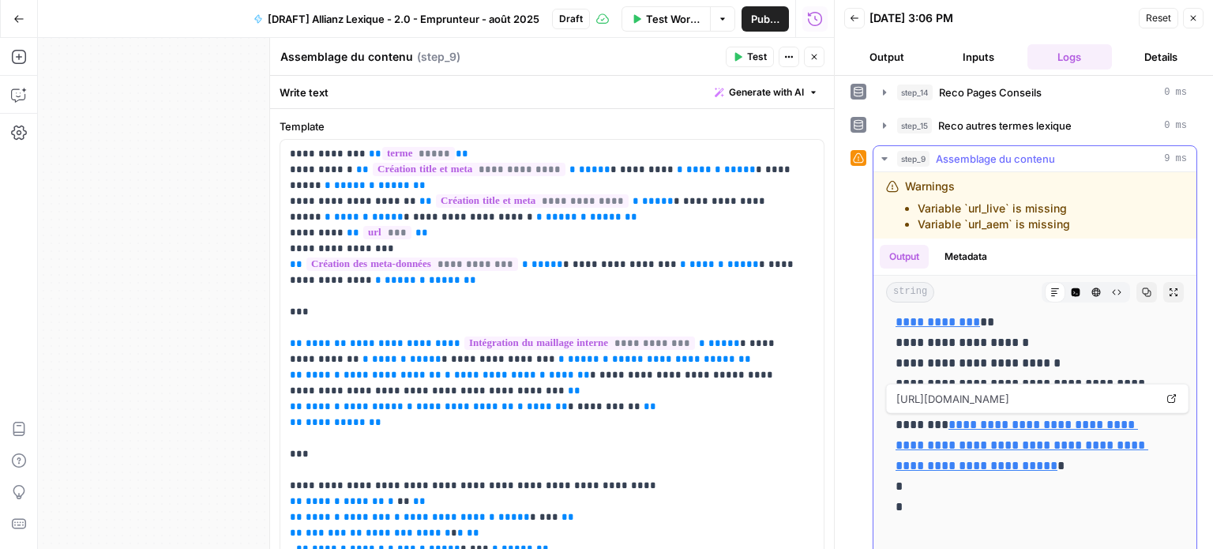
click at [1017, 442] on link "**********" at bounding box center [1022, 445] width 253 height 53
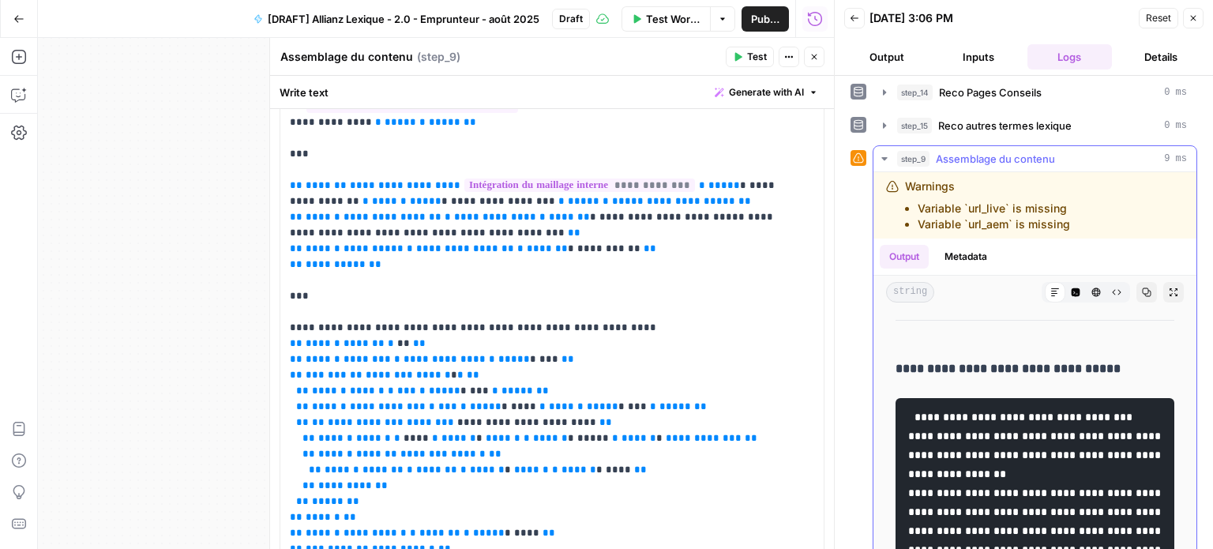
scroll to position [3713, 0]
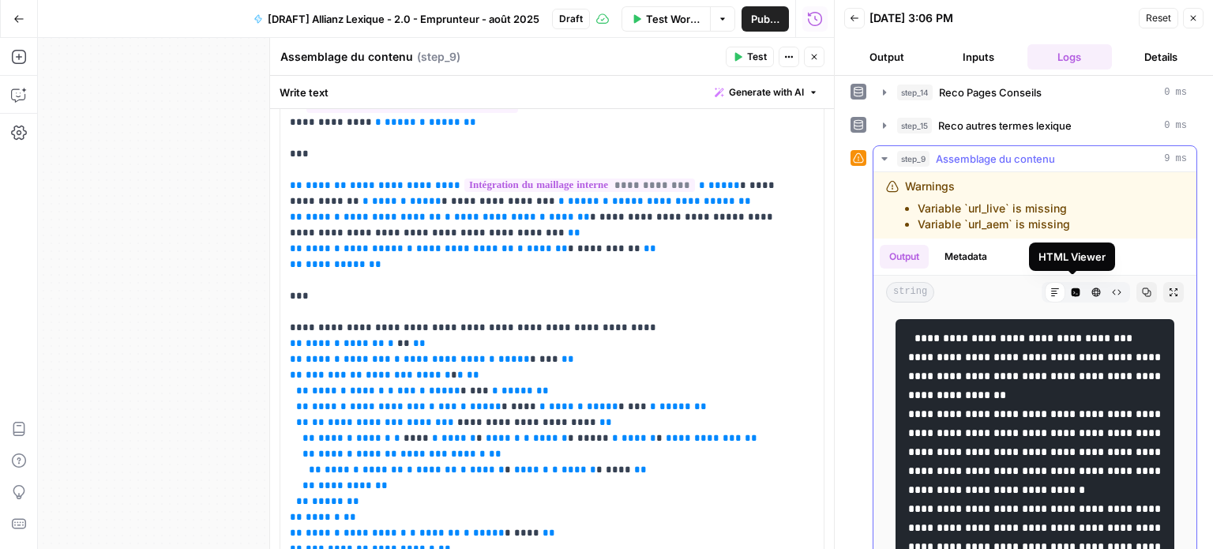
click at [1092, 288] on icon "button" at bounding box center [1096, 292] width 9 height 9
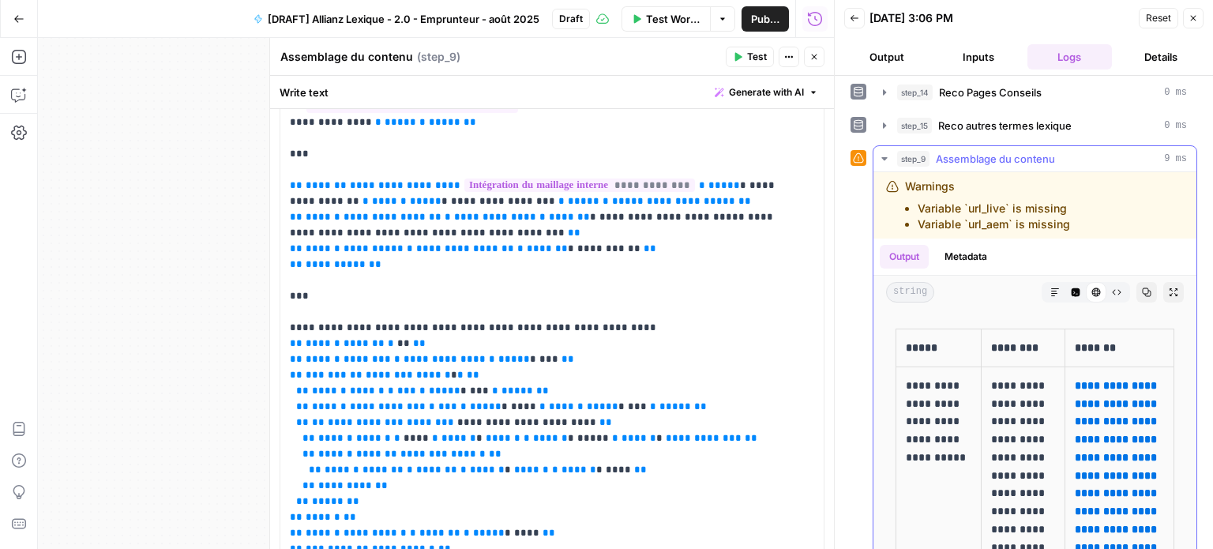
scroll to position [2765, 0]
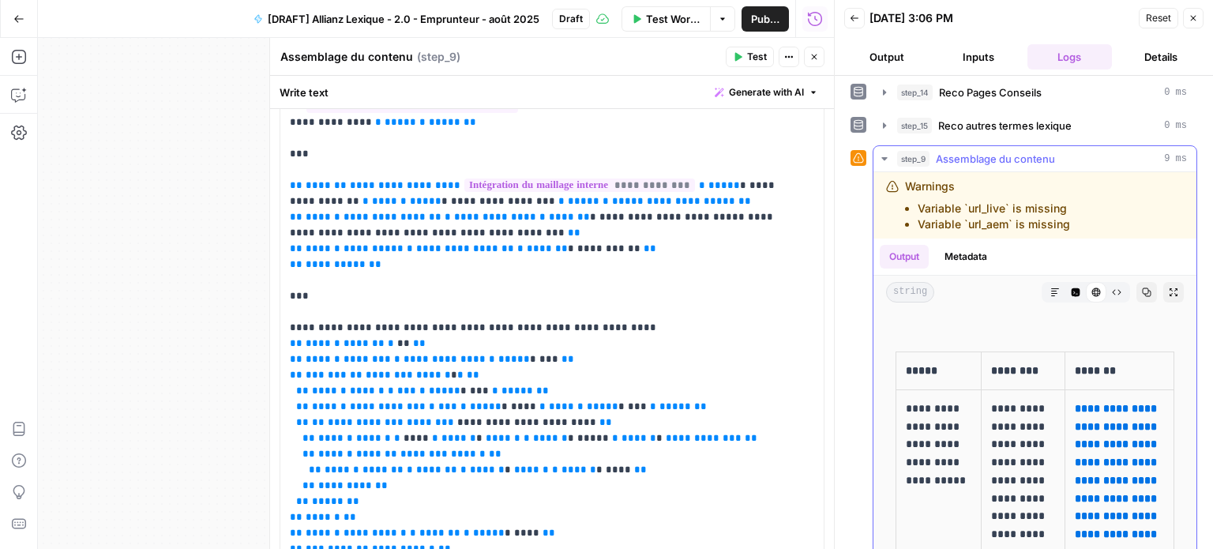
click at [1001, 426] on p "**********" at bounding box center [1023, 526] width 65 height 252
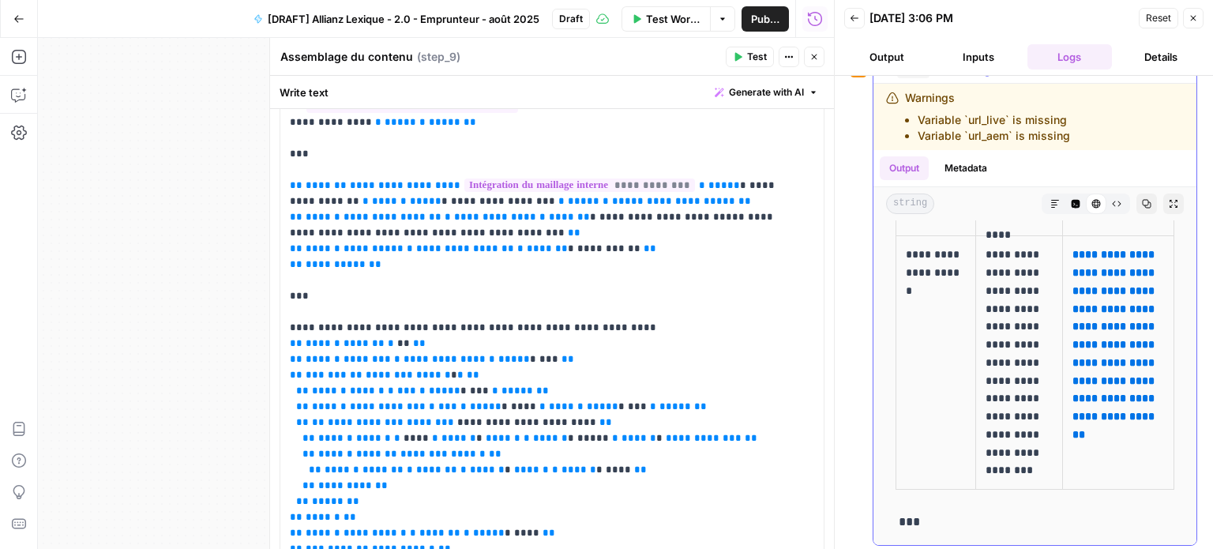
scroll to position [5516, 0]
click at [1196, 18] on icon "button" at bounding box center [1193, 17] width 9 height 9
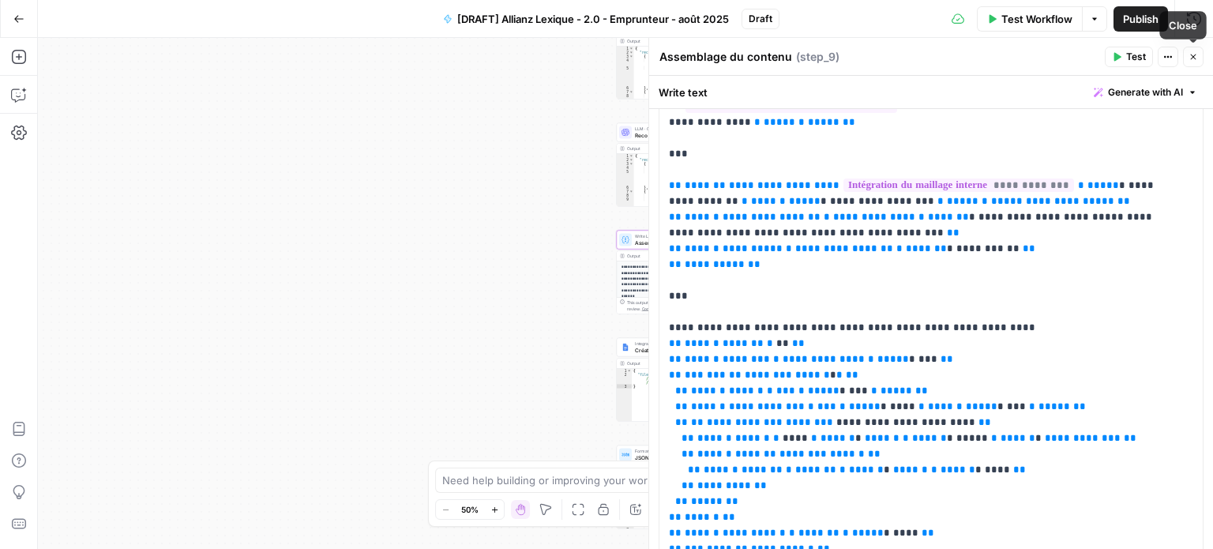
click at [1196, 58] on icon "button" at bounding box center [1193, 56] width 9 height 9
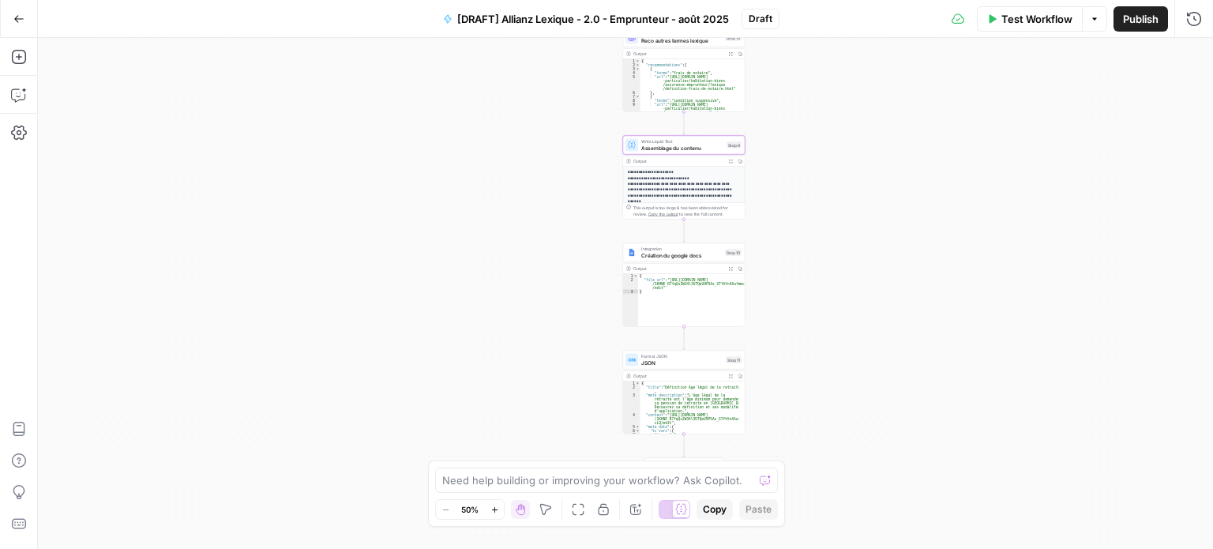
drag, startPoint x: 795, startPoint y: 437, endPoint x: 801, endPoint y: 374, distance: 62.7
click at [801, 374] on div "Workflow Set Inputs Inputs LLM · Perplexity Sonar Prompt LLM Step 16 Output Exp…" at bounding box center [625, 293] width 1175 height 511
click at [689, 251] on span "Création du google docs" at bounding box center [683, 251] width 81 height 8
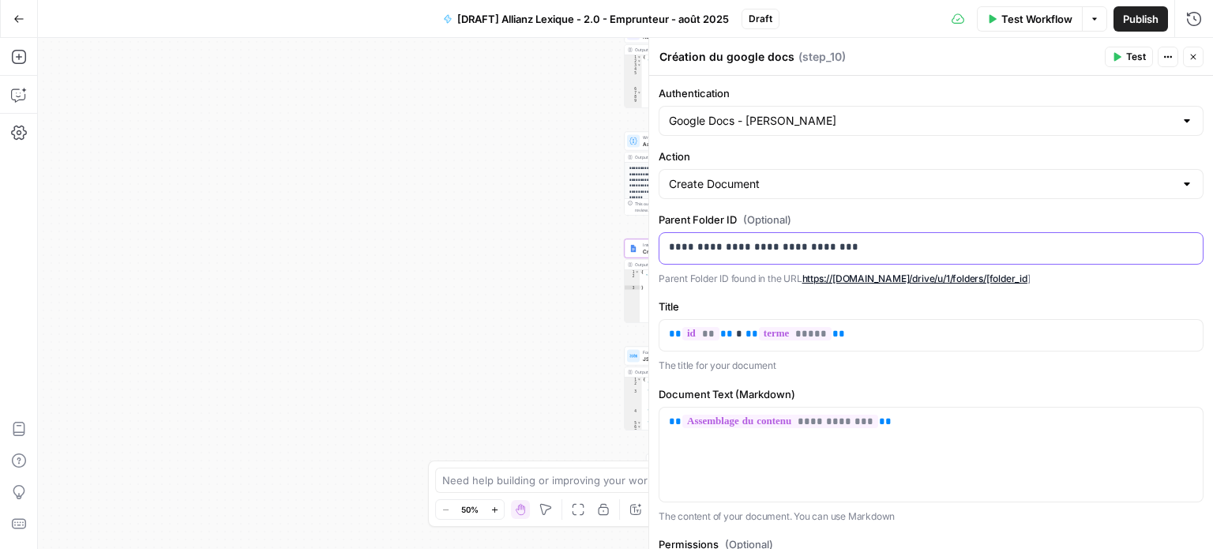
click at [806, 247] on p "**********" at bounding box center [925, 247] width 513 height 16
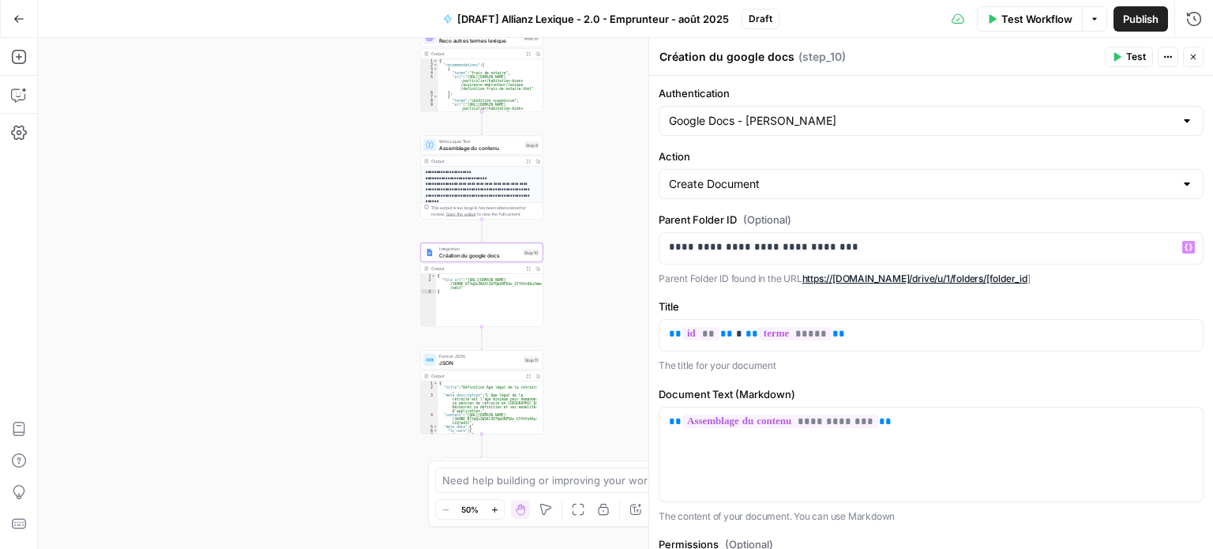
drag, startPoint x: 381, startPoint y: 291, endPoint x: 177, endPoint y: 295, distance: 203.8
click at [177, 295] on div "Workflow Set Inputs Inputs LLM · Perplexity Sonar Prompt LLM Step 16 Output Exp…" at bounding box center [625, 293] width 1175 height 511
drag, startPoint x: 252, startPoint y: 326, endPoint x: 222, endPoint y: 291, distance: 46.5
click at [222, 291] on div "Workflow Set Inputs Inputs LLM · Perplexity Sonar Prompt LLM Step 16 Output Exp…" at bounding box center [625, 293] width 1175 height 511
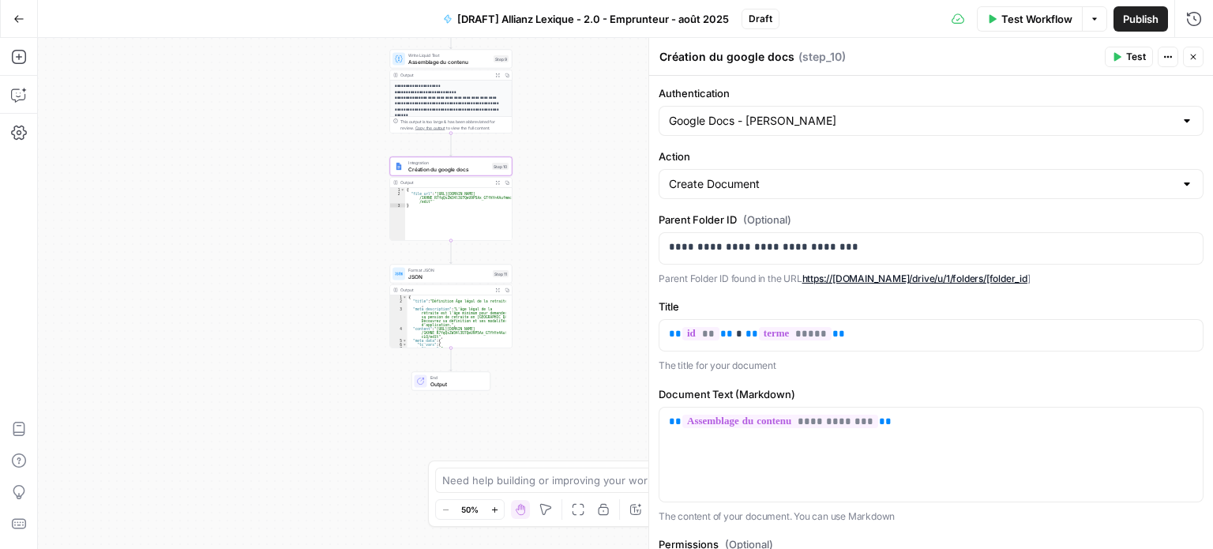
drag, startPoint x: 577, startPoint y: 340, endPoint x: 580, endPoint y: 293, distance: 47.5
click at [580, 293] on div "Workflow Set Inputs Inputs LLM · Perplexity Sonar Prompt LLM Step 16 Output Exp…" at bounding box center [625, 293] width 1175 height 511
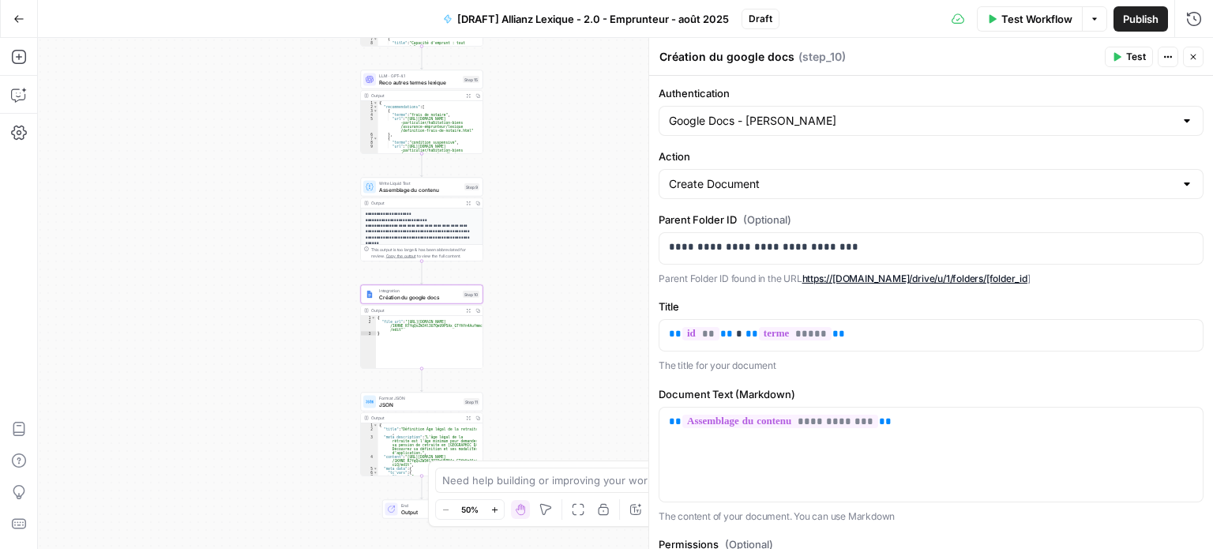
drag, startPoint x: 599, startPoint y: 162, endPoint x: 564, endPoint y: 284, distance: 126.5
click at [564, 284] on div "Workflow Set Inputs Inputs LLM · Perplexity Sonar Prompt LLM Step 16 Output Exp…" at bounding box center [625, 293] width 1175 height 511
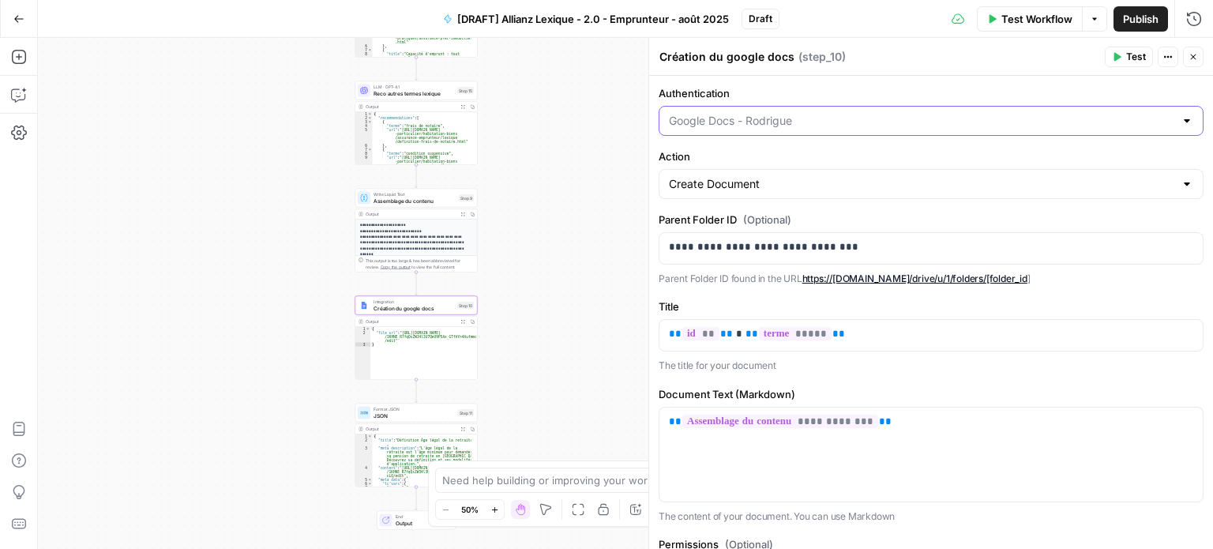
click at [806, 116] on input "Authentication" at bounding box center [922, 121] width 506 height 16
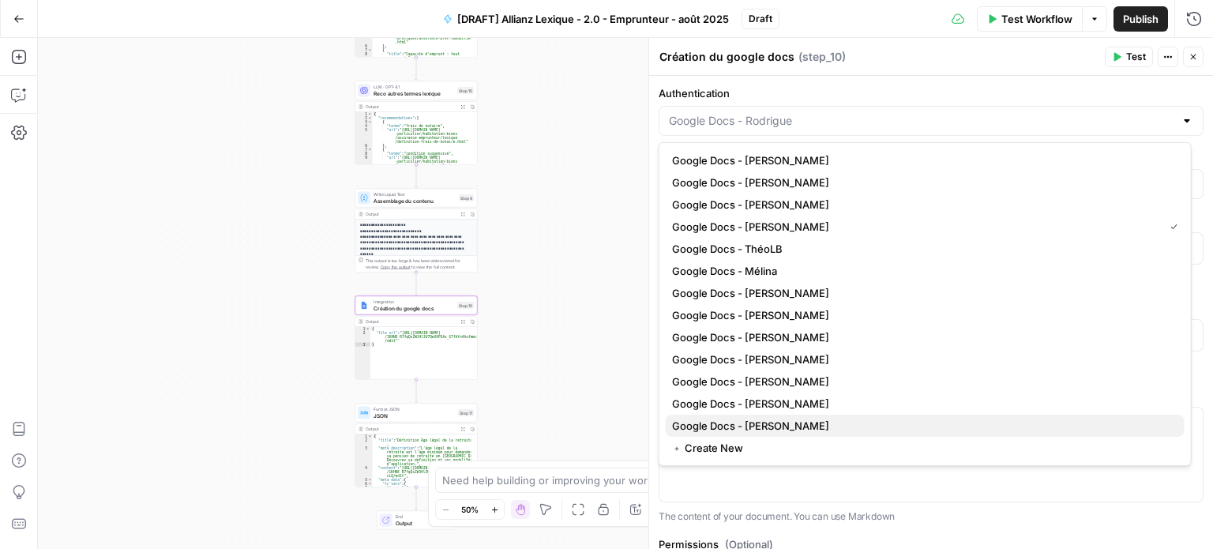
click at [775, 423] on span "Google Docs - Benjamin" at bounding box center [922, 426] width 500 height 16
type input "Google Docs - Benjamin"
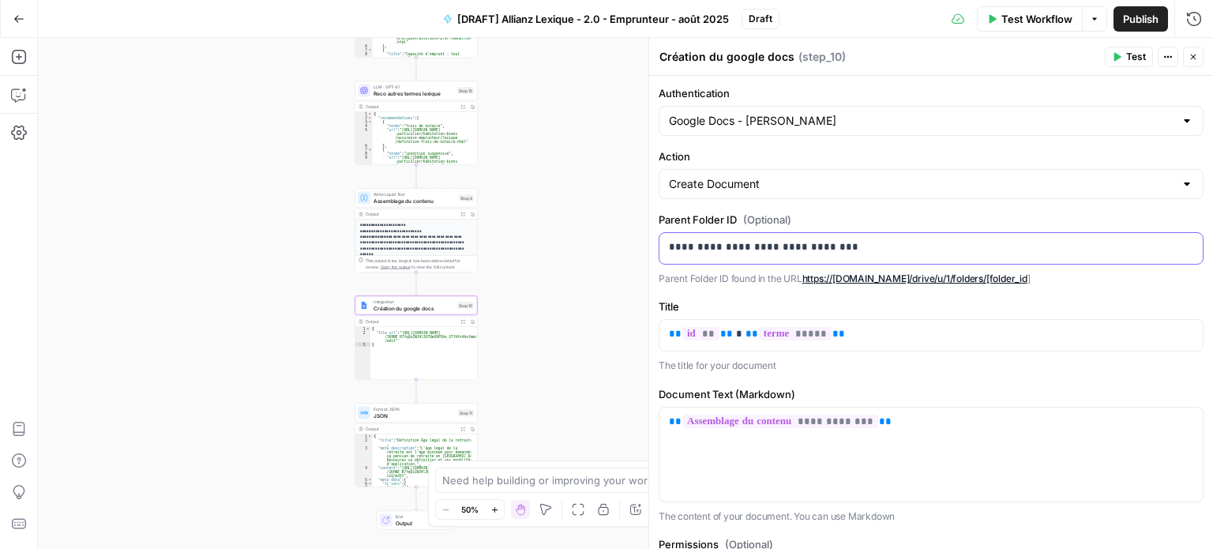
click at [767, 253] on p "**********" at bounding box center [925, 247] width 513 height 16
click at [1134, 51] on span "Test" at bounding box center [1136, 57] width 20 height 14
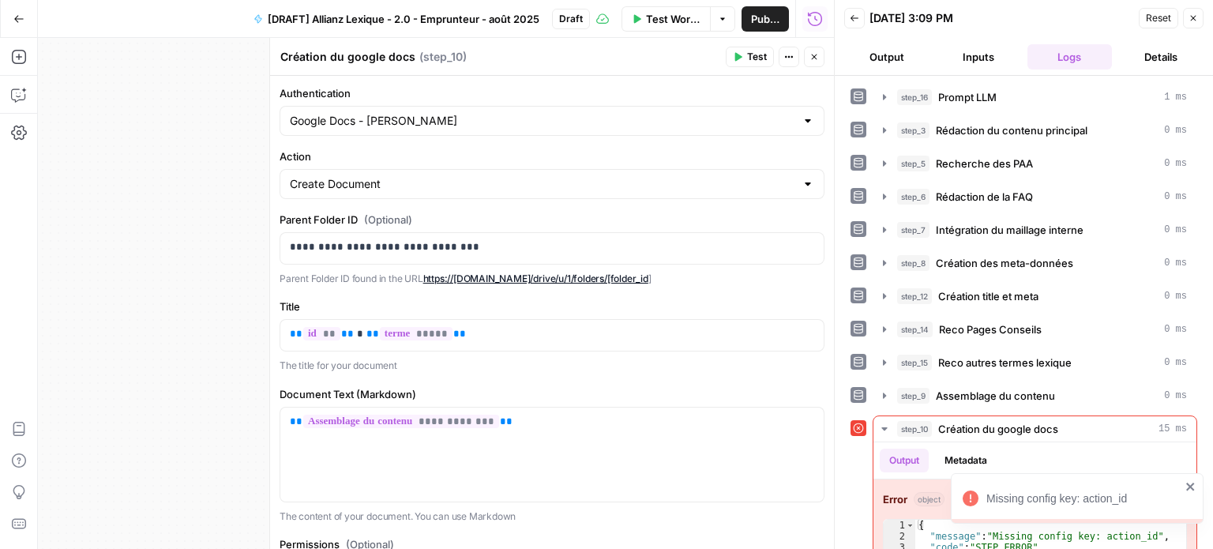
click at [895, 52] on button "Output" at bounding box center [886, 56] width 85 height 25
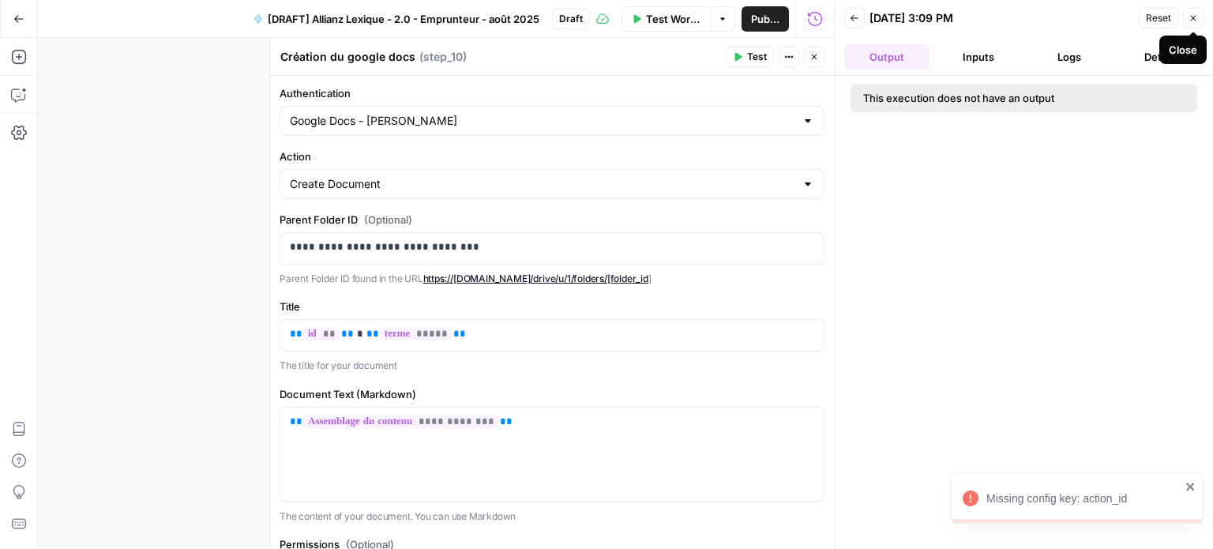
click at [1196, 10] on button "Close" at bounding box center [1193, 18] width 21 height 21
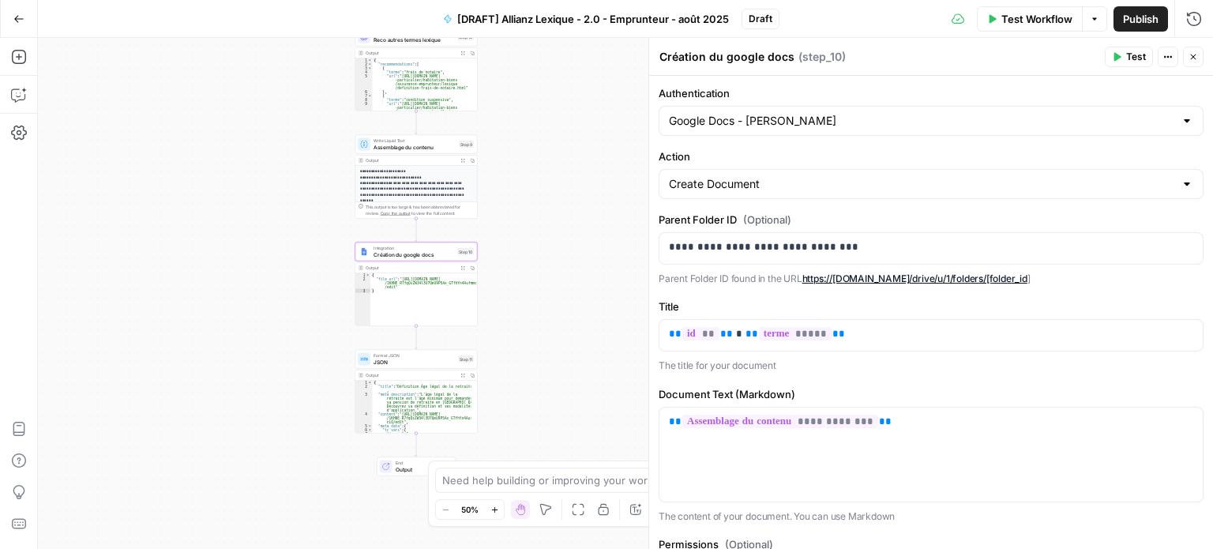
drag, startPoint x: 556, startPoint y: 385, endPoint x: 556, endPoint y: 334, distance: 50.6
click at [556, 334] on div "Workflow Set Inputs Inputs LLM · Perplexity Sonar Prompt LLM Step 16 Output Exp…" at bounding box center [625, 293] width 1175 height 511
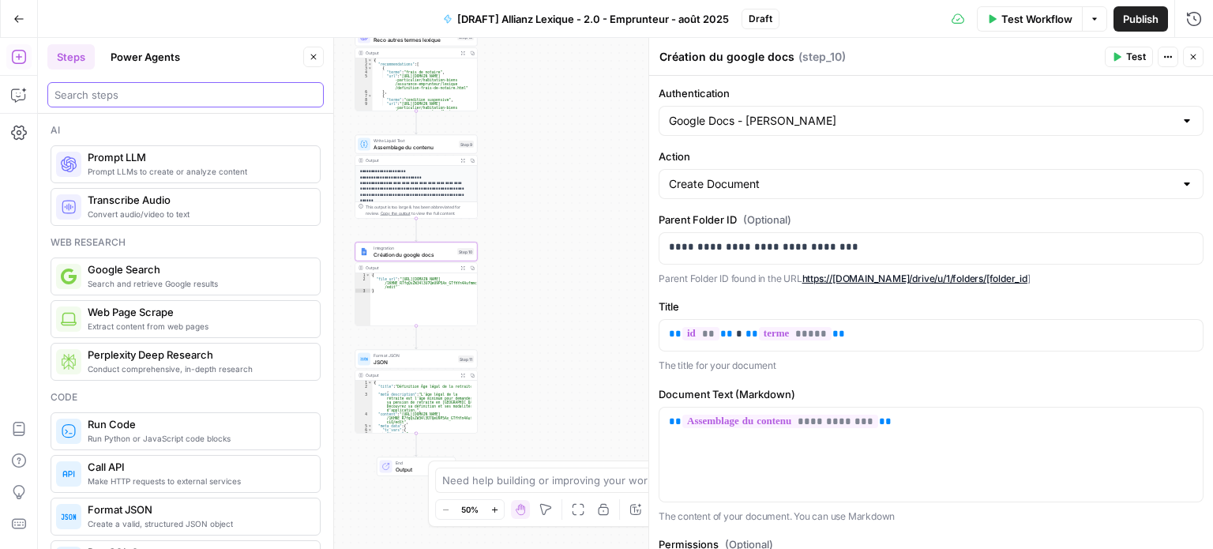
click at [86, 97] on input "search" at bounding box center [186, 95] width 262 height 16
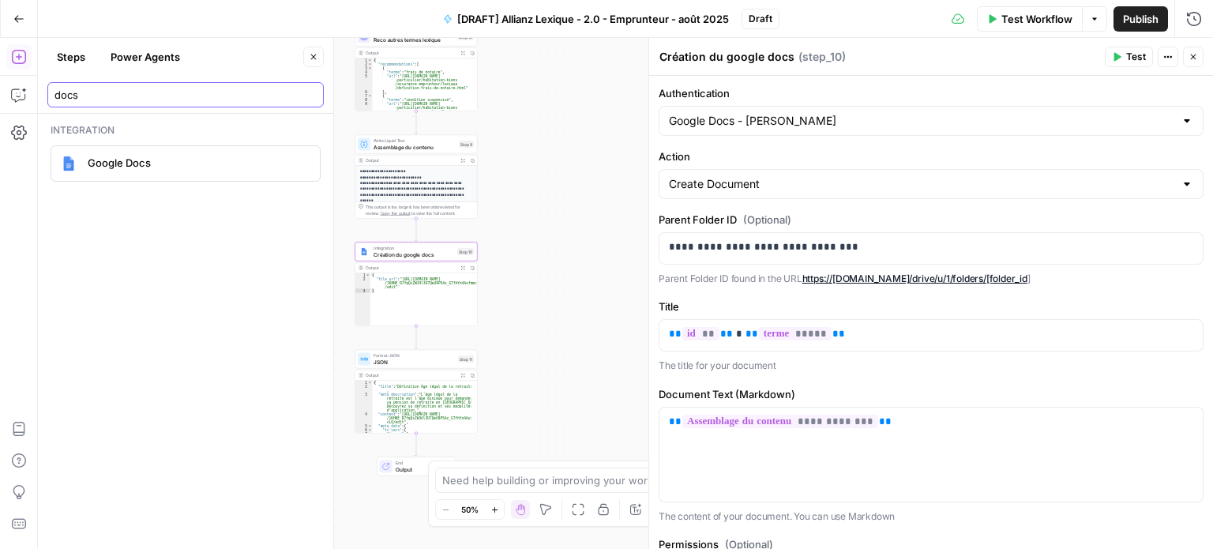
type input "docs"
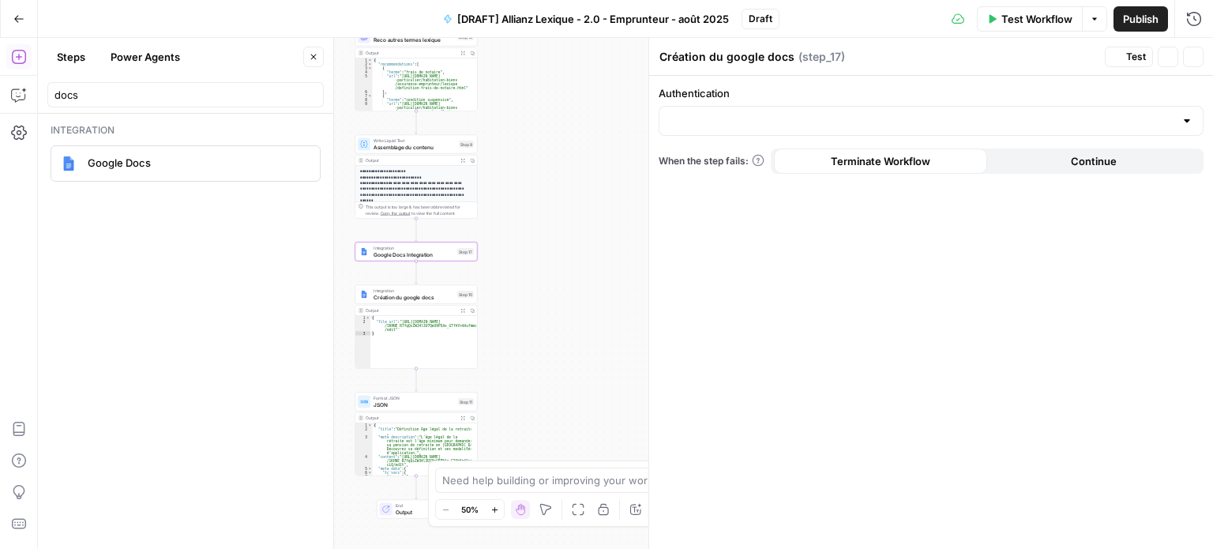
type textarea "Google Docs Integration"
click at [750, 115] on input "Authentication" at bounding box center [922, 121] width 506 height 16
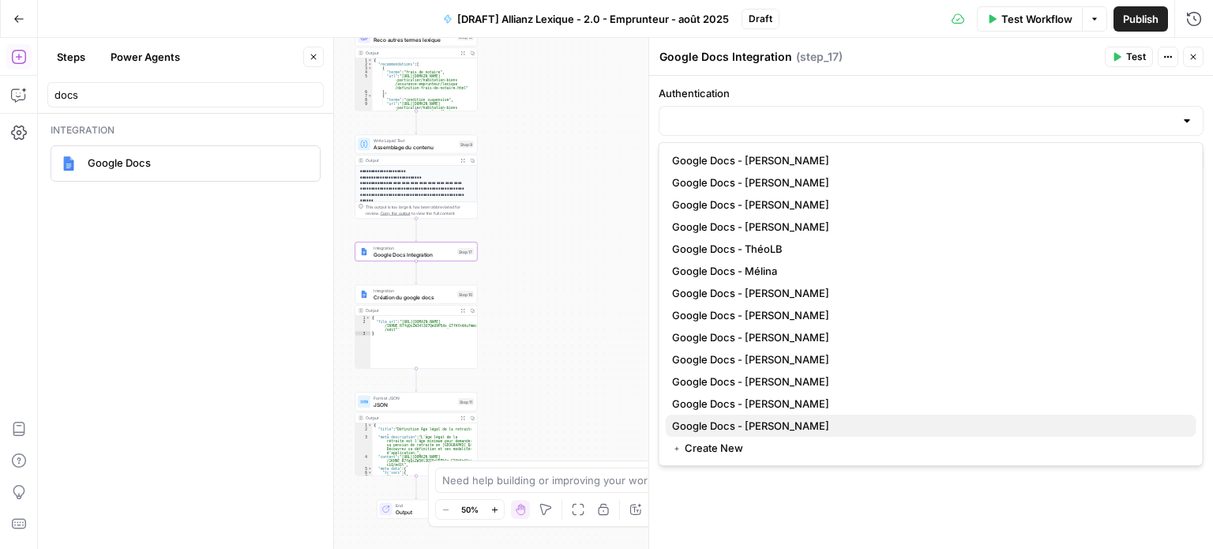
click at [769, 418] on span "Google Docs - Benjamin" at bounding box center [928, 426] width 512 height 16
type input "Google Docs - Benjamin"
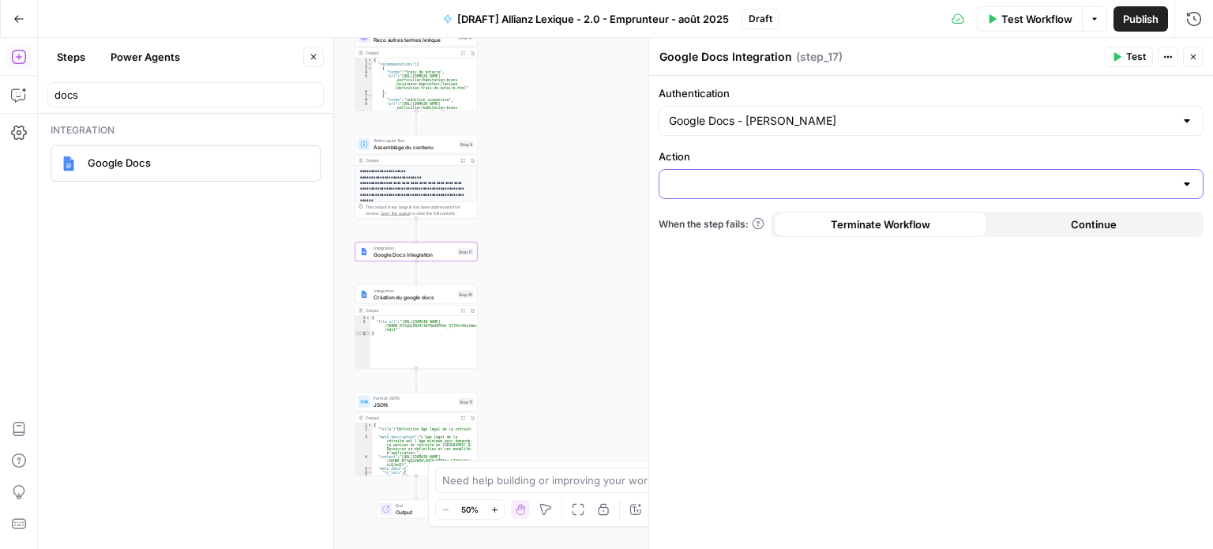
click at [751, 189] on input "Action" at bounding box center [922, 184] width 506 height 16
click at [743, 223] on span "Create Document" at bounding box center [928, 223] width 512 height 16
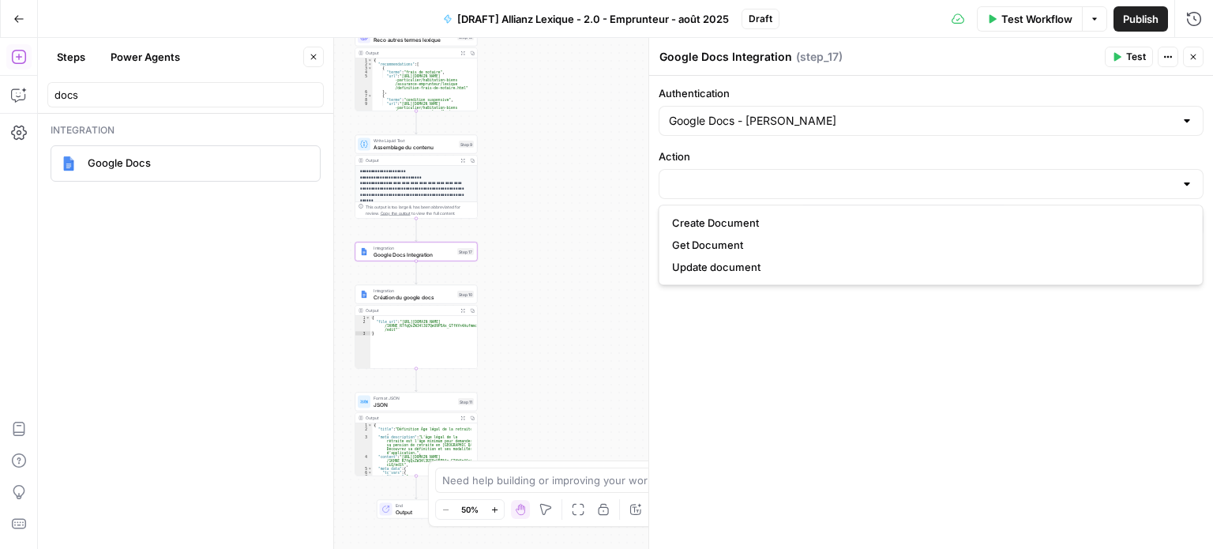
type input "Create Document"
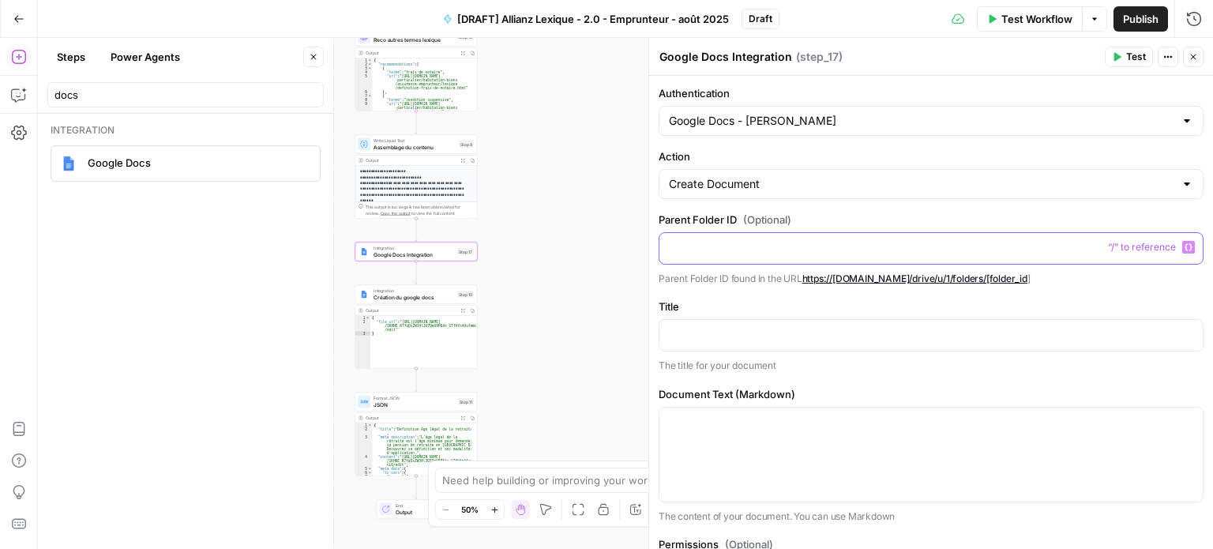
click at [716, 248] on p at bounding box center [931, 247] width 524 height 16
click at [724, 332] on p at bounding box center [931, 334] width 524 height 16
click at [1185, 331] on icon "button" at bounding box center [1189, 334] width 8 height 8
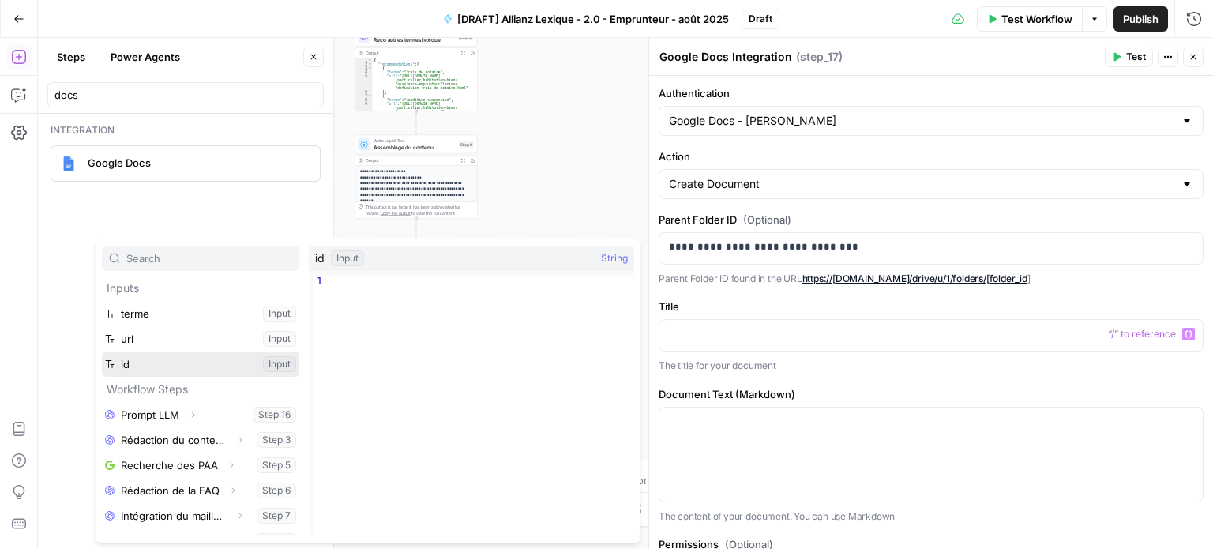
click at [193, 359] on button "Select variable id" at bounding box center [200, 364] width 197 height 25
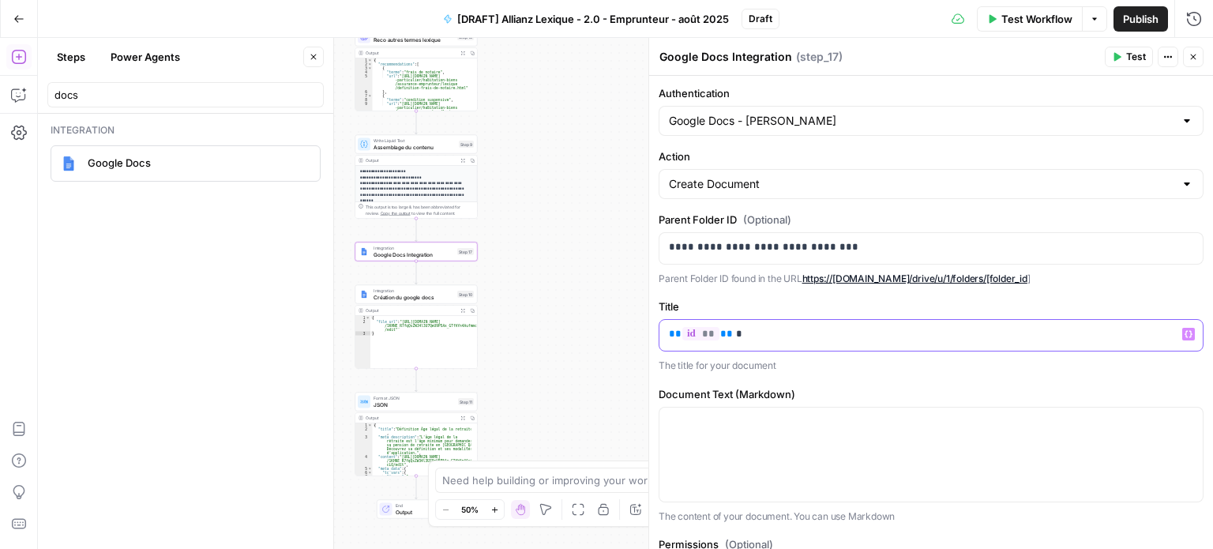
click at [1185, 334] on icon "button" at bounding box center [1189, 334] width 8 height 8
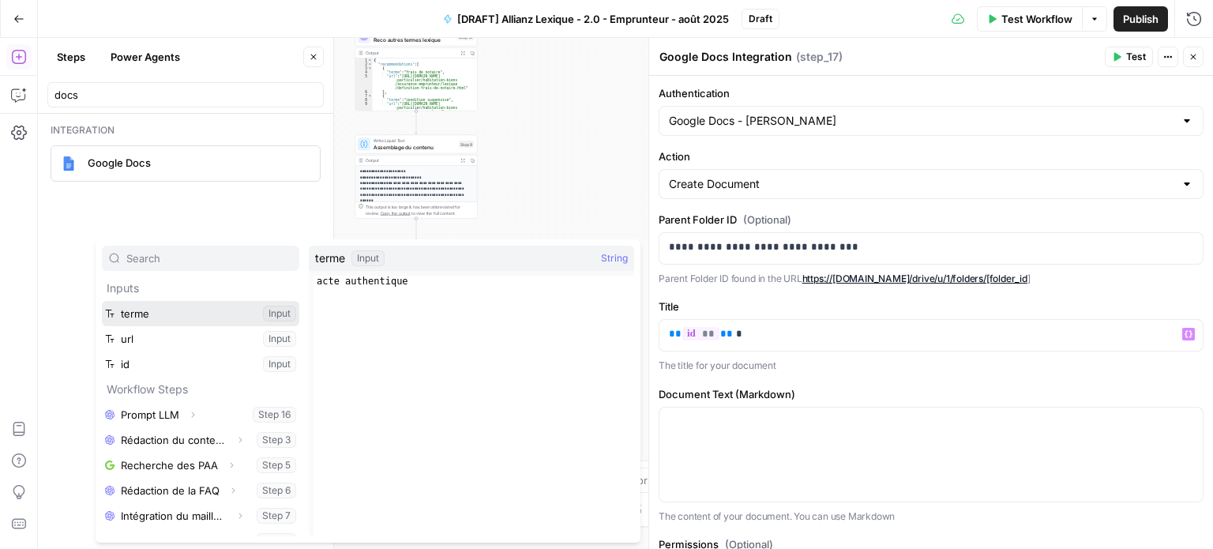
click at [152, 318] on button "Select variable terme" at bounding box center [200, 313] width 197 height 25
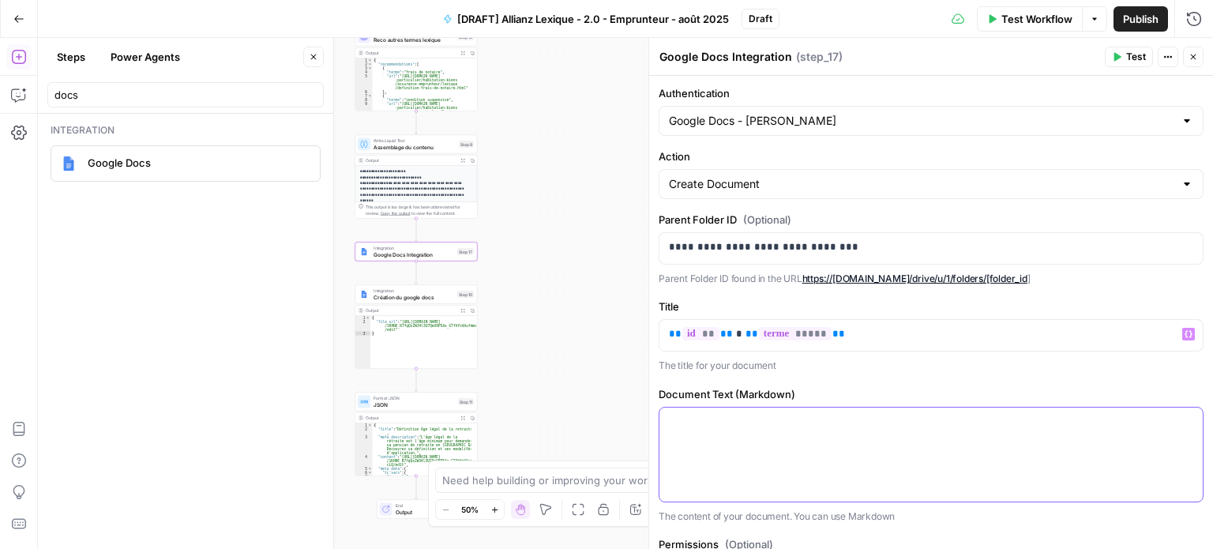
click at [842, 429] on div at bounding box center [931, 455] width 543 height 94
click at [1185, 418] on icon "button" at bounding box center [1189, 422] width 8 height 8
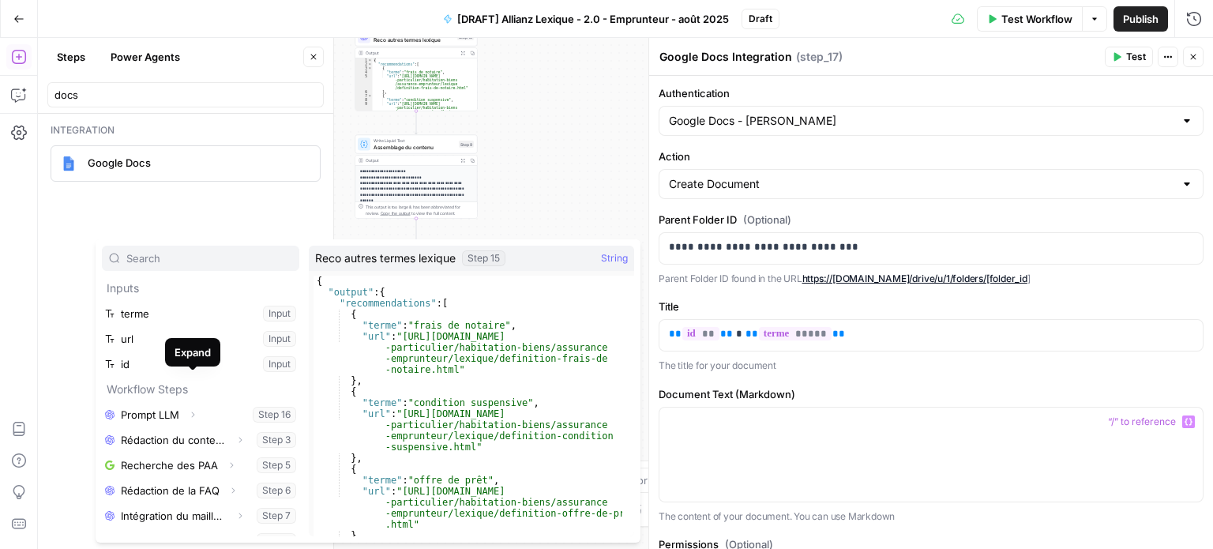
scroll to position [219, 0]
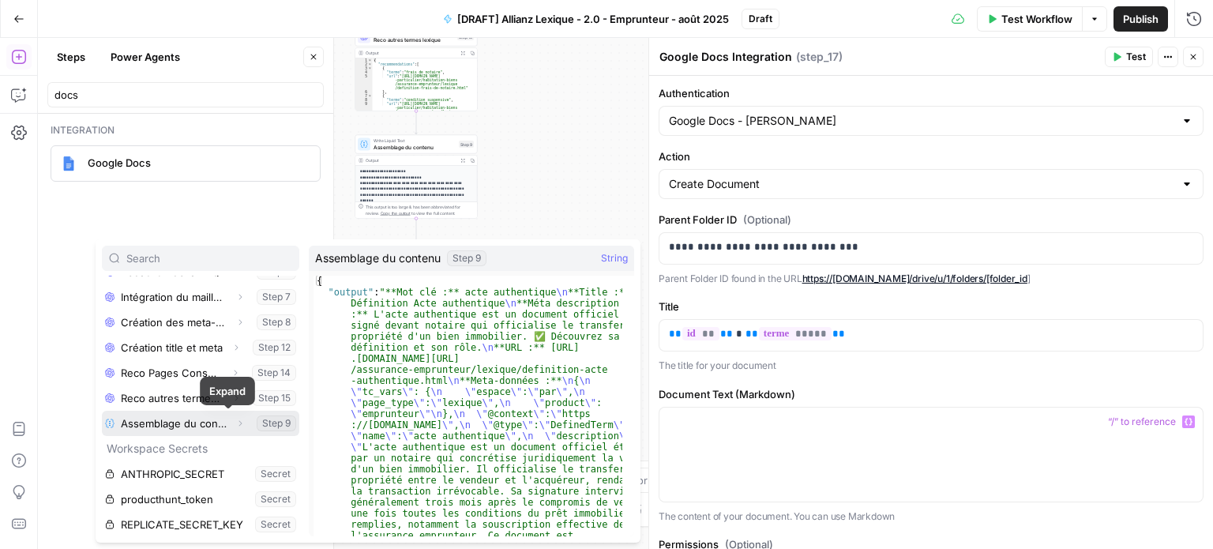
click at [235, 419] on span "button" at bounding box center [239, 423] width 9 height 9
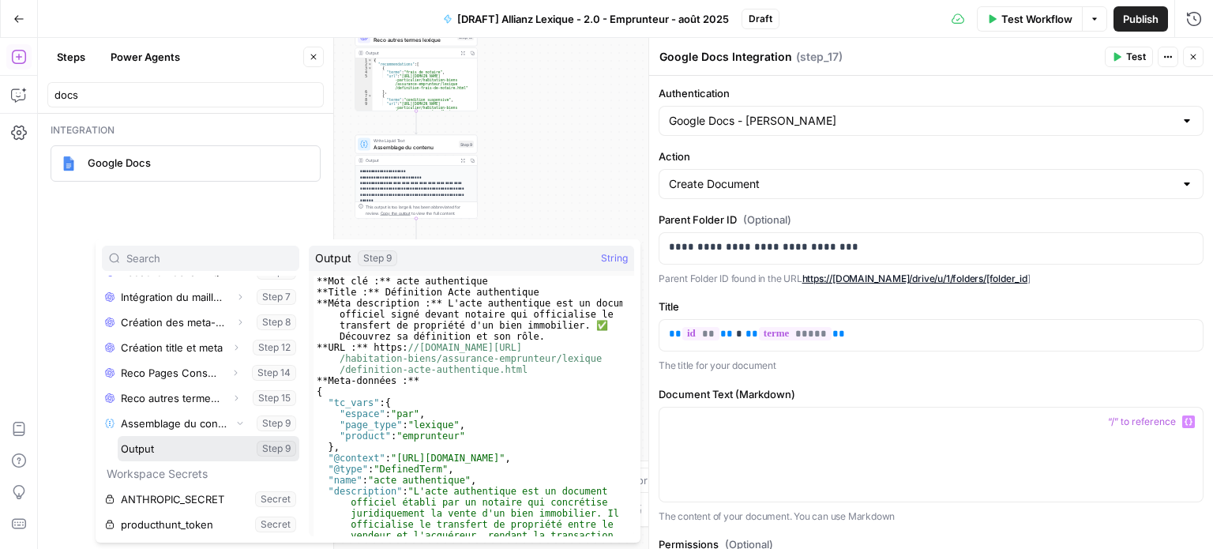
click at [194, 441] on button "Select variable Output" at bounding box center [209, 448] width 182 height 25
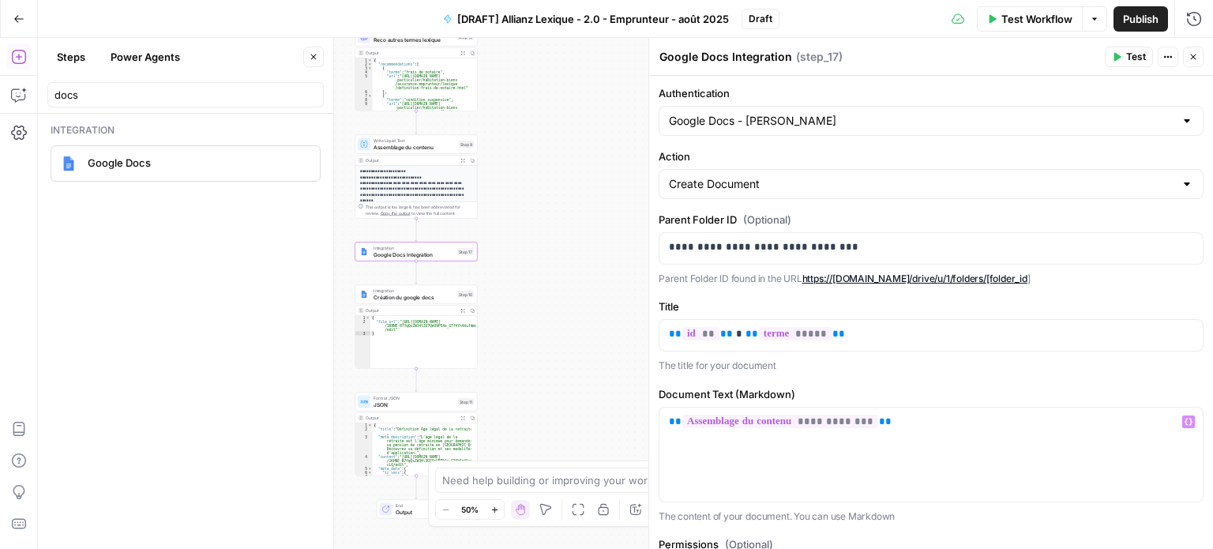
click at [1126, 51] on button "Test" at bounding box center [1129, 57] width 48 height 21
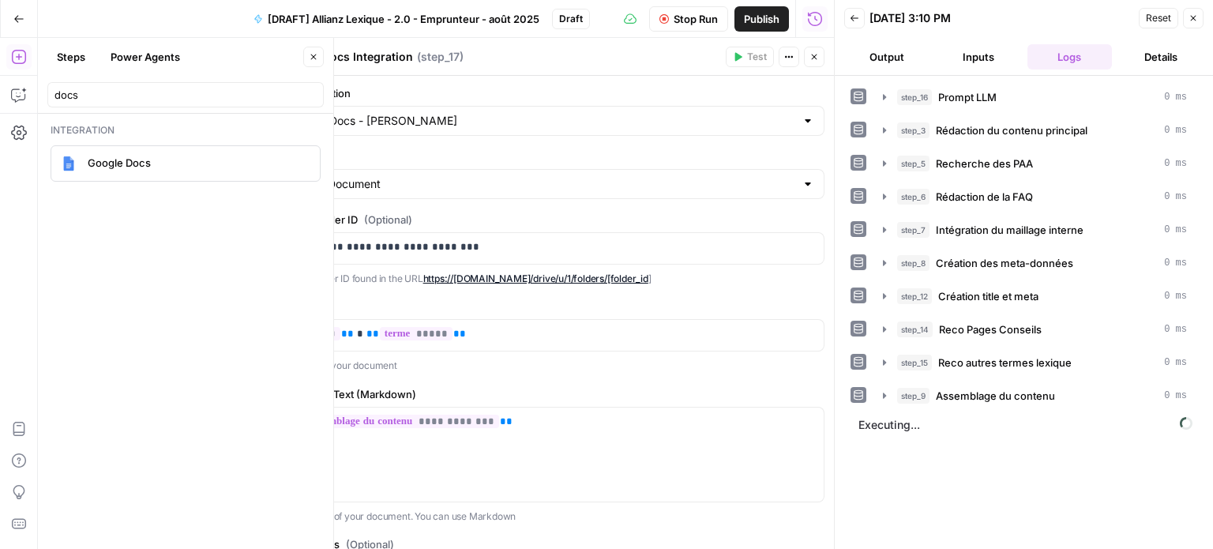
click at [310, 55] on icon "button" at bounding box center [313, 56] width 9 height 9
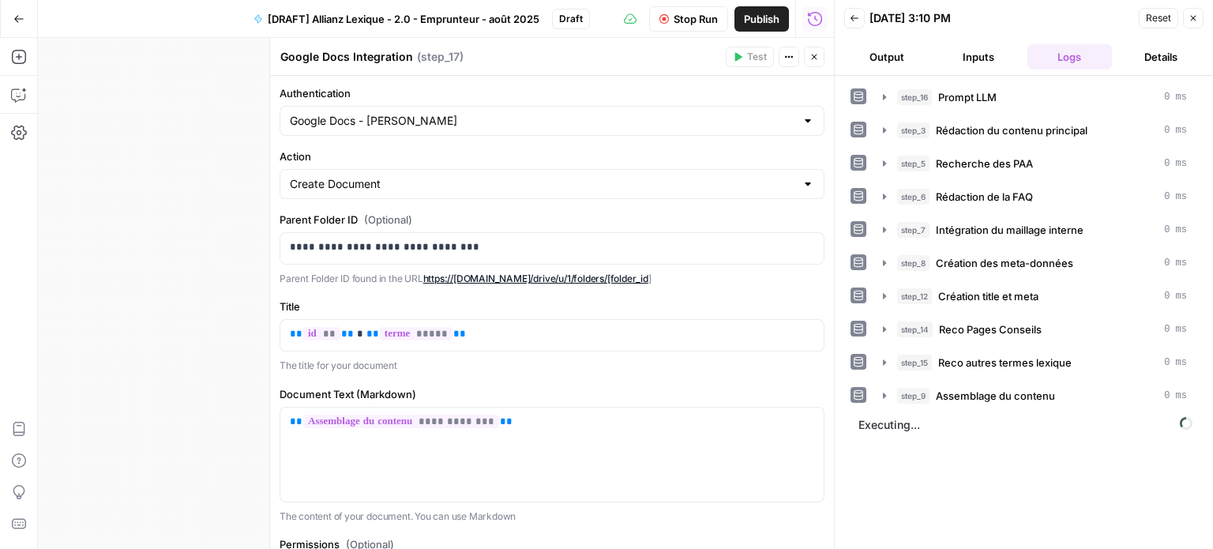
click at [894, 56] on button "Output" at bounding box center [886, 56] width 85 height 25
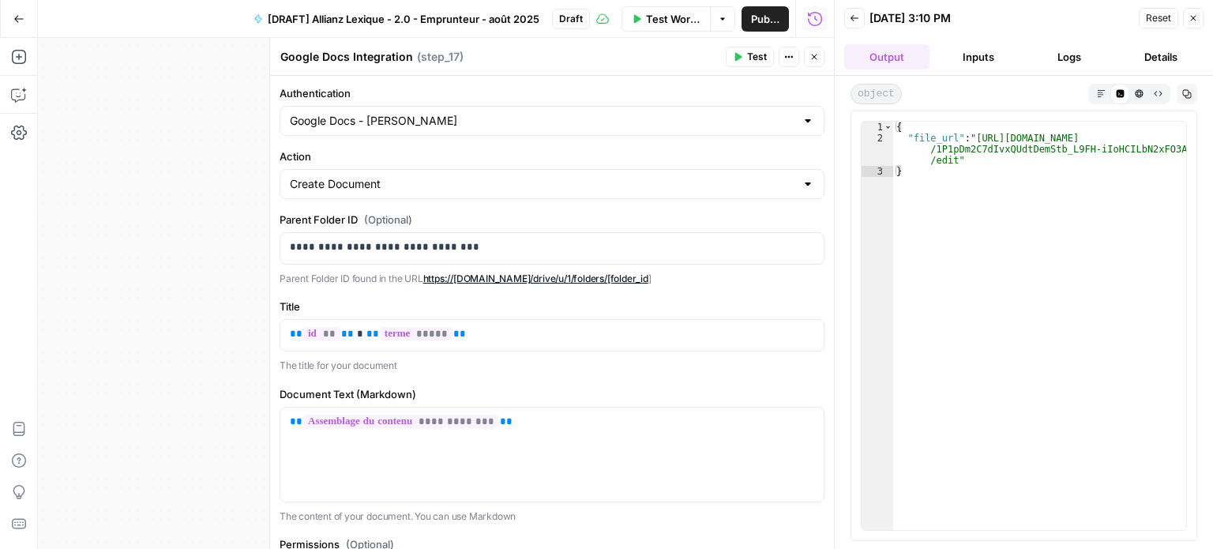
click at [1194, 15] on icon "button" at bounding box center [1193, 17] width 9 height 9
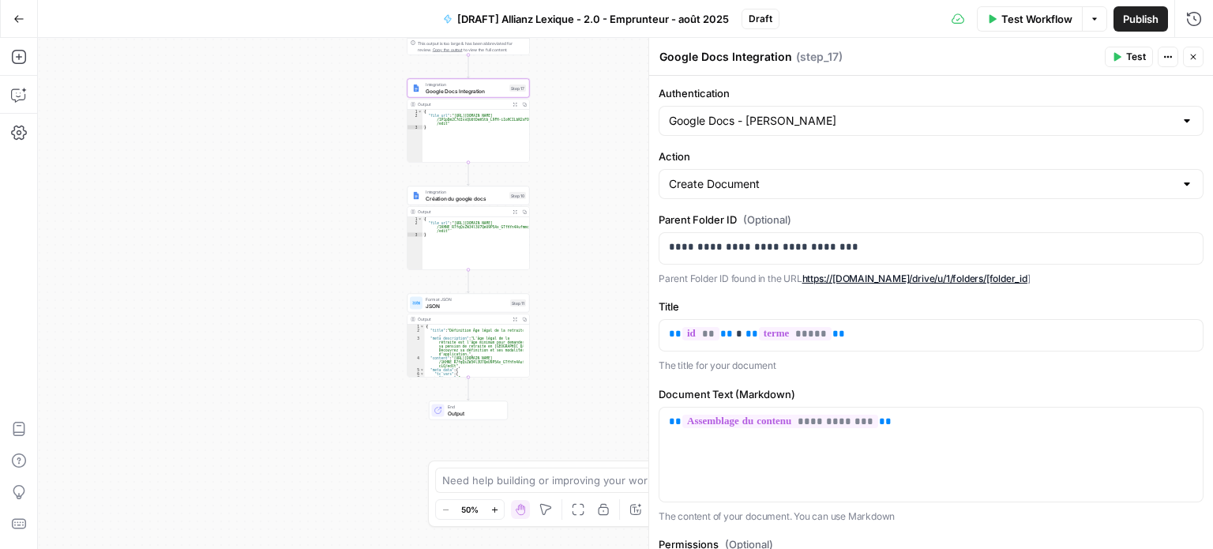
drag, startPoint x: 589, startPoint y: 294, endPoint x: 640, endPoint y: 138, distance: 163.6
click at [640, 138] on div "Workflow Set Inputs Inputs LLM · Perplexity Sonar Prompt LLM Step 16 Output Exp…" at bounding box center [625, 293] width 1175 height 511
click at [481, 182] on icon "button" at bounding box center [481, 181] width 6 height 6
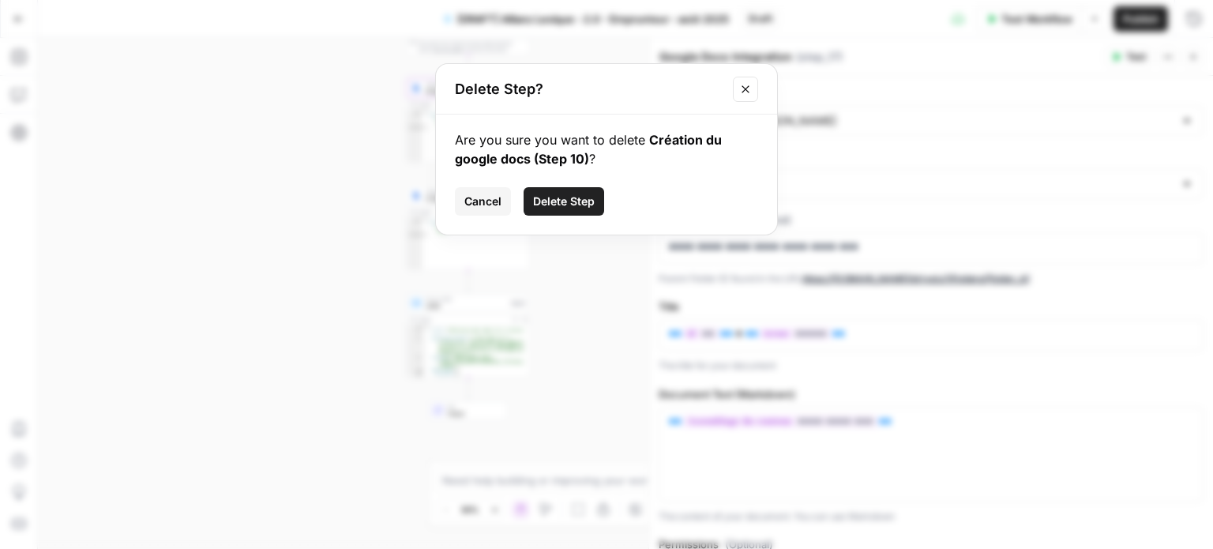
click at [487, 203] on span "Cancel" at bounding box center [482, 202] width 37 height 16
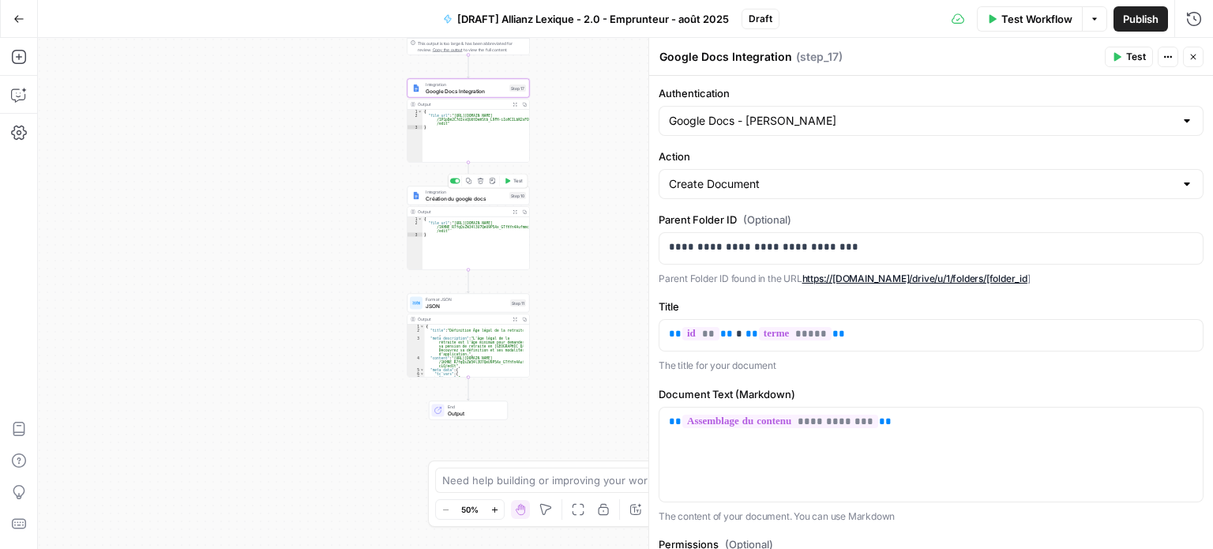
click at [458, 182] on div at bounding box center [455, 182] width 10 height 6
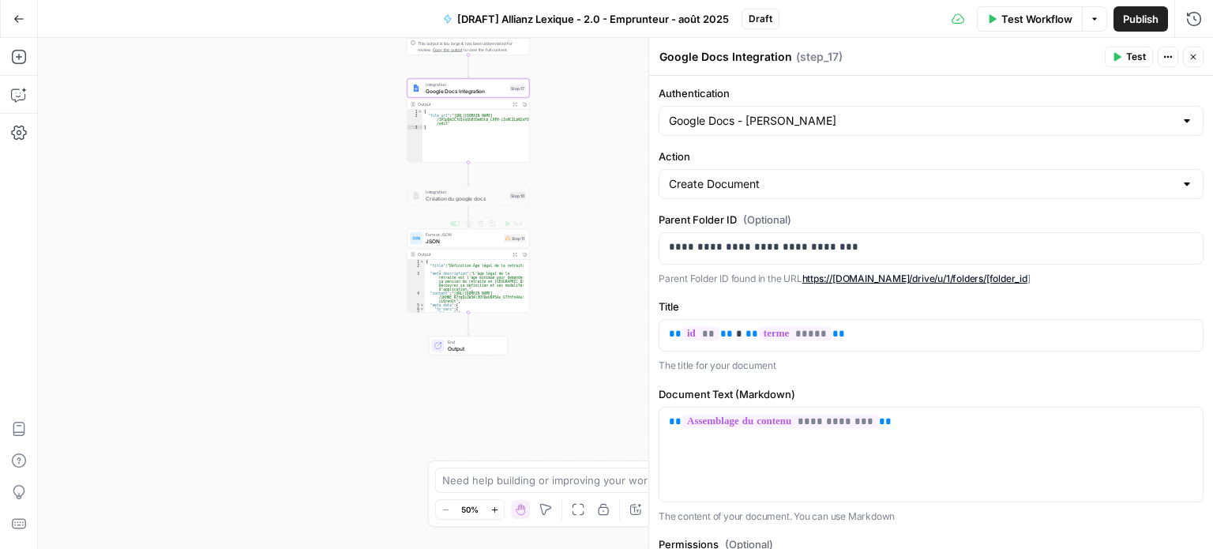
click at [480, 239] on span "JSON" at bounding box center [463, 241] width 75 height 8
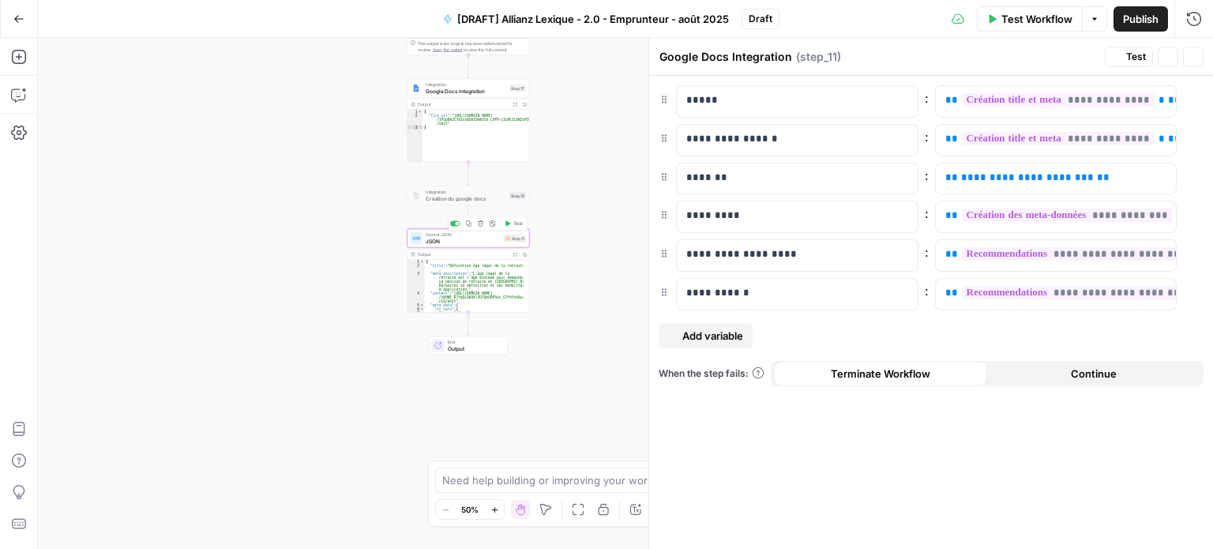
type textarea "JSON"
click at [990, 176] on span "**********" at bounding box center [1027, 177] width 133 height 10
click at [1136, 62] on span "Test" at bounding box center [1136, 57] width 20 height 14
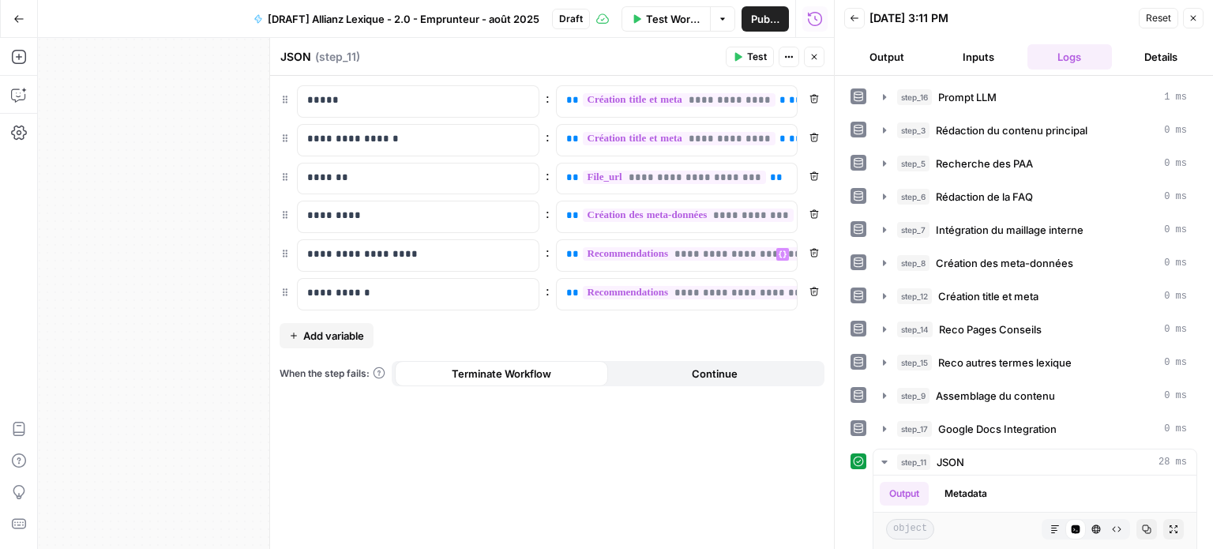
click at [890, 50] on button "Output" at bounding box center [886, 56] width 85 height 25
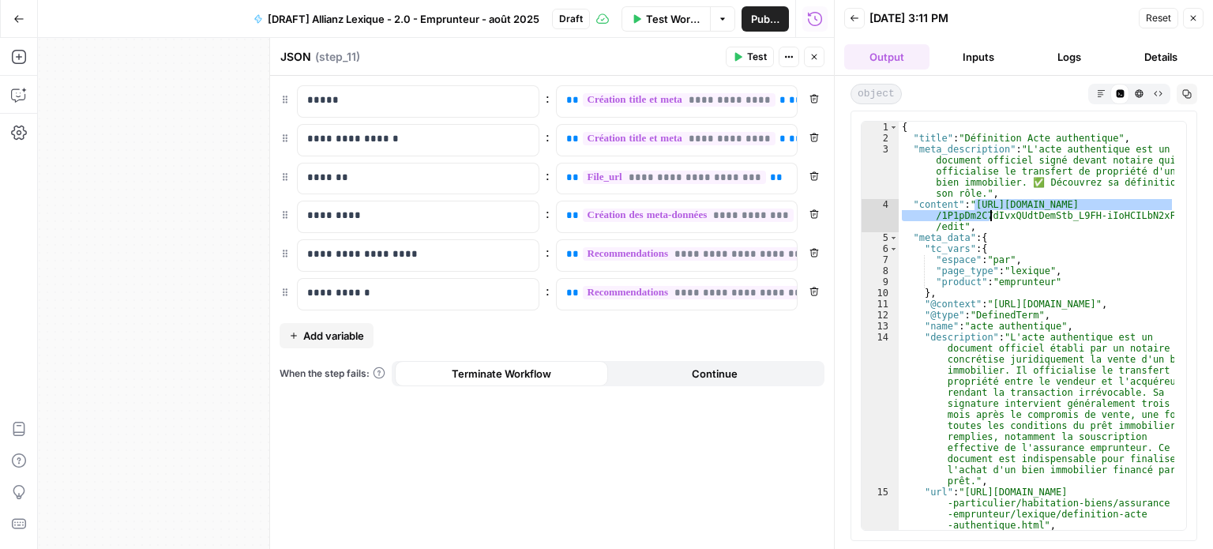
drag, startPoint x: 977, startPoint y: 201, endPoint x: 991, endPoint y: 224, distance: 25.9
click at [991, 224] on div "{ "title" : "Définition Acte authentique" , "meta_description" : "L'acte authen…" at bounding box center [1037, 337] width 276 height 431
click at [991, 224] on div "{ "title" : "Définition Acte authentique" , "meta_description" : "L'acte authen…" at bounding box center [1037, 326] width 276 height 408
drag, startPoint x: 973, startPoint y: 205, endPoint x: 957, endPoint y: 224, distance: 24.7
click at [957, 224] on div "{ "title" : "Définition Acte authentique" , "meta_description" : "L'acte authen…" at bounding box center [1037, 337] width 276 height 431
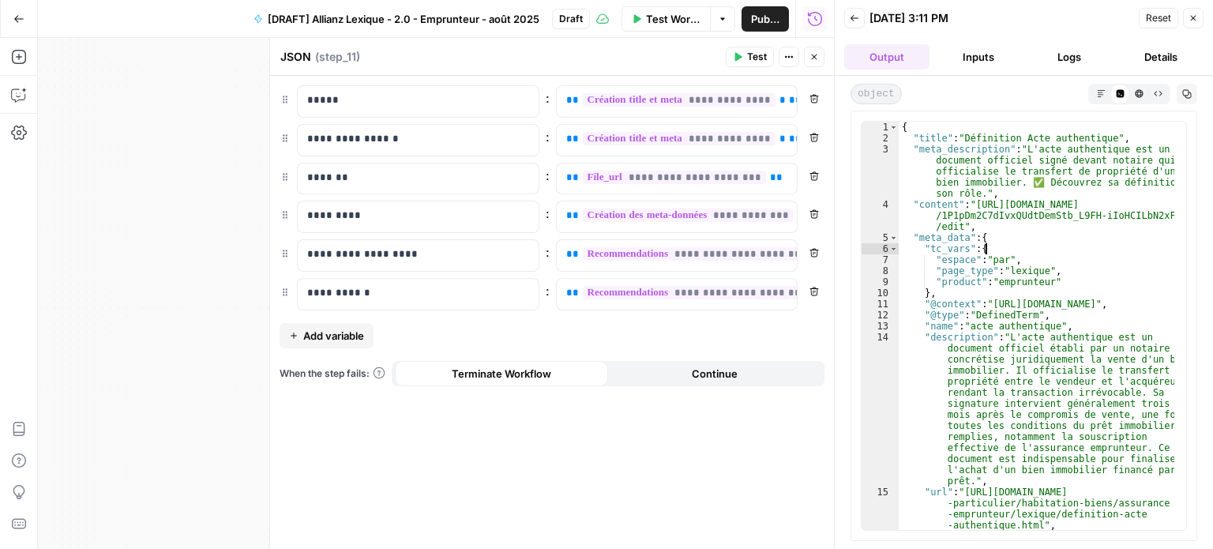
drag, startPoint x: 983, startPoint y: 247, endPoint x: 1004, endPoint y: 285, distance: 43.5
click at [1003, 284] on div "{ "title" : "Définition Acte authentique" , "meta_description" : "L'acte authen…" at bounding box center [1037, 337] width 276 height 431
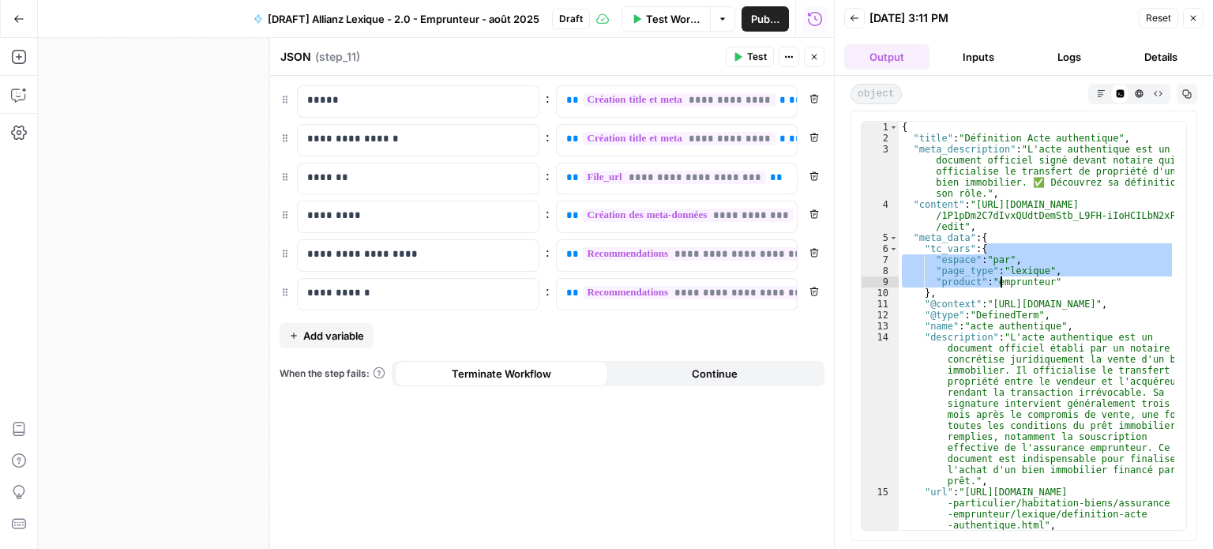
click at [1005, 286] on div "{ "title" : "Définition Acte authentique" , "meta_description" : "L'acte authen…" at bounding box center [1037, 337] width 276 height 431
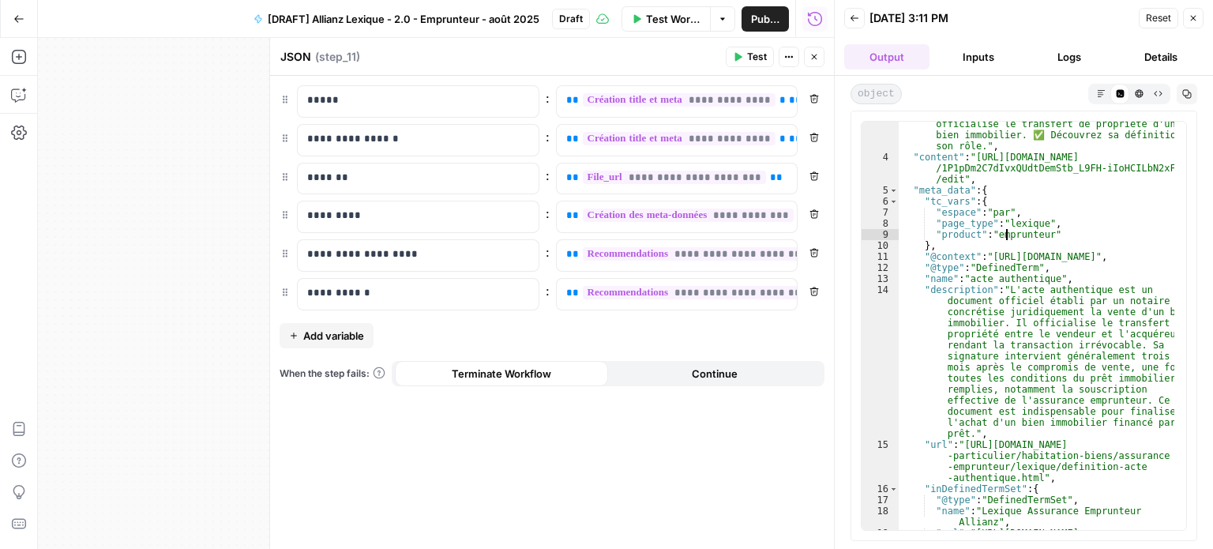
scroll to position [95, 0]
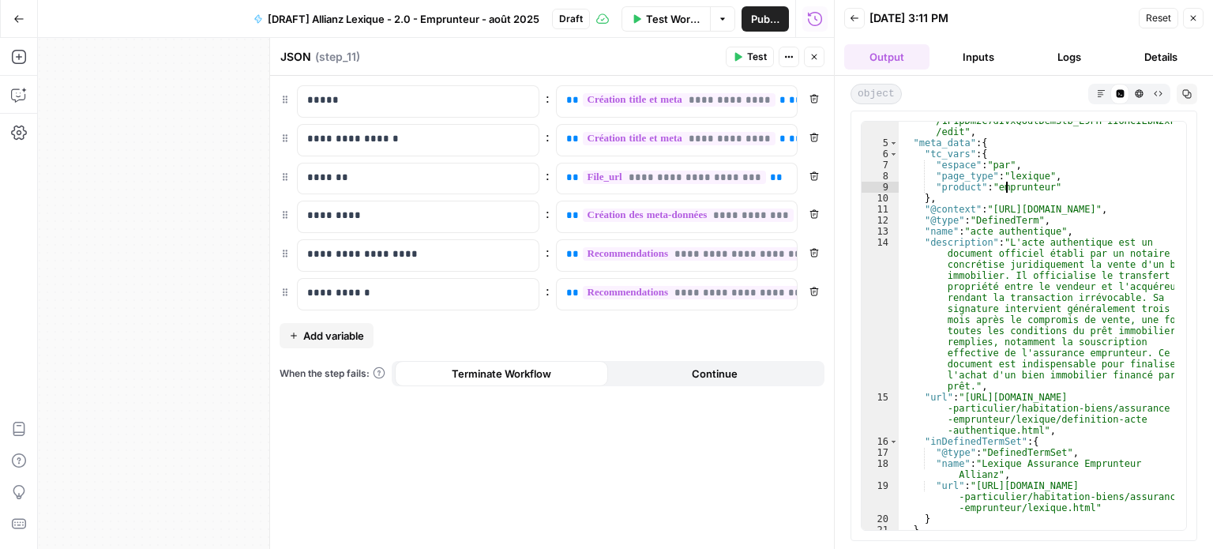
drag, startPoint x: 963, startPoint y: 395, endPoint x: 1063, endPoint y: 419, distance: 103.3
click at [1062, 419] on div ""content" : "https://docs.google.com/document/d /1P1pDm2C7dIvxQUdtDemStb_L9FH-i…" at bounding box center [1037, 330] width 276 height 453
type textarea "**********"
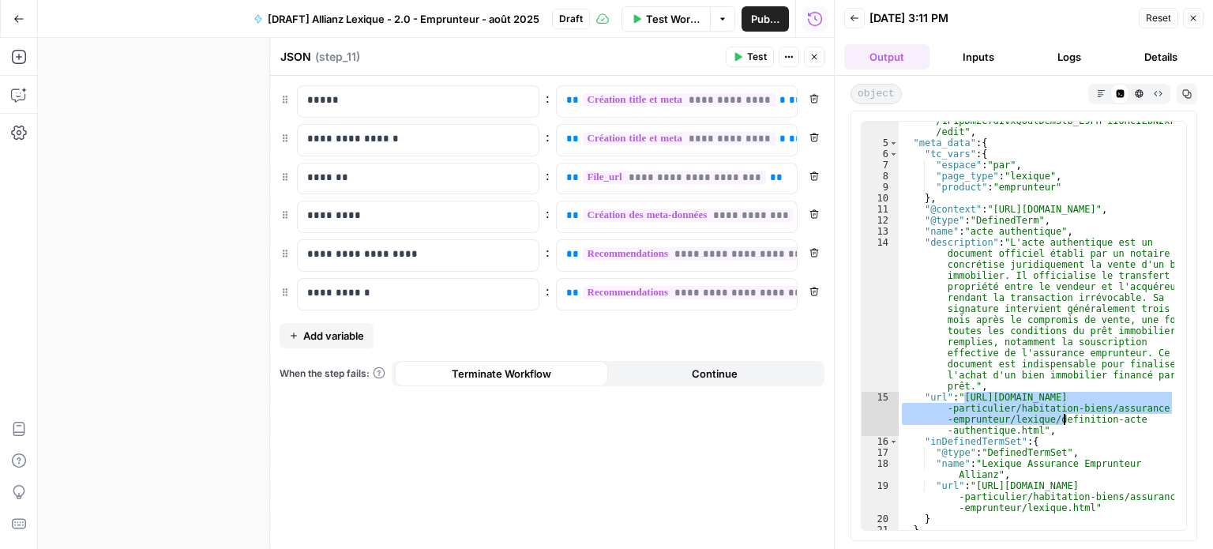
click at [1063, 419] on div ""content" : "https://docs.google.com/document/d /1P1pDm2C7dIvxQUdtDemStb_L9FH-i…" at bounding box center [1037, 326] width 276 height 408
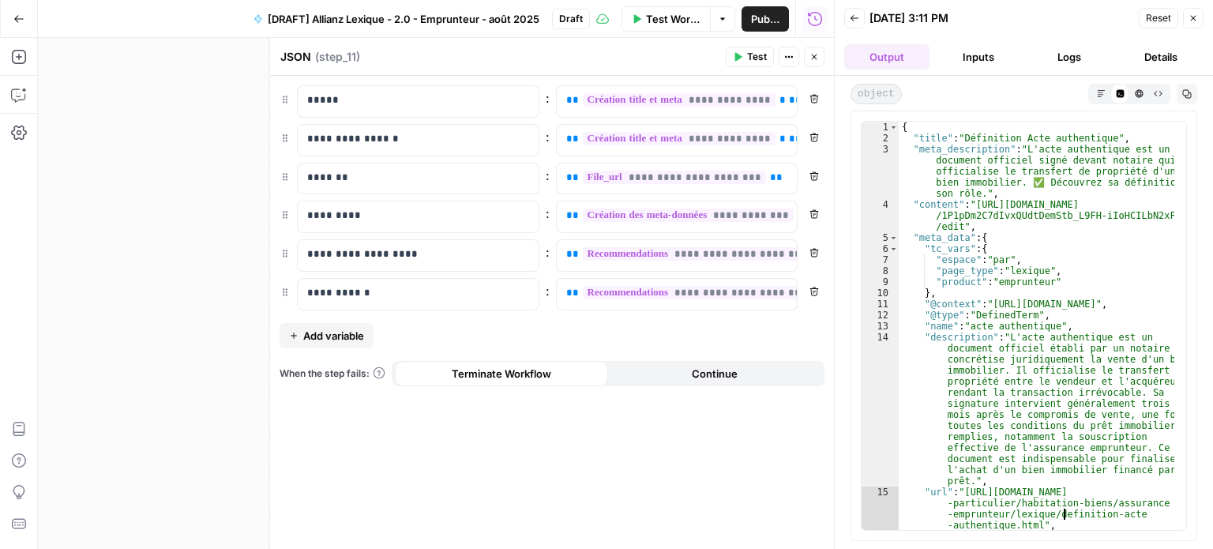
scroll to position [0, 0]
click at [1202, 15] on button "Close" at bounding box center [1193, 18] width 21 height 21
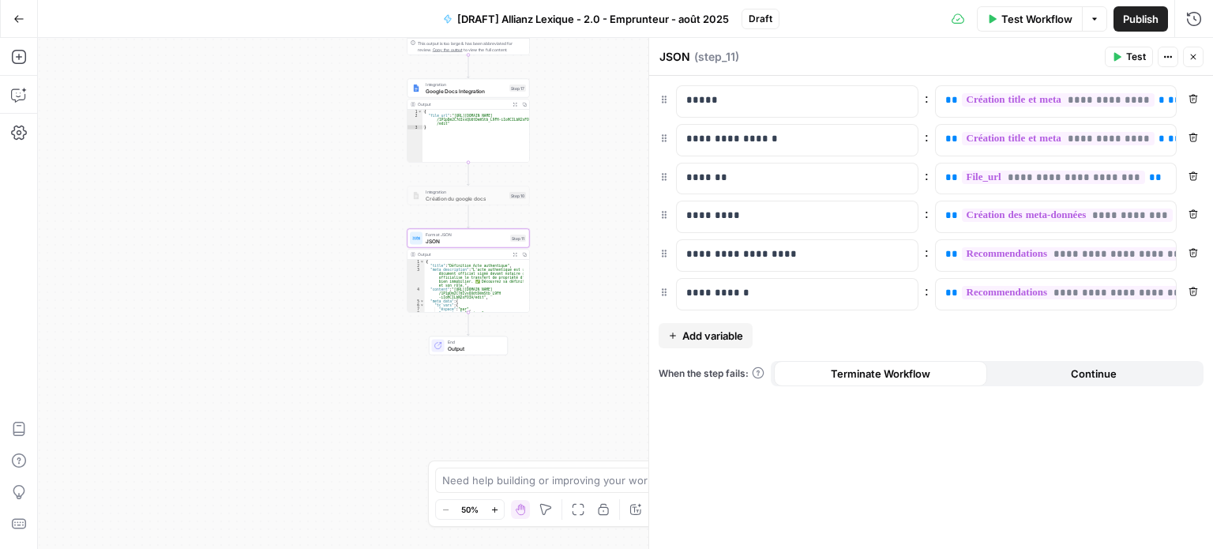
click at [1191, 53] on icon "button" at bounding box center [1193, 56] width 9 height 9
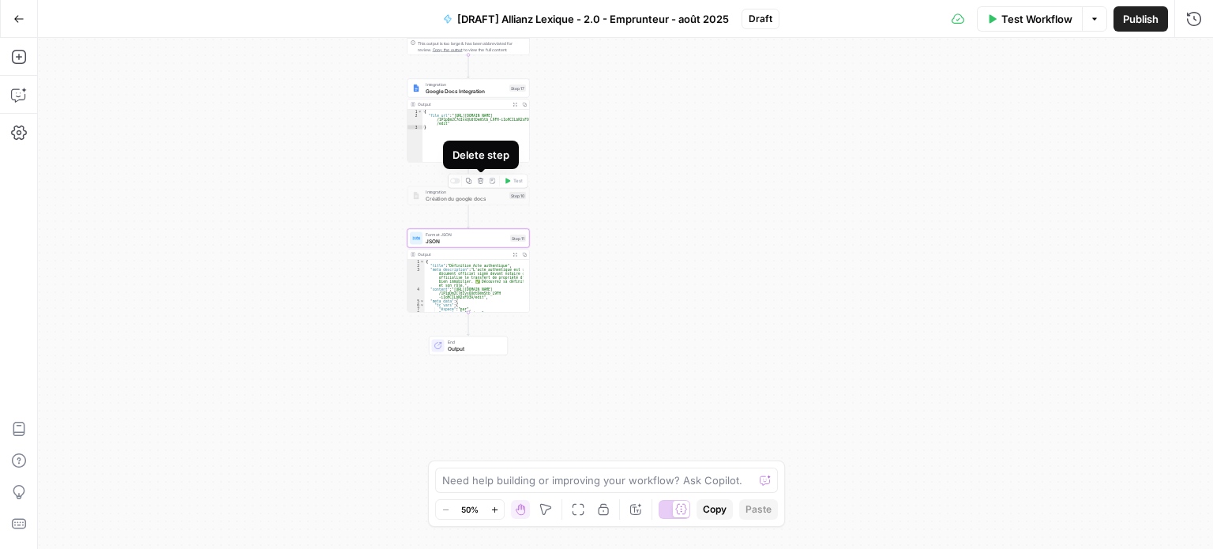
click at [483, 179] on icon "button" at bounding box center [481, 181] width 6 height 6
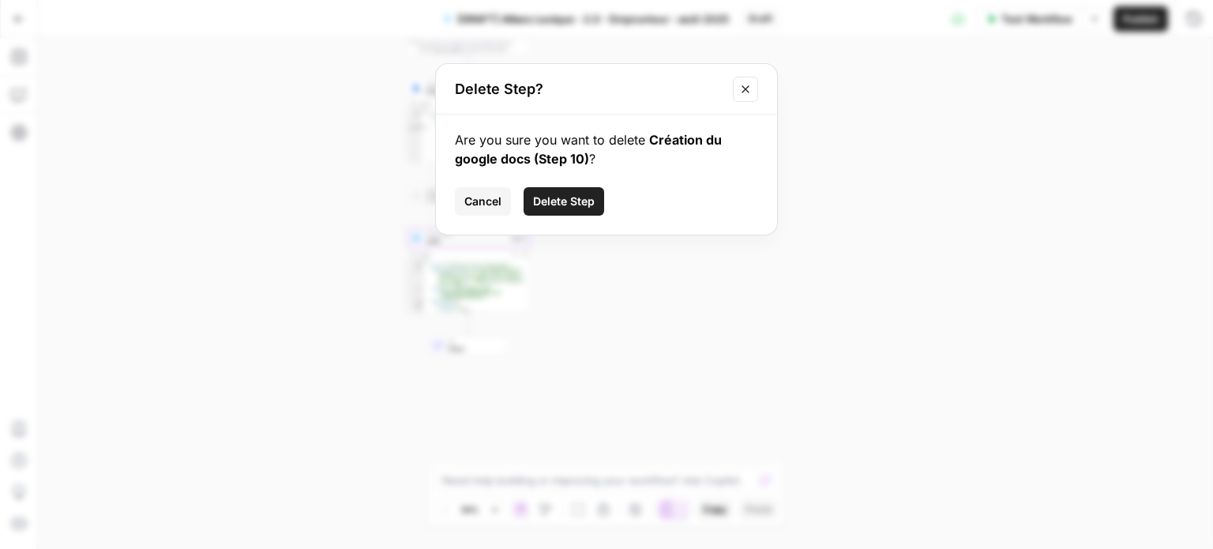
click at [562, 202] on span "Delete Step" at bounding box center [564, 202] width 62 height 16
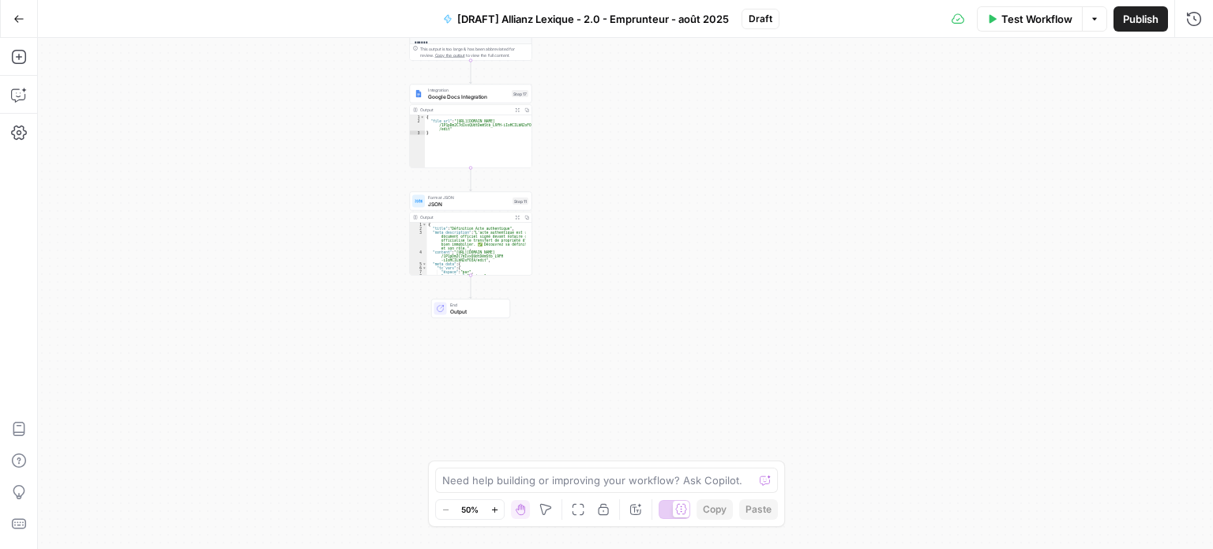
drag, startPoint x: 729, startPoint y: 195, endPoint x: 743, endPoint y: 236, distance: 43.2
click at [743, 236] on div "Workflow Set Inputs Inputs LLM · Perplexity Sonar Prompt LLM Step 16 Output Exp…" at bounding box center [625, 293] width 1175 height 511
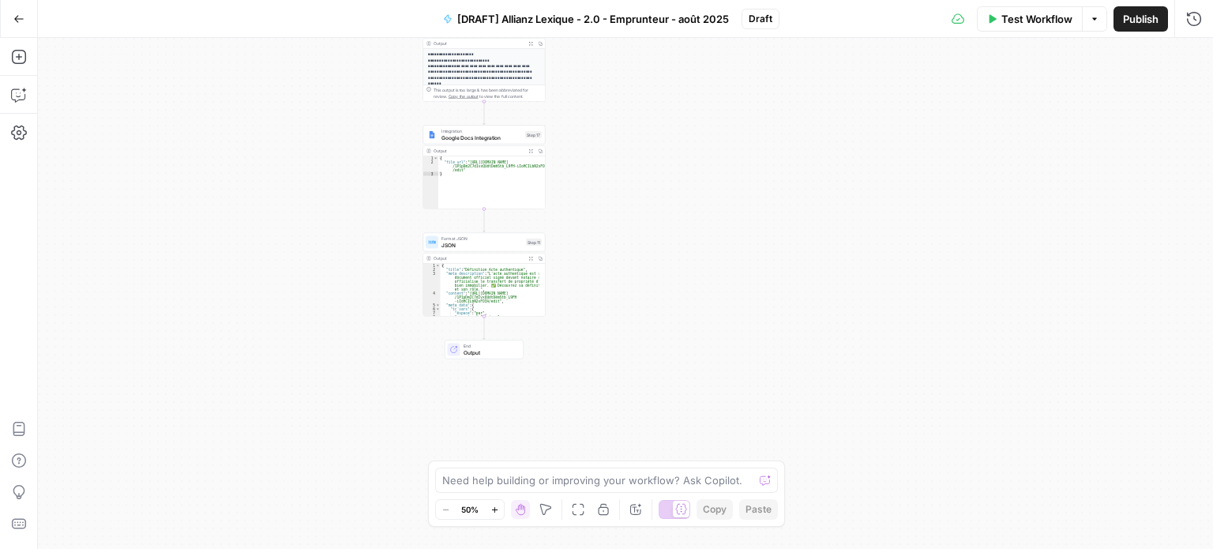
click at [509, 15] on span "[DRAFT] Allianz Lexique - 2.0 - Emprunteur - août 2025" at bounding box center [593, 19] width 272 height 16
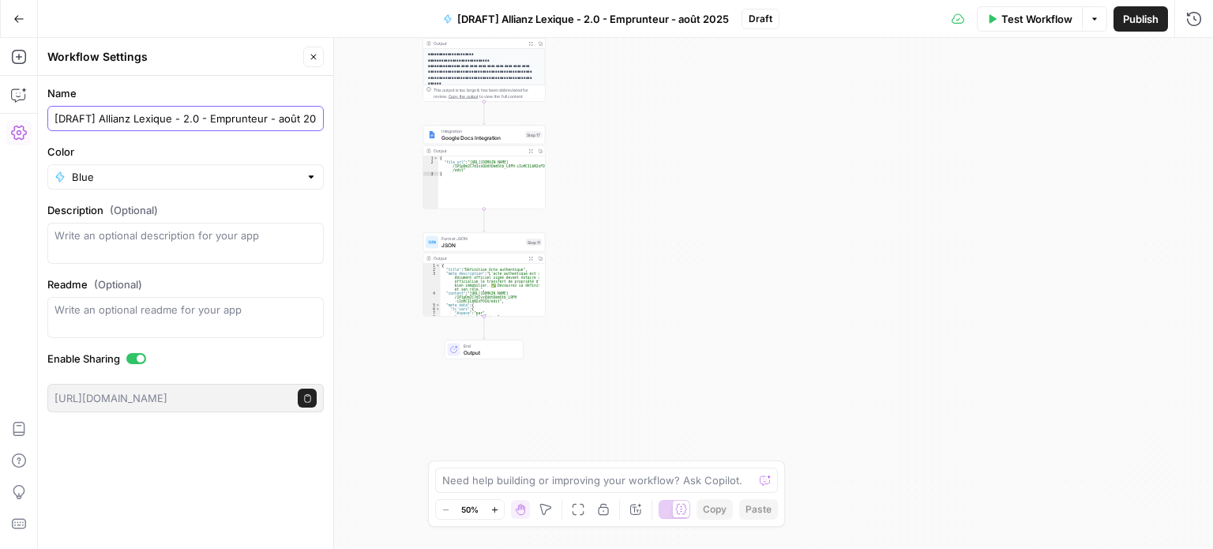
drag, startPoint x: 100, startPoint y: 116, endPoint x: 47, endPoint y: 119, distance: 53.0
click at [47, 119] on form "Name [DRAFT] Allianz Lexique - 2.0 - Emprunteur - août 2025 Color Blue Descript…" at bounding box center [185, 249] width 295 height 346
type input "Allianz Lexique - 2.0 - Emprunteur - août 2025"
click at [318, 59] on icon "button" at bounding box center [313, 56] width 9 height 9
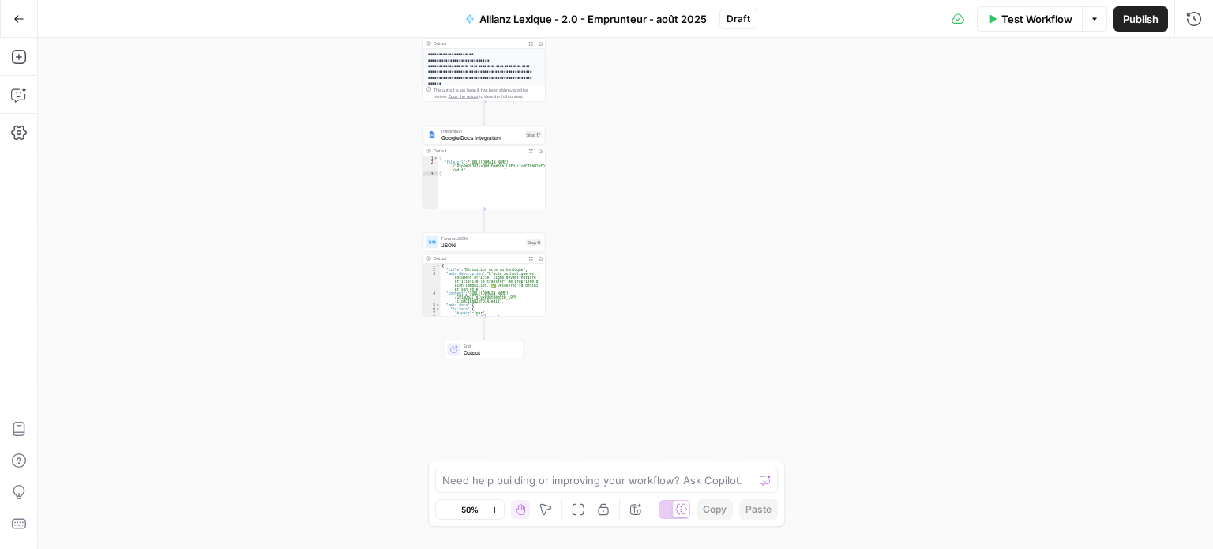
click at [1146, 24] on span "Publish" at bounding box center [1141, 19] width 36 height 16
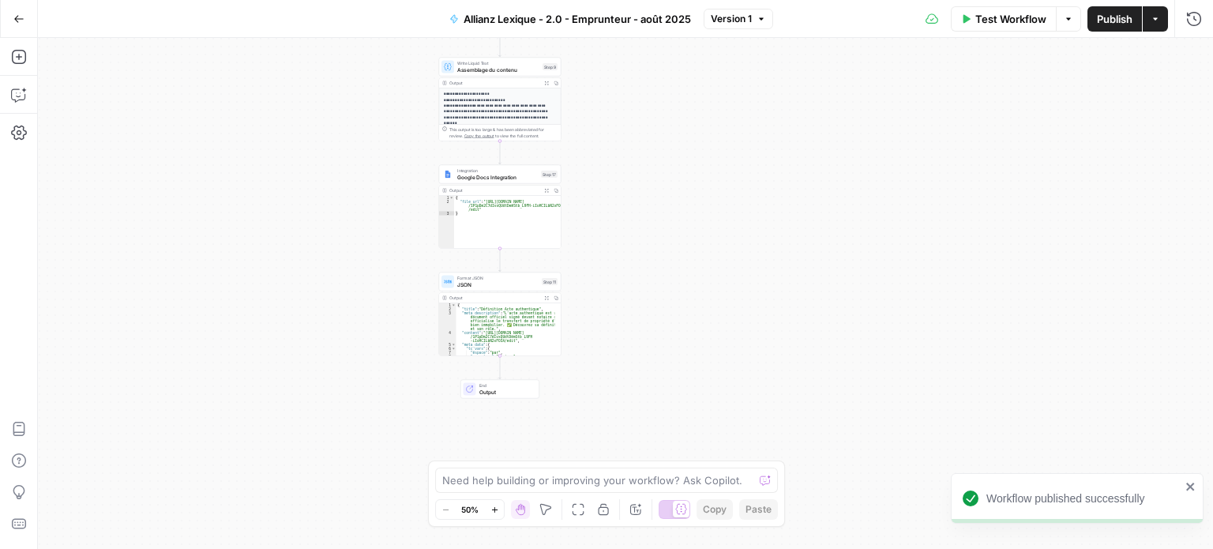
drag, startPoint x: 796, startPoint y: 126, endPoint x: 828, endPoint y: 203, distance: 82.9
click at [828, 203] on div "Workflow Set Inputs Inputs LLM · Perplexity Sonar Prompt LLM Step 16 Output Exp…" at bounding box center [625, 293] width 1175 height 511
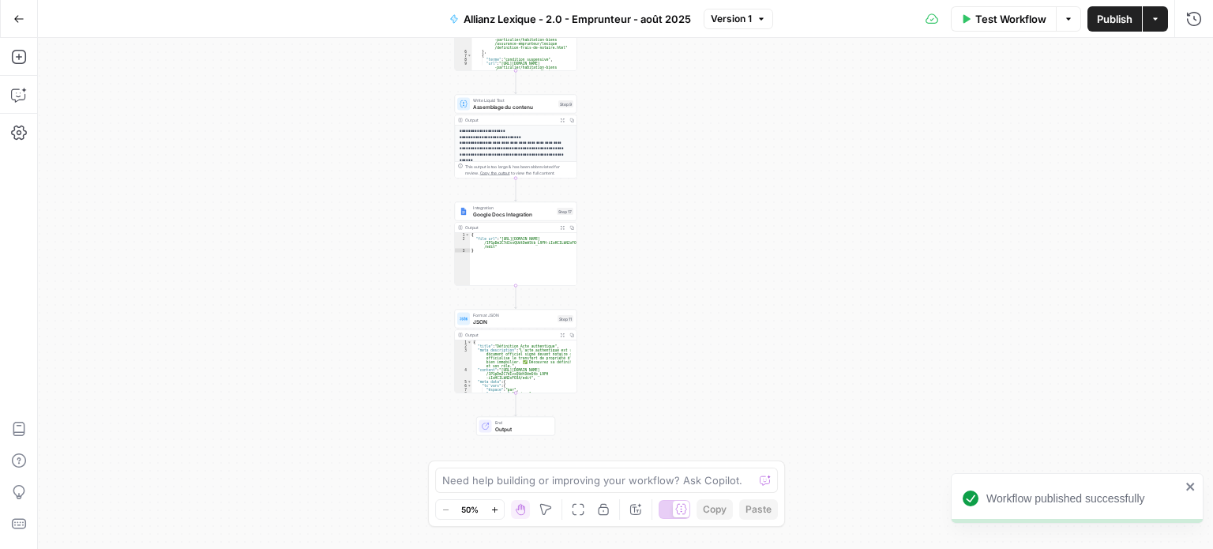
click at [1155, 25] on button "Actions" at bounding box center [1155, 18] width 25 height 25
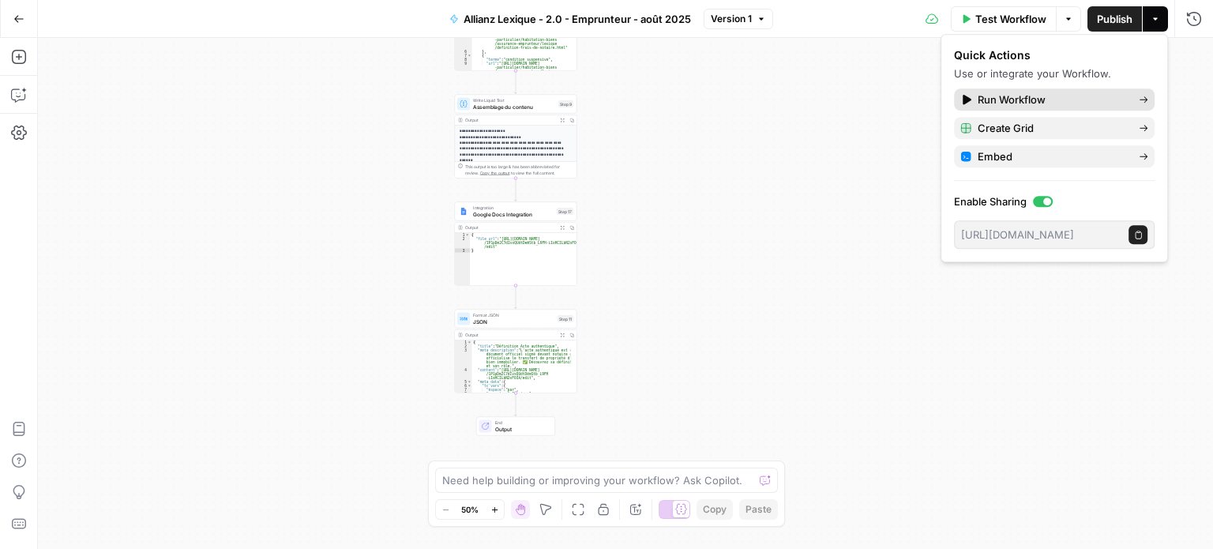
click at [1109, 91] on link "Run Workflow" at bounding box center [1054, 99] width 201 height 22
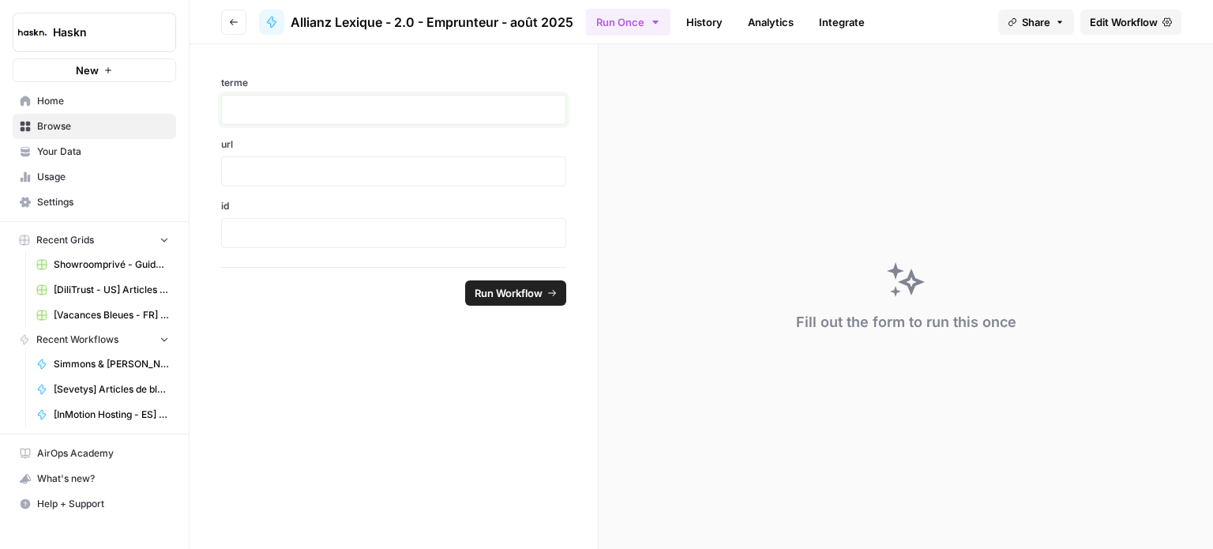
click at [344, 110] on p at bounding box center [393, 110] width 325 height 16
click at [314, 164] on p at bounding box center [393, 172] width 325 height 16
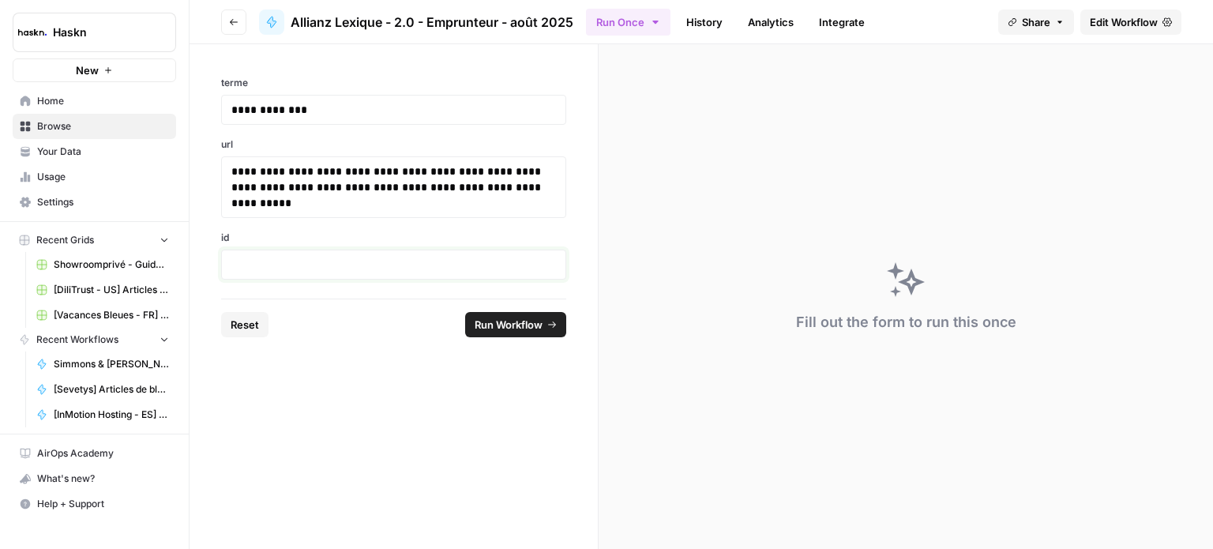
click at [315, 265] on p at bounding box center [393, 265] width 325 height 16
click at [515, 323] on span "Run Workflow" at bounding box center [509, 325] width 68 height 16
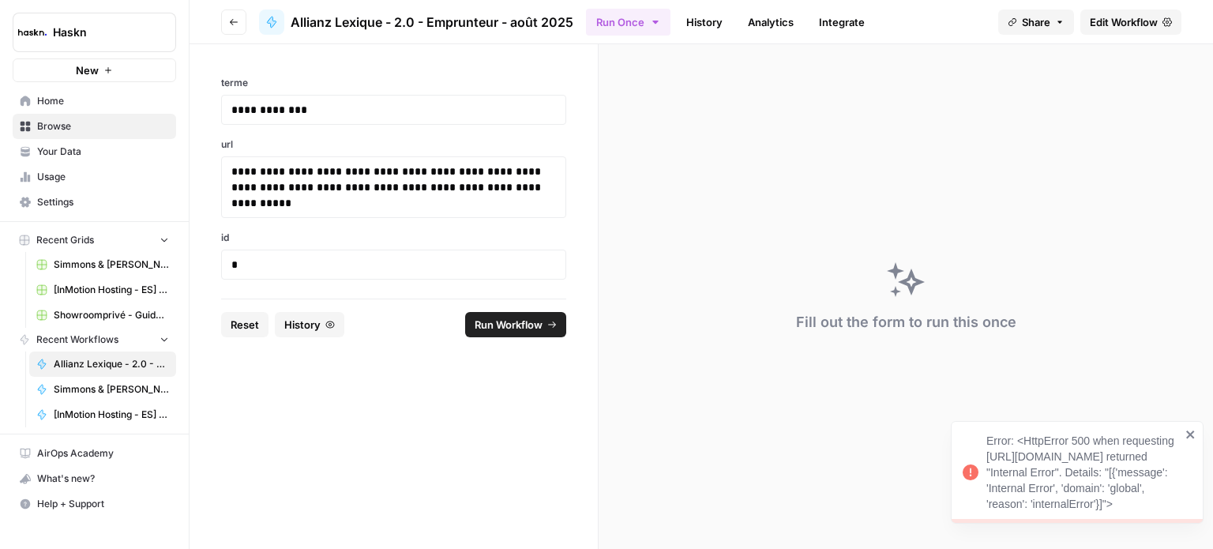
click at [1099, 433] on div "Error: <HttpError 500 when requesting https://www.googleapis.com/upload/drive/v…" at bounding box center [1084, 472] width 194 height 79
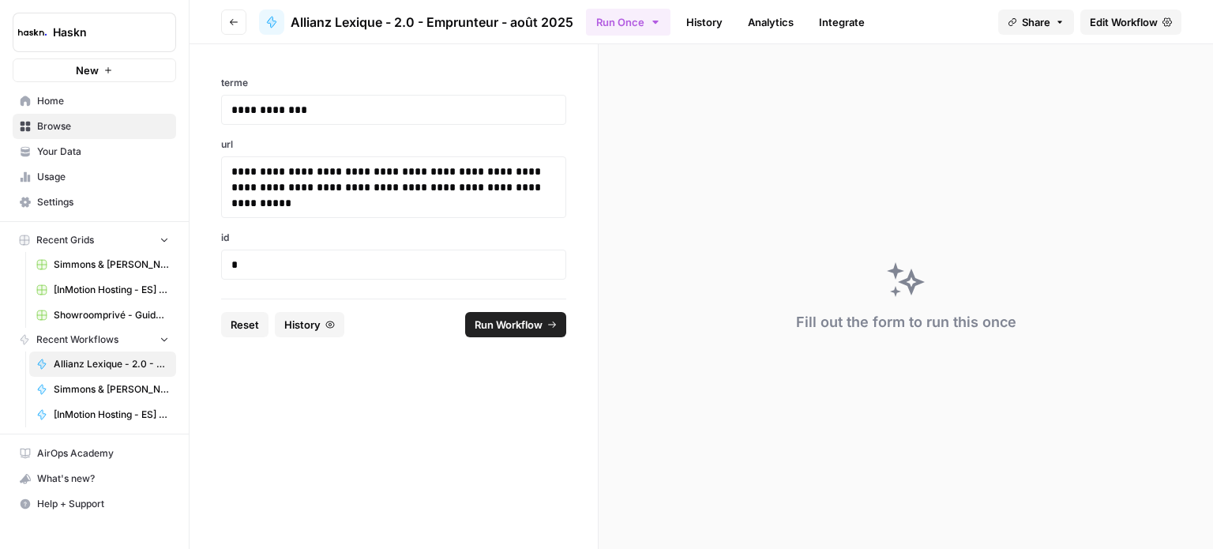
click at [1006, 325] on div "Fill out the form to run this once" at bounding box center [906, 322] width 220 height 22
click at [720, 24] on link "History" at bounding box center [704, 21] width 55 height 25
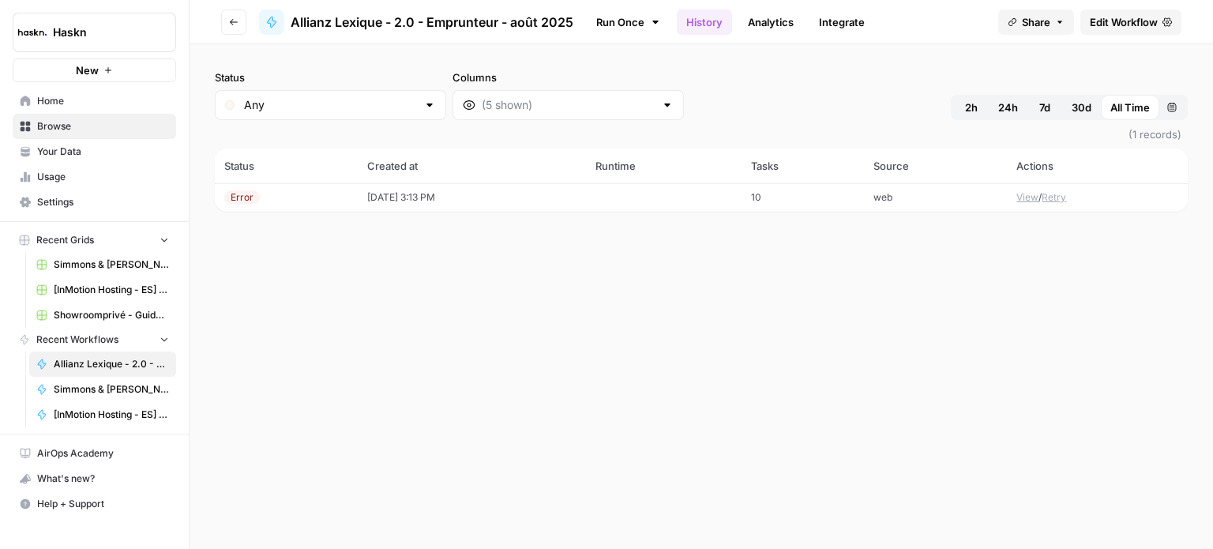
click at [613, 198] on td at bounding box center [664, 197] width 156 height 28
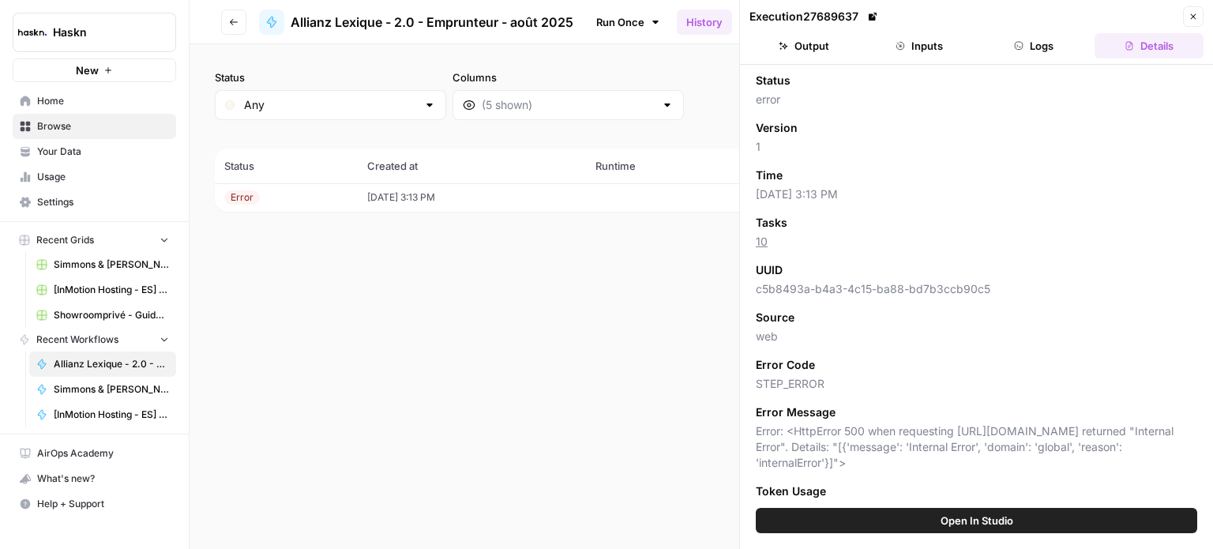
click at [1026, 29] on header "Execution 27689637 Close Output Inputs Logs Details" at bounding box center [976, 32] width 473 height 65
click at [1032, 49] on button "Logs" at bounding box center [1034, 45] width 109 height 25
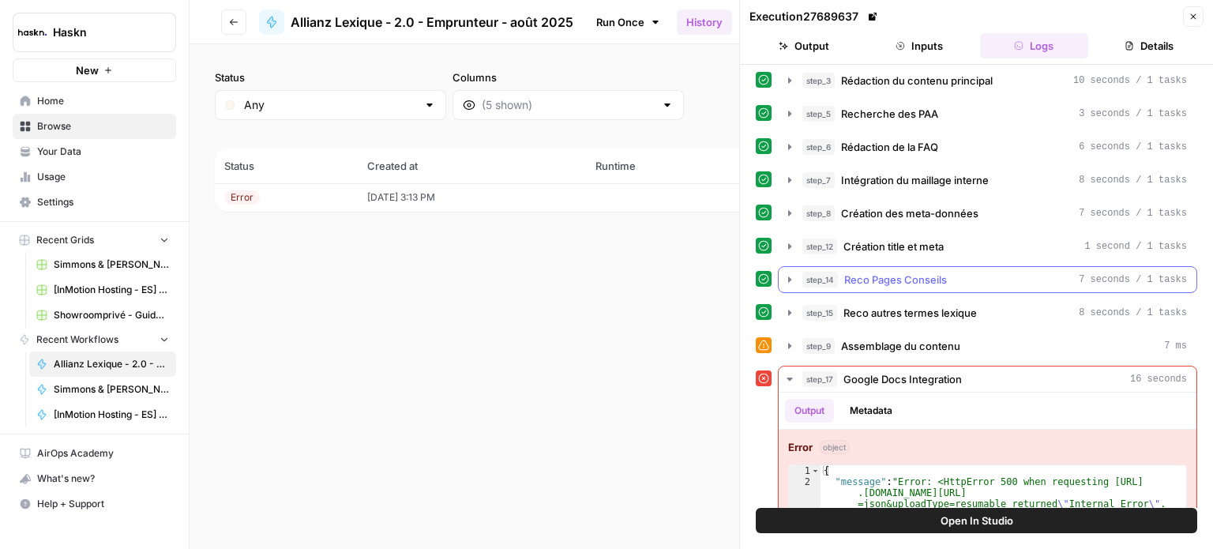
scroll to position [97, 0]
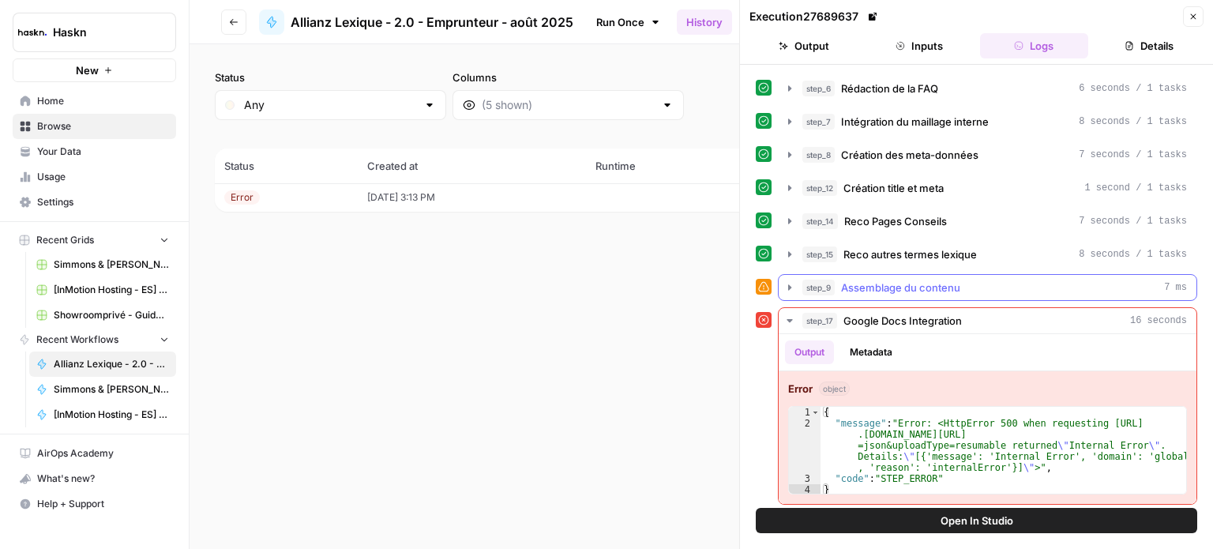
click at [970, 280] on div "step_9 Assemblage du contenu 7 ms" at bounding box center [995, 288] width 385 height 16
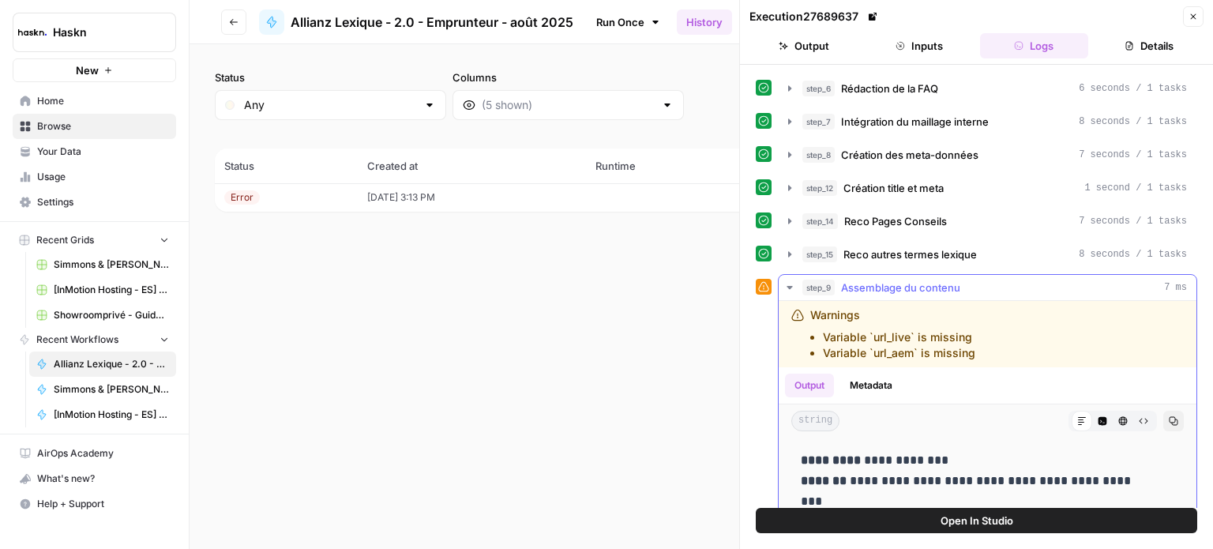
click at [970, 280] on div "step_9 Assemblage du contenu 7 ms" at bounding box center [995, 288] width 385 height 16
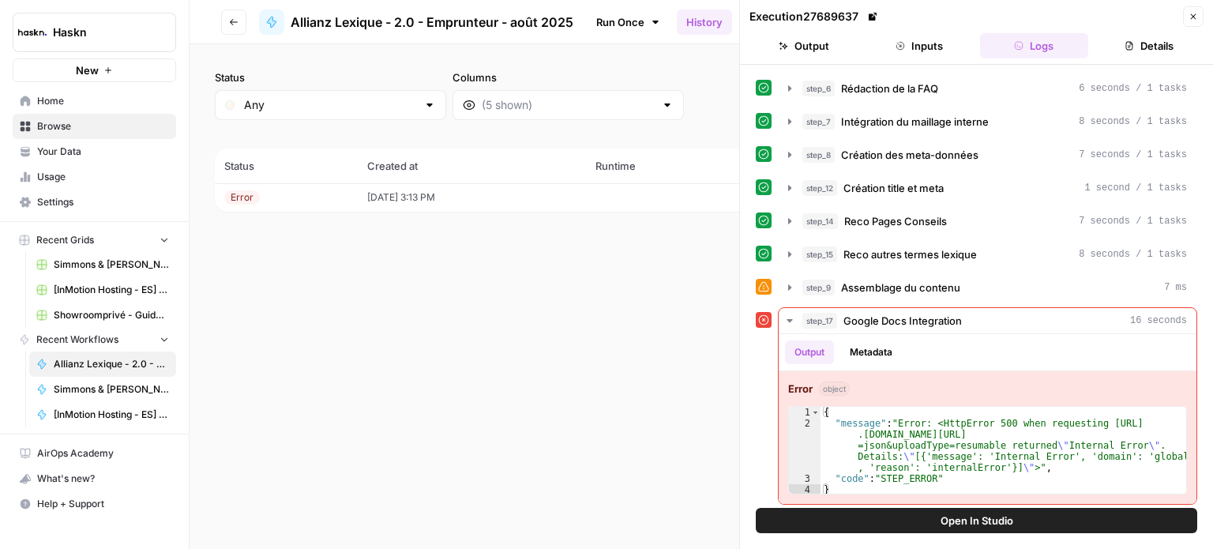
click at [1195, 12] on icon "button" at bounding box center [1193, 16] width 9 height 9
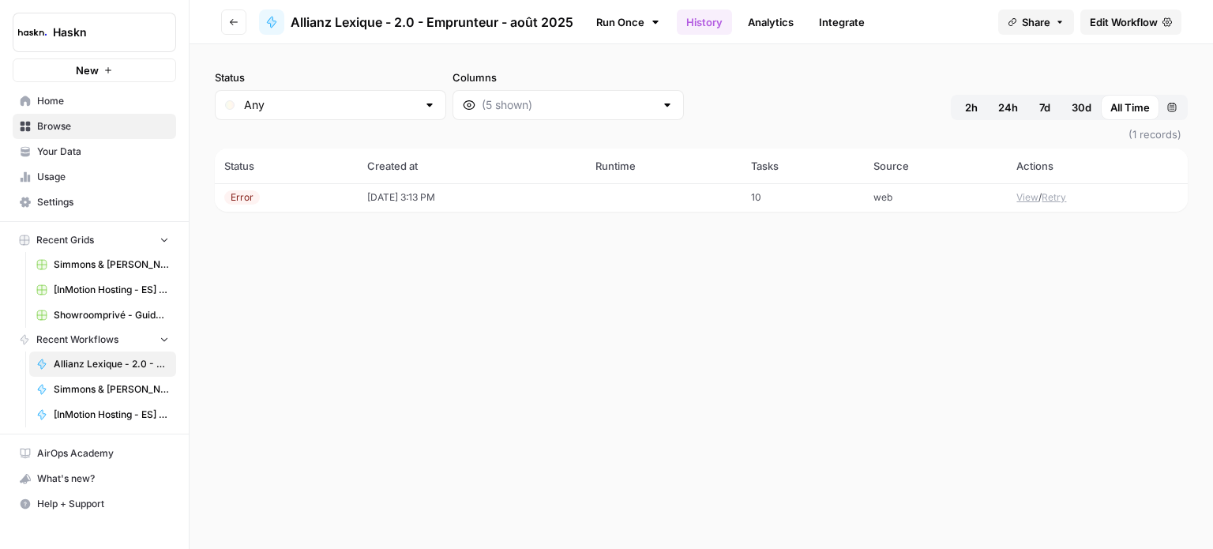
click at [1146, 21] on span "Edit Workflow" at bounding box center [1124, 22] width 68 height 16
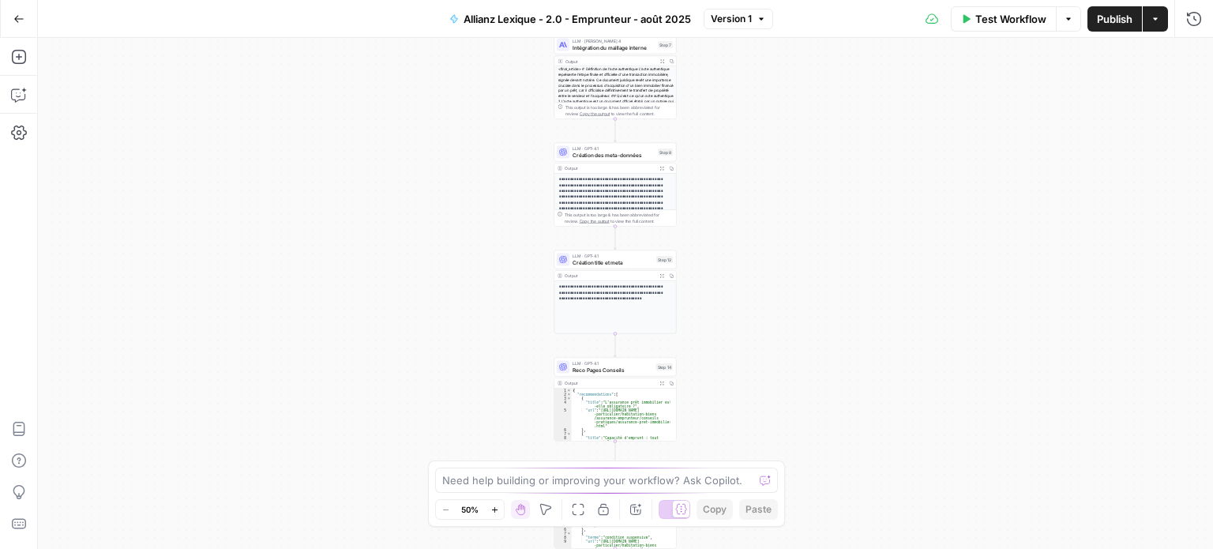
drag, startPoint x: 766, startPoint y: 340, endPoint x: 749, endPoint y: 166, distance: 175.4
click at [749, 166] on div "Workflow Set Inputs Inputs LLM · Perplexity Sonar Prompt LLM Step 16 Output Exp…" at bounding box center [625, 293] width 1175 height 511
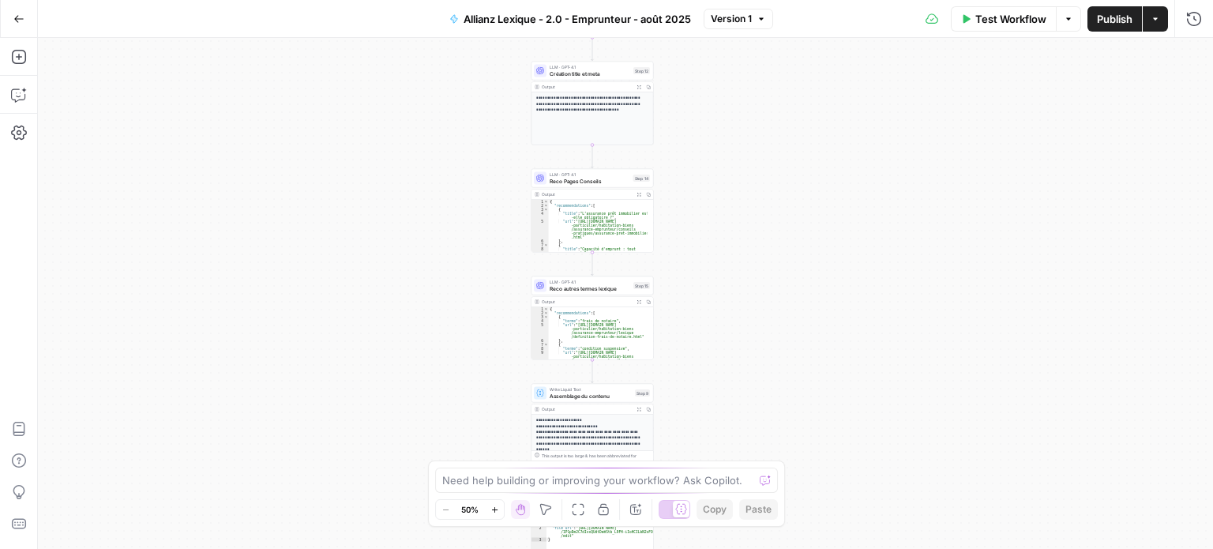
drag, startPoint x: 762, startPoint y: 348, endPoint x: 749, endPoint y: 258, distance: 91.0
click at [749, 258] on div "Workflow Set Inputs Inputs LLM · Perplexity Sonar Prompt LLM Step 16 Output Exp…" at bounding box center [625, 293] width 1175 height 511
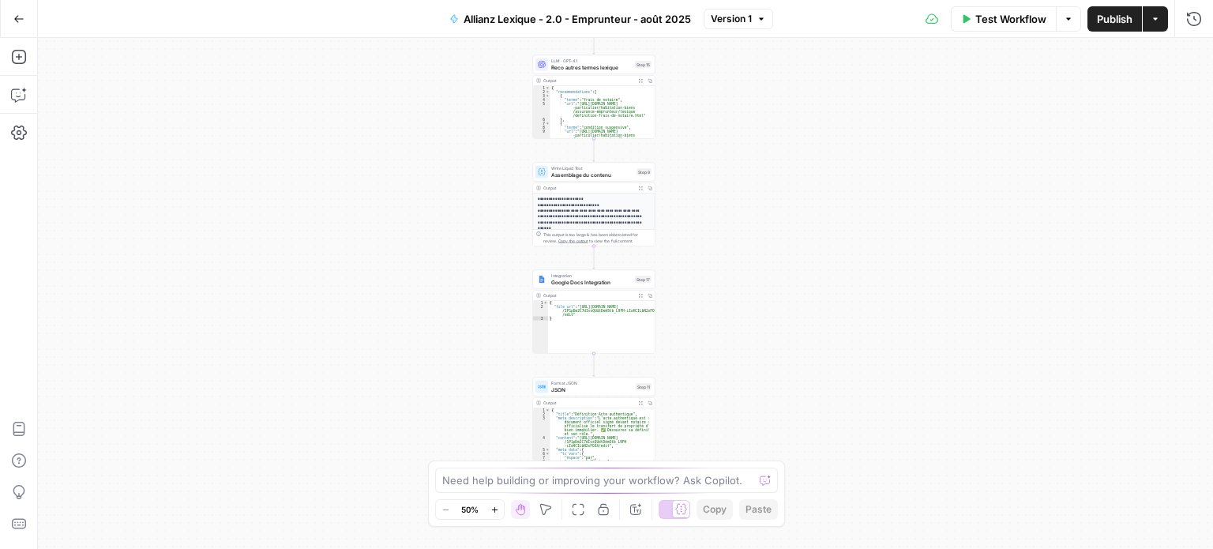
drag, startPoint x: 758, startPoint y: 352, endPoint x: 768, endPoint y: 259, distance: 92.9
click at [768, 259] on div "Workflow Set Inputs Inputs LLM · Perplexity Sonar Prompt LLM Step 16 Output Exp…" at bounding box center [625, 293] width 1175 height 511
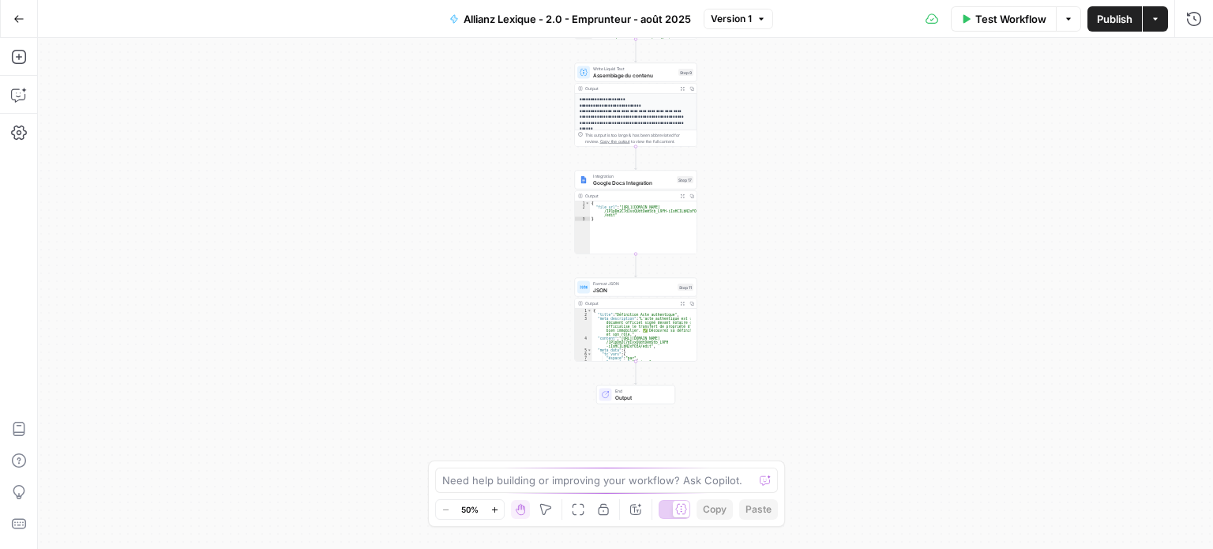
drag, startPoint x: 773, startPoint y: 334, endPoint x: 827, endPoint y: 199, distance: 145.4
click at [827, 199] on div "Workflow Set Inputs Inputs LLM · Perplexity Sonar Prompt LLM Step 16 Output Exp…" at bounding box center [625, 293] width 1175 height 511
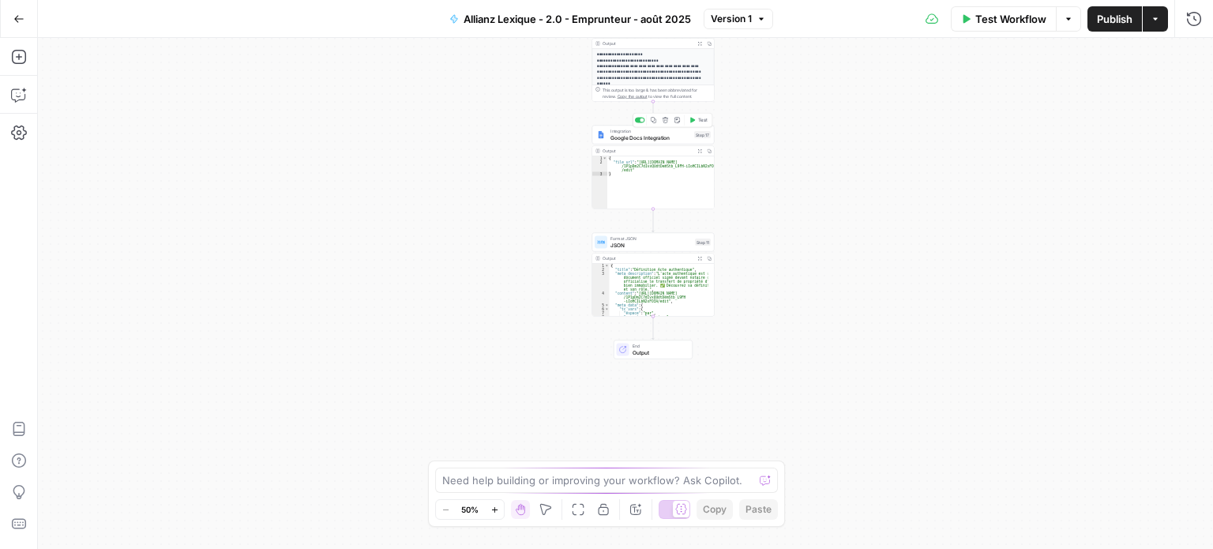
click at [666, 135] on span "Google Docs Integration" at bounding box center [651, 137] width 81 height 8
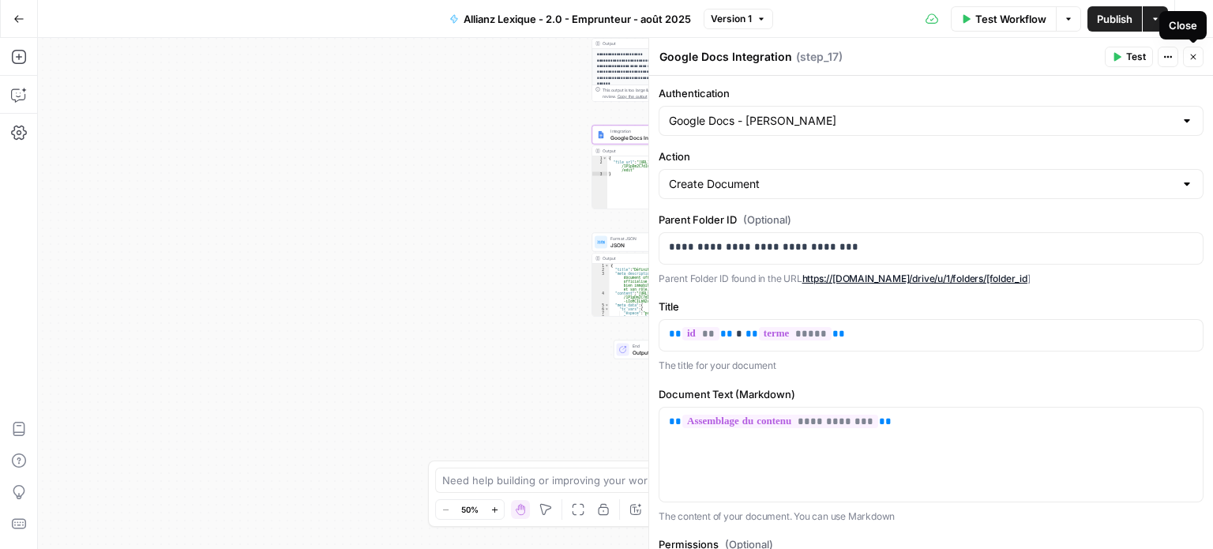
click at [1200, 51] on button "Close" at bounding box center [1193, 57] width 21 height 21
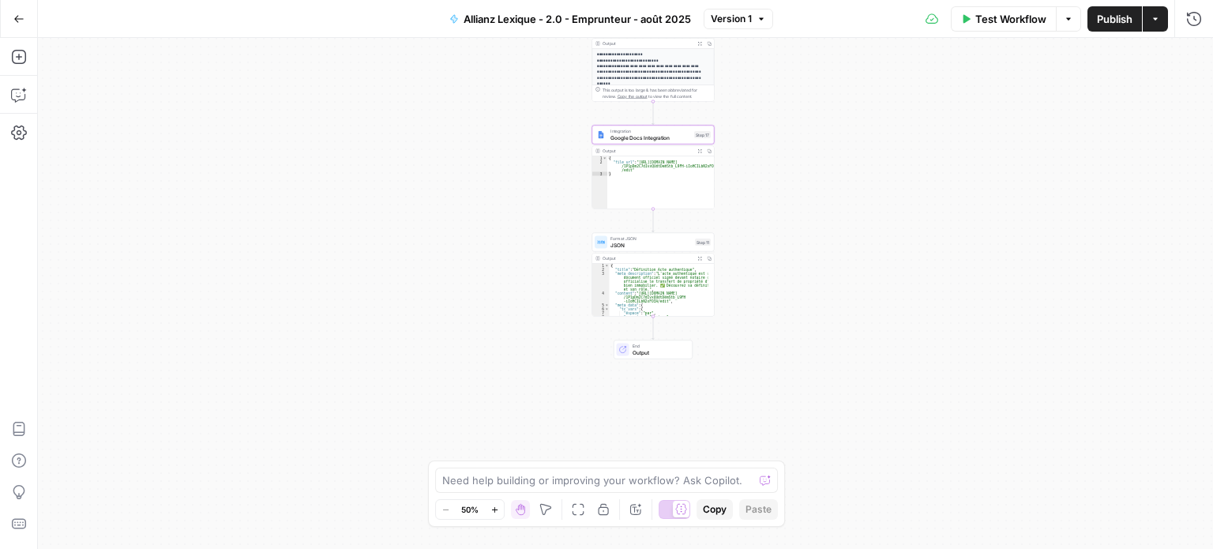
click at [14, 27] on button "Go Back" at bounding box center [19, 19] width 28 height 28
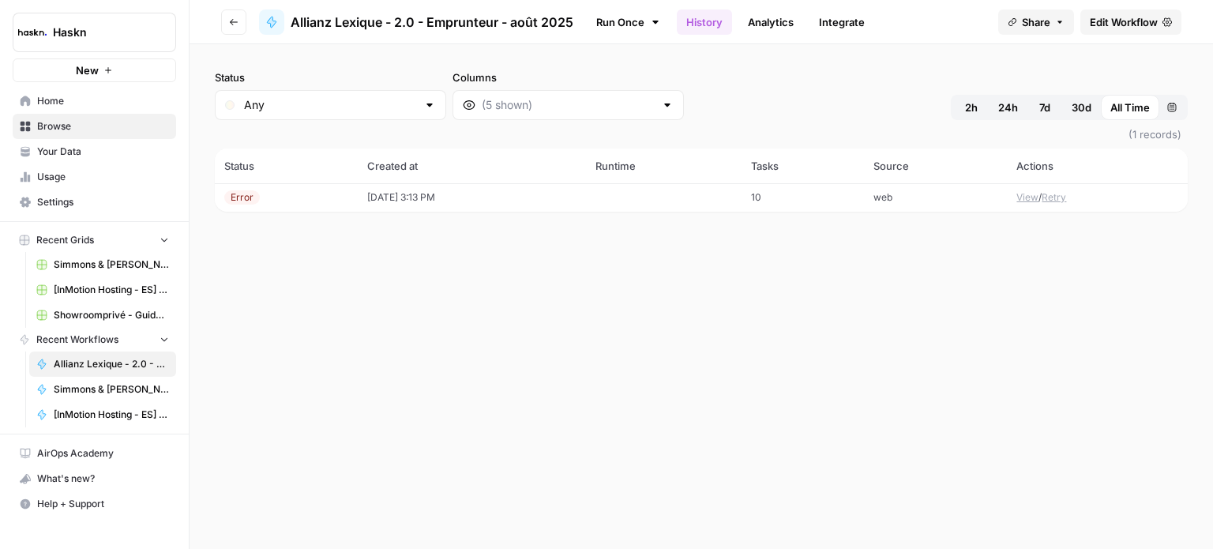
click at [733, 205] on td at bounding box center [664, 197] width 156 height 28
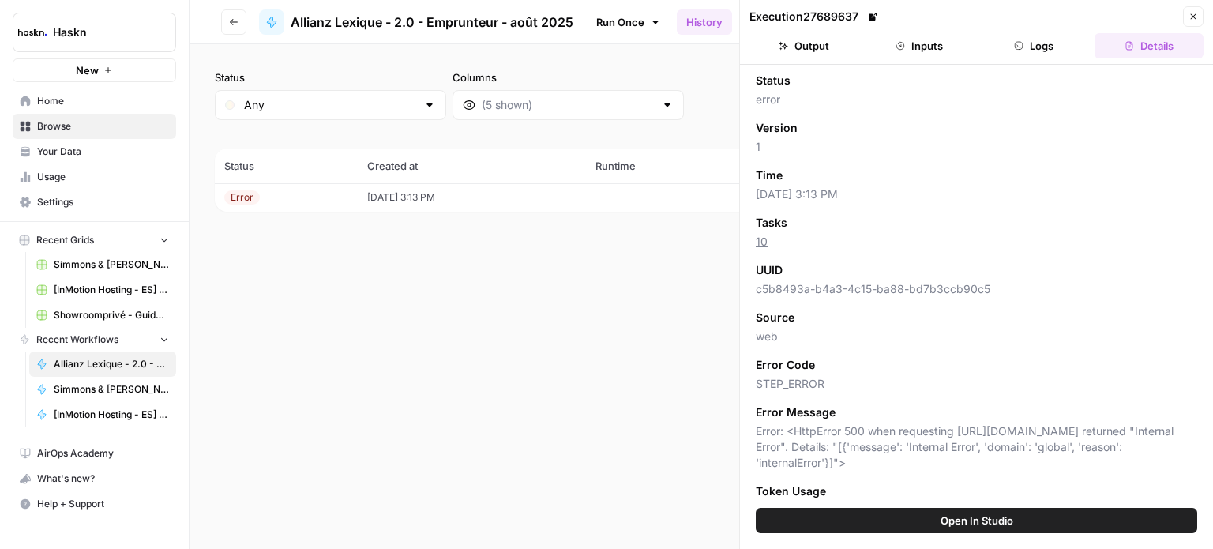
click at [1007, 50] on button "Logs" at bounding box center [1034, 45] width 109 height 25
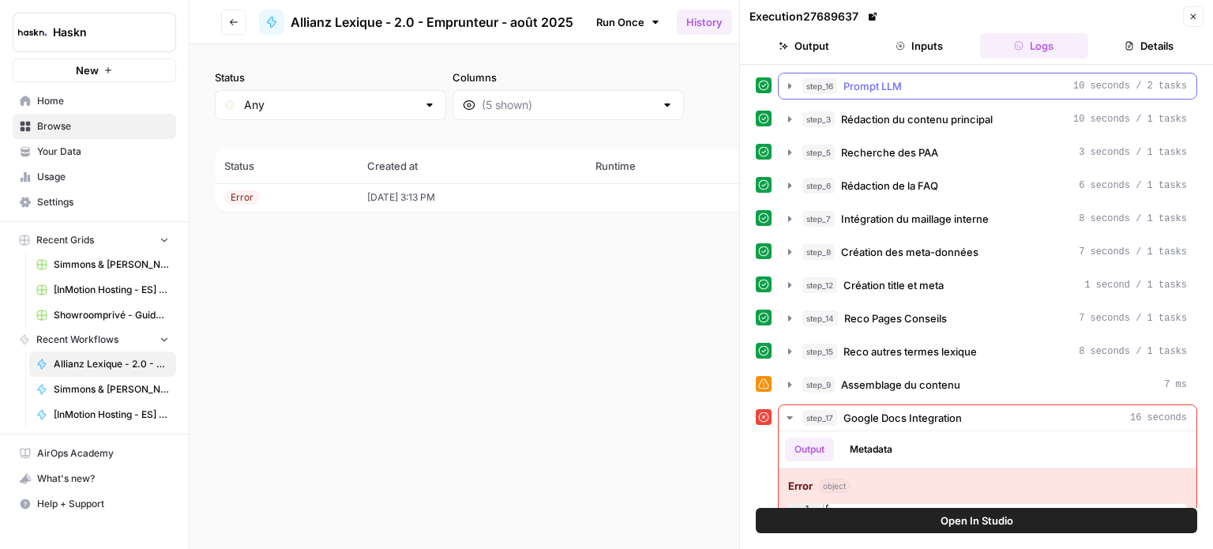
click at [896, 86] on span "Prompt LLM" at bounding box center [873, 86] width 58 height 16
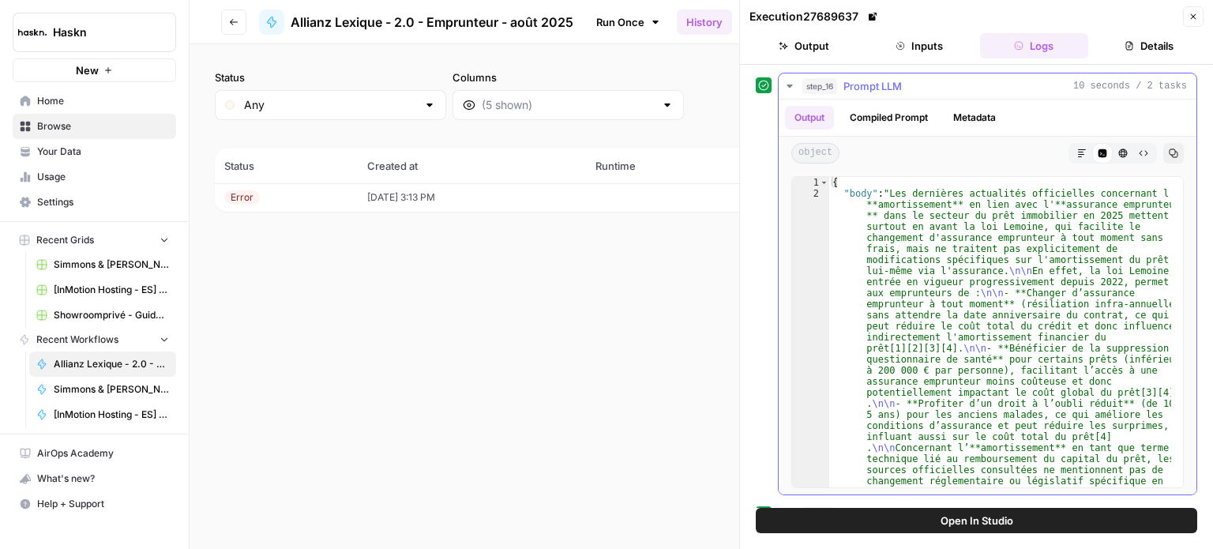
click at [896, 86] on span "Prompt LLM" at bounding box center [873, 86] width 58 height 16
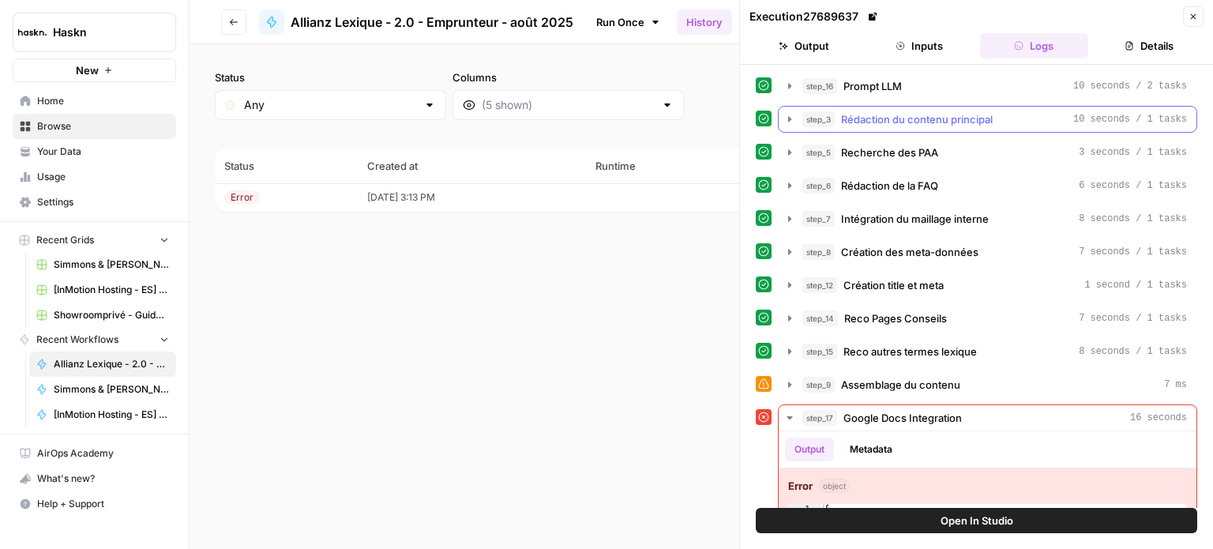
click at [919, 116] on span "Rédaction du contenu principal" at bounding box center [917, 119] width 152 height 16
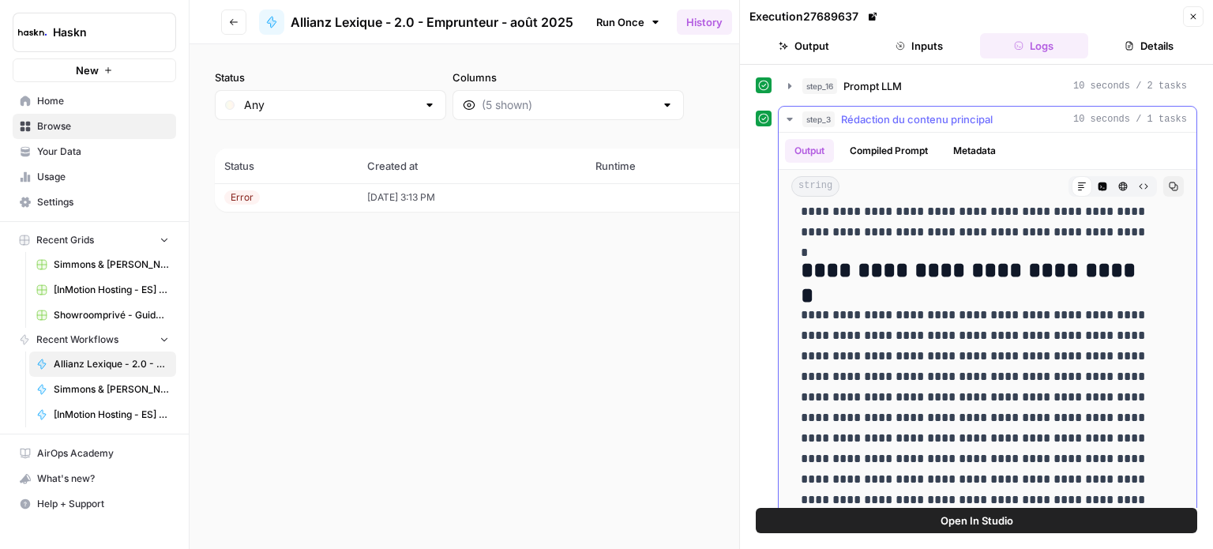
scroll to position [237, 0]
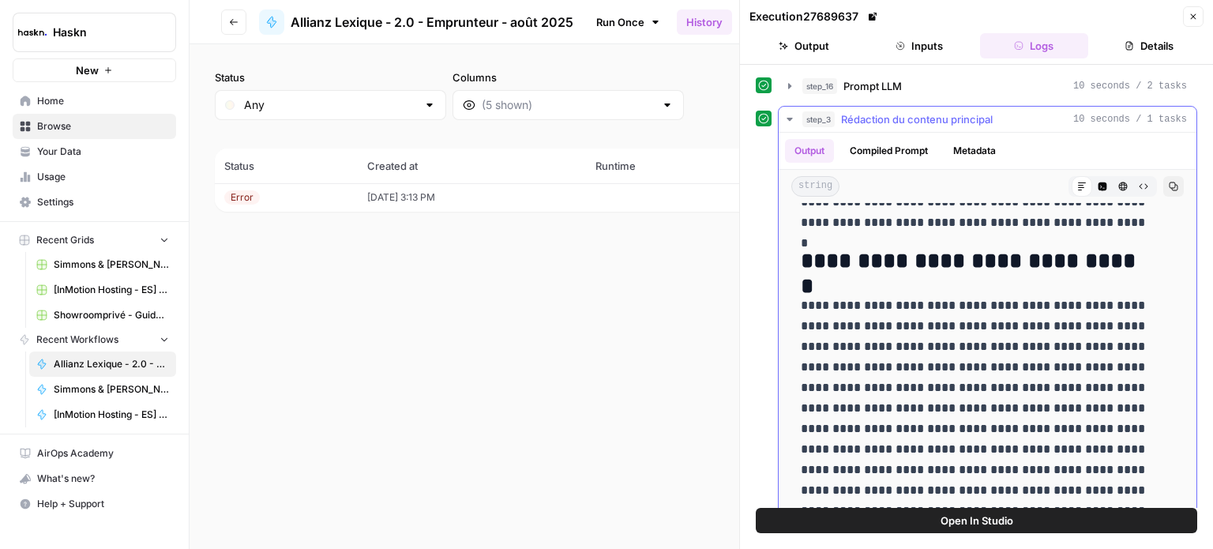
click at [939, 116] on span "Rédaction du contenu principal" at bounding box center [917, 119] width 152 height 16
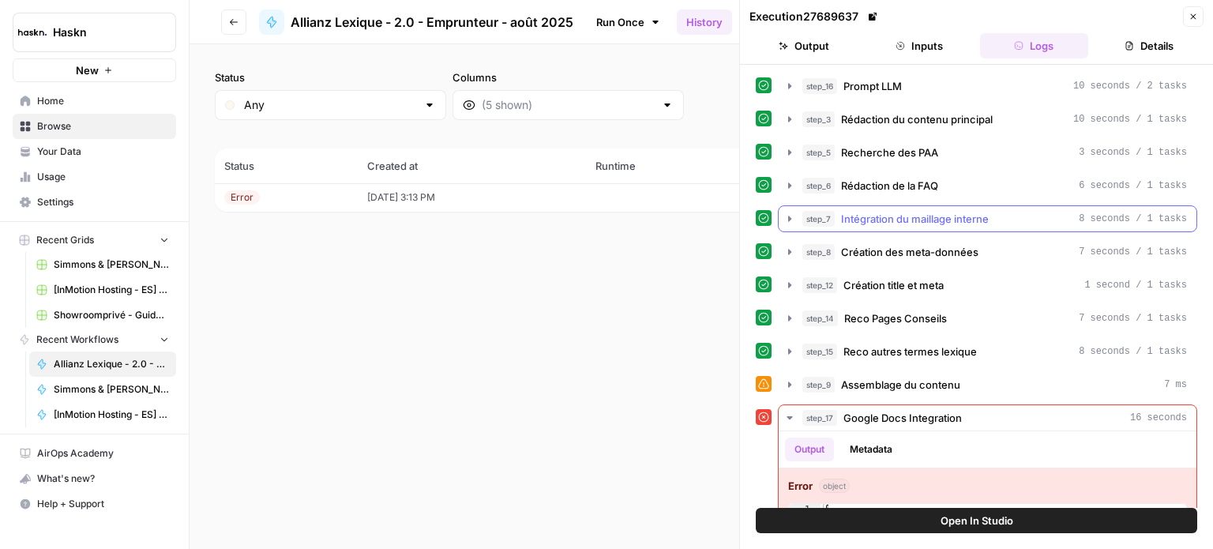
click at [944, 212] on span "Intégration du maillage interne" at bounding box center [915, 219] width 148 height 16
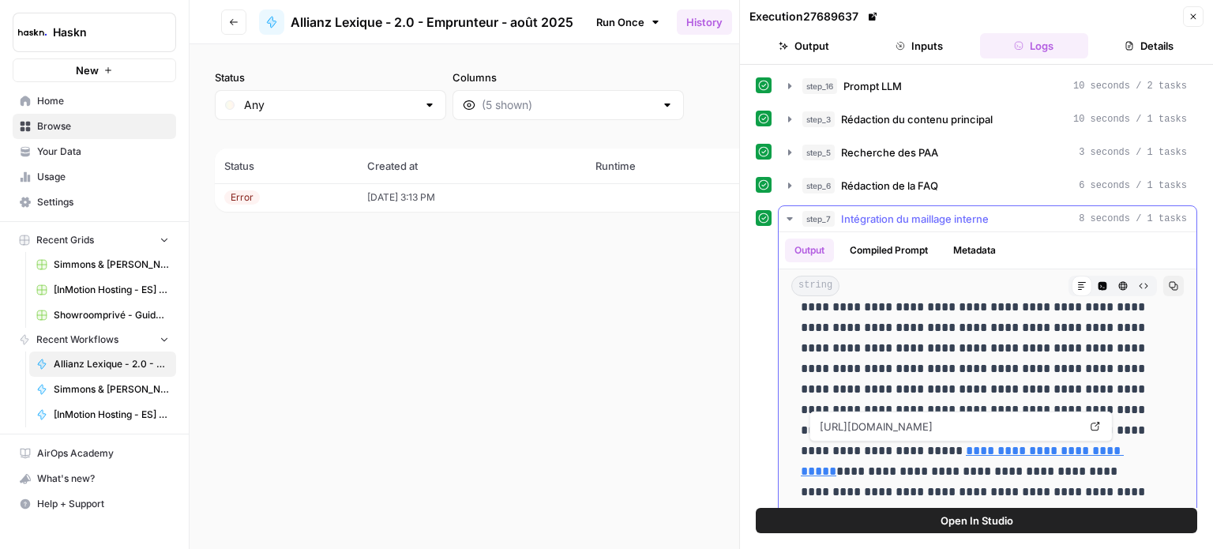
click at [968, 453] on link "**********" at bounding box center [962, 461] width 323 height 32
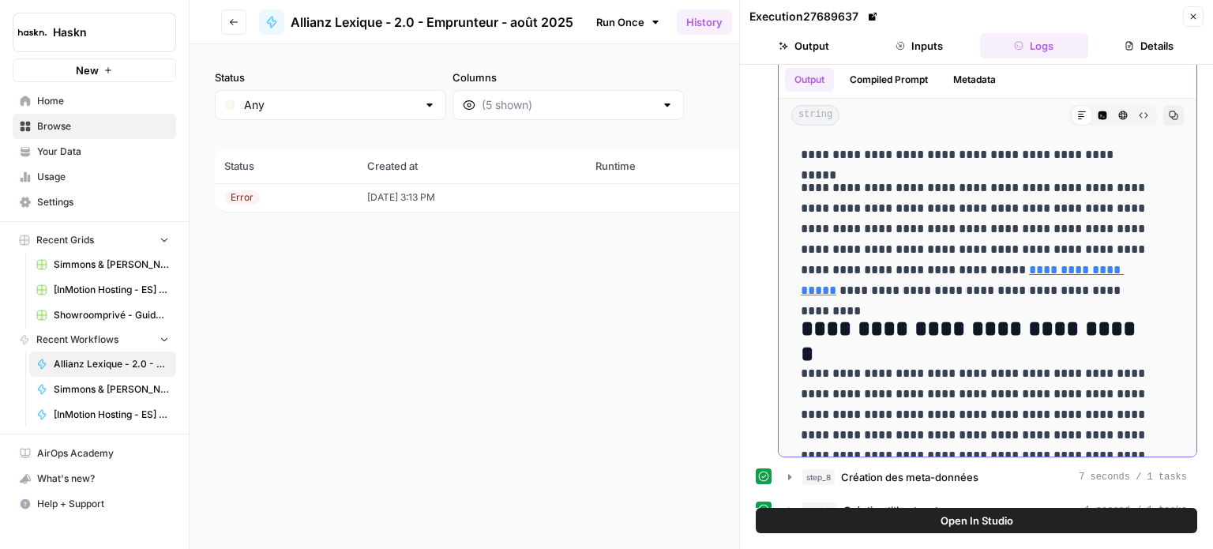
scroll to position [0, 0]
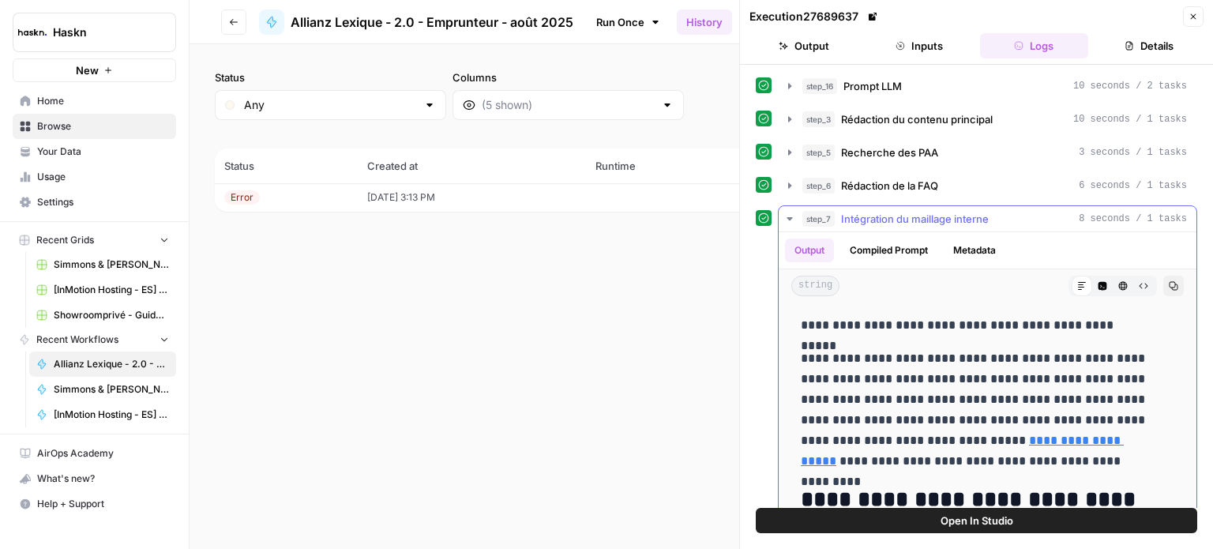
drag, startPoint x: 822, startPoint y: 319, endPoint x: 1100, endPoint y: 324, distance: 277.3
click at [1100, 324] on p "**********" at bounding box center [976, 325] width 350 height 21
drag, startPoint x: 812, startPoint y: 347, endPoint x: 1010, endPoint y: 353, distance: 198.4
click at [1010, 353] on p "**********" at bounding box center [976, 409] width 350 height 123
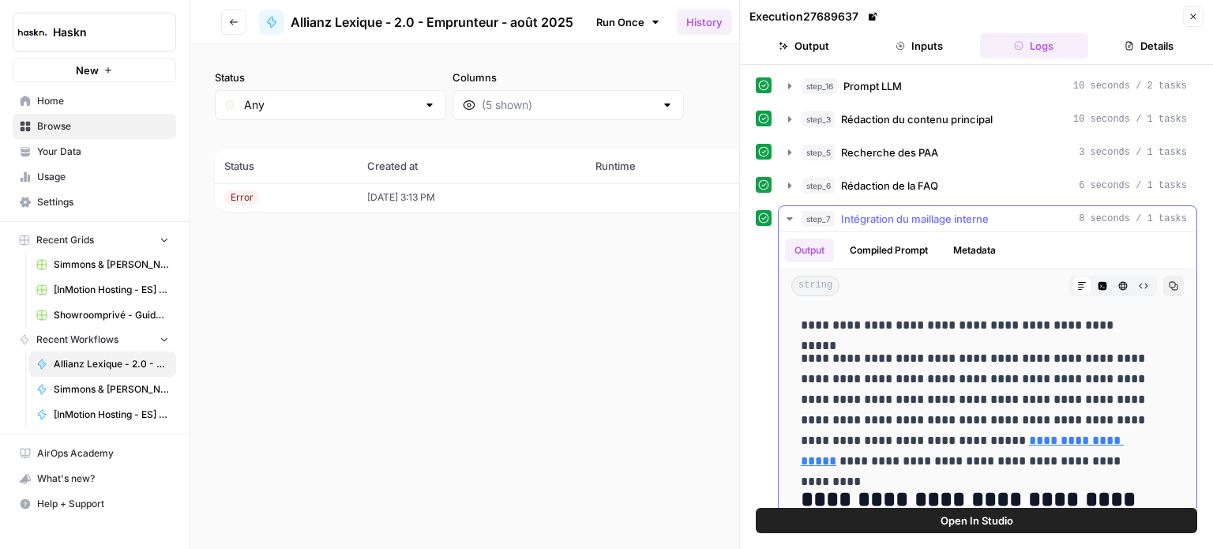
click at [1010, 353] on p "**********" at bounding box center [976, 409] width 350 height 123
drag, startPoint x: 915, startPoint y: 380, endPoint x: 1093, endPoint y: 382, distance: 178.5
click at [1093, 382] on p "**********" at bounding box center [976, 409] width 350 height 123
drag, startPoint x: 833, startPoint y: 401, endPoint x: 1127, endPoint y: 397, distance: 294.7
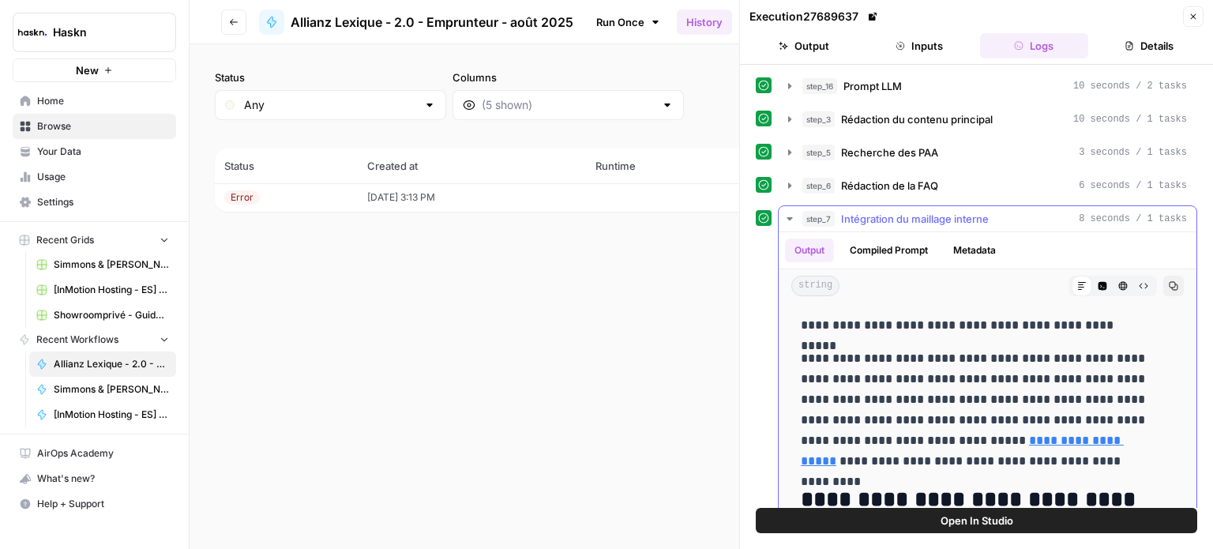
click at [1127, 397] on p "**********" at bounding box center [976, 409] width 350 height 123
drag, startPoint x: 1048, startPoint y: 404, endPoint x: 1112, endPoint y: 403, distance: 64.0
click at [1112, 403] on p "**********" at bounding box center [976, 409] width 350 height 123
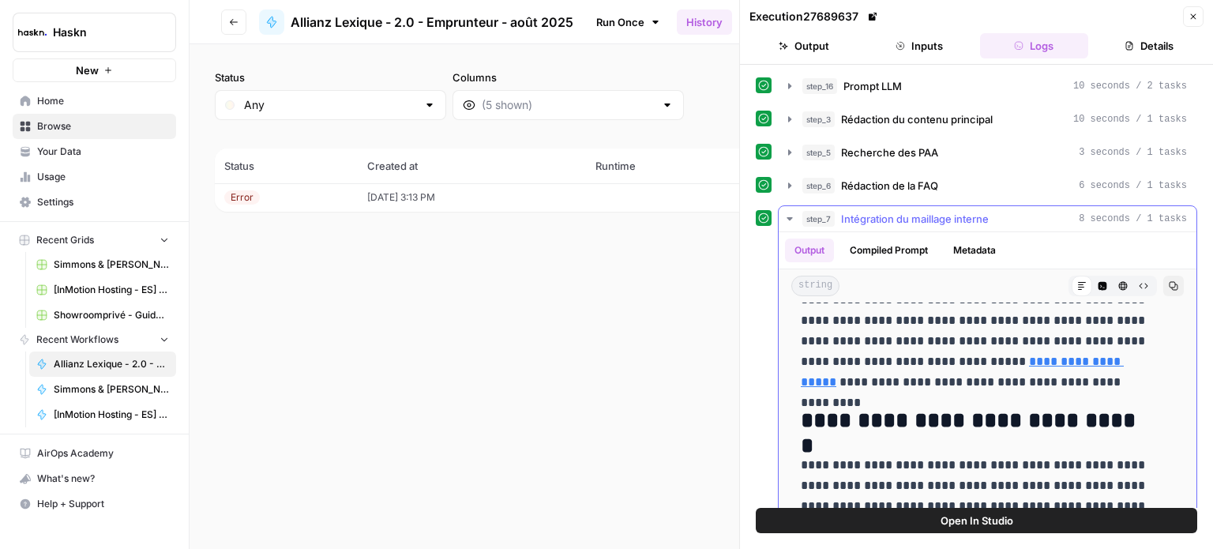
scroll to position [158, 0]
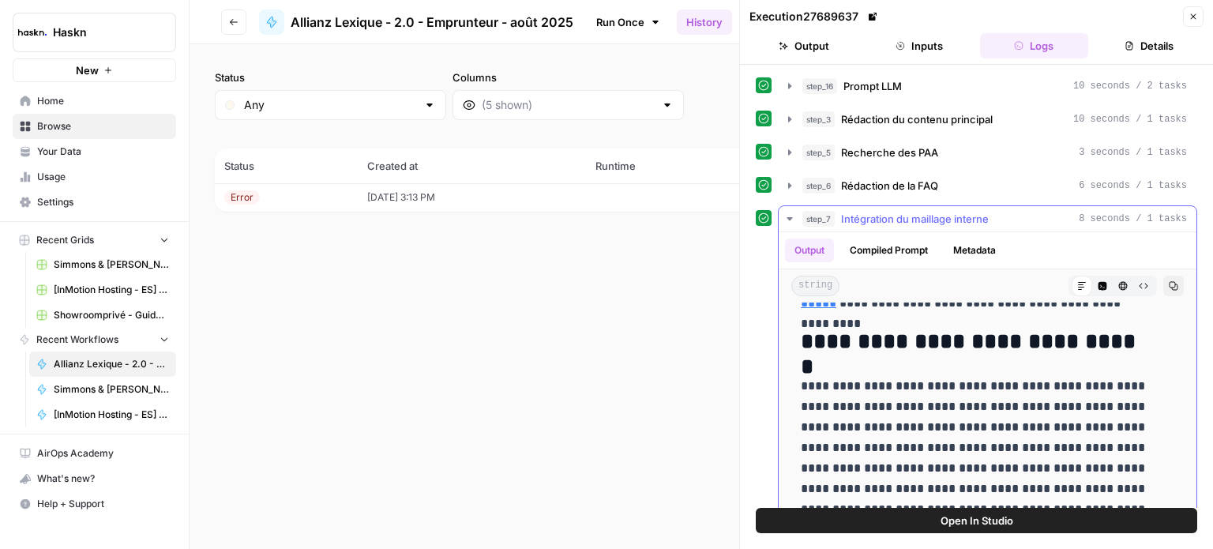
drag, startPoint x: 958, startPoint y: 387, endPoint x: 1043, endPoint y: 388, distance: 85.3
click at [1008, 388] on p "**********" at bounding box center [976, 499] width 350 height 246
click at [1097, 388] on p "**********" at bounding box center [976, 499] width 350 height 246
drag, startPoint x: 882, startPoint y: 399, endPoint x: 1119, endPoint y: 402, distance: 236.2
click at [1119, 402] on p "**********" at bounding box center [976, 499] width 350 height 246
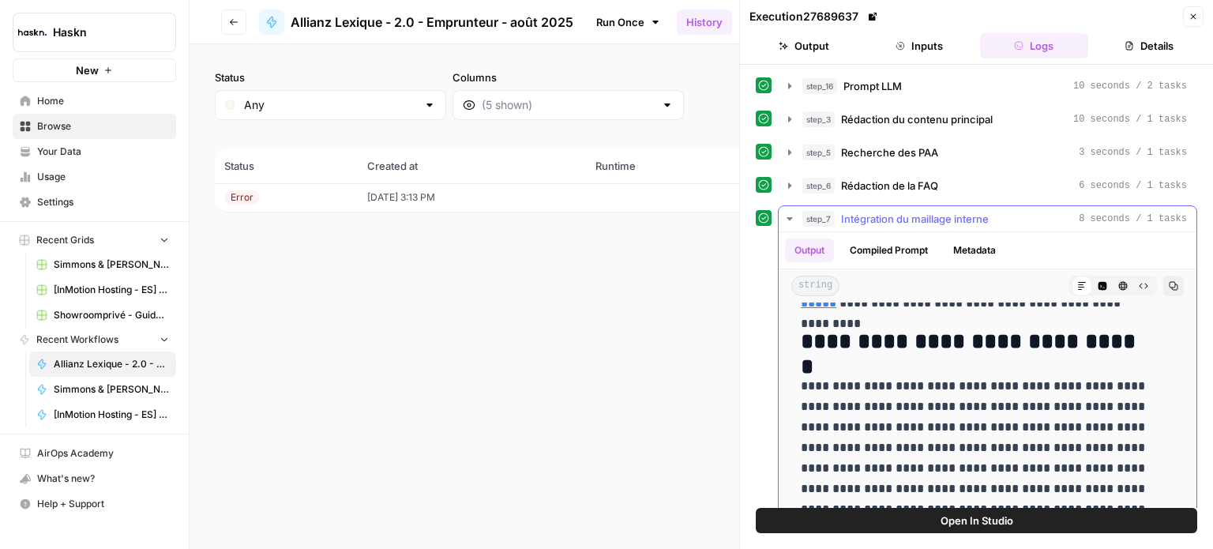
click at [1119, 402] on p "**********" at bounding box center [976, 499] width 350 height 246
drag, startPoint x: 968, startPoint y: 423, endPoint x: 1145, endPoint y: 416, distance: 177.8
click at [1145, 416] on p "**********" at bounding box center [976, 499] width 350 height 246
drag, startPoint x: 842, startPoint y: 444, endPoint x: 1028, endPoint y: 442, distance: 186.4
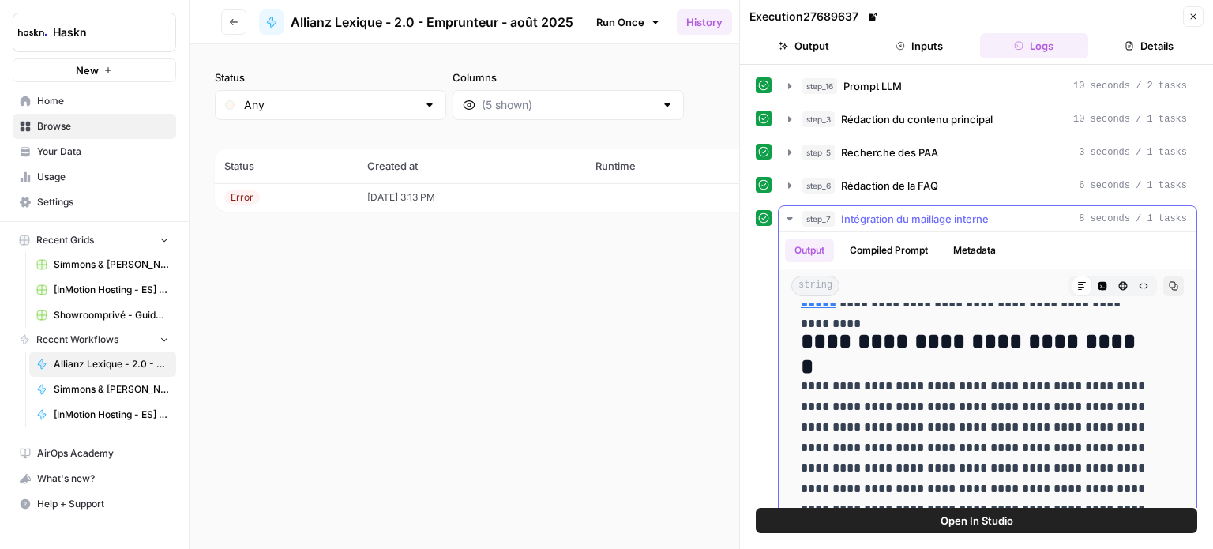
click at [1028, 442] on p "**********" at bounding box center [976, 499] width 350 height 246
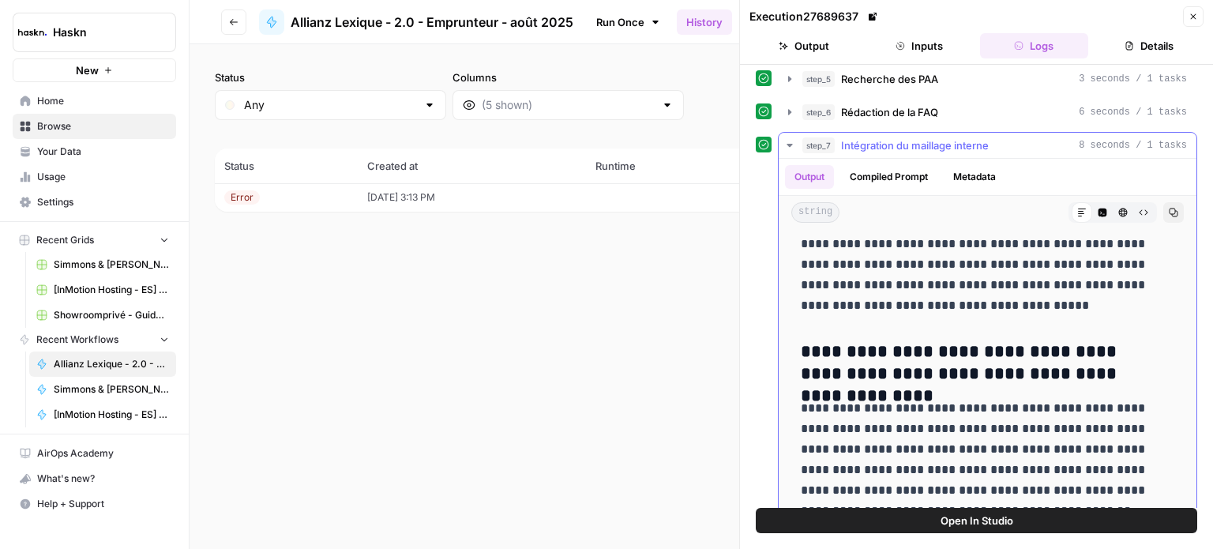
scroll to position [237, 0]
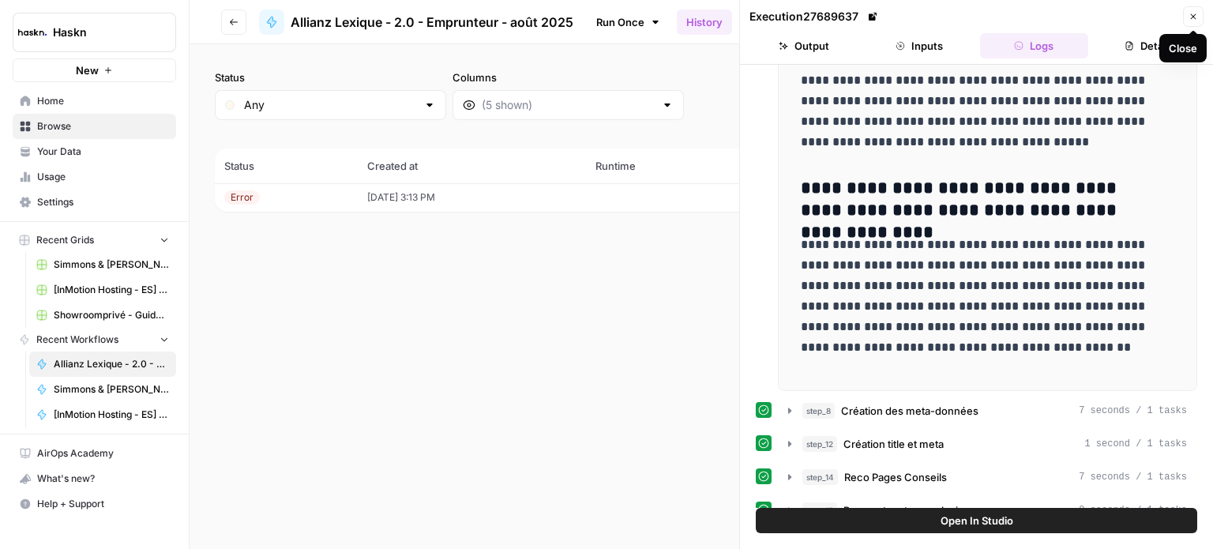
click at [1192, 24] on button "Close" at bounding box center [1193, 16] width 21 height 21
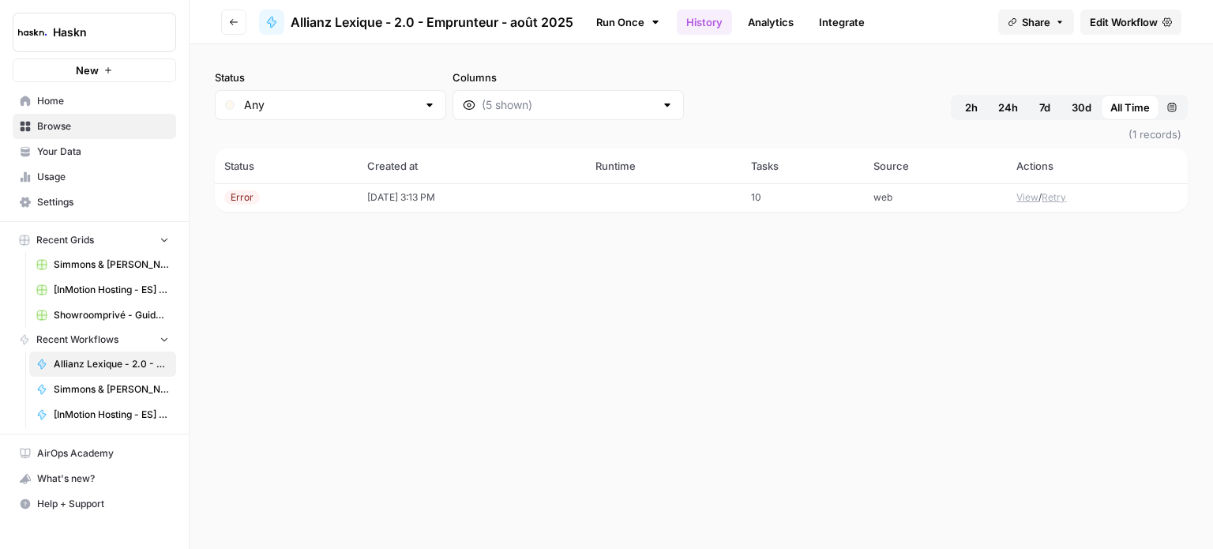
click at [1119, 288] on div "Status Any Columns 2h 24h 7d 30d All Time Custom range (1 records) Status Creat…" at bounding box center [702, 296] width 1024 height 505
